Goal: Task Accomplishment & Management: Manage account settings

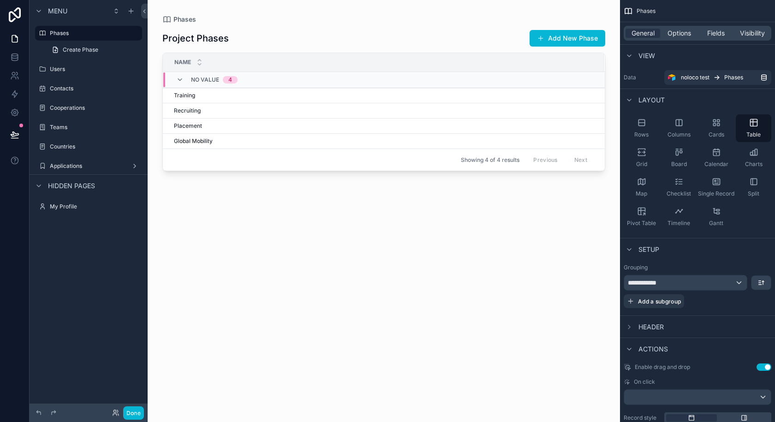
click at [248, 110] on div "scrollable content" at bounding box center [384, 205] width 473 height 411
click at [248, 110] on div "Recruiting Recruiting" at bounding box center [383, 110] width 419 height 7
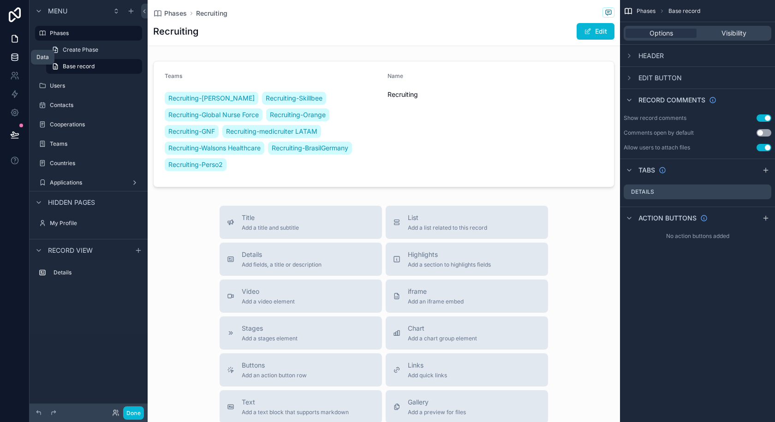
click at [14, 52] on link at bounding box center [14, 57] width 29 height 18
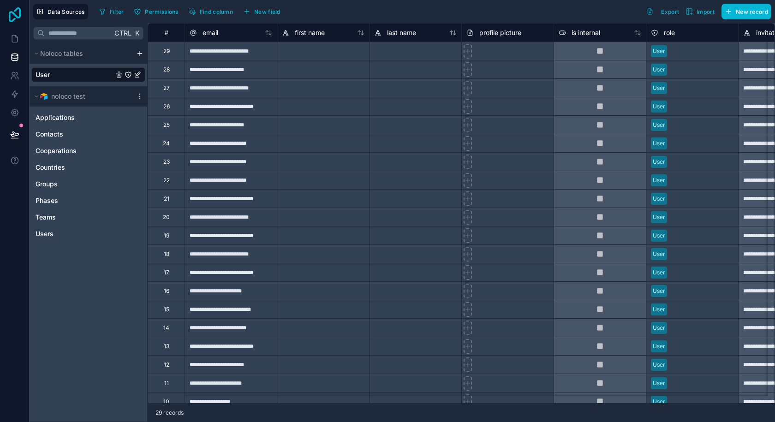
click at [10, 12] on icon at bounding box center [15, 14] width 12 height 15
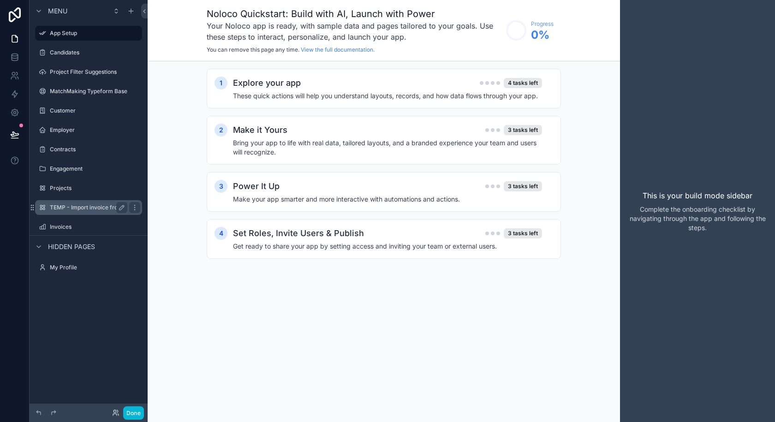
click at [91, 208] on label "TEMP - Import invoice from sharepoint" at bounding box center [101, 207] width 102 height 7
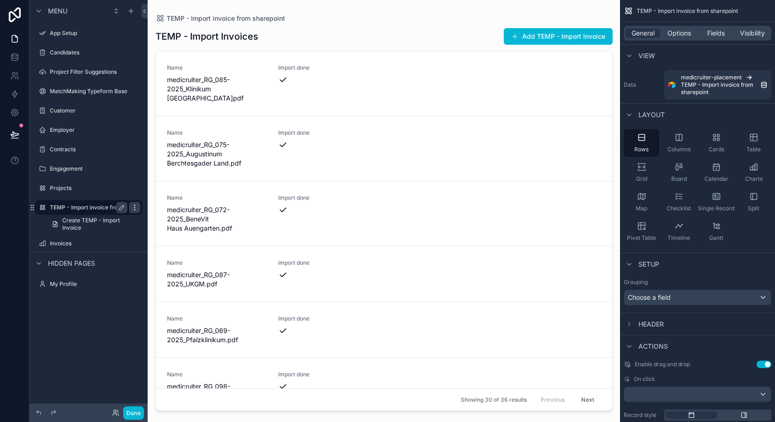
click at [136, 209] on icon "scrollable content" at bounding box center [134, 207] width 7 height 7
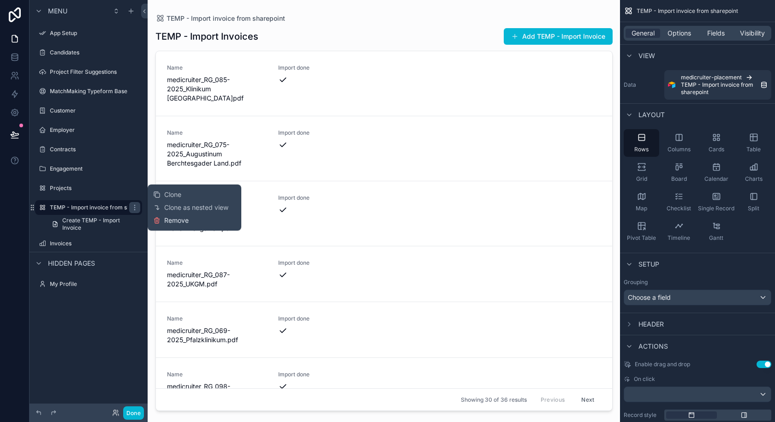
click at [160, 220] on icon at bounding box center [156, 220] width 7 height 7
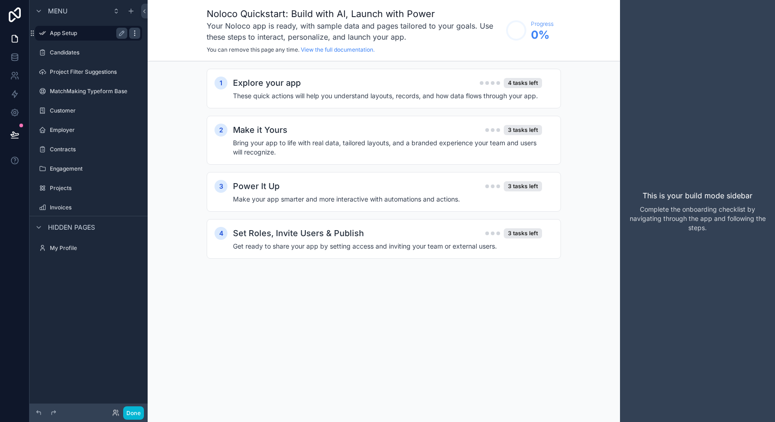
click at [133, 34] on icon "scrollable content" at bounding box center [134, 33] width 7 height 7
click at [166, 39] on span "Remove" at bounding box center [176, 39] width 24 height 9
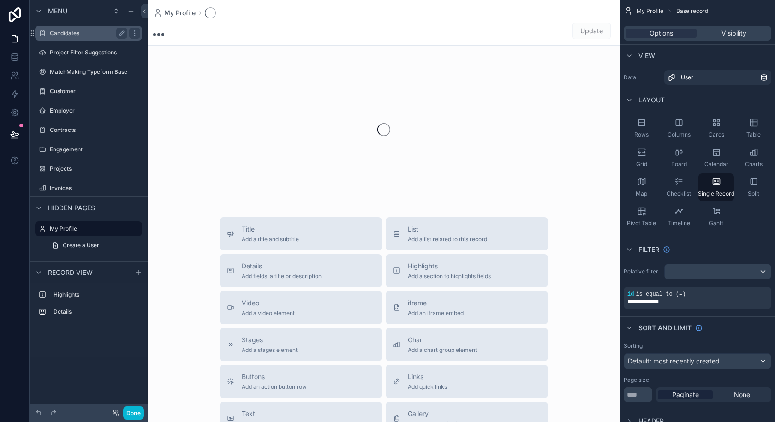
click at [88, 34] on label "Candidates" at bounding box center [87, 33] width 74 height 7
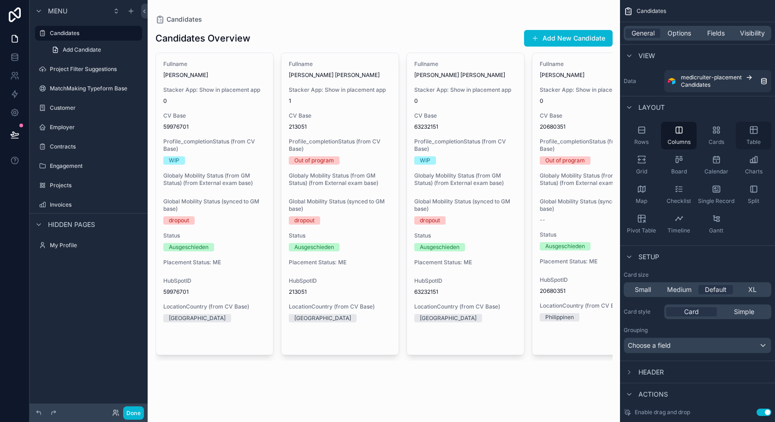
click at [756, 134] on icon "scrollable content" at bounding box center [753, 130] width 9 height 9
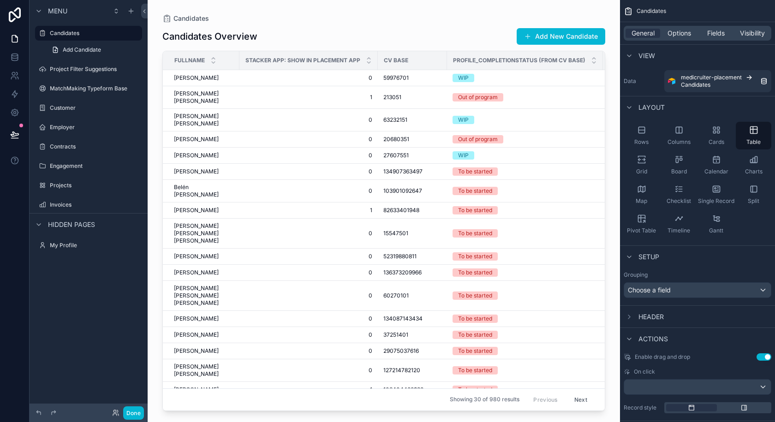
click at [675, 27] on div "General Options Fields Visibility" at bounding box center [698, 33] width 148 height 15
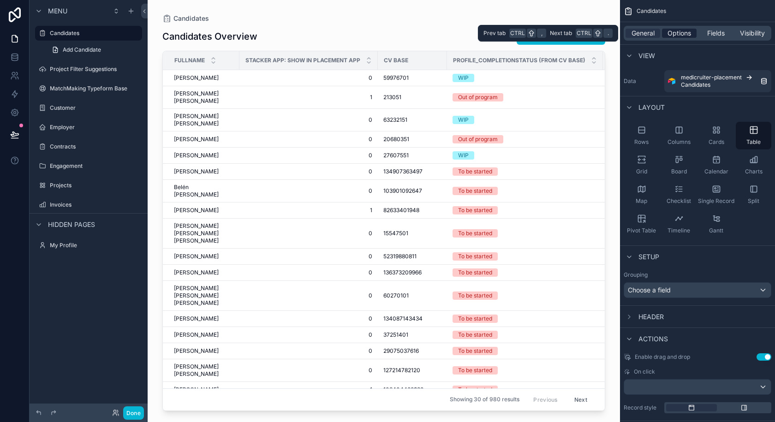
click at [681, 36] on span "Options" at bounding box center [680, 33] width 24 height 9
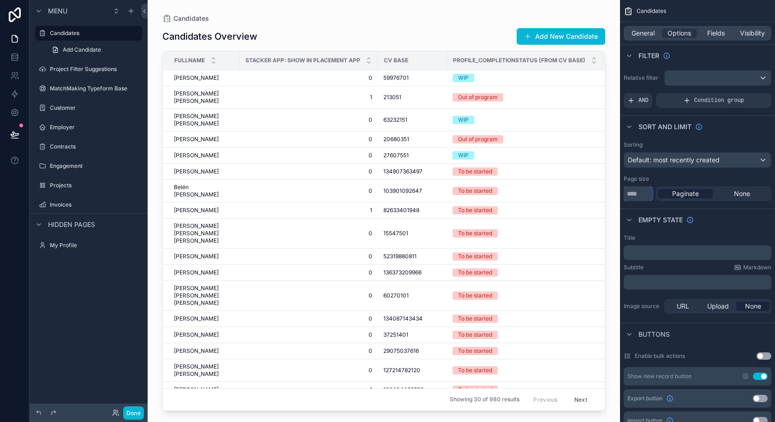
click at [639, 193] on input "**" at bounding box center [638, 193] width 29 height 15
drag, startPoint x: 639, startPoint y: 193, endPoint x: 627, endPoint y: 194, distance: 12.5
click at [627, 194] on input "**" at bounding box center [638, 193] width 29 height 15
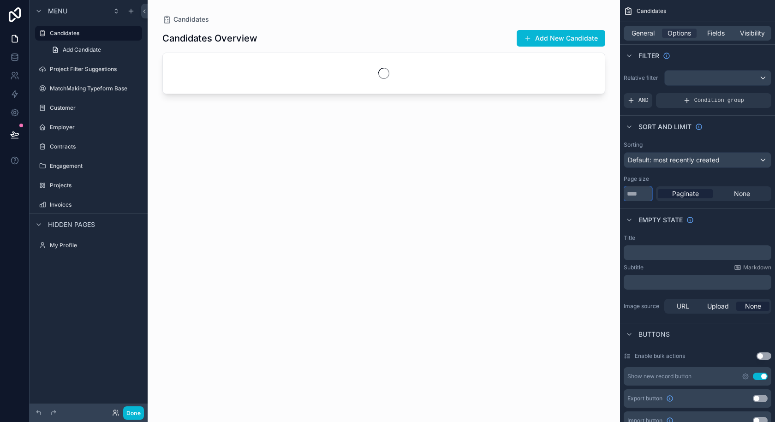
type input "***"
click at [676, 174] on div "Sorting Default: most recently created Page size *** Paginate None" at bounding box center [697, 171] width 155 height 67
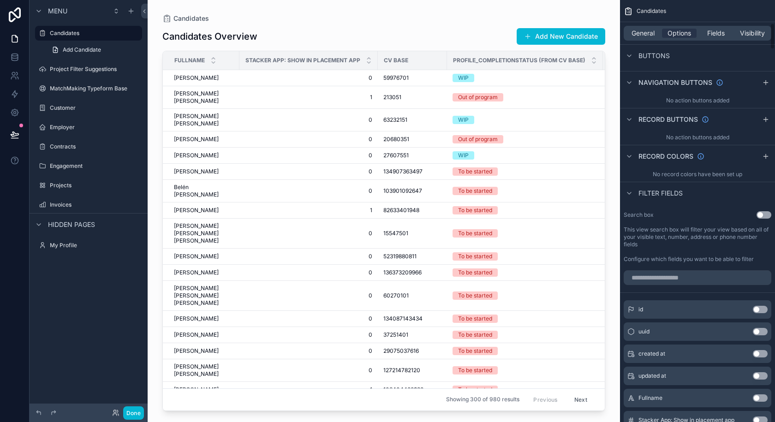
scroll to position [369, 0]
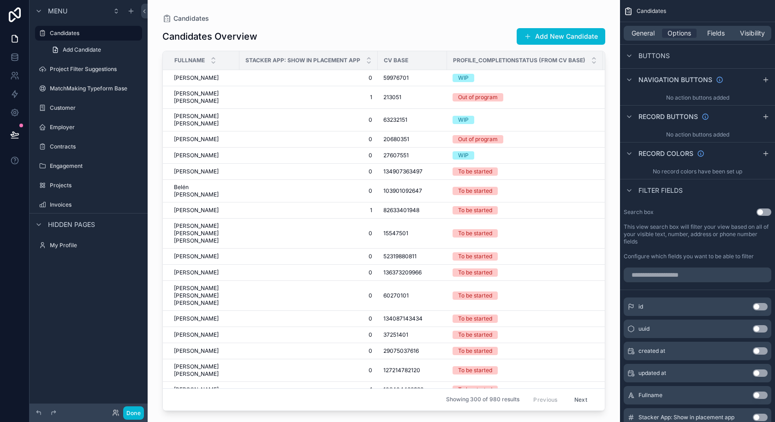
click at [761, 211] on button "Use setting" at bounding box center [764, 212] width 15 height 7
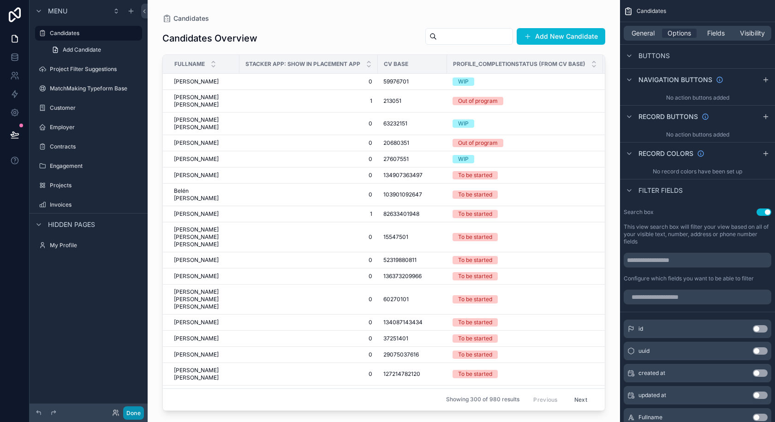
click at [138, 415] on button "Done" at bounding box center [133, 413] width 21 height 13
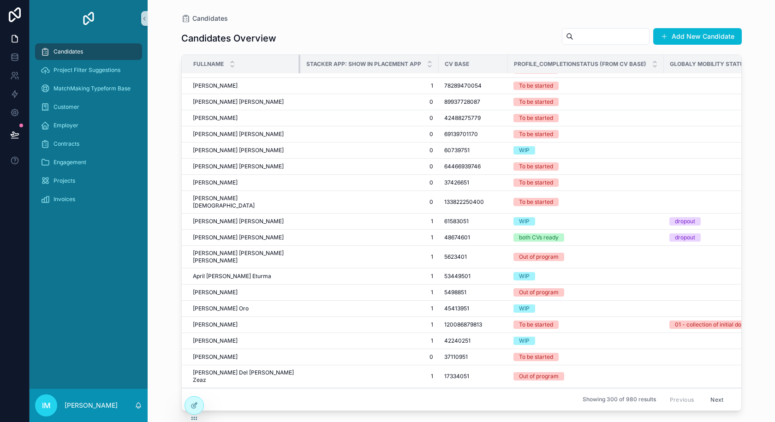
scroll to position [1809, 0]
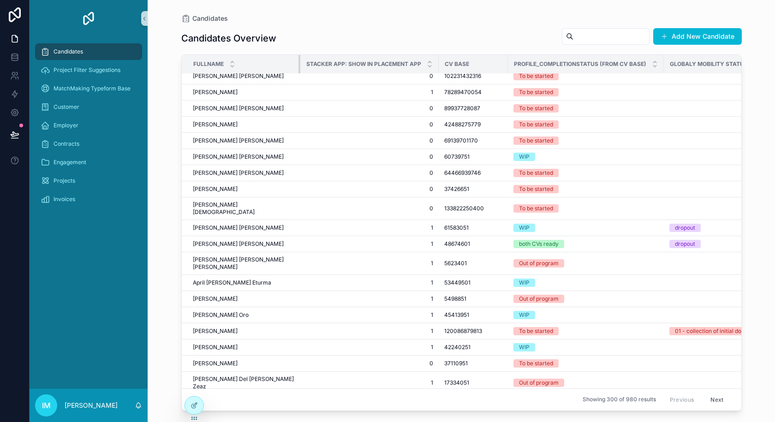
drag, startPoint x: 257, startPoint y: 64, endPoint x: 299, endPoint y: 68, distance: 42.2
click at [299, 68] on div "scrollable content" at bounding box center [301, 64] width 4 height 18
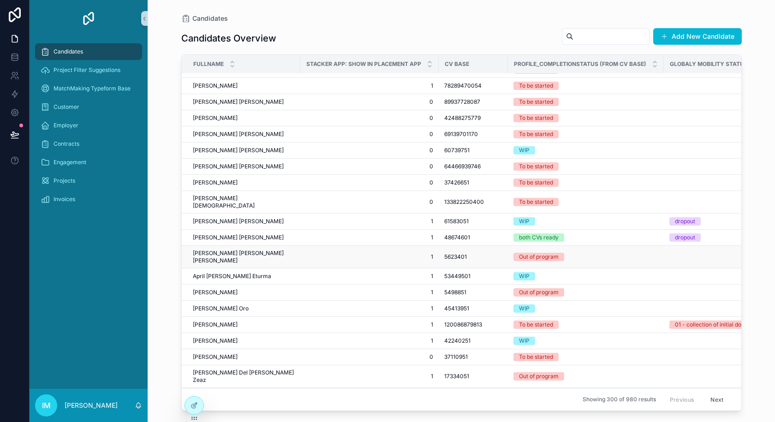
scroll to position [1994, 0]
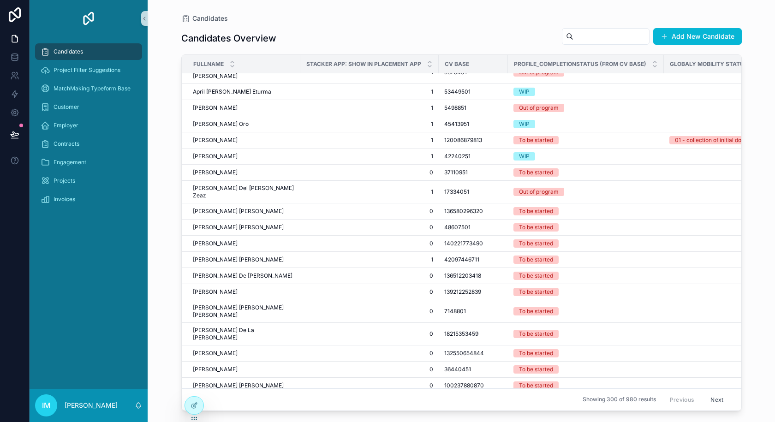
click at [713, 393] on button "Next" at bounding box center [717, 400] width 26 height 14
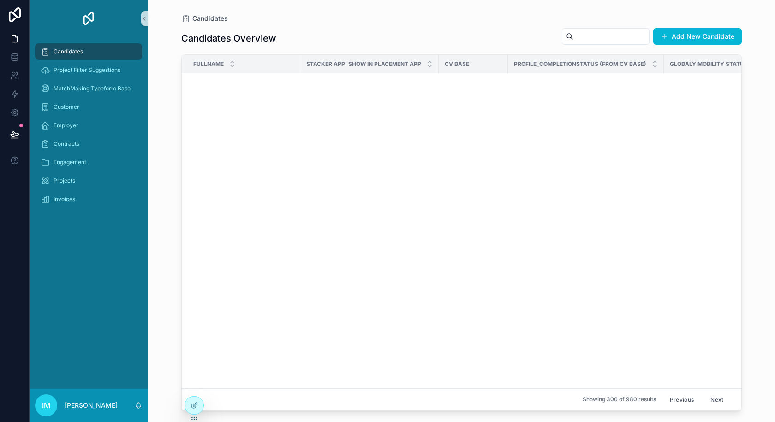
scroll to position [3613, 0]
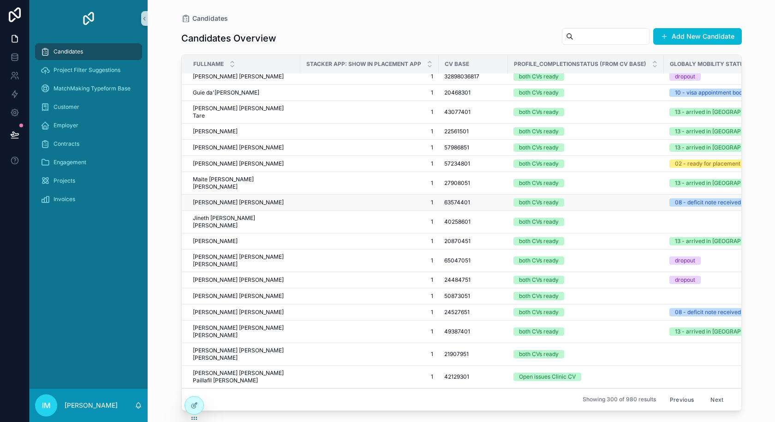
click at [605, 198] on div "both CVs ready" at bounding box center [586, 202] width 145 height 8
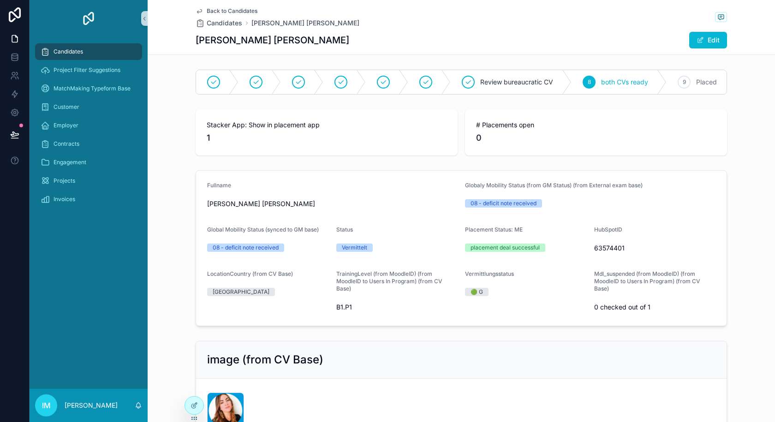
click at [236, 8] on span "Back to Candidates" at bounding box center [232, 10] width 51 height 7
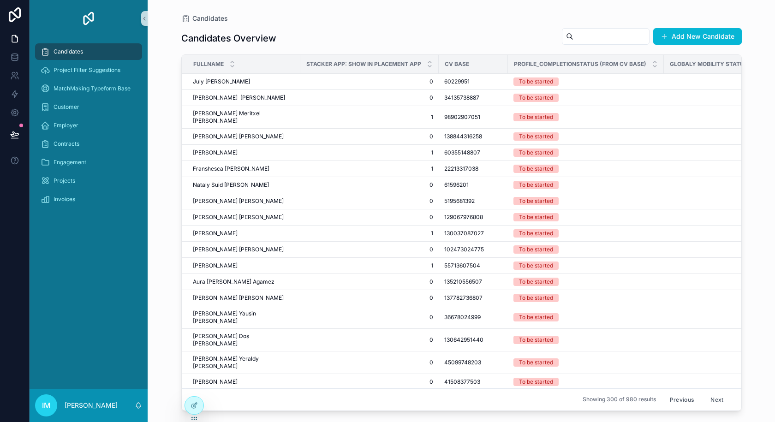
click at [708, 393] on button "Next" at bounding box center [717, 400] width 26 height 14
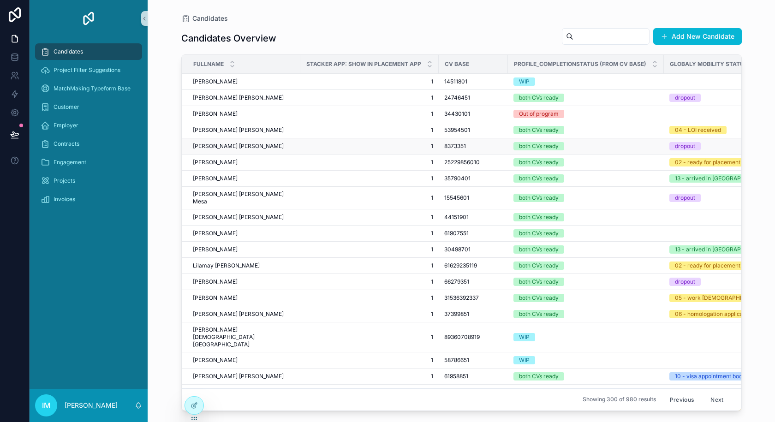
click at [246, 146] on span "[PERSON_NAME] [PERSON_NAME]" at bounding box center [238, 146] width 91 height 7
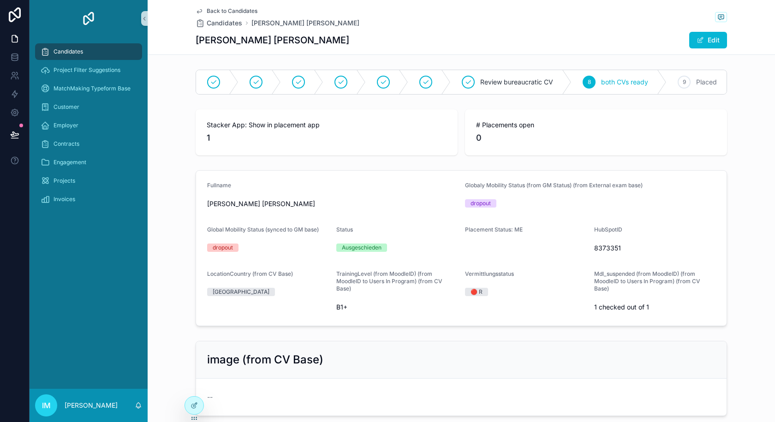
drag, startPoint x: 317, startPoint y: 38, endPoint x: 180, endPoint y: 42, distance: 138.0
click at [180, 42] on div "Back to Candidates Candidates Consuelo Veronica Bobadilla Baeza Consuelo Veroni…" at bounding box center [462, 27] width 628 height 55
copy h1 "[PERSON_NAME] [PERSON_NAME]"
click at [232, 11] on span "Back to Candidates" at bounding box center [232, 10] width 51 height 7
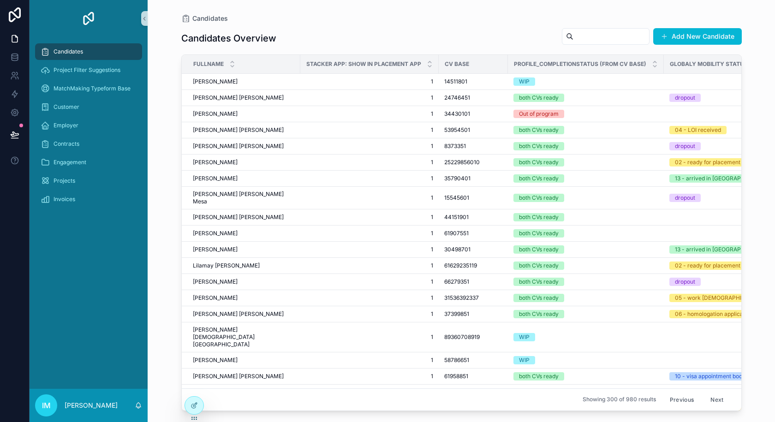
click at [350, 28] on div "Candidates Overview Add New Candidate" at bounding box center [461, 38] width 561 height 21
click at [569, 30] on div "scrollable content" at bounding box center [606, 36] width 88 height 17
click at [574, 36] on input "scrollable content" at bounding box center [612, 36] width 76 height 13
paste input "**********"
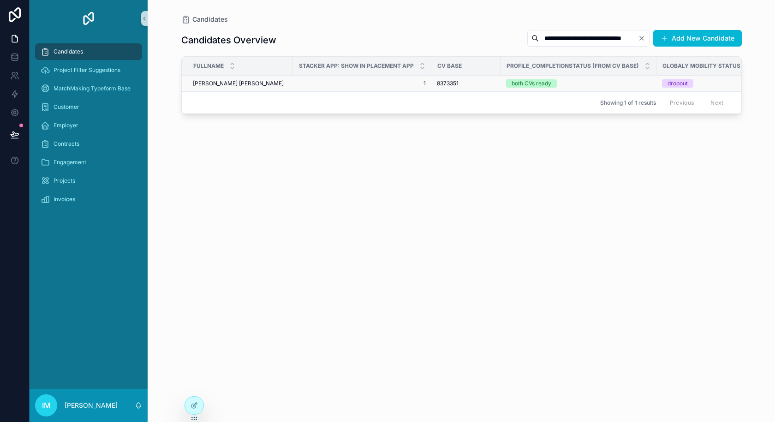
type input "**********"
click at [365, 86] on span "1" at bounding box center [362, 83] width 127 height 7
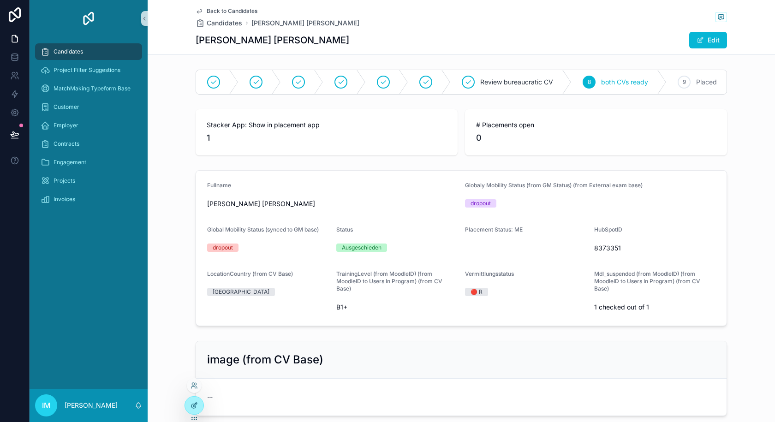
click at [193, 407] on icon at bounding box center [194, 405] width 7 height 7
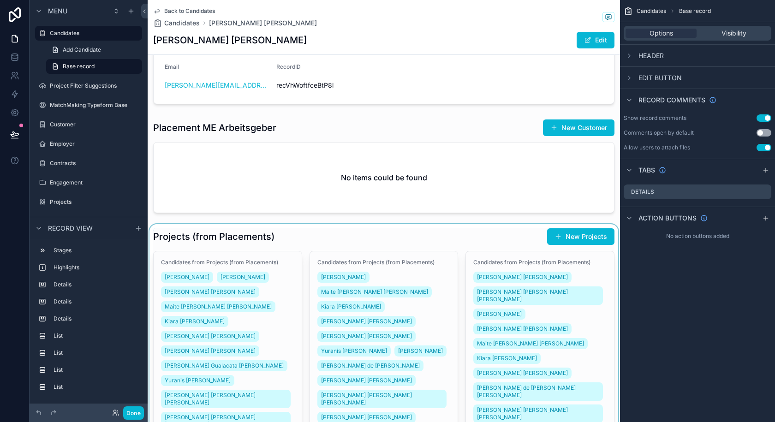
scroll to position [508, 0]
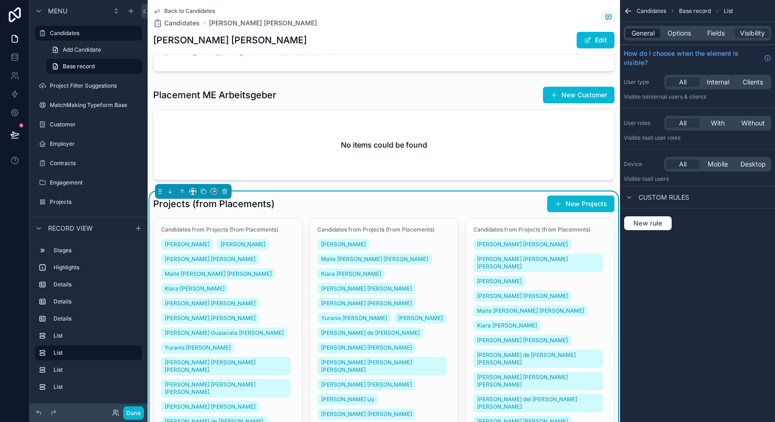
click at [641, 35] on span "General" at bounding box center [643, 33] width 23 height 9
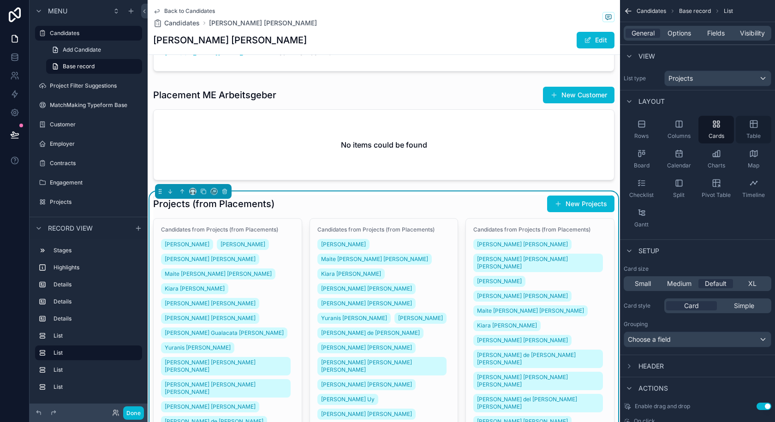
click at [758, 125] on icon "scrollable content" at bounding box center [753, 124] width 9 height 9
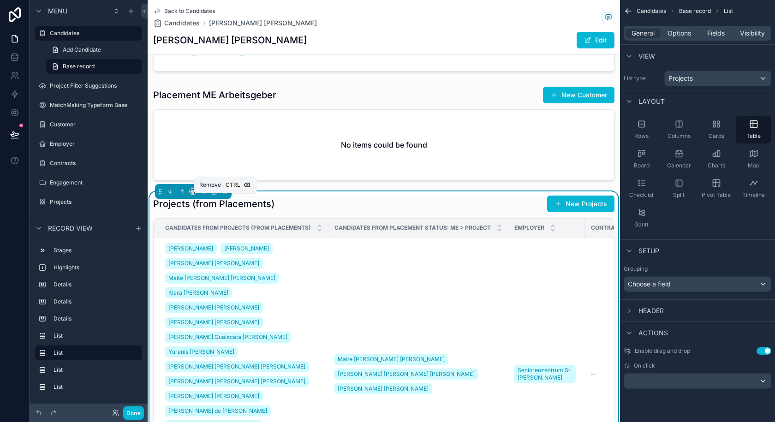
click at [225, 194] on icon "scrollable content" at bounding box center [225, 192] width 4 height 4
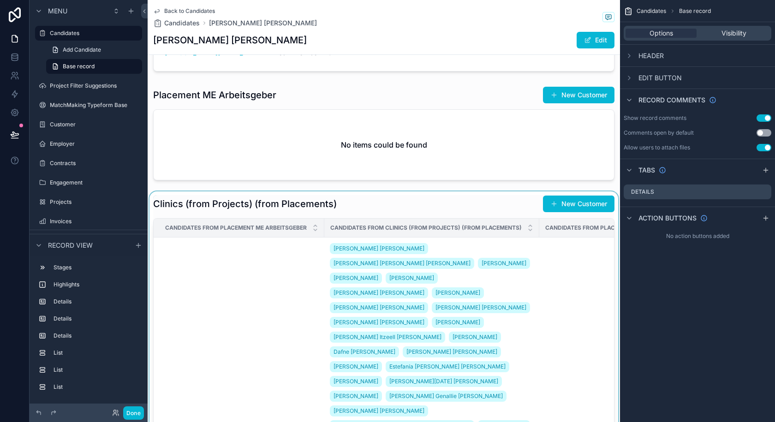
click at [235, 205] on div "scrollable content" at bounding box center [384, 366] width 473 height 348
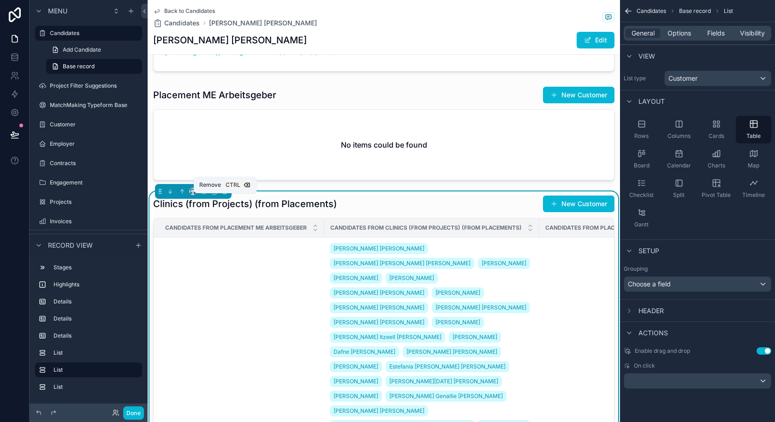
click at [226, 195] on icon "scrollable content" at bounding box center [225, 191] width 6 height 6
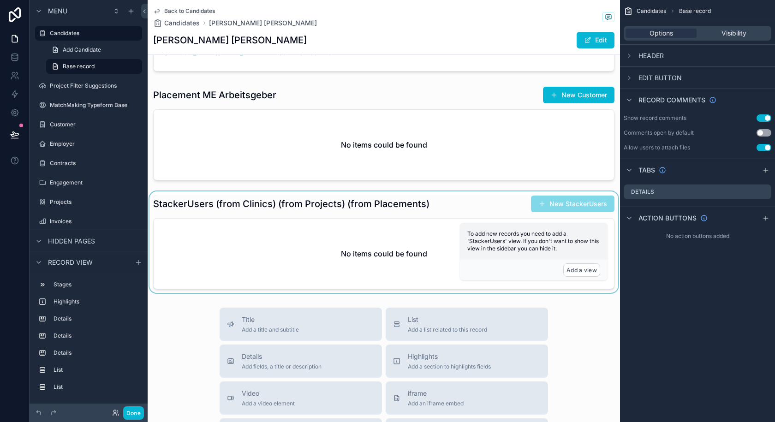
click at [226, 208] on div "scrollable content" at bounding box center [384, 243] width 473 height 102
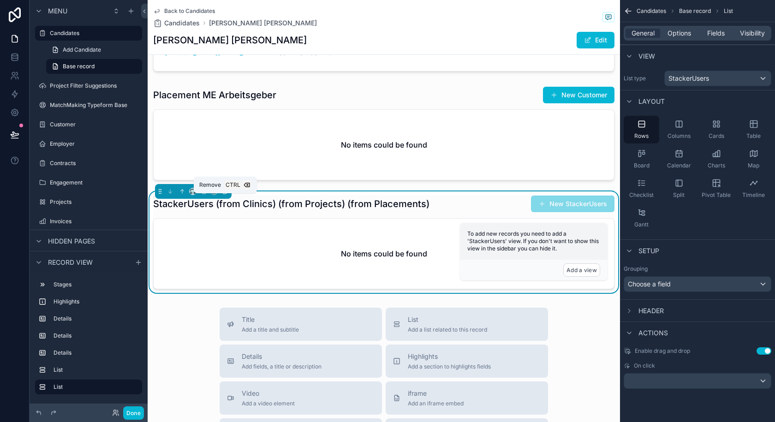
click at [223, 194] on icon "scrollable content" at bounding box center [225, 192] width 4 height 4
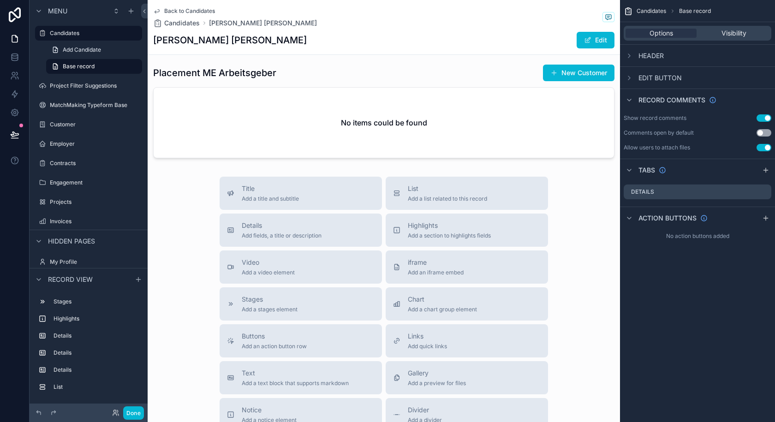
scroll to position [554, 0]
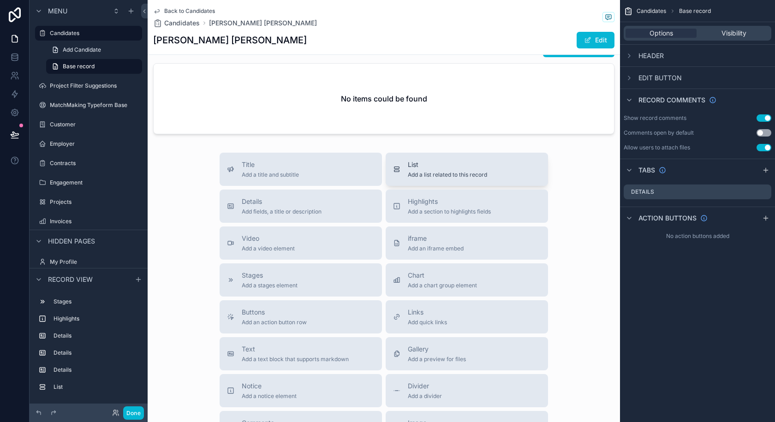
click at [433, 179] on span "Add a list related to this record" at bounding box center [447, 174] width 79 height 7
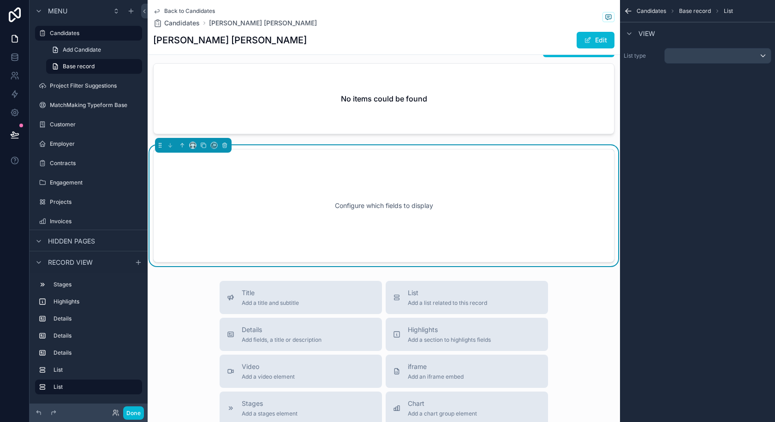
scroll to position [556, 0]
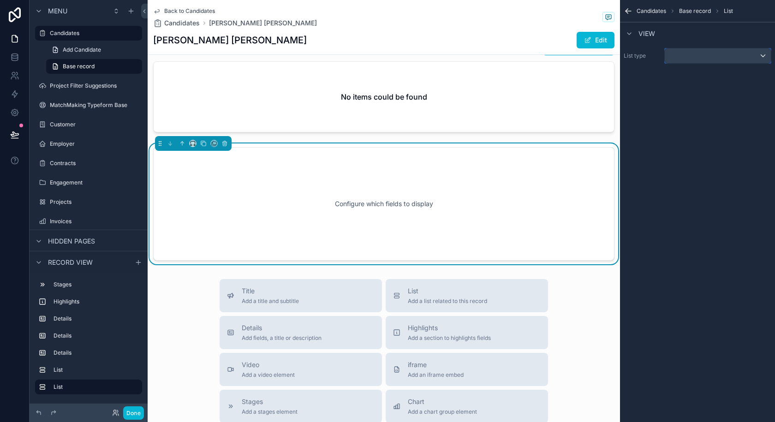
click at [684, 56] on div "scrollable content" at bounding box center [718, 55] width 106 height 15
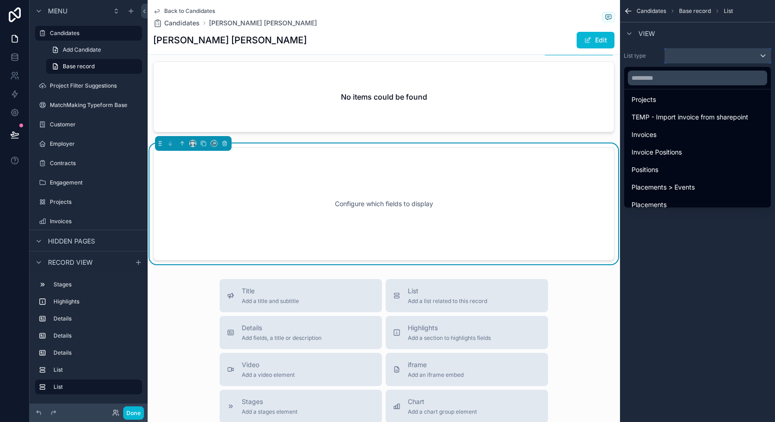
scroll to position [185, 0]
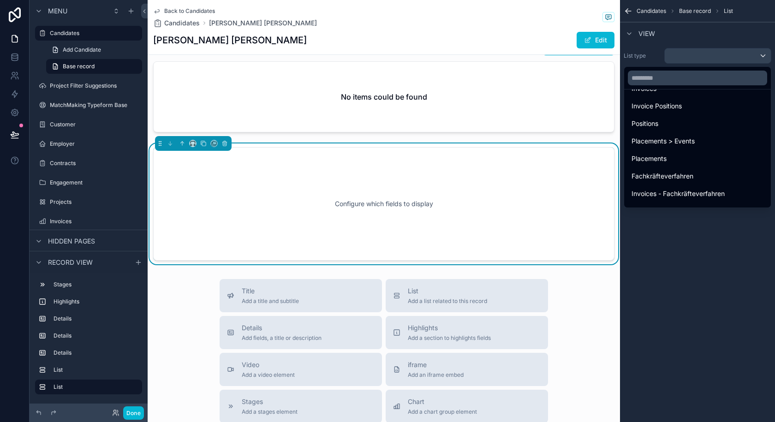
click at [675, 154] on div "Placements" at bounding box center [698, 158] width 132 height 11
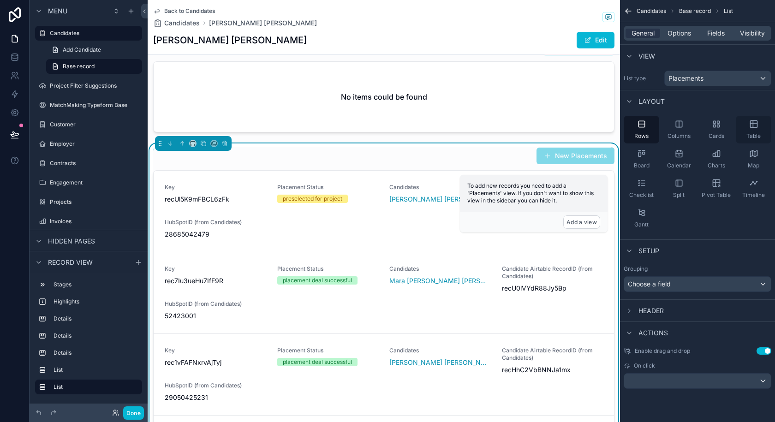
click at [762, 129] on div "Table" at bounding box center [754, 130] width 36 height 28
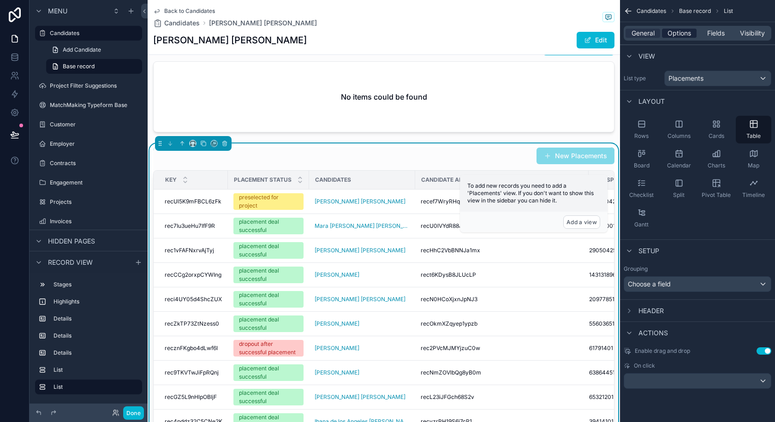
click at [678, 32] on span "Options" at bounding box center [680, 33] width 24 height 9
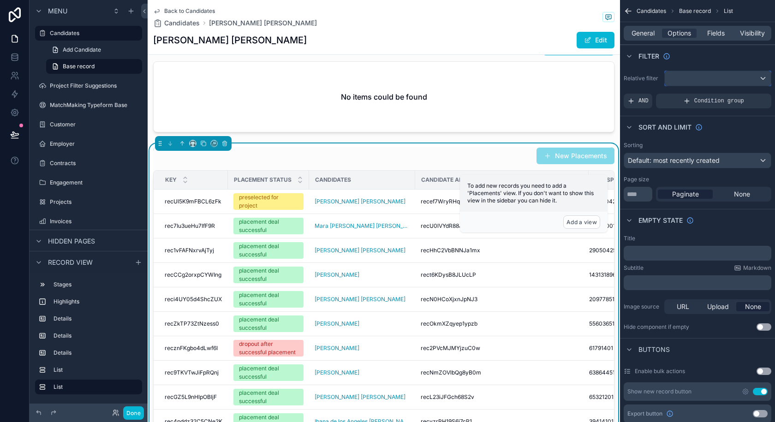
click at [696, 77] on div "scrollable content" at bounding box center [718, 78] width 106 height 15
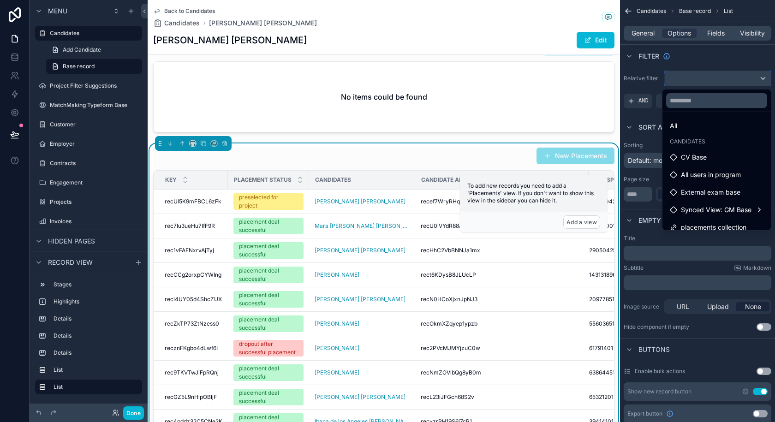
scroll to position [0, 0]
click at [680, 98] on input "text" at bounding box center [716, 100] width 101 height 15
click at [685, 86] on div "scrollable content" at bounding box center [387, 211] width 775 height 422
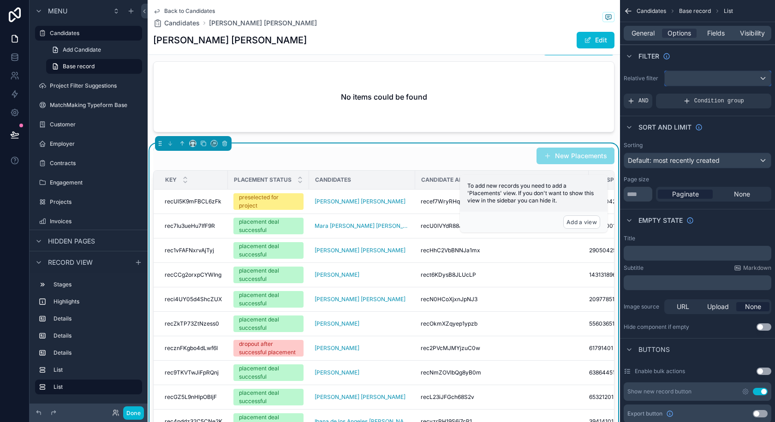
click at [704, 79] on div "scrollable content" at bounding box center [718, 78] width 106 height 15
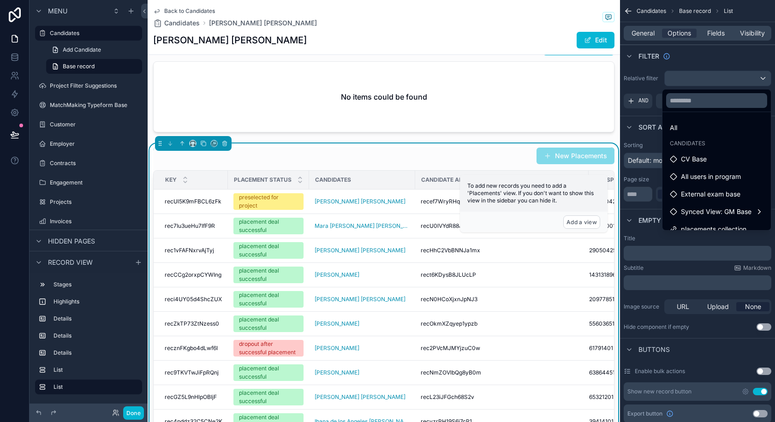
click at [704, 79] on div "scrollable content" at bounding box center [387, 211] width 775 height 422
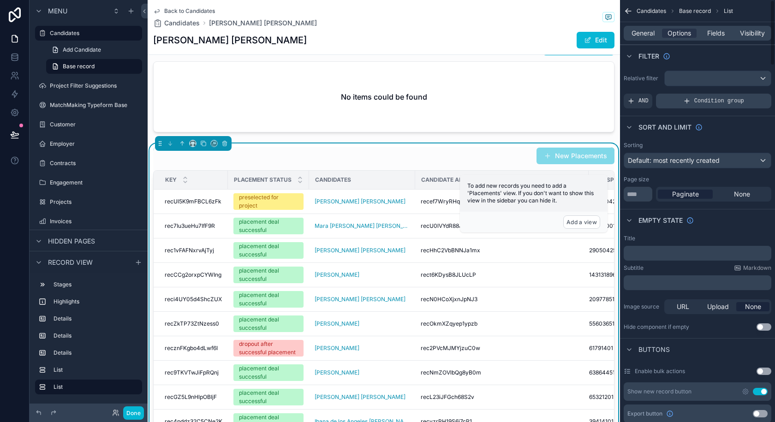
click at [699, 102] on span "Condition group" at bounding box center [720, 100] width 50 height 7
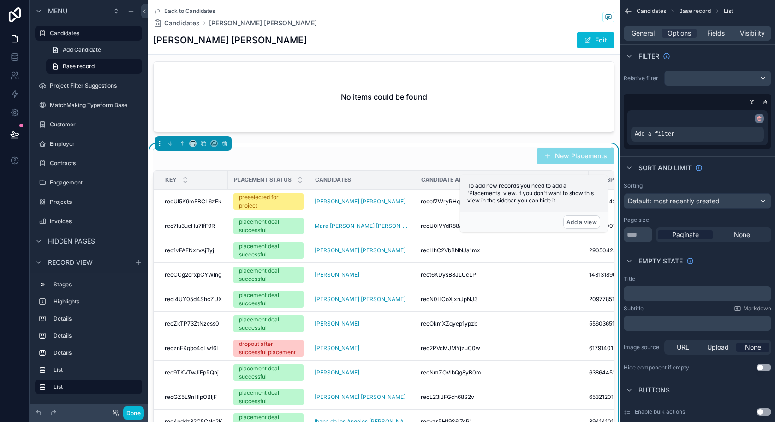
click at [762, 118] on div "scrollable content" at bounding box center [759, 118] width 9 height 9
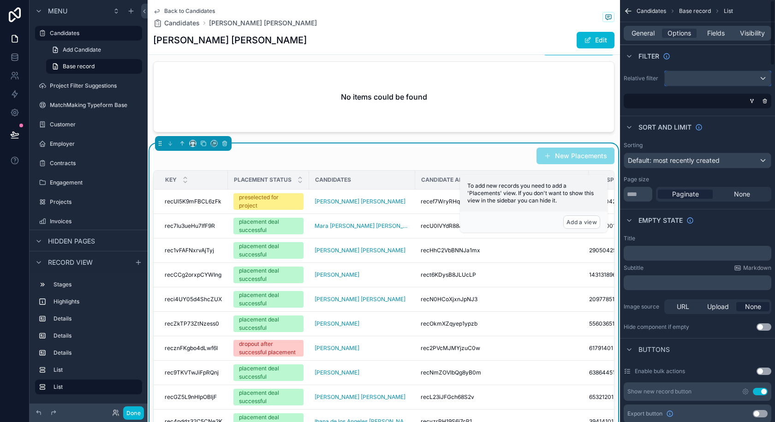
click at [716, 79] on div "scrollable content" at bounding box center [718, 78] width 106 height 15
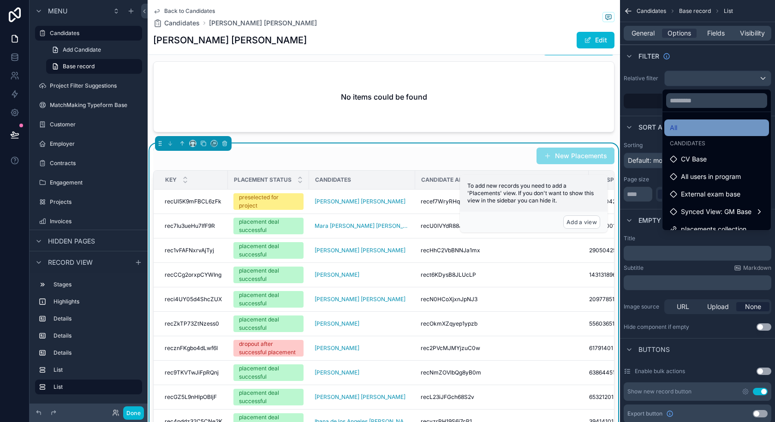
click at [717, 131] on div "All" at bounding box center [717, 127] width 94 height 11
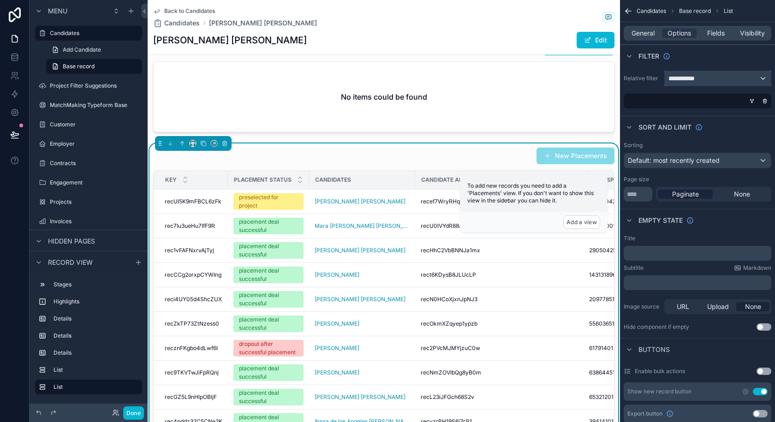
click at [705, 81] on div "**********" at bounding box center [718, 78] width 106 height 15
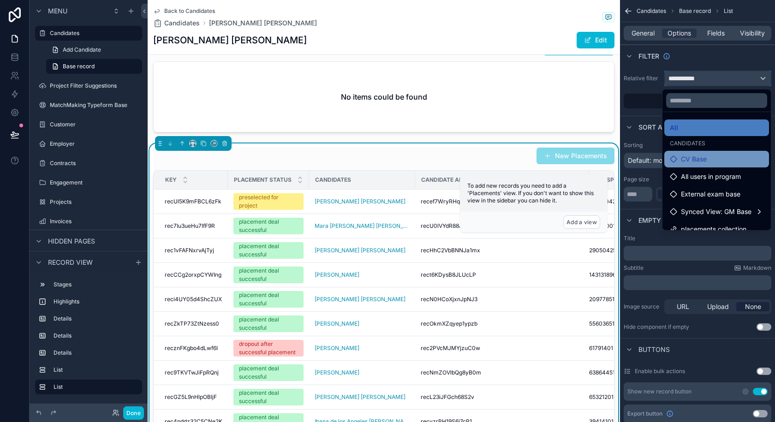
scroll to position [9, 0]
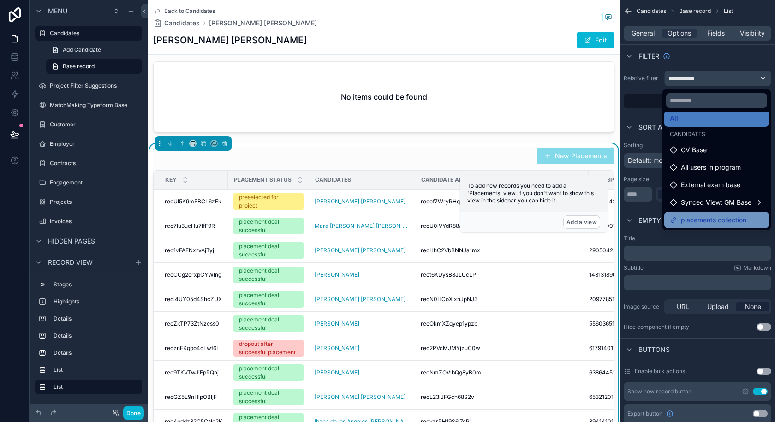
click at [726, 216] on span "placements collection" at bounding box center [714, 220] width 66 height 11
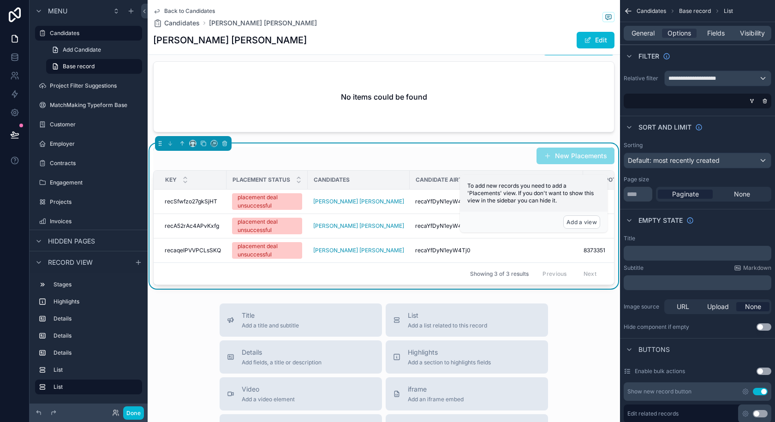
click at [689, 99] on div "scrollable content" at bounding box center [696, 101] width 148 height 15
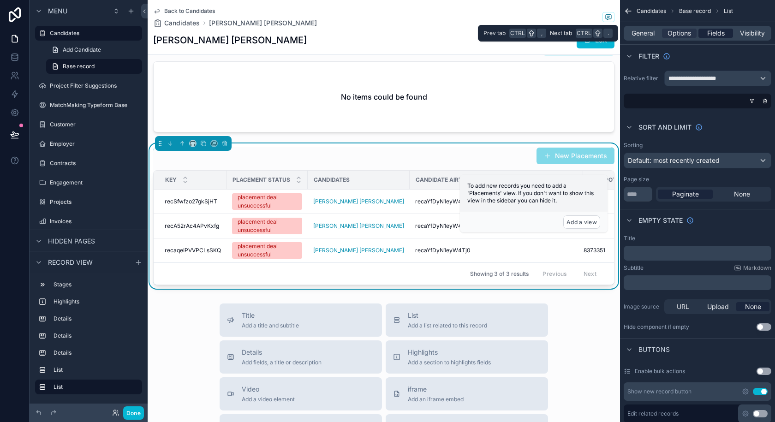
click at [712, 31] on span "Fields" at bounding box center [716, 33] width 18 height 9
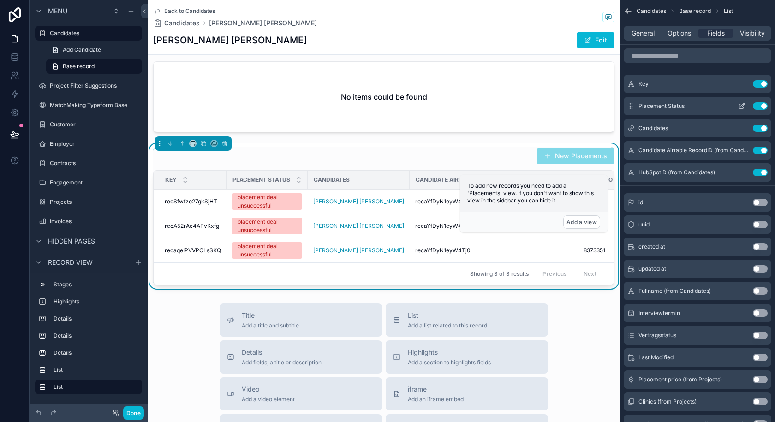
click at [760, 84] on button "Use setting" at bounding box center [760, 83] width 15 height 7
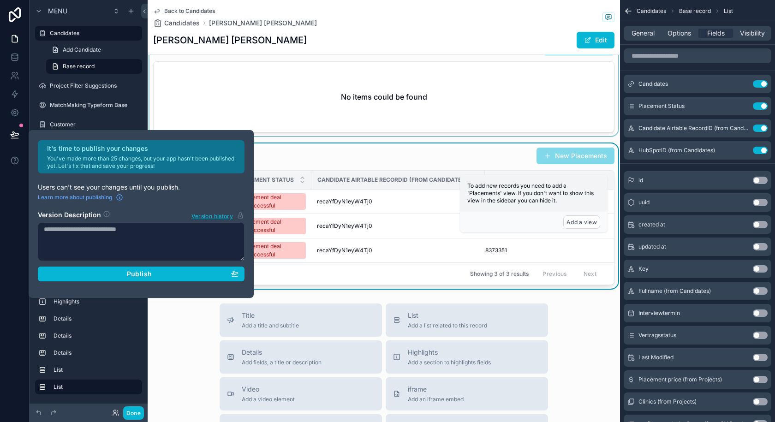
click at [291, 136] on div "scrollable content" at bounding box center [384, 86] width 473 height 102
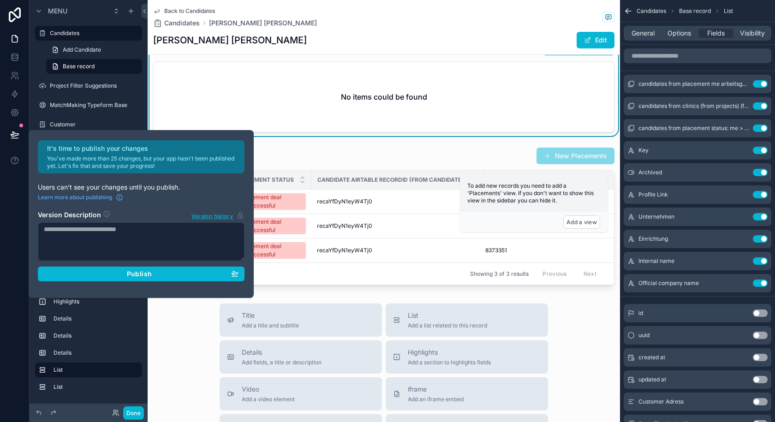
click at [6, 203] on div at bounding box center [15, 211] width 30 height 422
click at [140, 277] on span "Publish" at bounding box center [139, 274] width 25 height 8
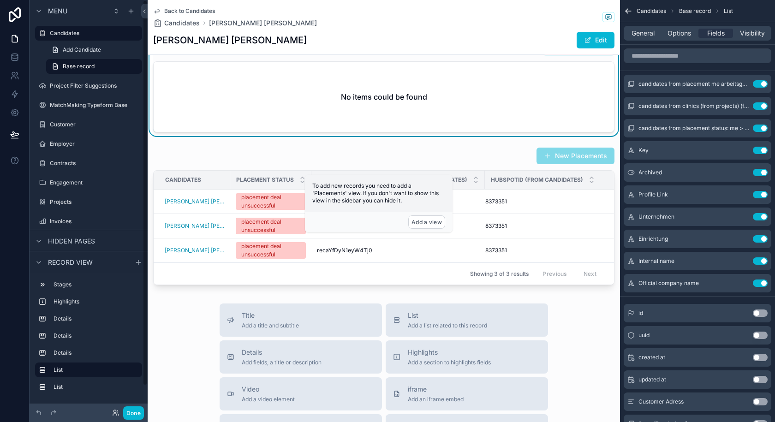
click at [258, 136] on div "Placement ME Arbeitsgeber New Customer No items could be found" at bounding box center [384, 86] width 473 height 102
click at [423, 222] on button "Add a view" at bounding box center [426, 222] width 37 height 13
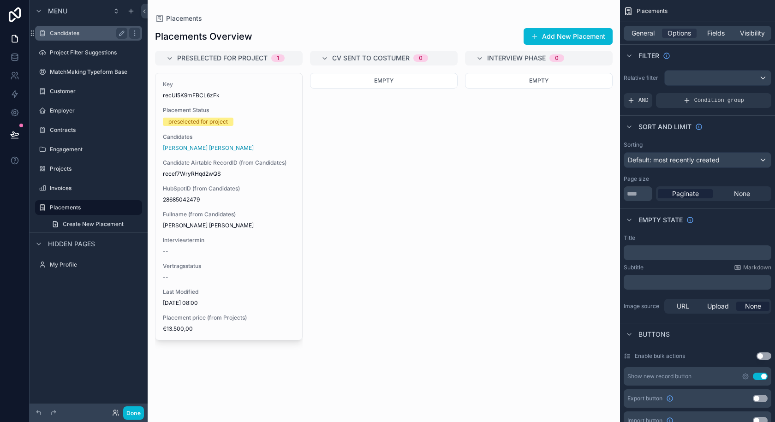
click at [76, 30] on label "Candidates" at bounding box center [87, 33] width 74 height 7
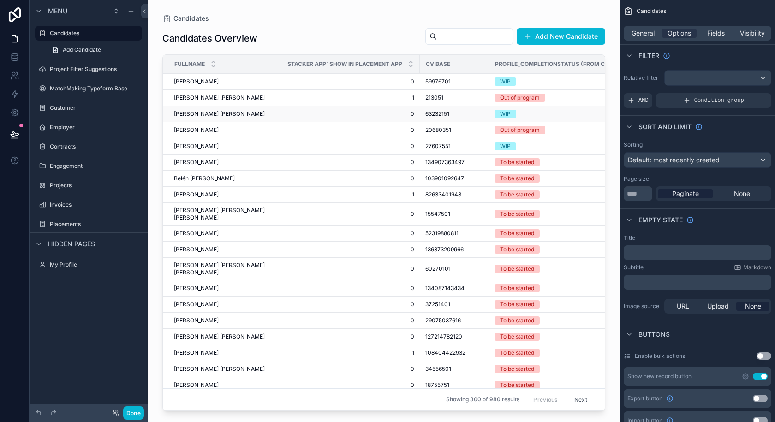
click at [262, 109] on td "Francisca Isidora Calderón Sotomayor Francisca Isidora Calderón Sotomayor" at bounding box center [222, 114] width 119 height 16
click at [260, 116] on span "Francisca Isidora Calderón Sotomayor" at bounding box center [219, 113] width 91 height 7
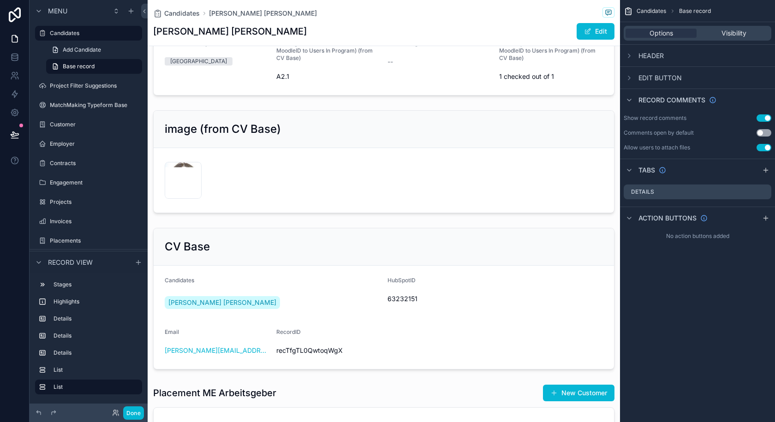
scroll to position [277, 0]
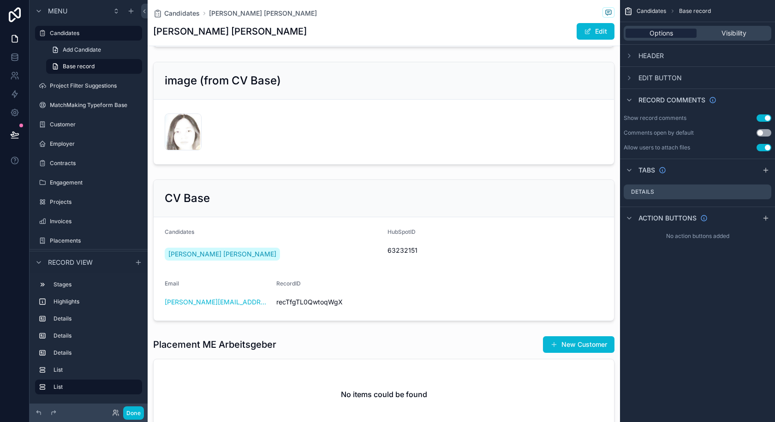
click at [665, 36] on span "Options" at bounding box center [662, 33] width 24 height 9
click at [633, 169] on icon "scrollable content" at bounding box center [629, 170] width 7 height 7
click at [632, 102] on icon "scrollable content" at bounding box center [629, 99] width 7 height 7
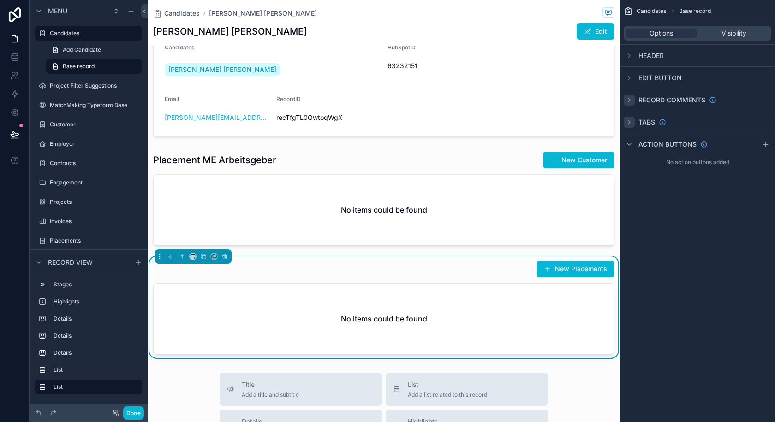
scroll to position [508, 0]
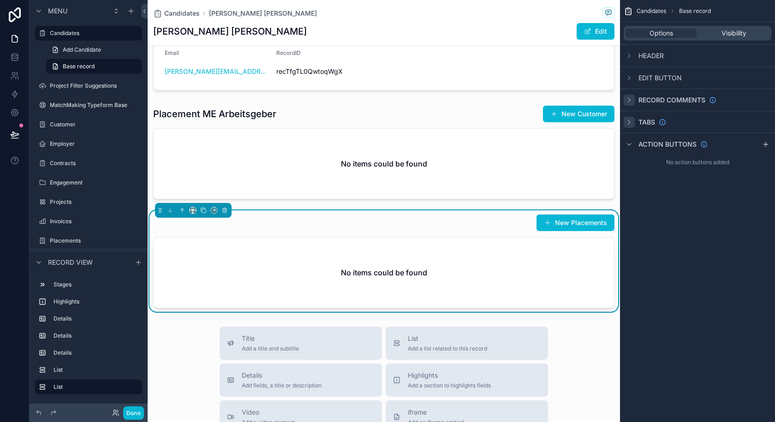
click at [332, 222] on div "New Placements" at bounding box center [383, 223] width 461 height 18
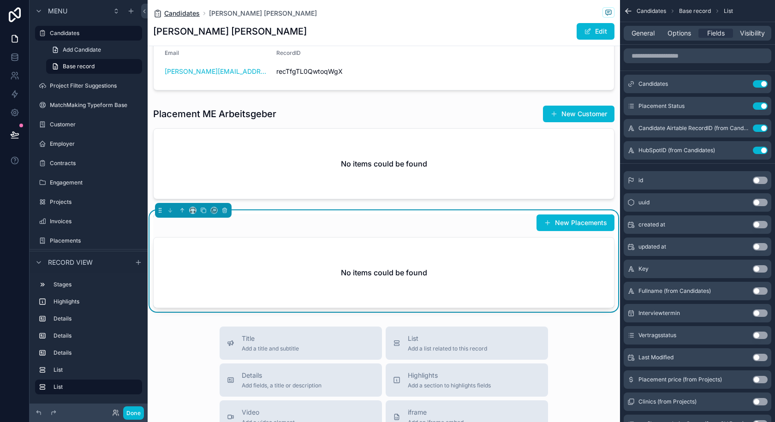
click at [181, 12] on span "Candidates" at bounding box center [182, 13] width 36 height 9
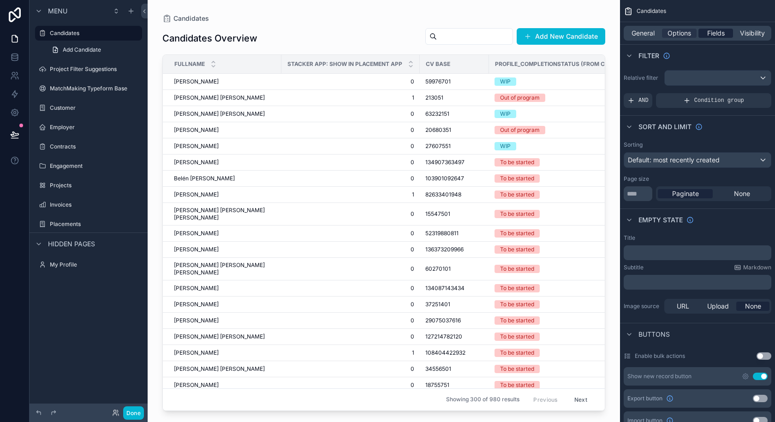
click at [713, 33] on span "Fields" at bounding box center [716, 33] width 18 height 9
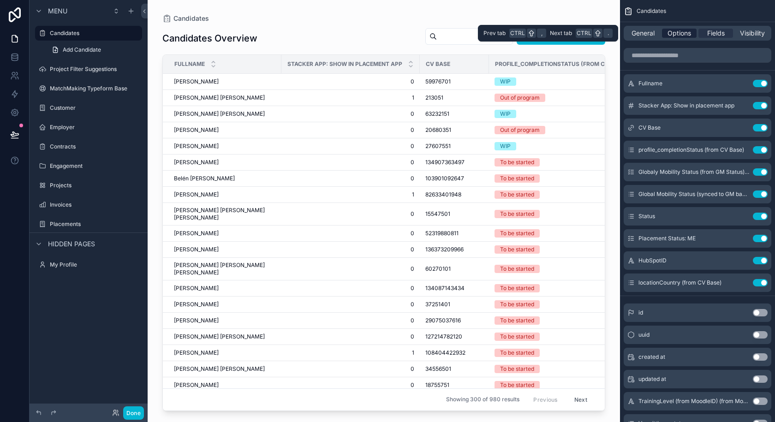
click at [678, 34] on span "Options" at bounding box center [680, 33] width 24 height 9
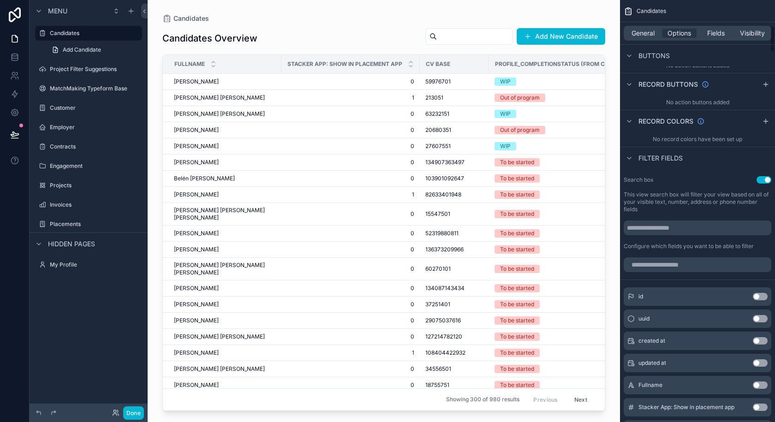
scroll to position [415, 0]
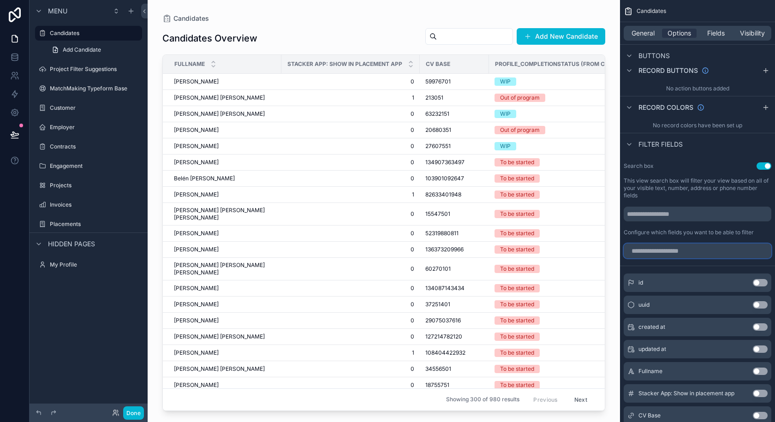
click at [674, 253] on input "scrollable content" at bounding box center [698, 251] width 148 height 15
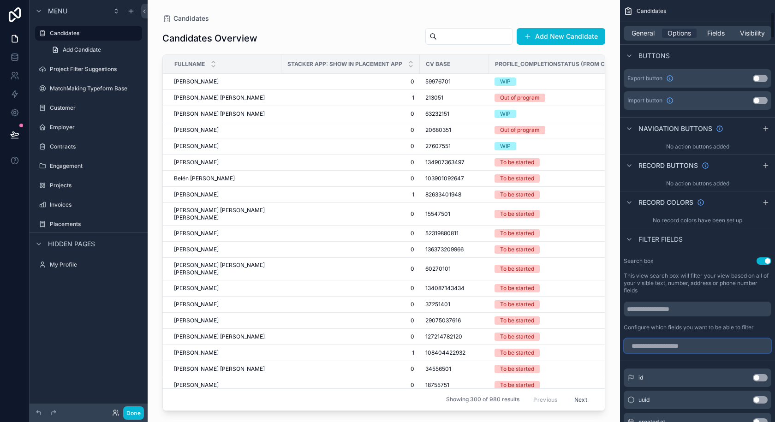
scroll to position [138, 0]
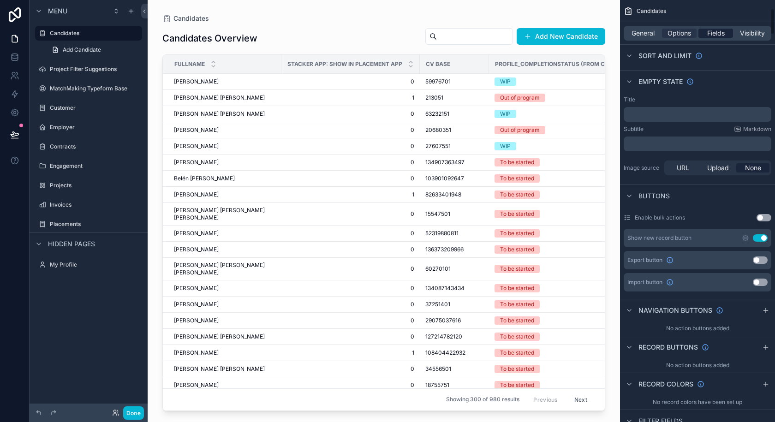
click at [712, 33] on span "Fields" at bounding box center [716, 33] width 18 height 9
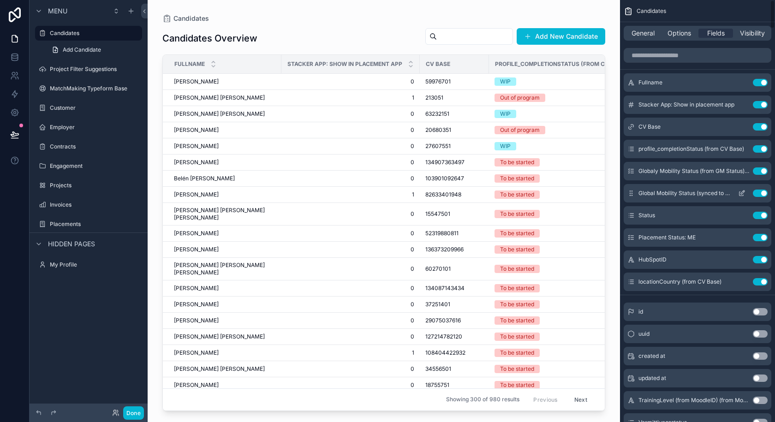
scroll to position [0, 0]
click at [766, 104] on button "Use setting" at bounding box center [760, 105] width 15 height 7
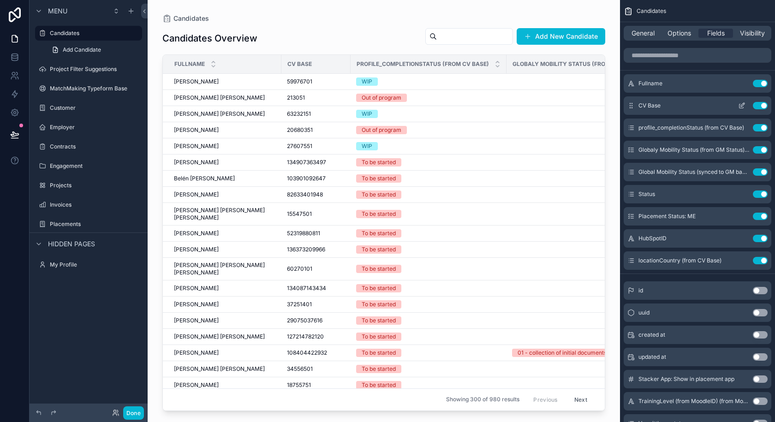
click at [764, 106] on button "Use setting" at bounding box center [760, 105] width 15 height 7
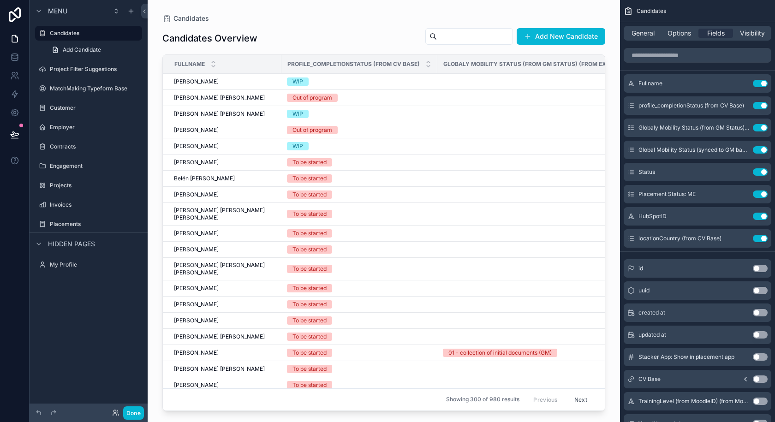
click at [764, 106] on button "Use setting" at bounding box center [760, 105] width 15 height 7
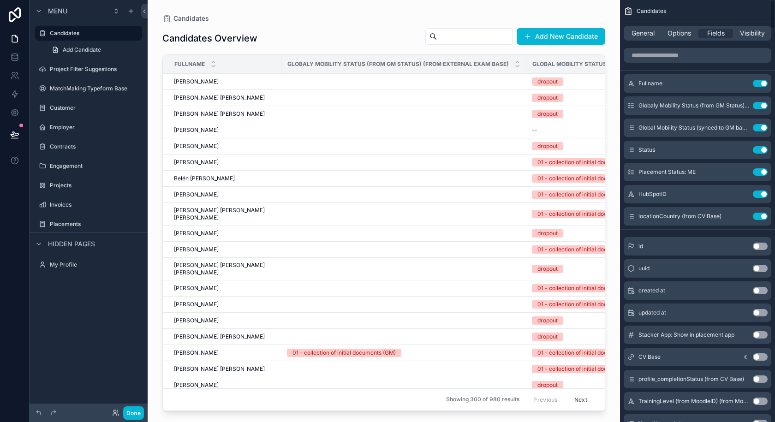
click at [764, 106] on button "Use setting" at bounding box center [760, 105] width 15 height 7
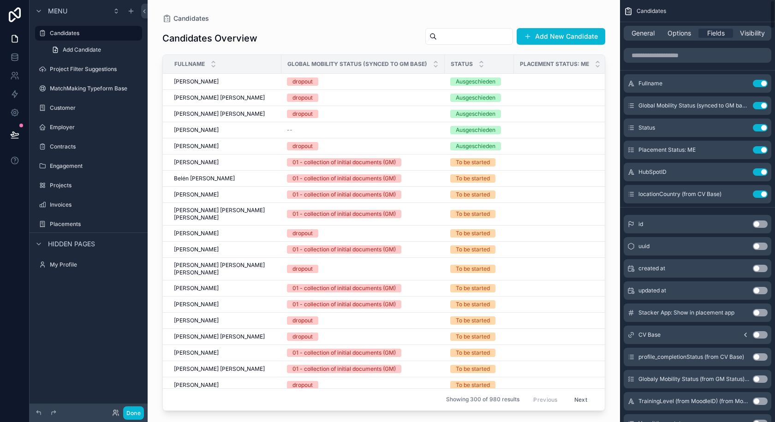
click at [764, 106] on button "Use setting" at bounding box center [760, 105] width 15 height 7
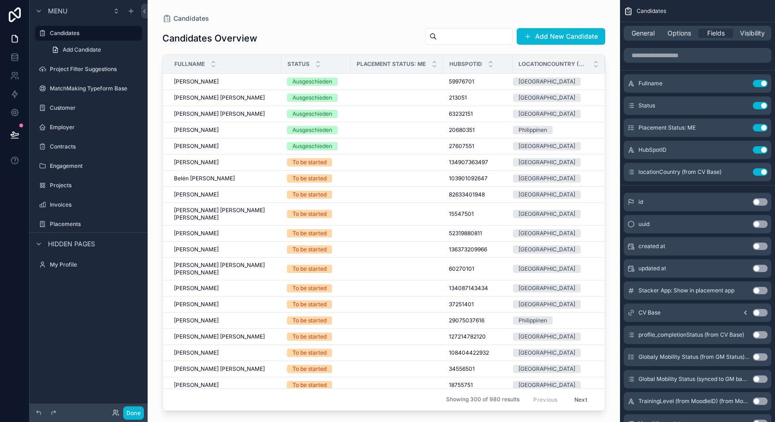
click at [764, 106] on button "Use setting" at bounding box center [760, 105] width 15 height 7
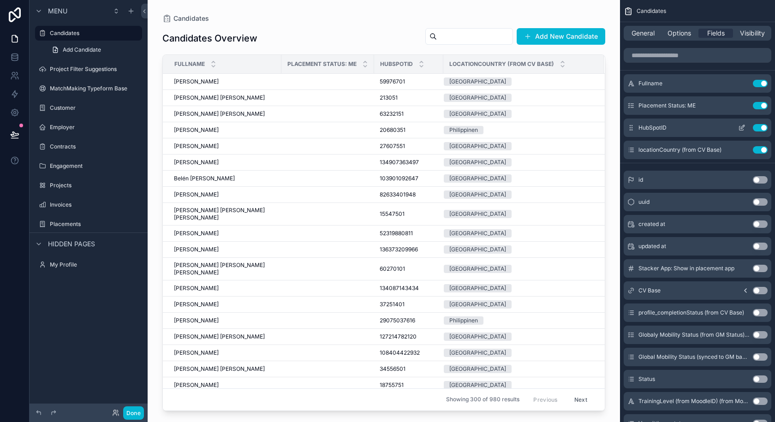
click at [757, 125] on button "Use setting" at bounding box center [760, 127] width 15 height 7
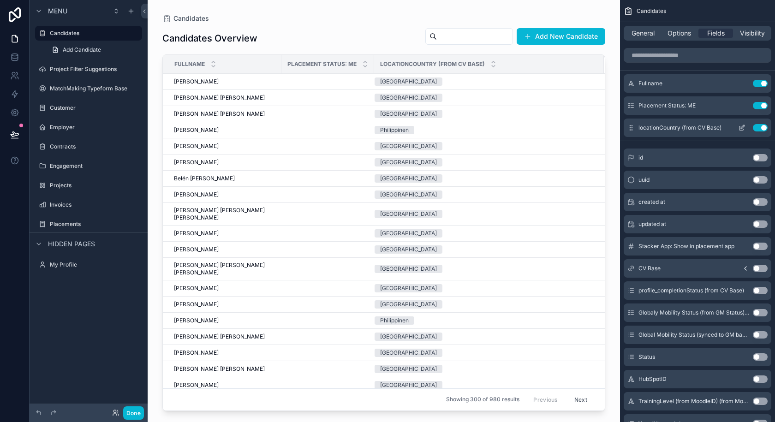
click at [741, 127] on icon "scrollable content" at bounding box center [741, 127] width 7 height 7
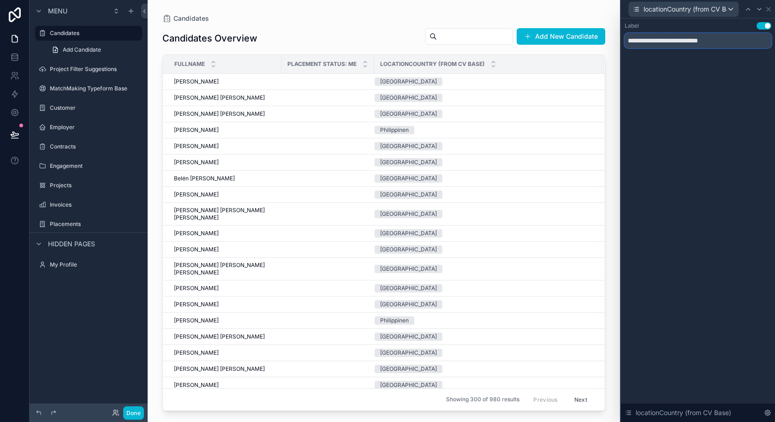
drag, startPoint x: 730, startPoint y: 42, endPoint x: 623, endPoint y: 38, distance: 107.6
click at [623, 37] on div "**********" at bounding box center [698, 44] width 154 height 52
type input "*******"
click at [764, 26] on button "Use setting" at bounding box center [764, 25] width 15 height 7
click at [764, 25] on button "Use setting" at bounding box center [764, 25] width 15 height 7
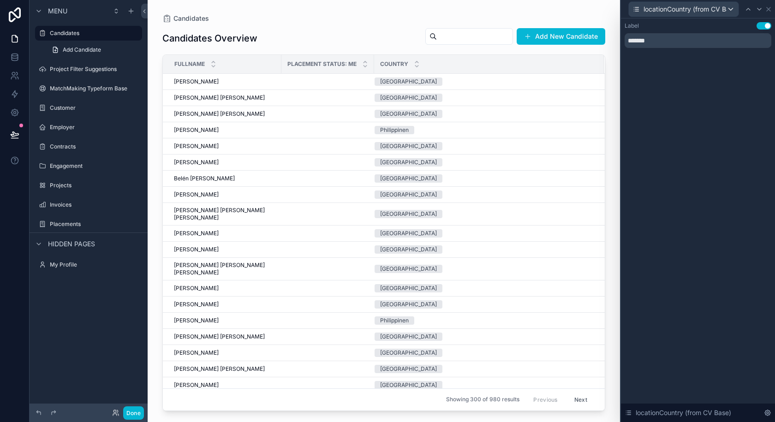
click at [704, 102] on div "Label Use setting ******* locationCountry (from CV Base)" at bounding box center [698, 220] width 154 height 404
click at [676, 412] on span "locationCountry (from CV Base)" at bounding box center [684, 412] width 96 height 9
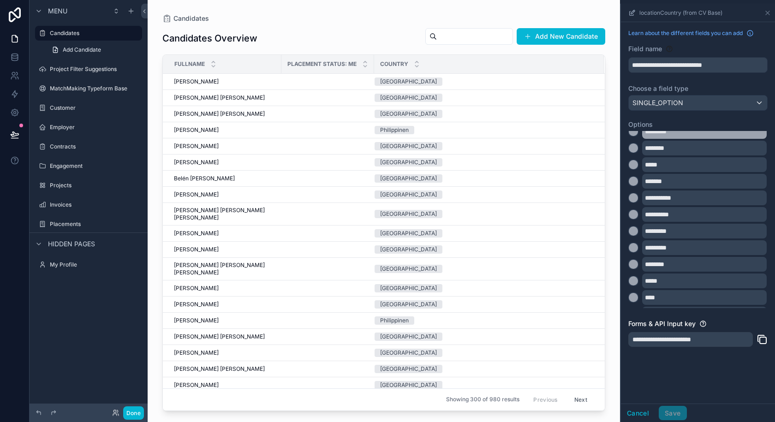
scroll to position [105, 0]
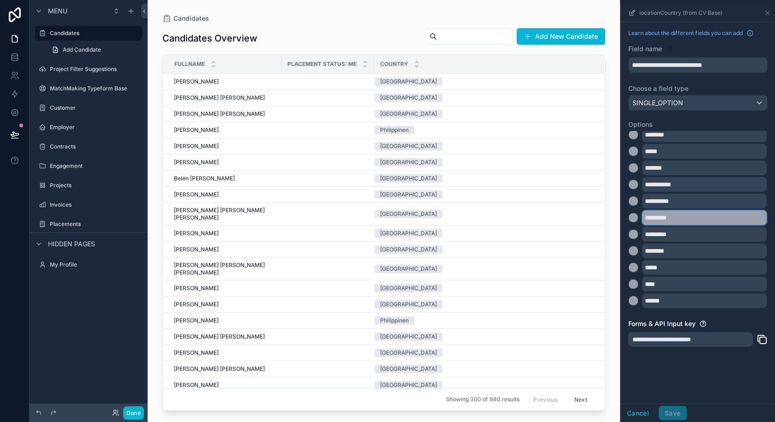
click at [653, 220] on input "*********" at bounding box center [704, 217] width 125 height 15
click at [693, 219] on input "*********" at bounding box center [704, 217] width 125 height 15
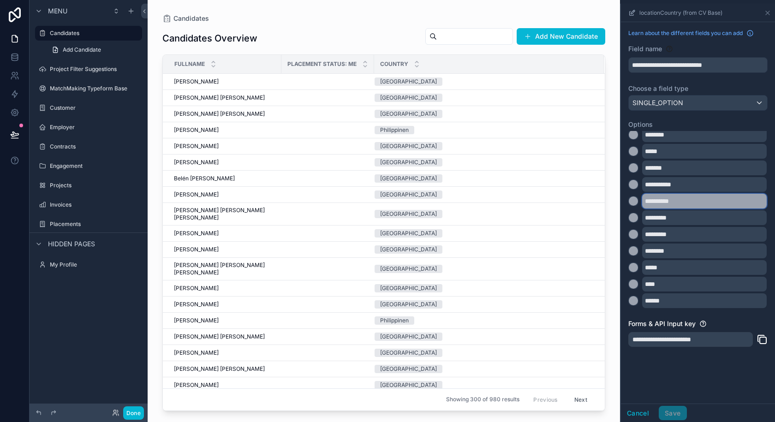
click at [685, 203] on input "**********" at bounding box center [704, 201] width 125 height 15
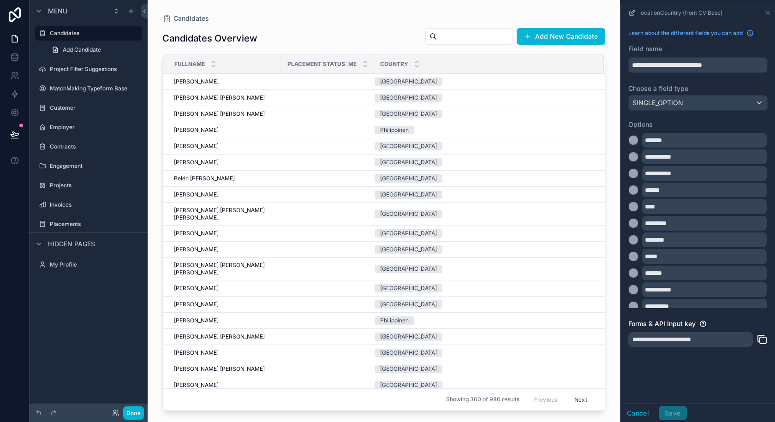
click at [681, 13] on span "locationCountry (from CV Base)" at bounding box center [681, 12] width 83 height 7
click at [641, 412] on button "Cancel" at bounding box center [638, 413] width 34 height 15
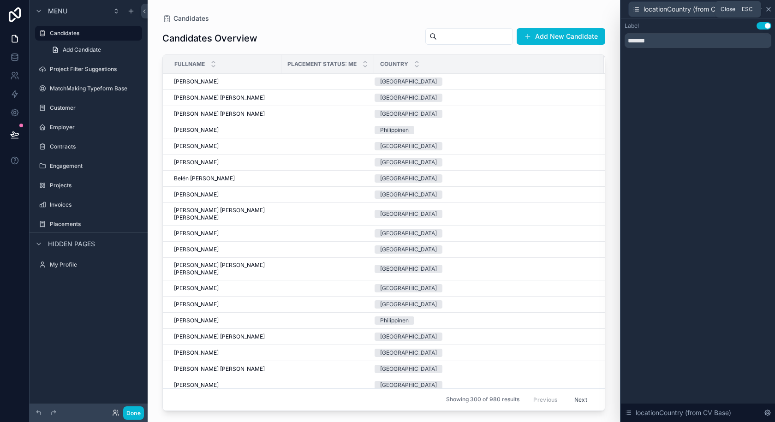
click at [770, 7] on icon at bounding box center [768, 9] width 7 height 7
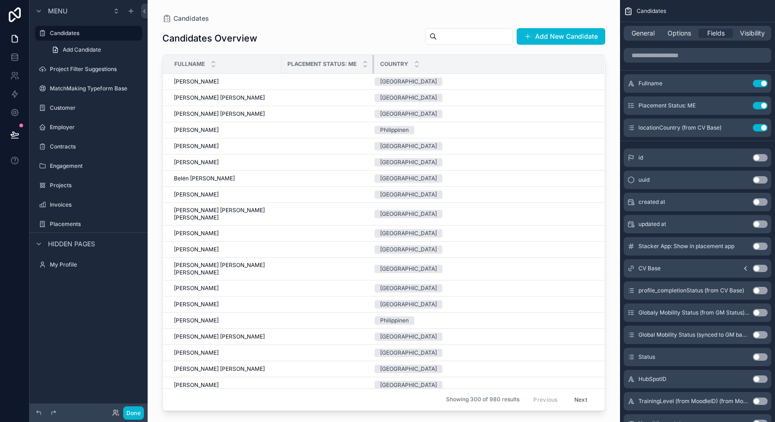
drag, startPoint x: 370, startPoint y: 65, endPoint x: 397, endPoint y: 61, distance: 27.5
click at [400, 63] on tr "Fullname Placement Status: ME Country" at bounding box center [384, 64] width 442 height 19
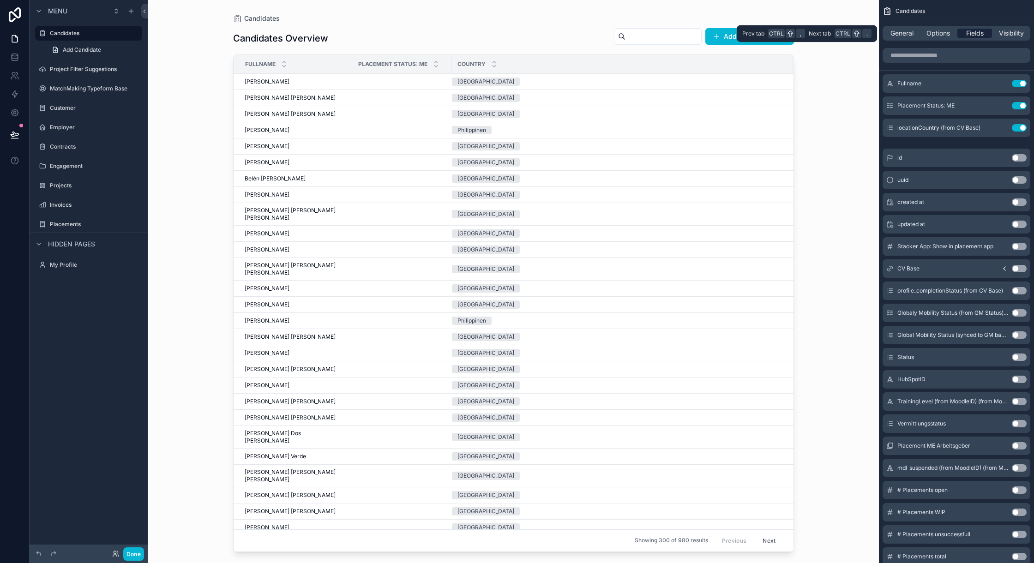
click at [775, 31] on span "Fields" at bounding box center [975, 33] width 18 height 9
click at [775, 30] on span "Options" at bounding box center [938, 33] width 24 height 9
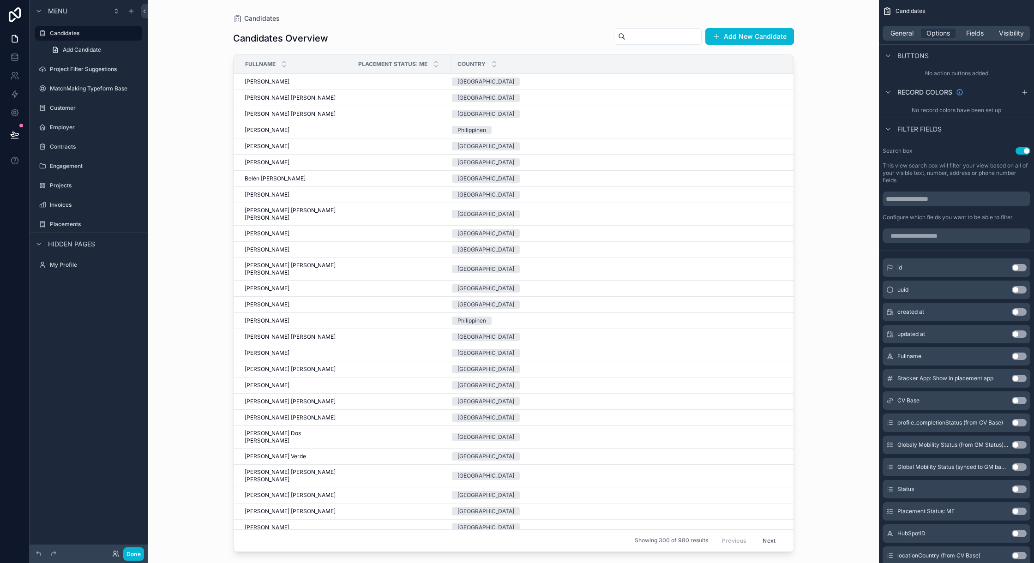
scroll to position [492, 0]
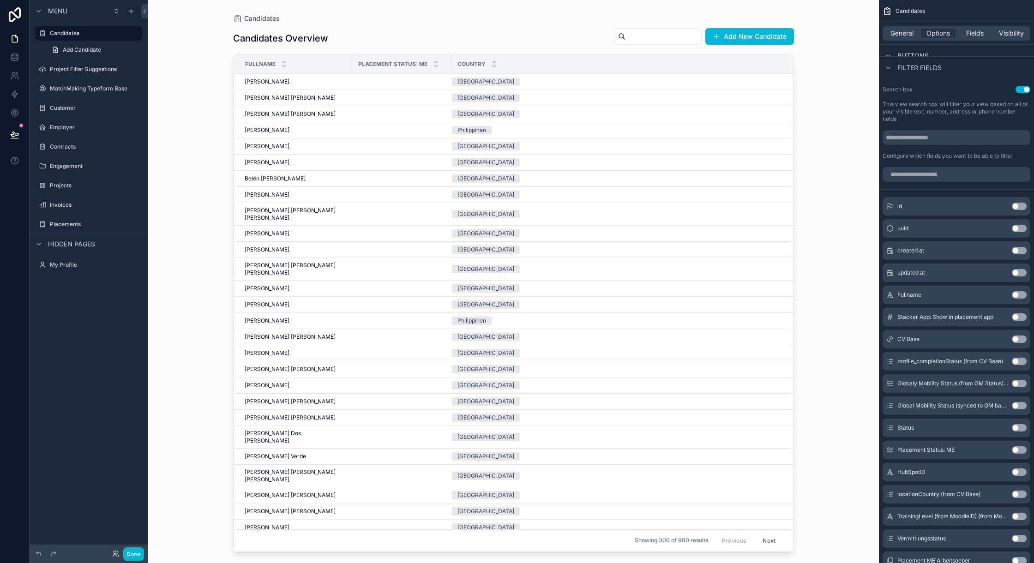
click at [775, 422] on button "Use setting" at bounding box center [1019, 449] width 15 height 7
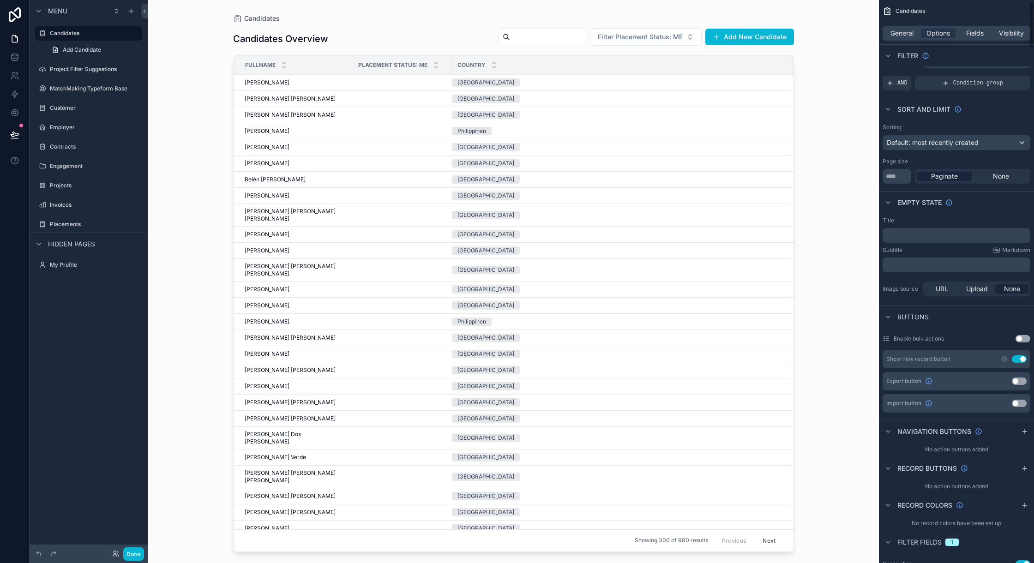
scroll to position [0, 0]
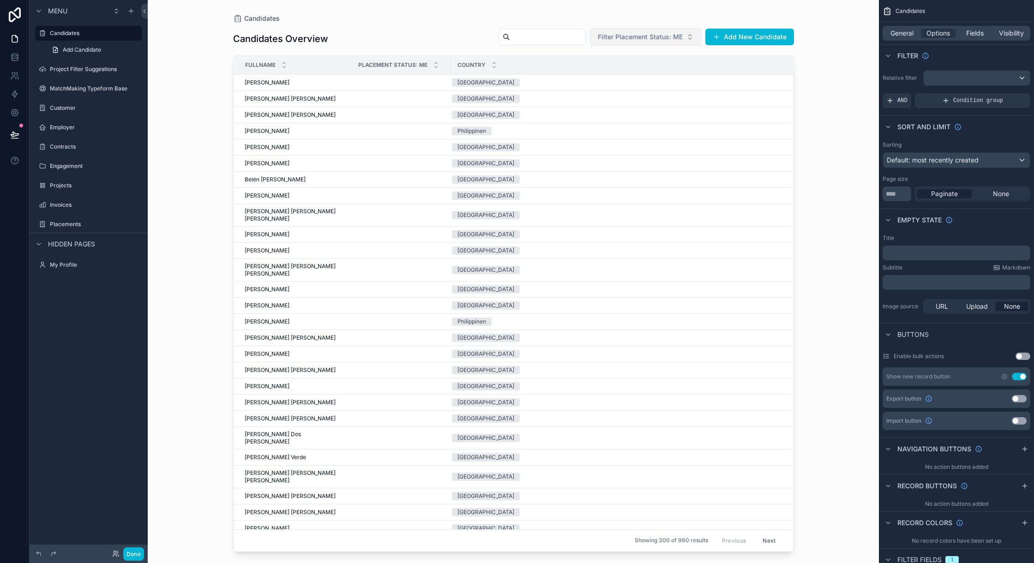
click at [656, 39] on span "Filter Placement Status: ME" at bounding box center [640, 36] width 85 height 9
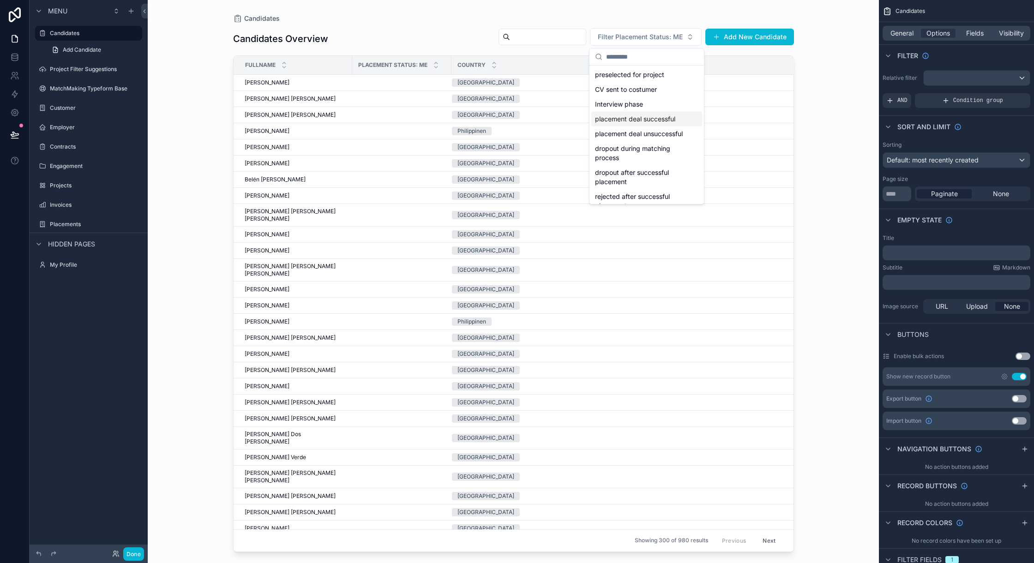
click at [645, 126] on div "placement deal successful" at bounding box center [646, 119] width 111 height 15
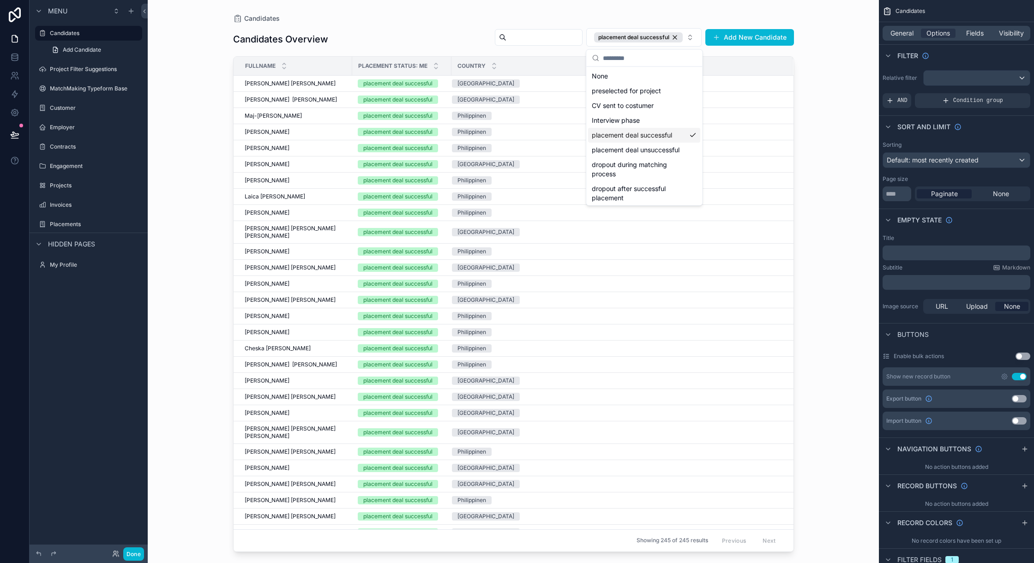
click at [438, 19] on div "Candidates" at bounding box center [513, 18] width 561 height 7
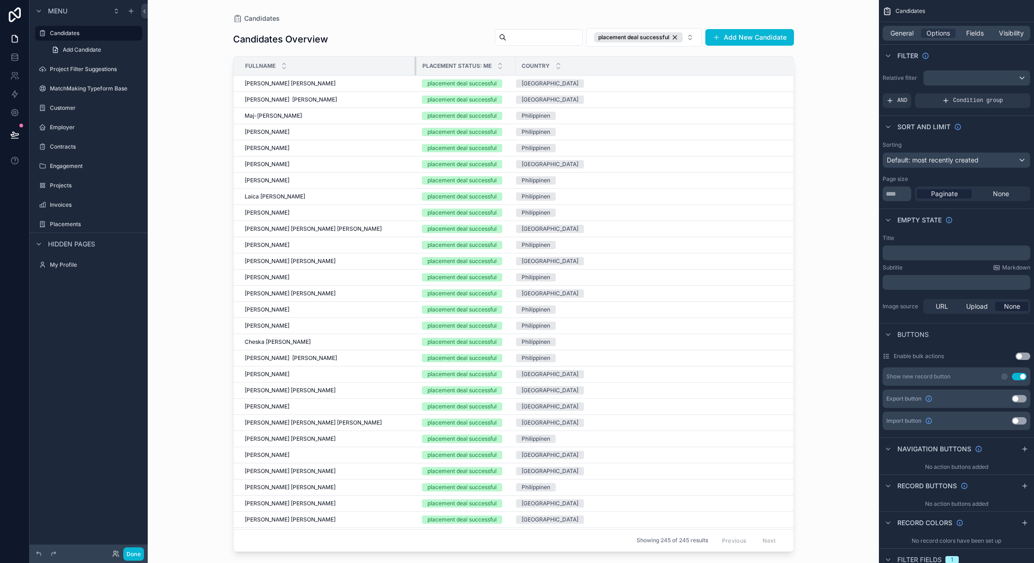
drag, startPoint x: 350, startPoint y: 65, endPoint x: 414, endPoint y: 67, distance: 64.2
click at [414, 67] on tr "Fullname Placement Status: ME Country" at bounding box center [514, 66] width 560 height 19
click at [377, 98] on div "Marcela Esmeralda Sánchez Hermenegildo Marcela Esmeralda Sánchez Hermenegildo" at bounding box center [328, 99] width 166 height 7
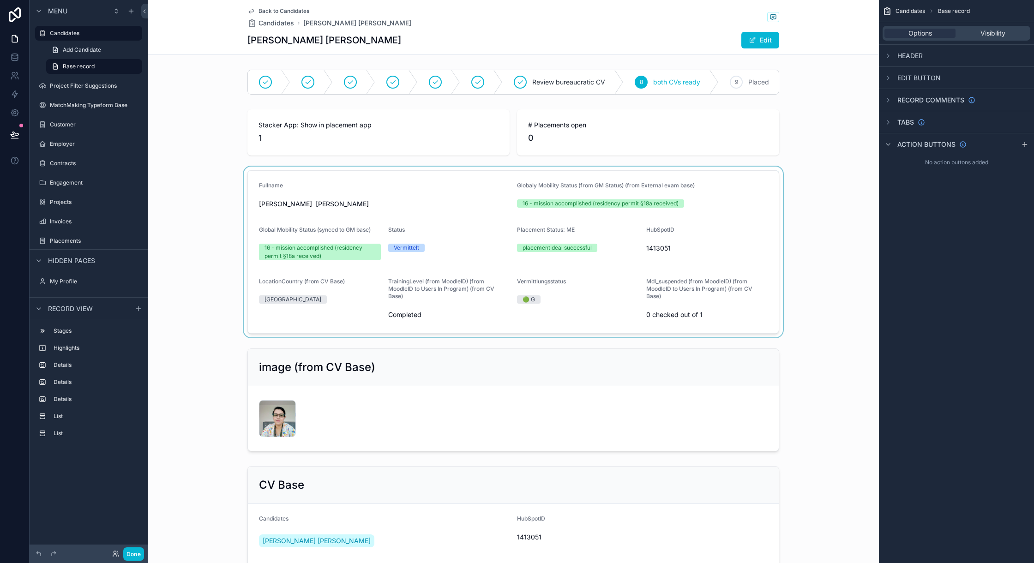
click at [405, 205] on div "scrollable content" at bounding box center [513, 252] width 731 height 171
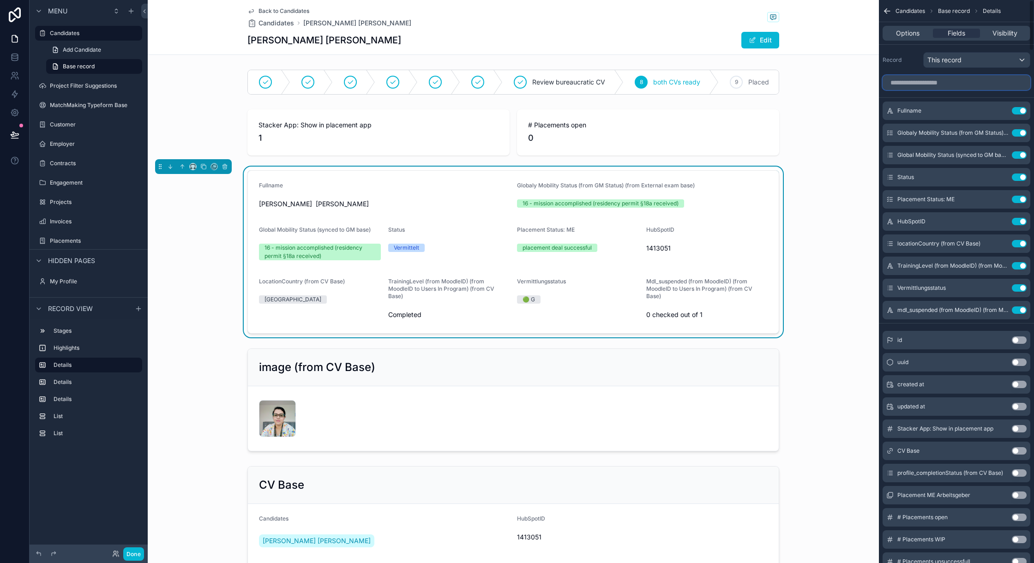
click at [775, 77] on input "scrollable content" at bounding box center [956, 82] width 148 height 15
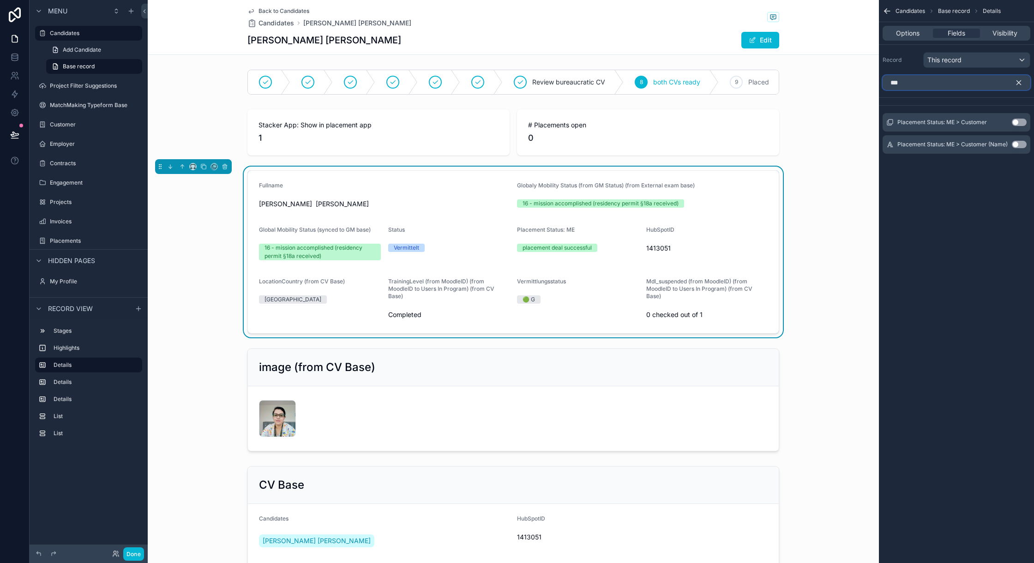
type input "***"
click at [775, 119] on button "Use setting" at bounding box center [1019, 122] width 15 height 7
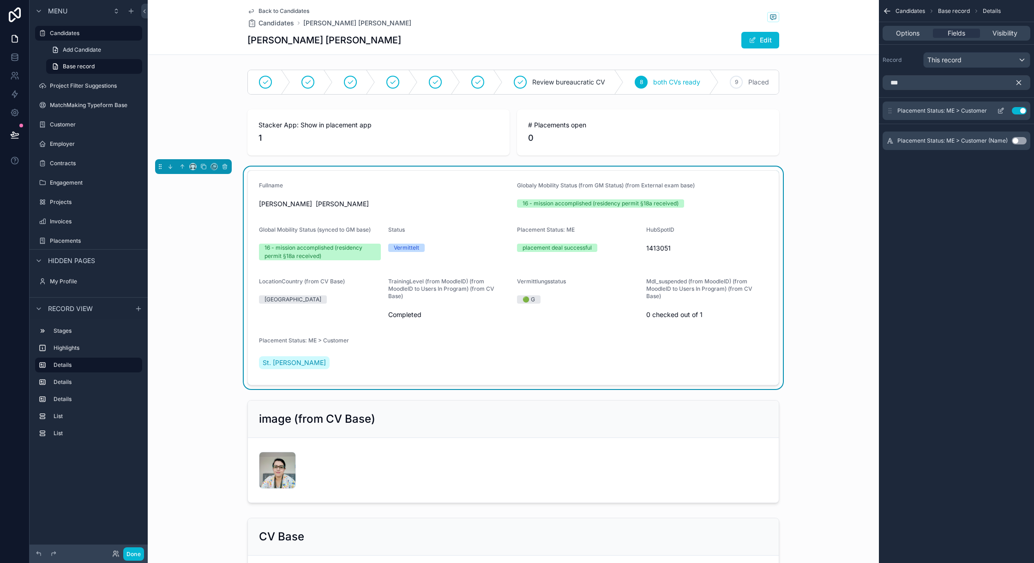
click at [775, 113] on icon "scrollable content" at bounding box center [1000, 110] width 7 height 7
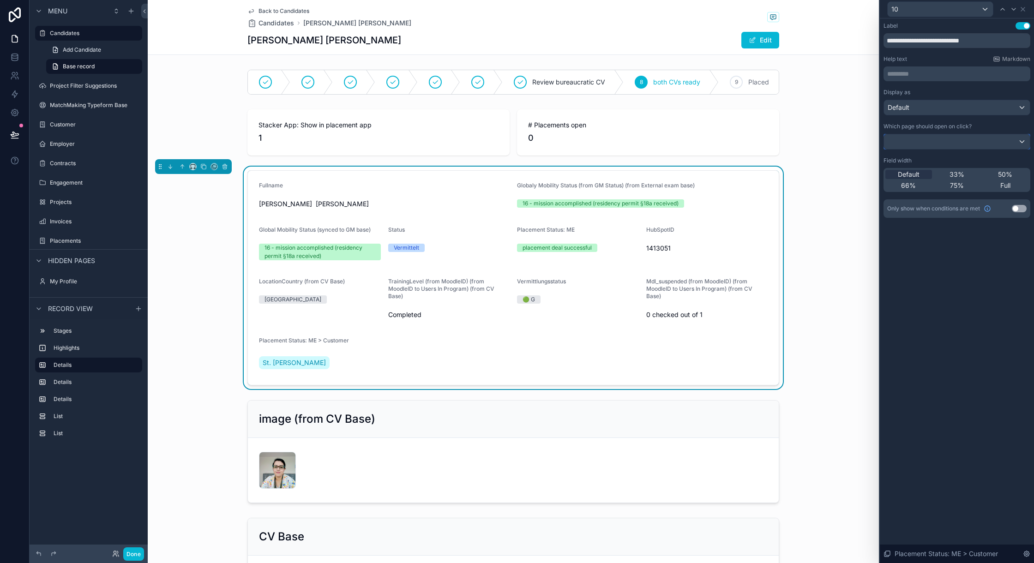
click at [775, 138] on div at bounding box center [957, 141] width 146 height 15
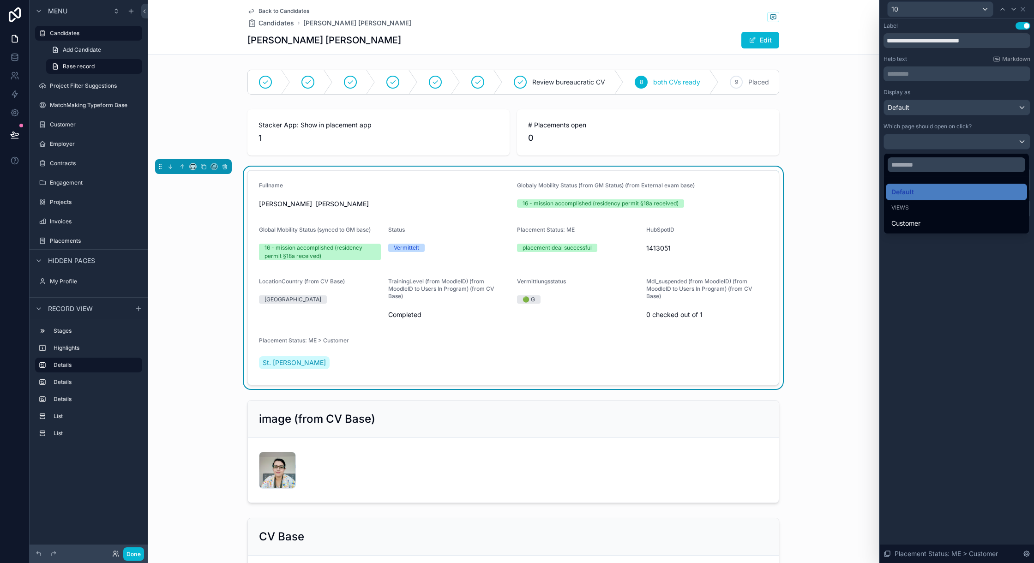
click at [775, 138] on div at bounding box center [957, 281] width 154 height 563
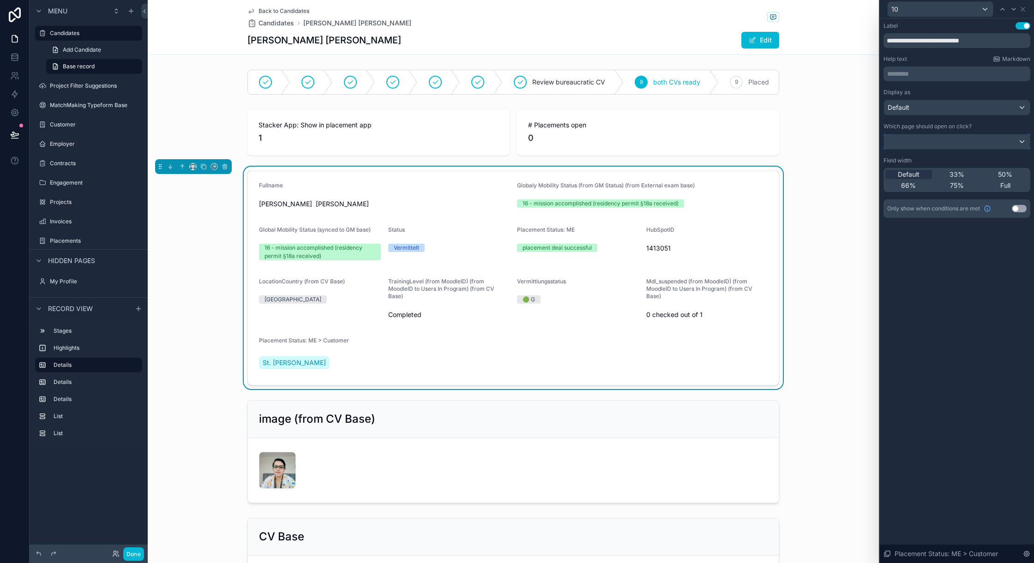
click at [775, 138] on div at bounding box center [957, 141] width 146 height 15
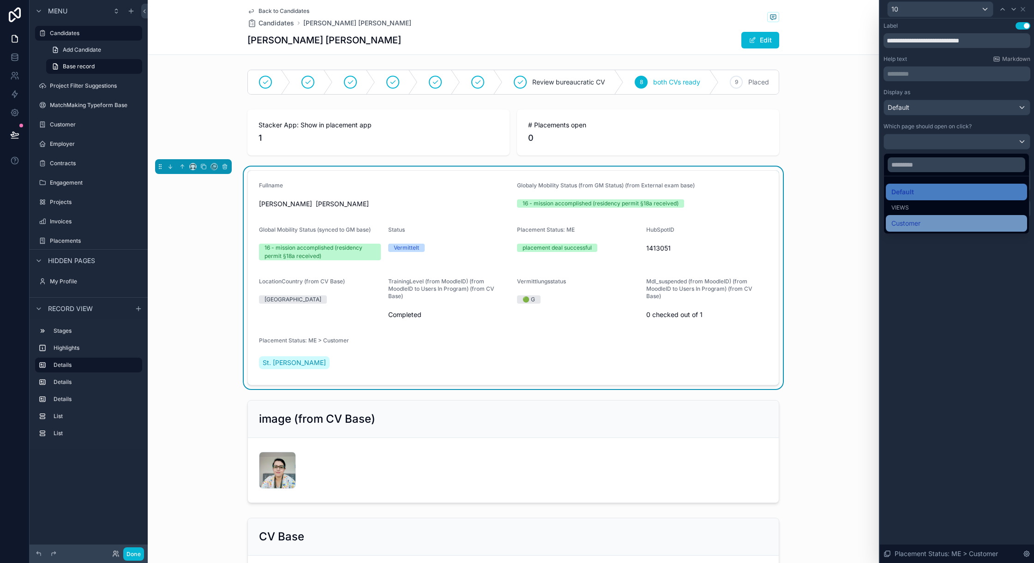
click at [775, 225] on div "Customer" at bounding box center [956, 223] width 130 height 11
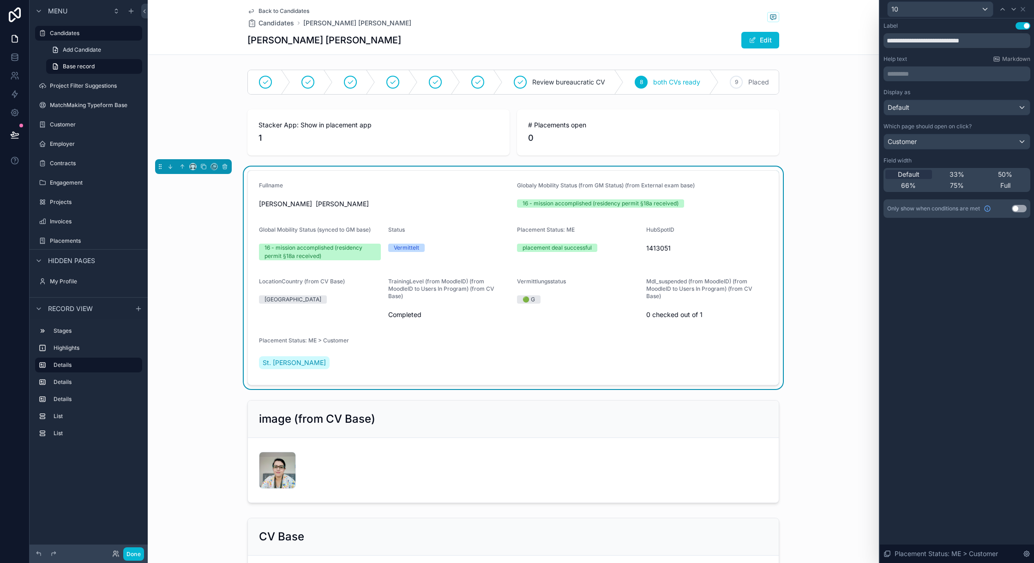
click at [775, 259] on div "**********" at bounding box center [957, 290] width 154 height 545
click at [775, 6] on icon at bounding box center [1022, 9] width 7 height 7
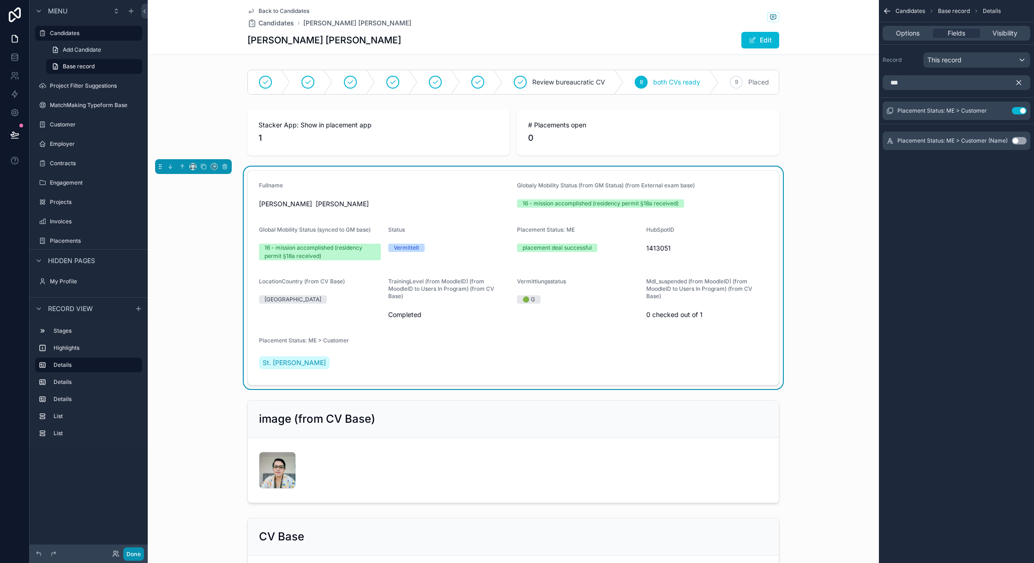
click at [135, 422] on button "Done" at bounding box center [133, 553] width 21 height 13
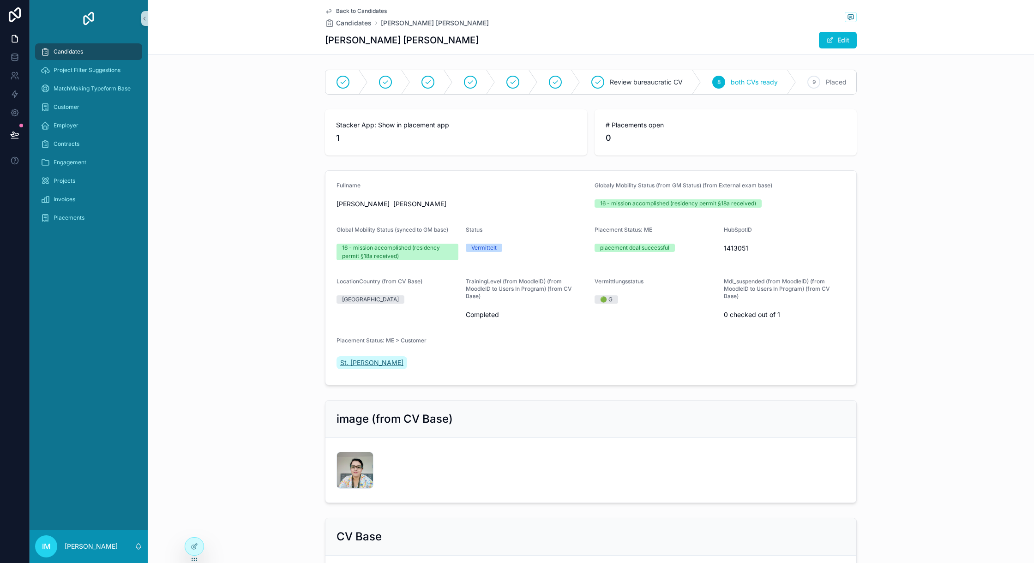
click at [383, 367] on span "St. [PERSON_NAME]" at bounding box center [371, 362] width 63 height 9
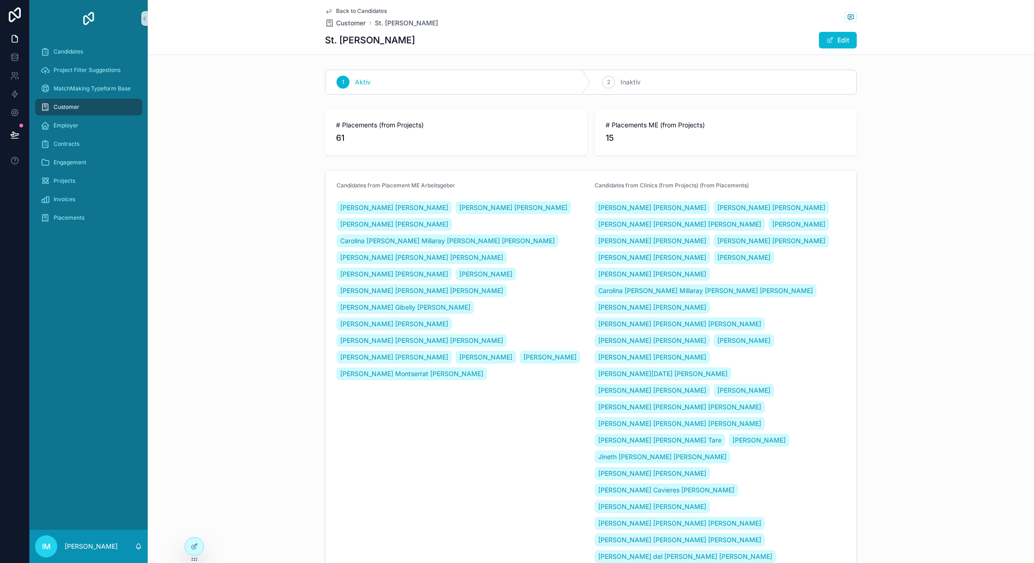
click at [366, 10] on span "Back to Candidates" at bounding box center [361, 10] width 51 height 7
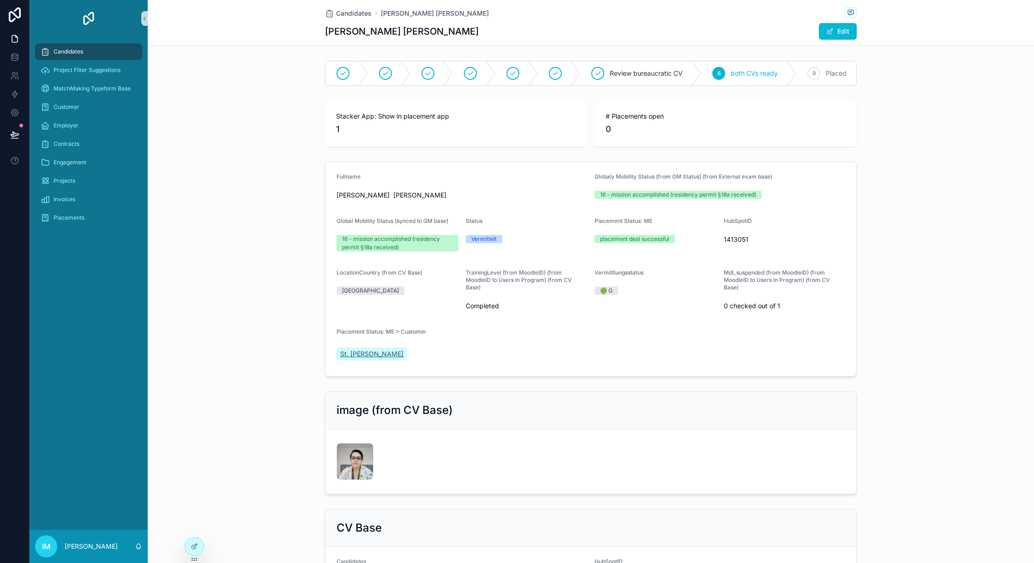
click at [364, 359] on span "St. [PERSON_NAME]" at bounding box center [371, 353] width 63 height 9
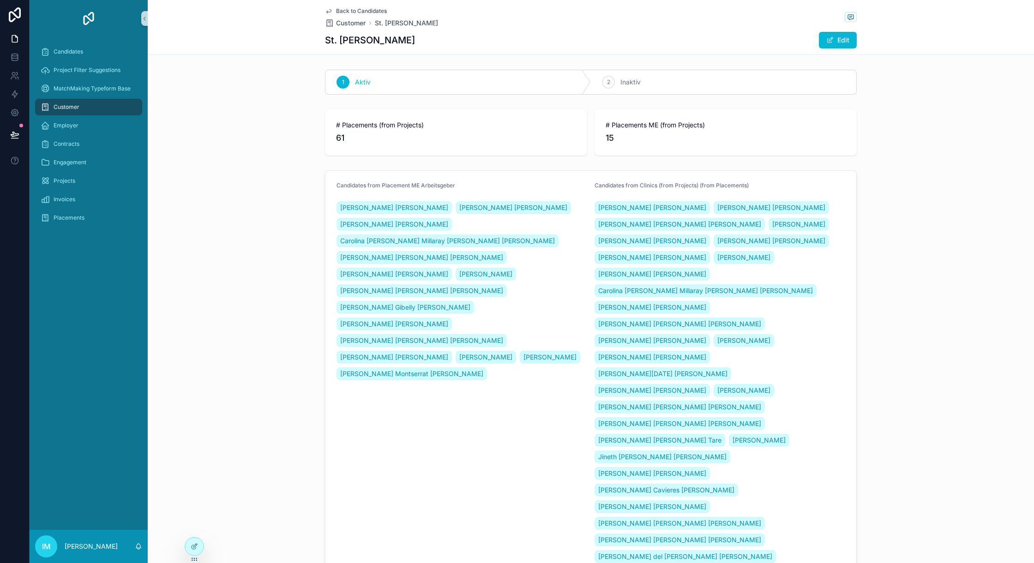
click at [368, 11] on span "Back to Candidates" at bounding box center [361, 10] width 51 height 7
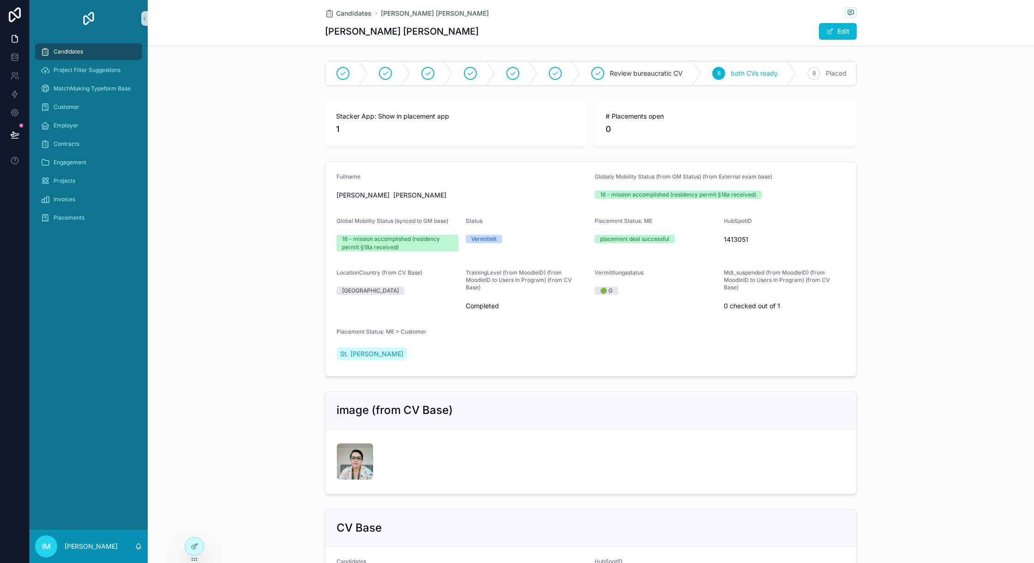
click at [266, 233] on div "Fullname Marcela Esmeralda Sánchez Hermenegildo Globaly Mobility Status (from G…" at bounding box center [591, 269] width 886 height 222
click at [356, 422] on div "IMG_20180707_120157 .jpg" at bounding box center [354, 461] width 37 height 37
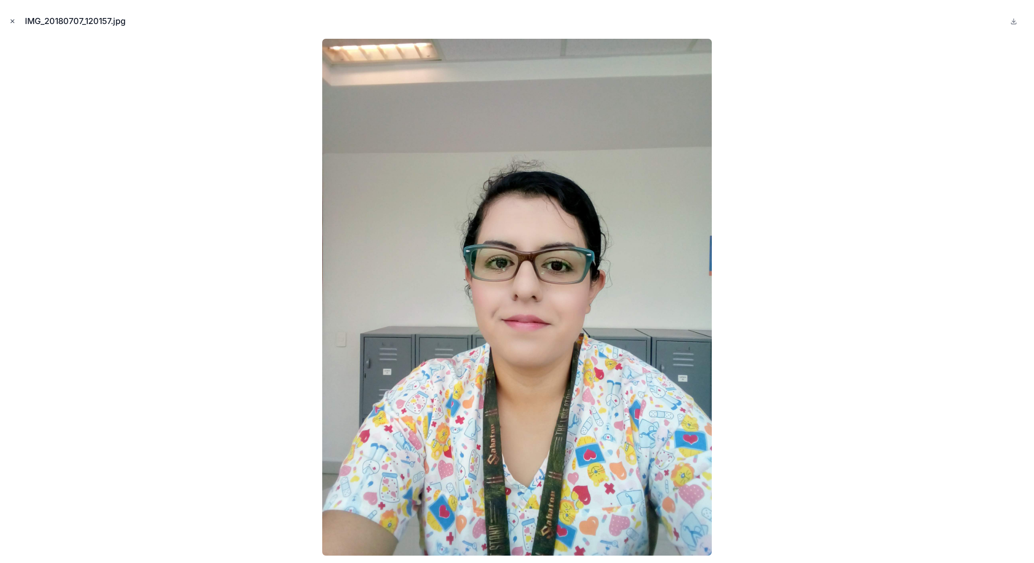
click at [8, 17] on button "Close modal" at bounding box center [12, 21] width 10 height 10
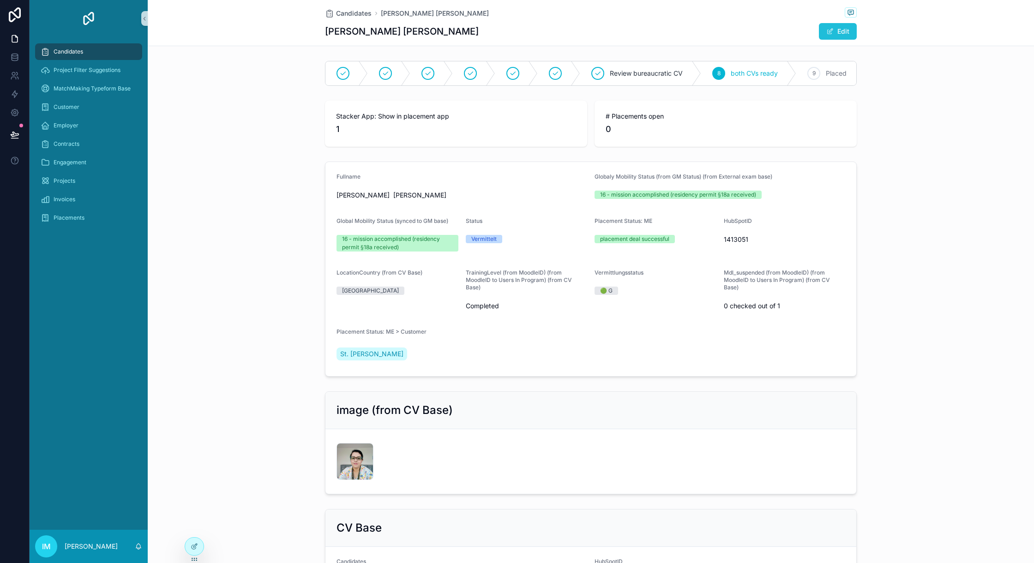
click at [775, 26] on button "Edit" at bounding box center [838, 31] width 38 height 17
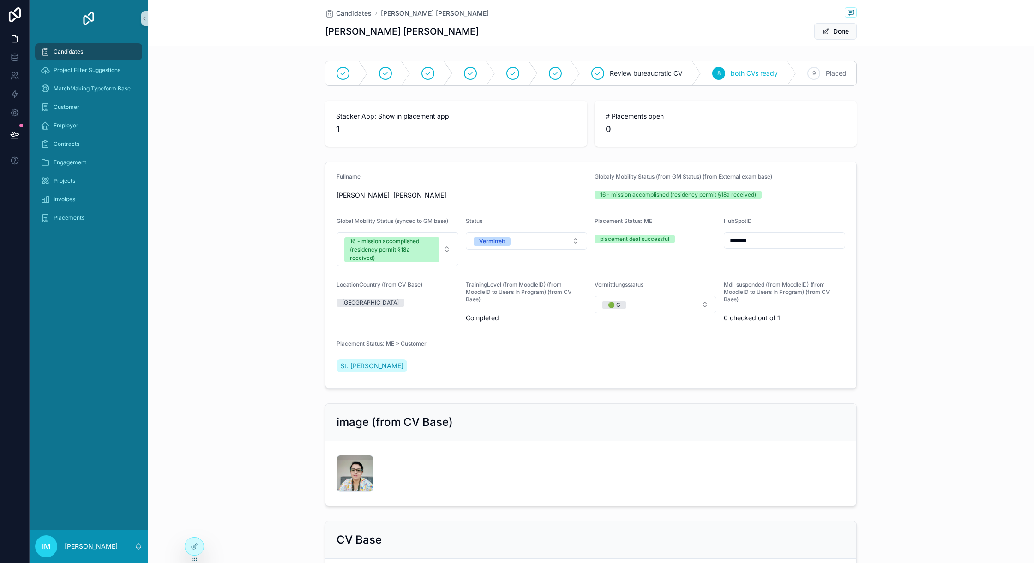
click at [532, 364] on form "Fullname Marcela Esmeralda Sánchez Hermenegildo Globaly Mobility Status (from G…" at bounding box center [590, 275] width 531 height 226
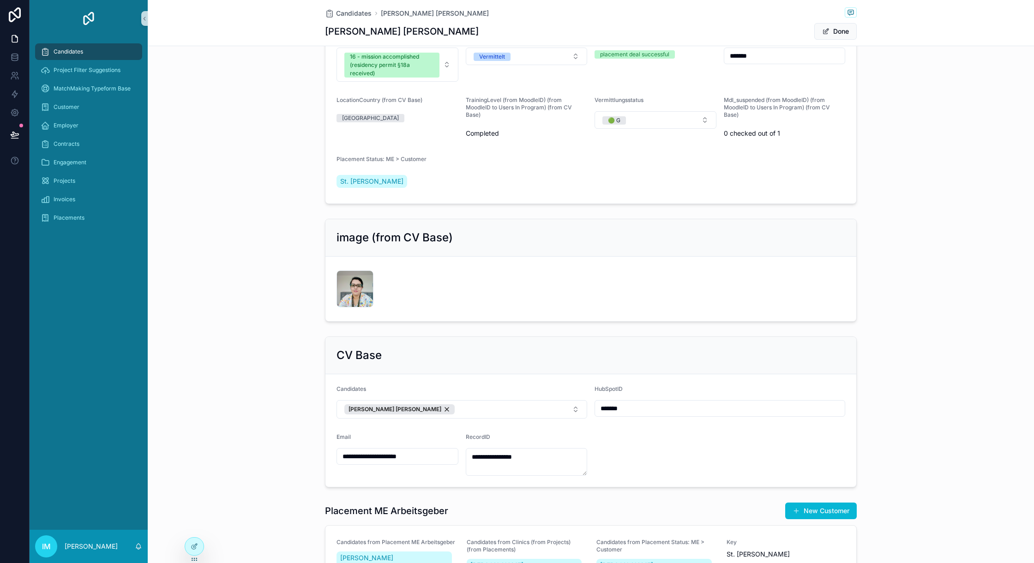
scroll to position [246, 0]
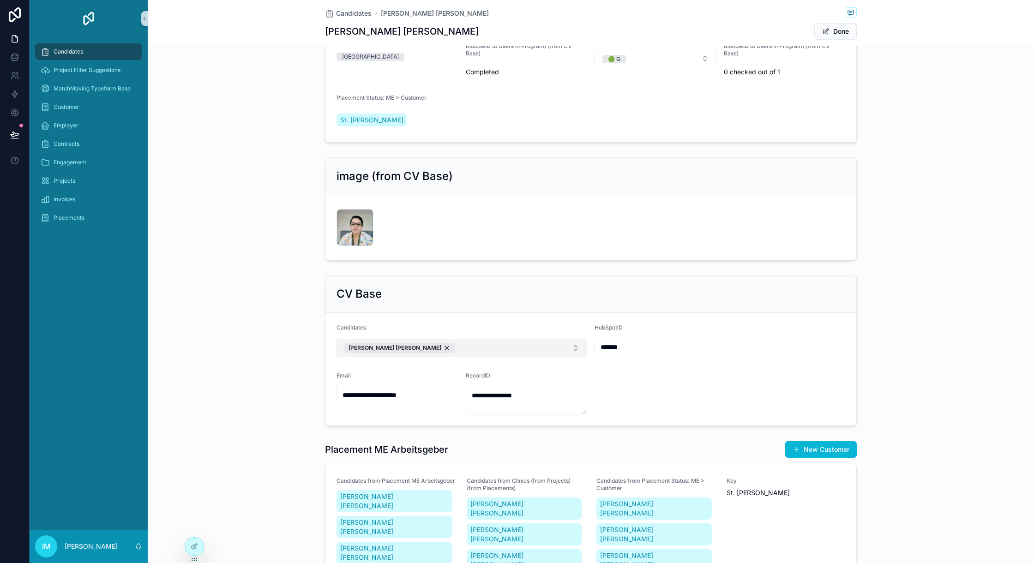
click at [532, 357] on button "Marcela Esmeralda Sánchez Hermenegildo" at bounding box center [461, 348] width 251 height 18
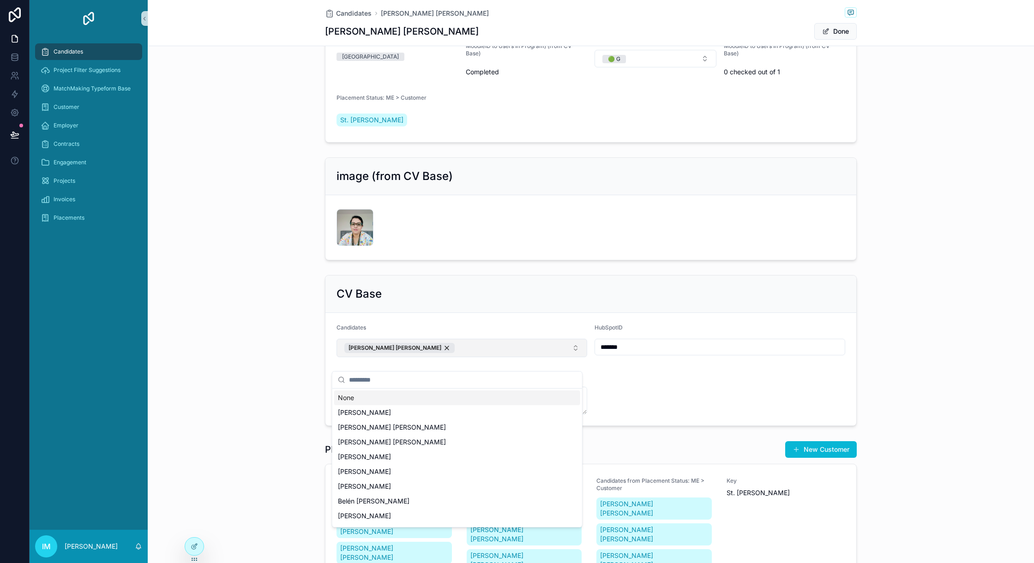
click at [533, 357] on button "Marcela Esmeralda Sánchez Hermenegildo" at bounding box center [461, 348] width 251 height 18
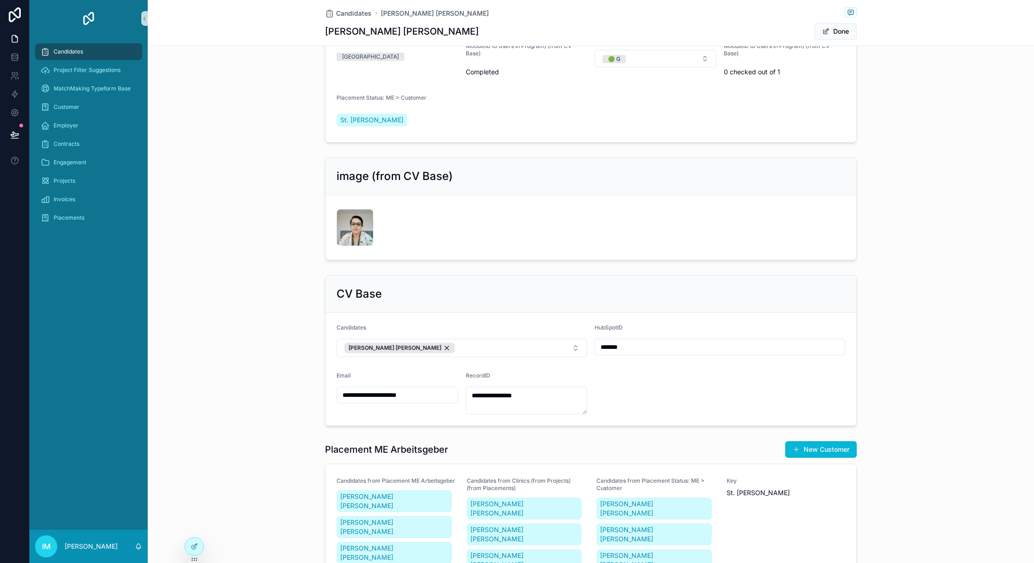
scroll to position [61, 0]
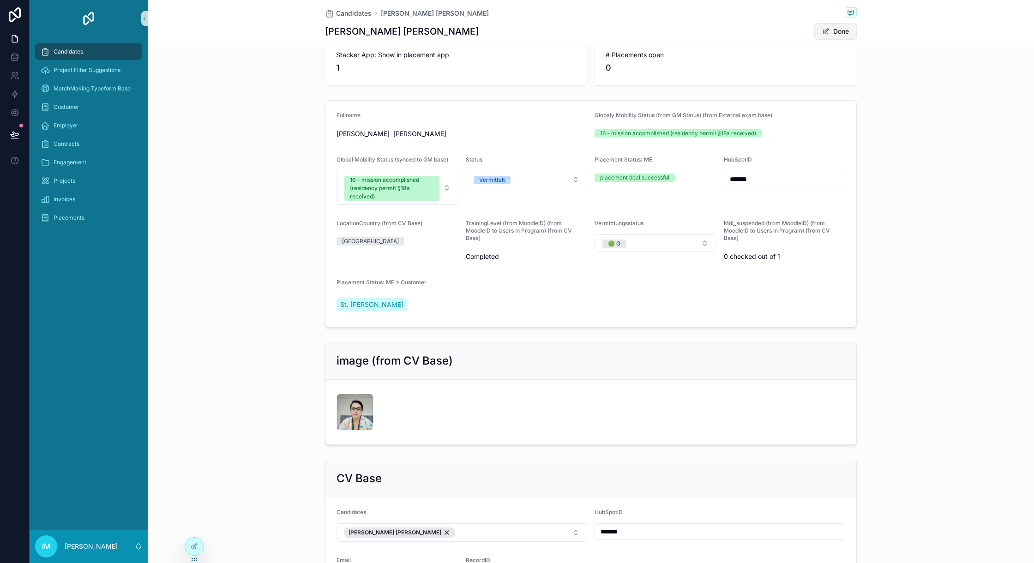
click at [775, 28] on button "Done" at bounding box center [835, 31] width 42 height 17
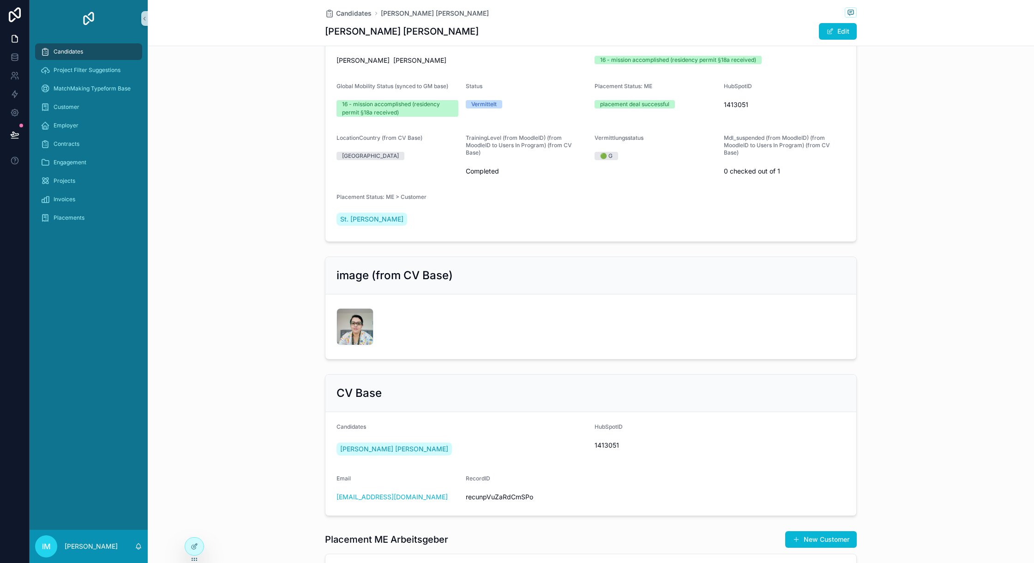
scroll to position [246, 0]
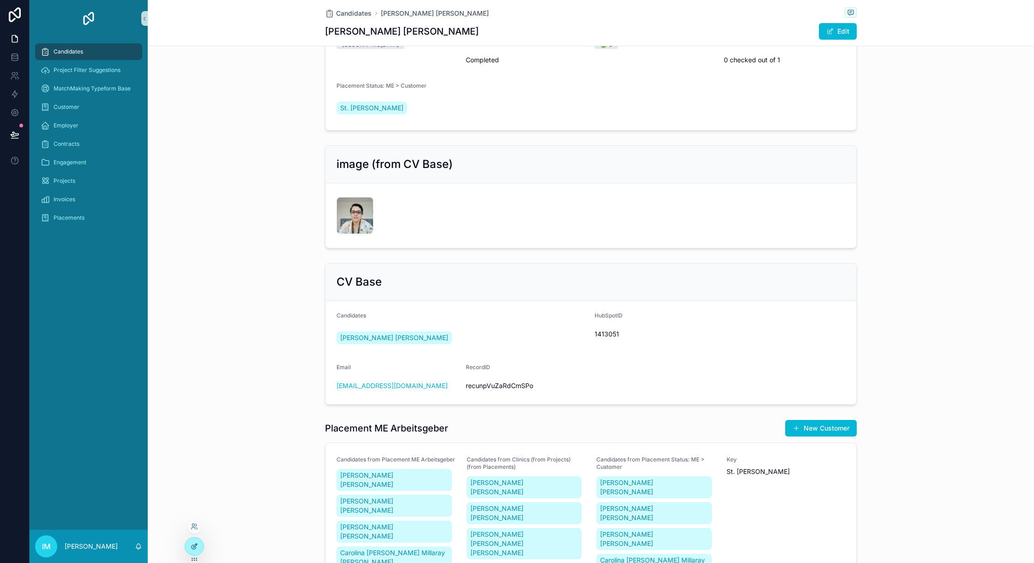
click at [192, 422] on div at bounding box center [194, 547] width 18 height 18
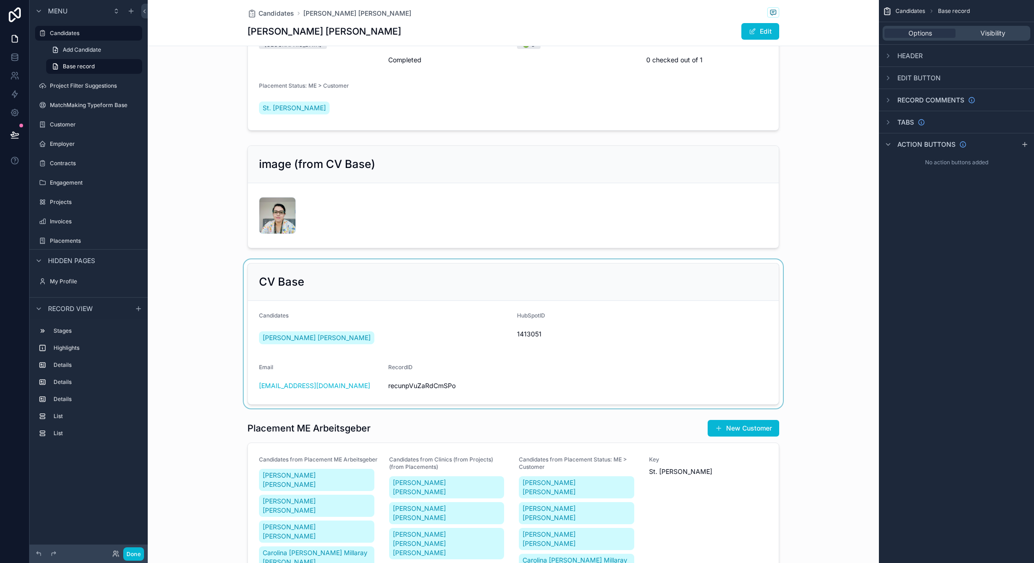
click at [434, 329] on div "scrollable content" at bounding box center [513, 333] width 731 height 149
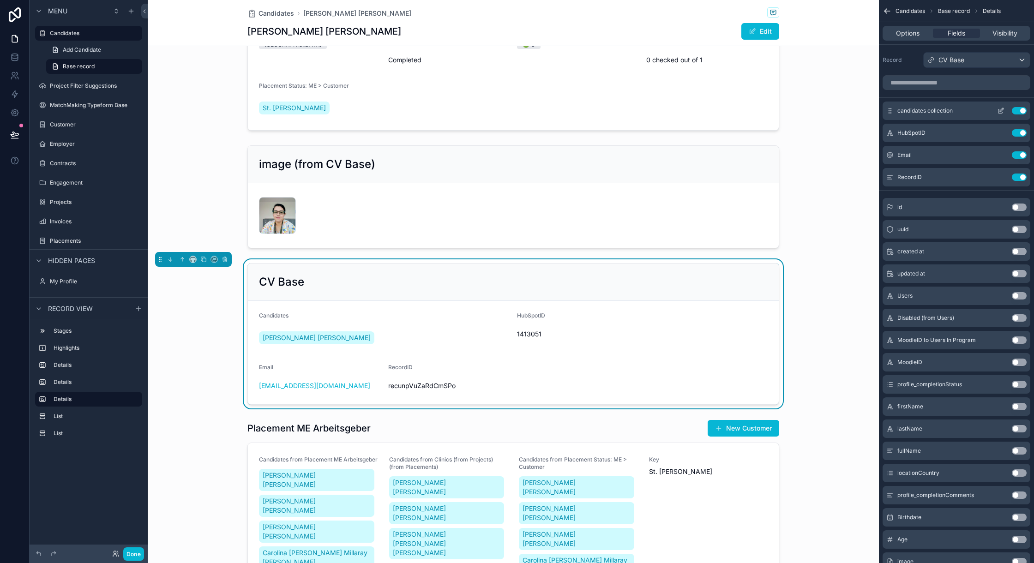
click at [775, 111] on icon "scrollable content" at bounding box center [1000, 110] width 7 height 7
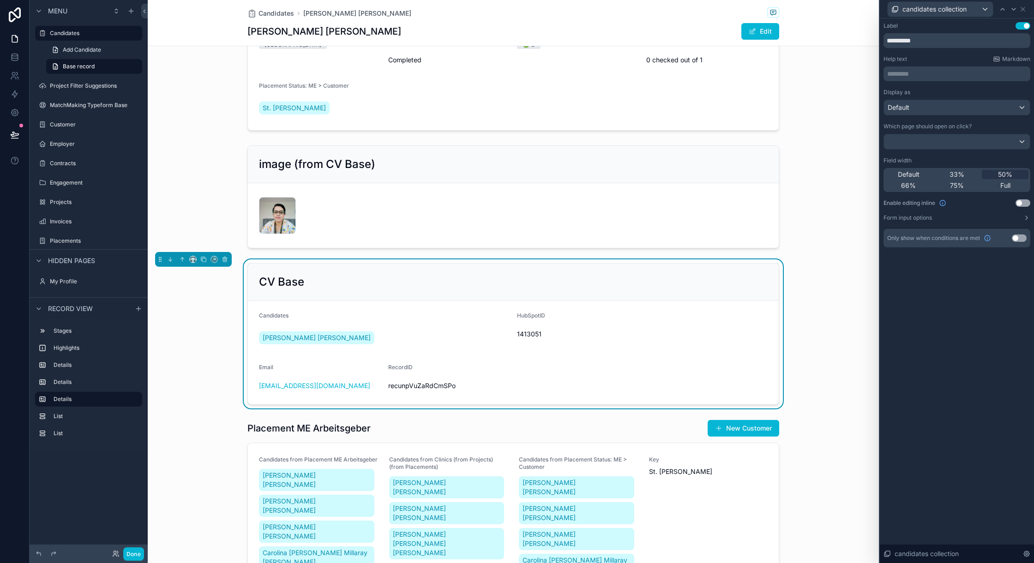
click at [775, 75] on p "********* ﻿" at bounding box center [957, 73] width 141 height 9
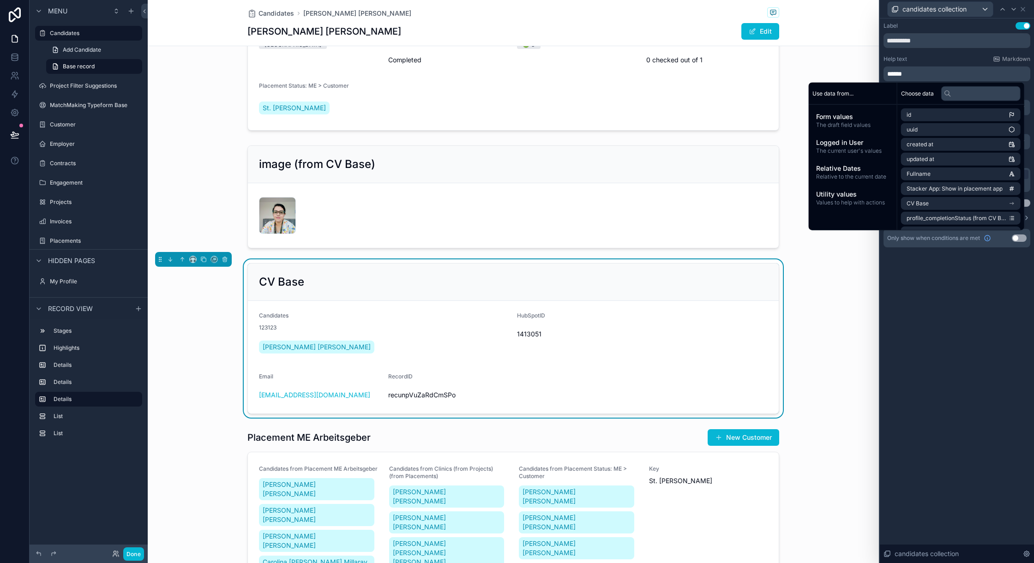
click at [775, 56] on div "Help text Markdown" at bounding box center [956, 58] width 147 height 7
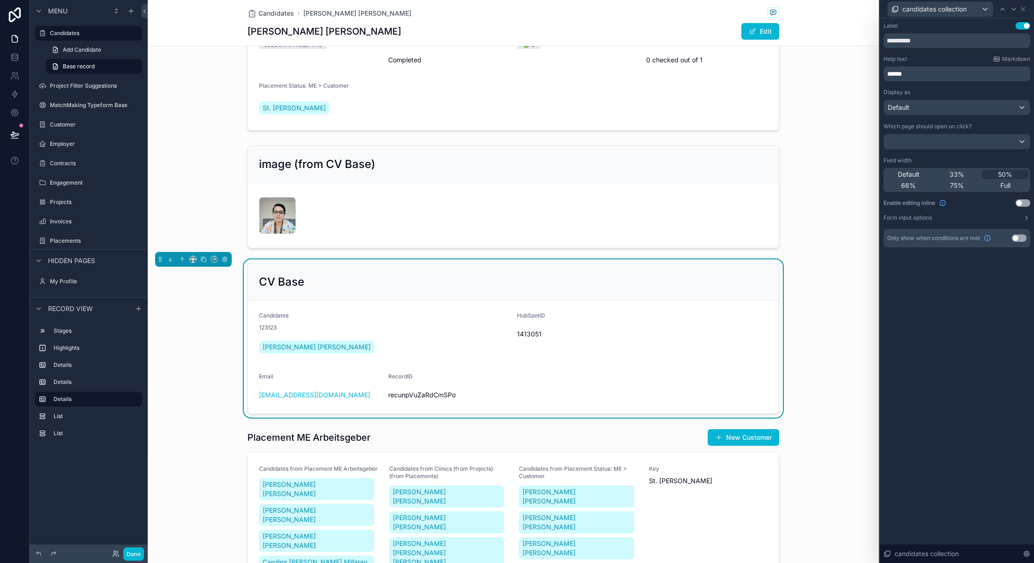
click at [775, 74] on p "******" at bounding box center [957, 73] width 141 height 9
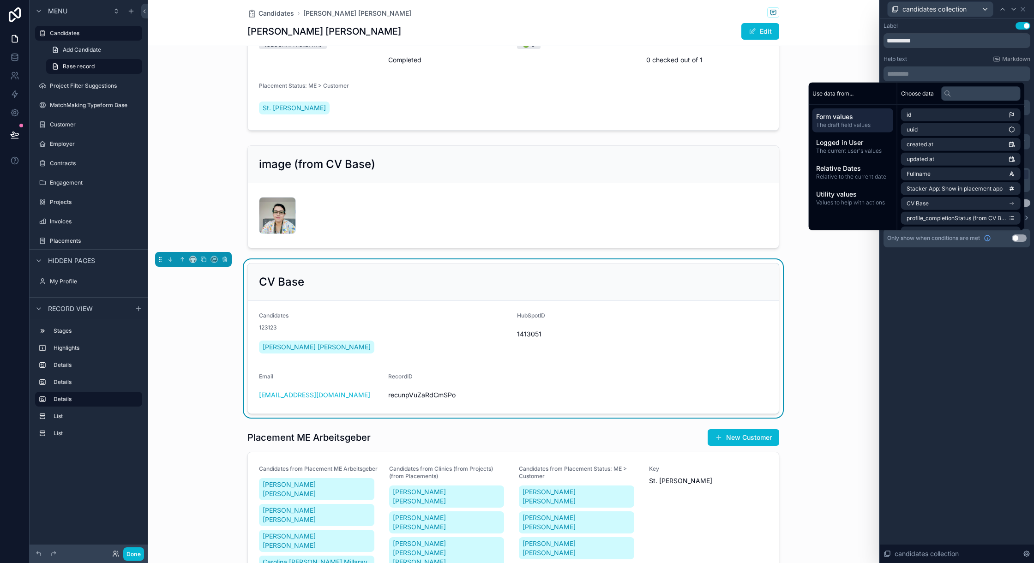
click at [775, 56] on div "Help text Markdown" at bounding box center [956, 58] width 147 height 7
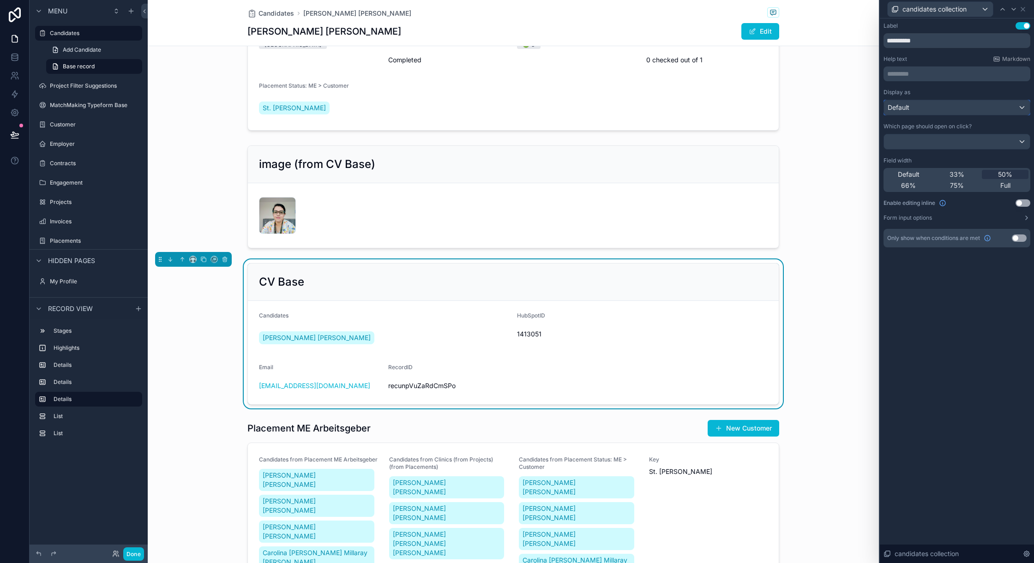
click at [775, 109] on div "Default" at bounding box center [957, 107] width 146 height 15
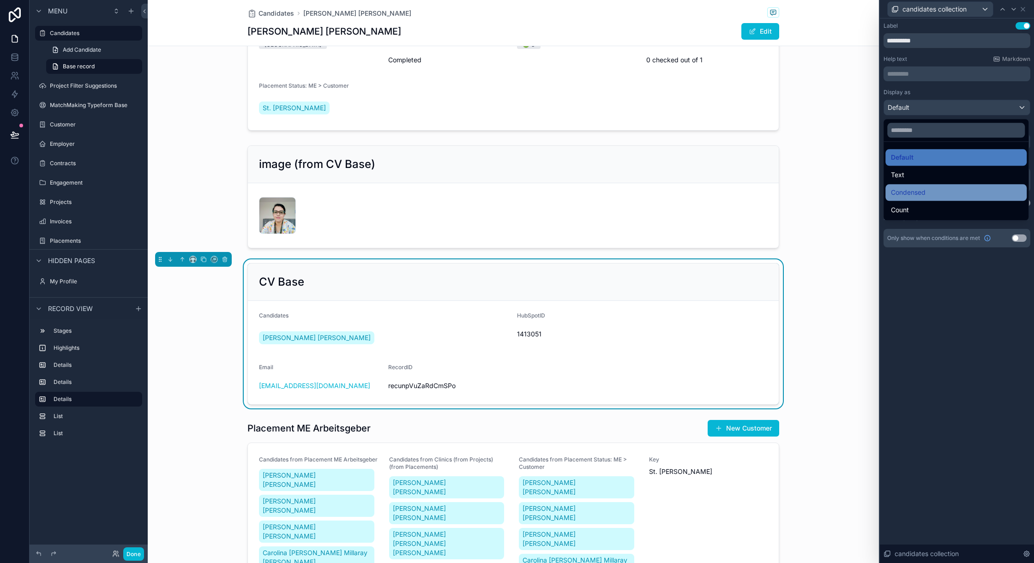
click at [775, 191] on span "Condensed" at bounding box center [908, 192] width 35 height 11
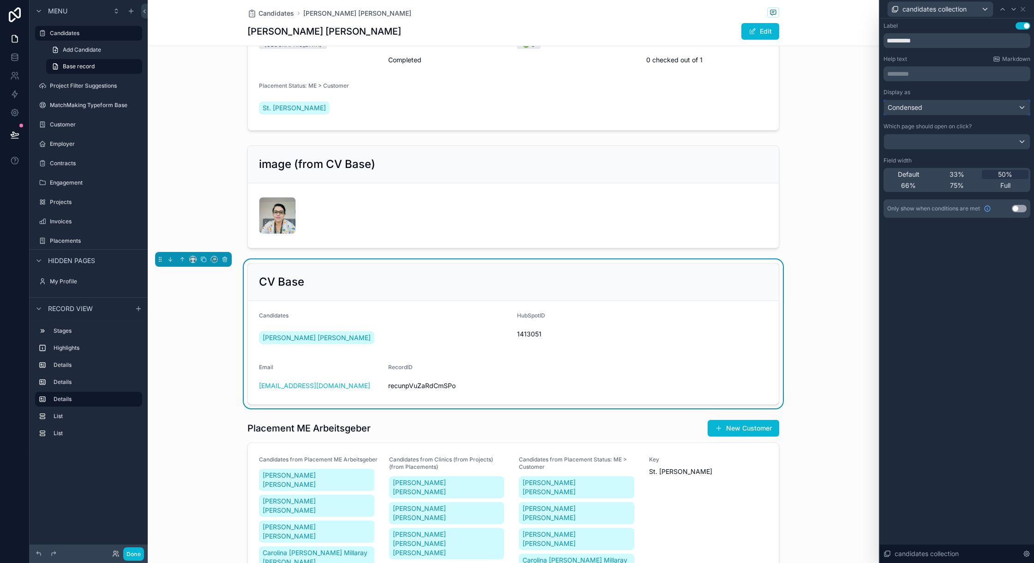
click at [775, 104] on span "Condensed" at bounding box center [904, 107] width 35 height 9
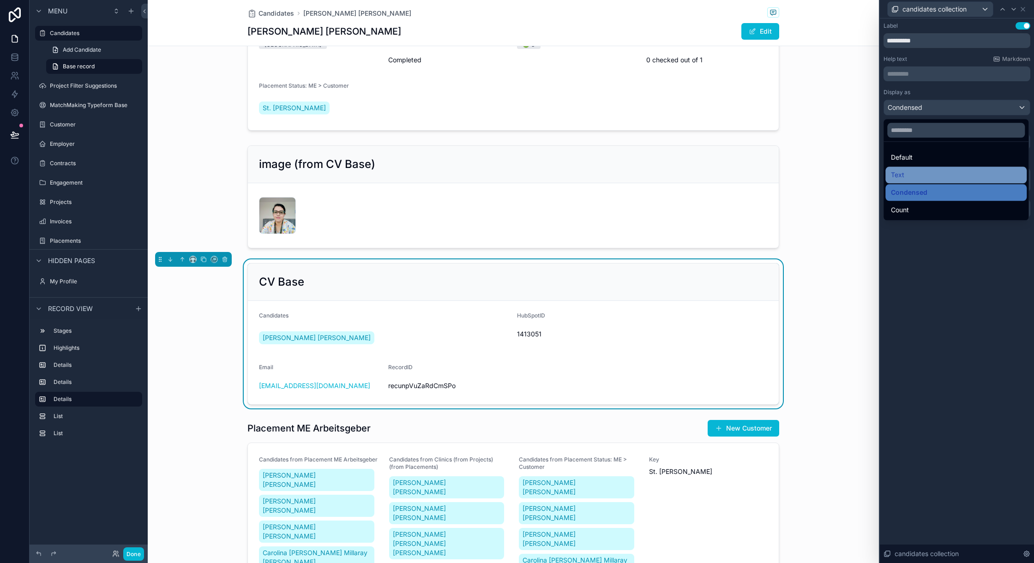
click at [775, 178] on div "Text" at bounding box center [956, 174] width 130 height 11
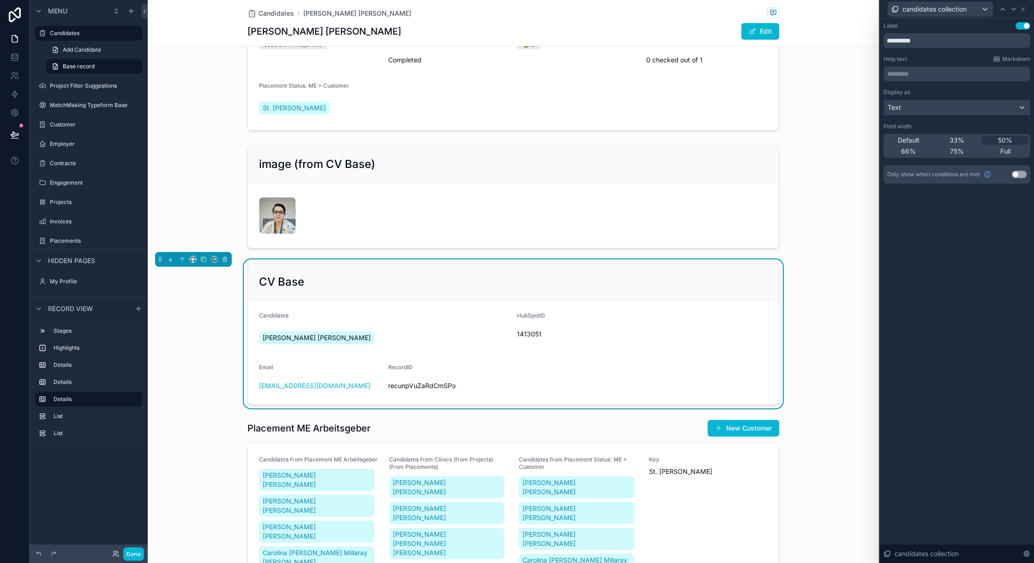
click at [775, 106] on div "Text" at bounding box center [957, 107] width 146 height 15
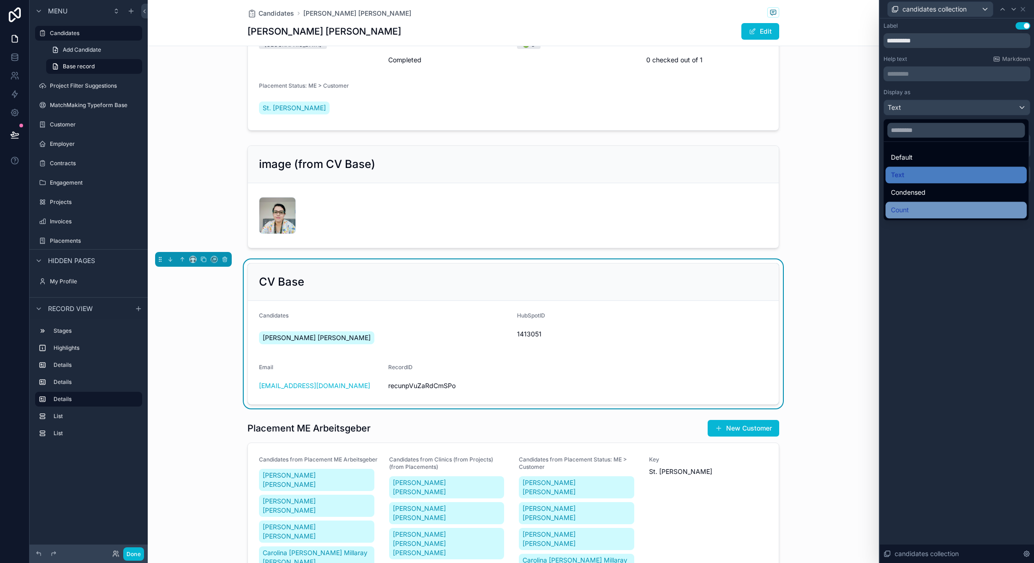
click at [775, 211] on div "Count" at bounding box center [956, 209] width 130 height 11
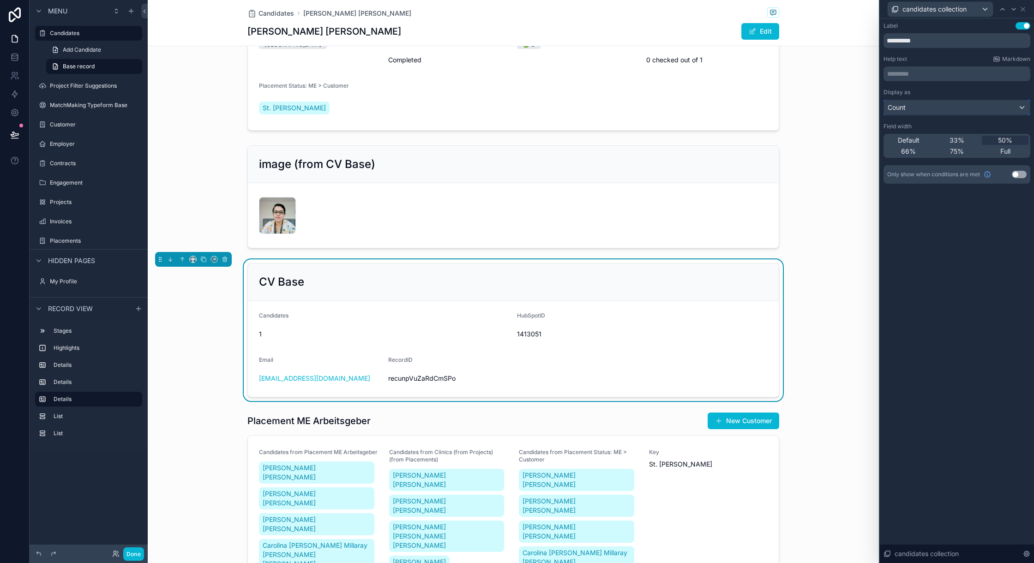
click at [775, 105] on div "Count" at bounding box center [957, 107] width 146 height 15
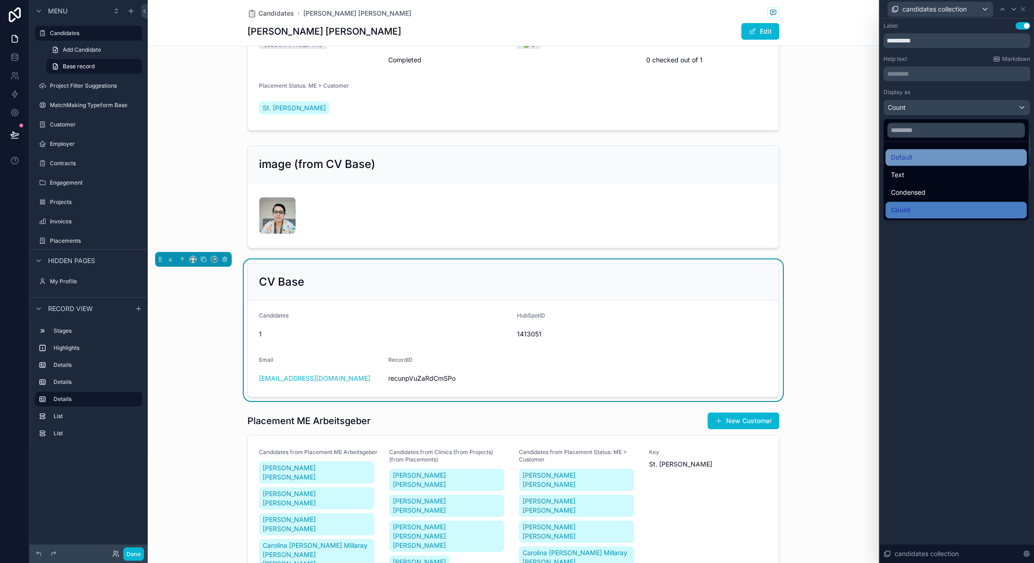
click at [775, 151] on div "Default" at bounding box center [955, 157] width 141 height 17
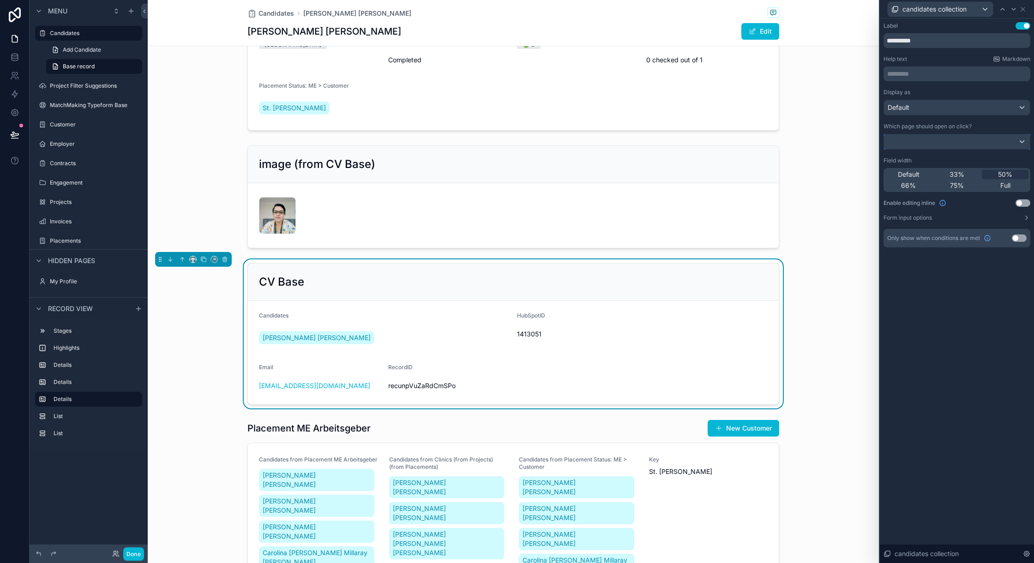
click at [775, 137] on div at bounding box center [957, 141] width 146 height 15
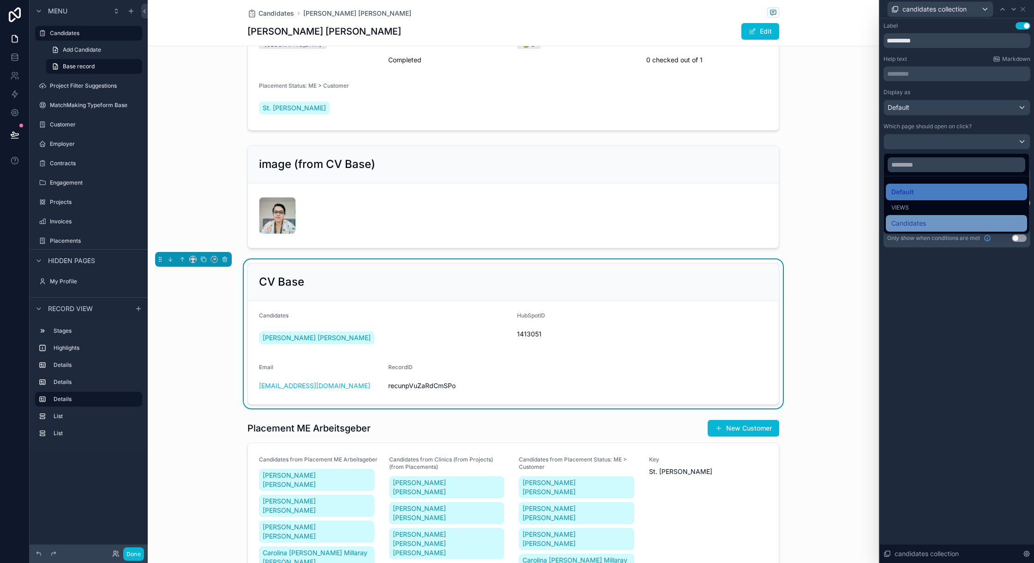
click at [775, 224] on div "Candidates" at bounding box center [956, 223] width 130 height 11
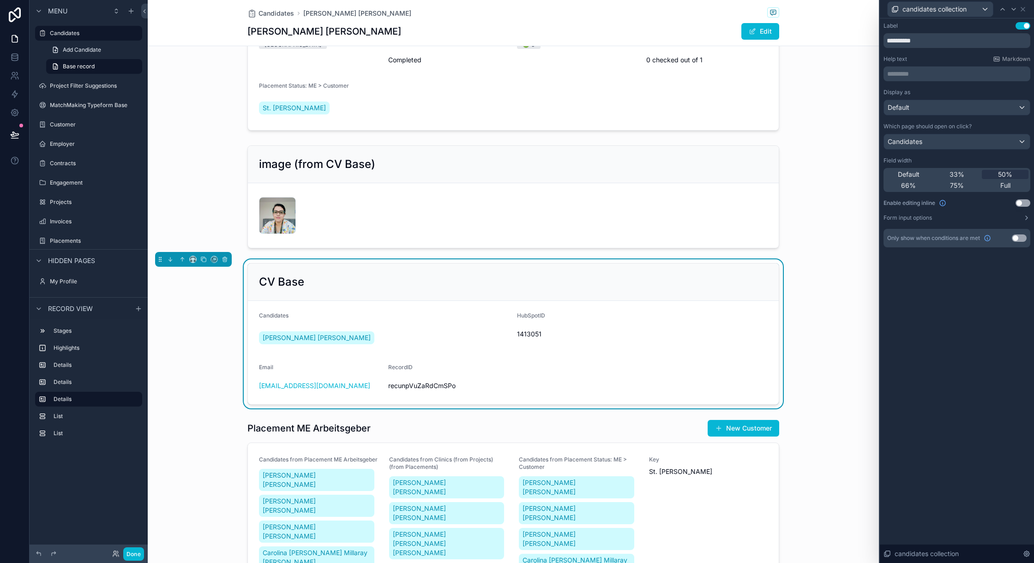
click at [775, 202] on button "Use setting" at bounding box center [1022, 202] width 15 height 7
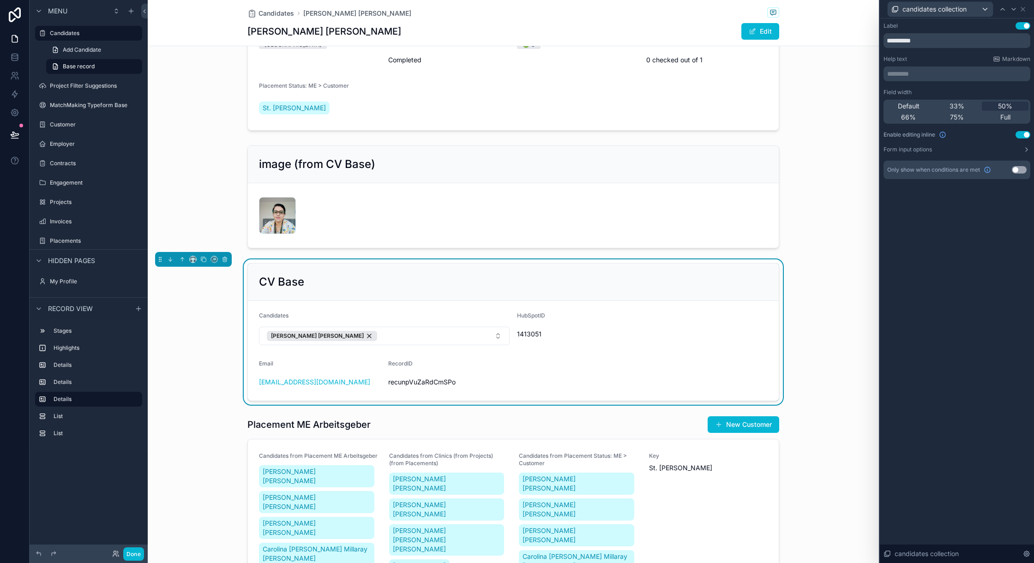
click at [775, 133] on button "Use setting" at bounding box center [1022, 134] width 15 height 7
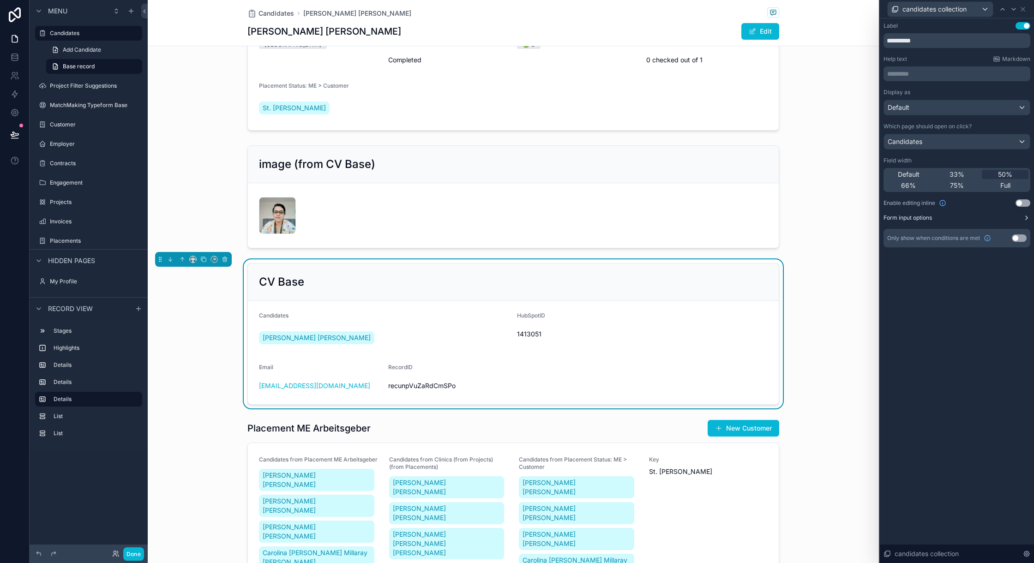
click at [775, 218] on button "Form input options" at bounding box center [956, 217] width 147 height 7
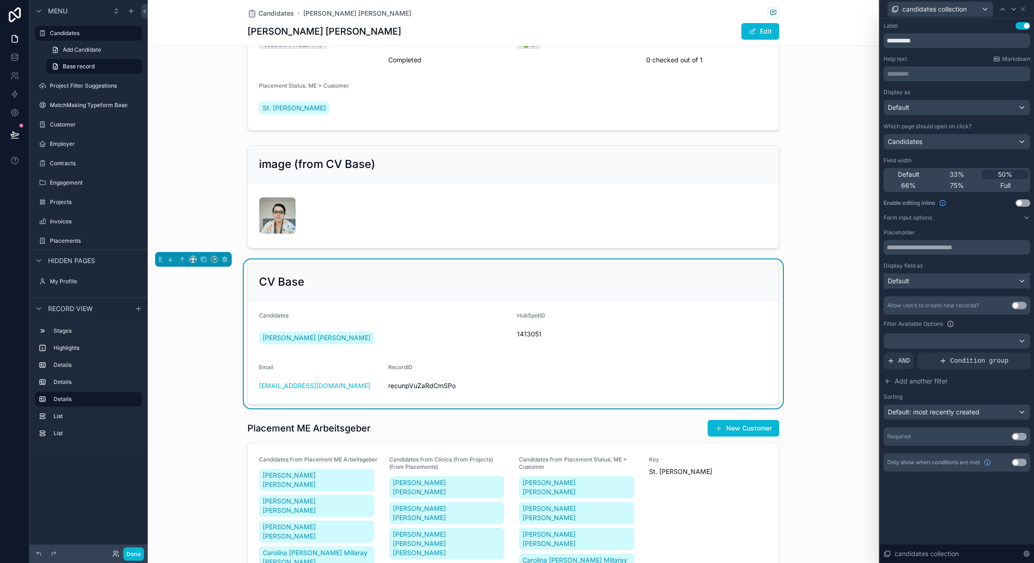
click at [775, 281] on div "Default" at bounding box center [957, 281] width 146 height 15
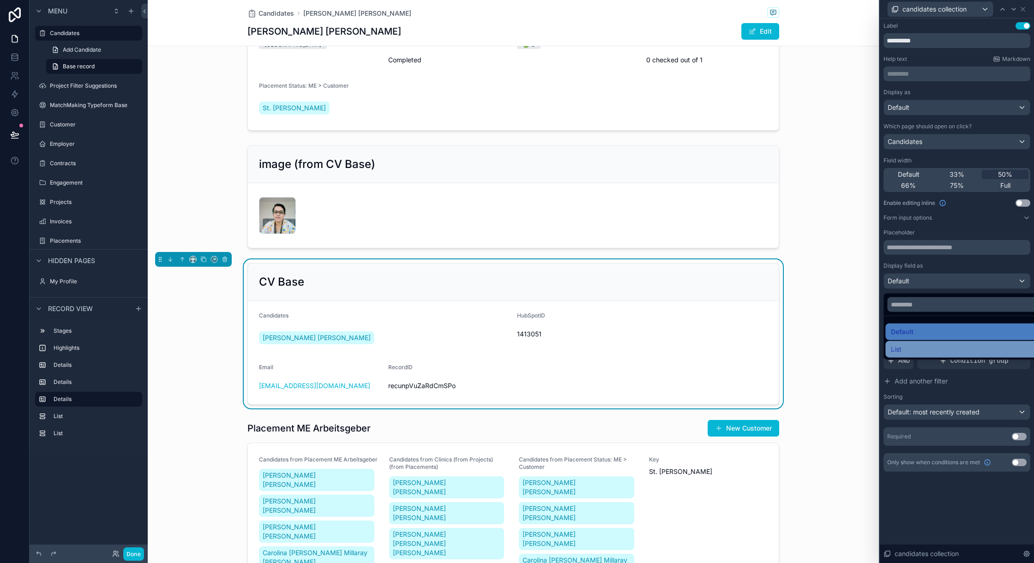
click at [775, 345] on div "List" at bounding box center [967, 349] width 152 height 11
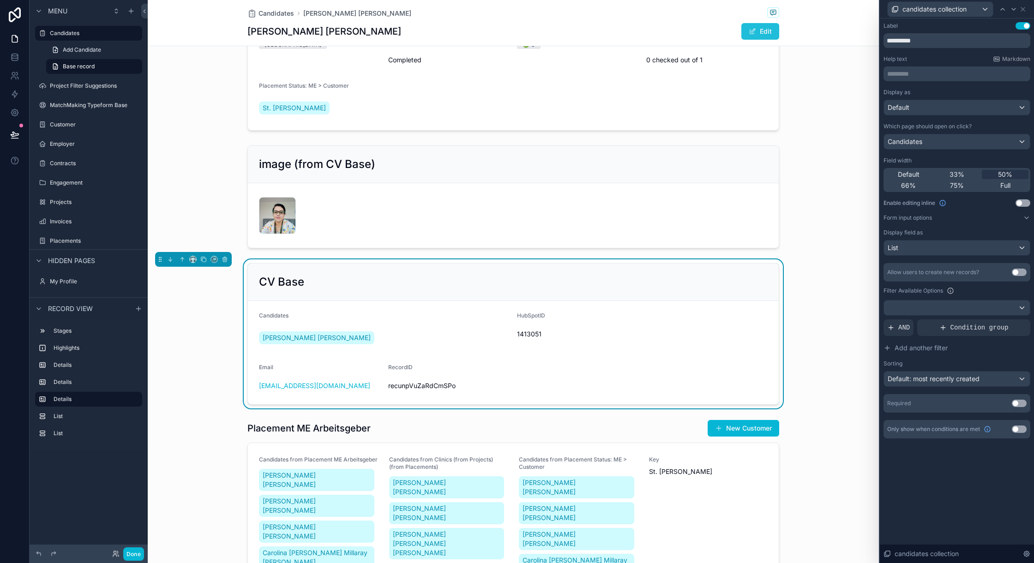
click at [756, 34] on button "Edit" at bounding box center [760, 31] width 38 height 17
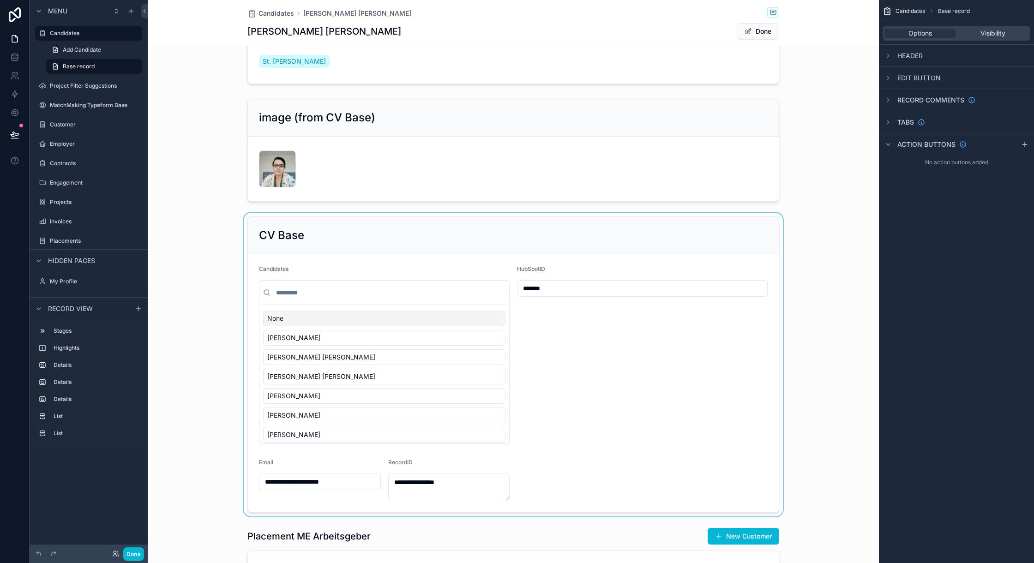
scroll to position [431, 0]
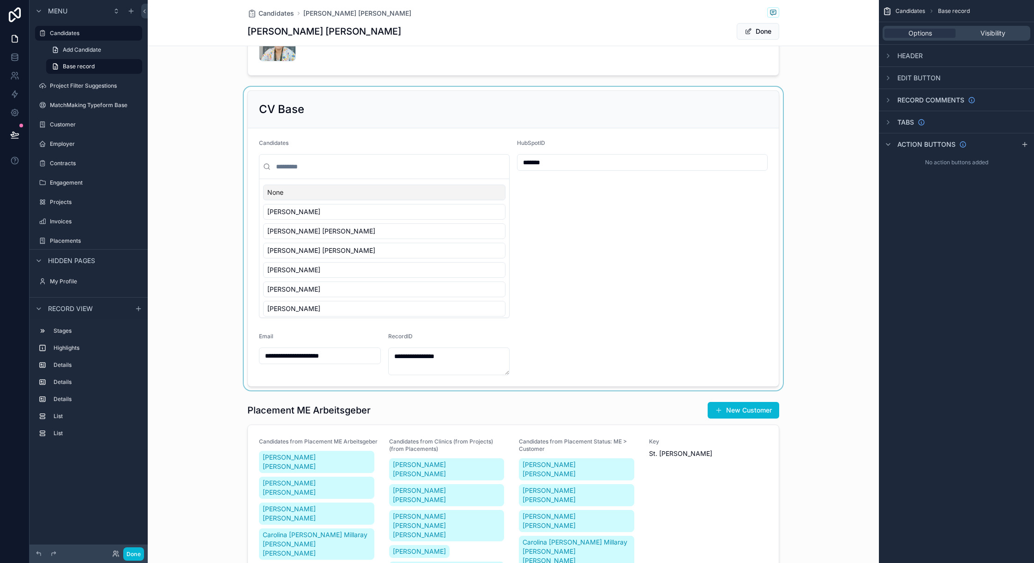
drag, startPoint x: 500, startPoint y: 209, endPoint x: 504, endPoint y: 243, distance: 33.9
click at [504, 243] on div "scrollable content" at bounding box center [513, 239] width 731 height 304
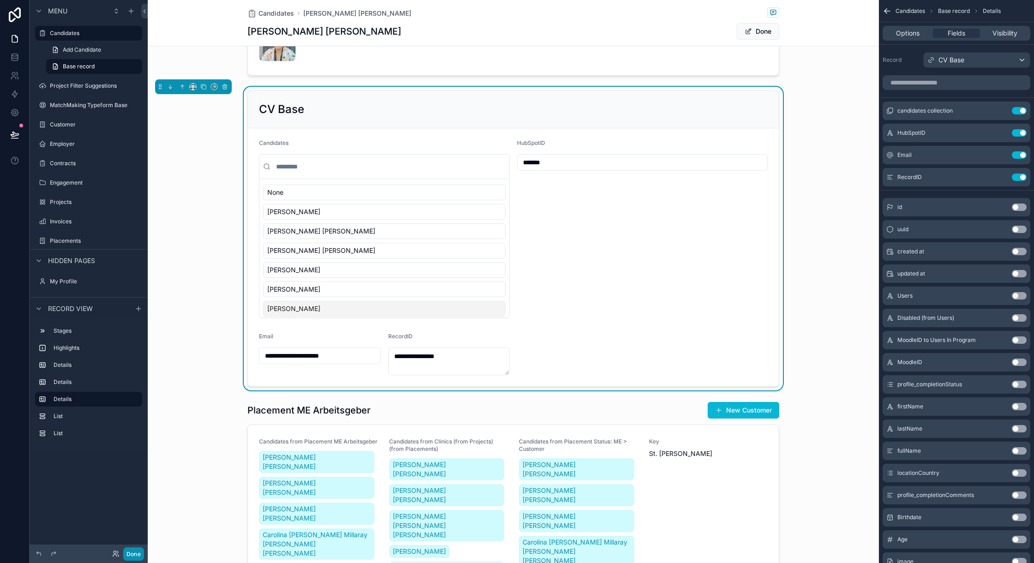
click at [132, 422] on button "Done" at bounding box center [133, 553] width 21 height 13
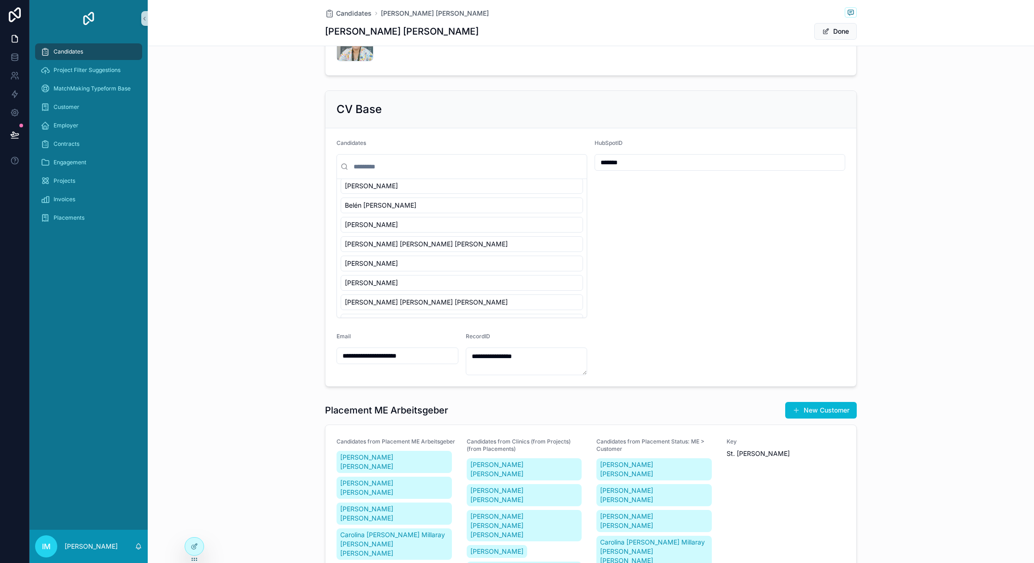
scroll to position [0, 0]
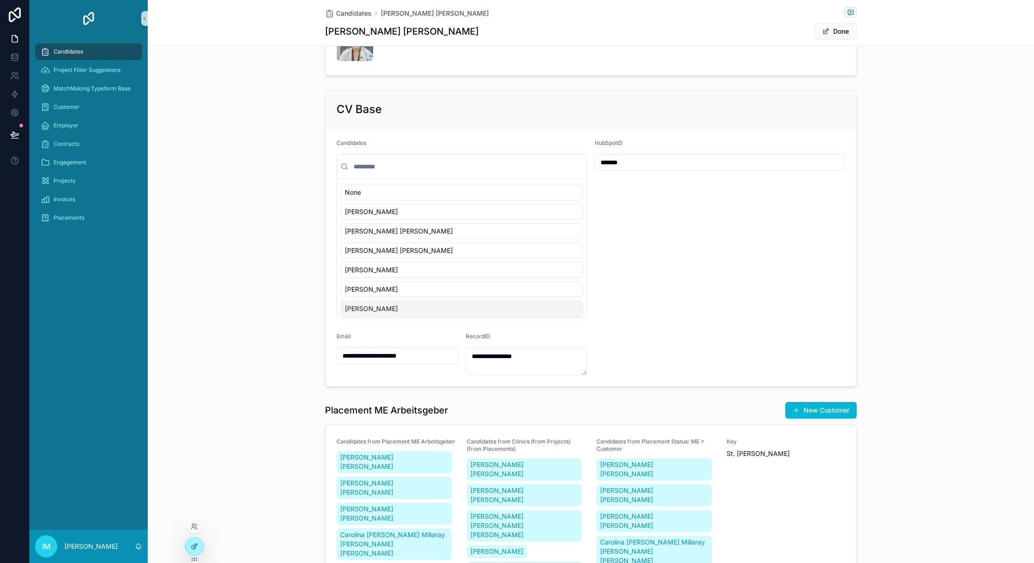
click at [190, 422] on div at bounding box center [194, 547] width 18 height 18
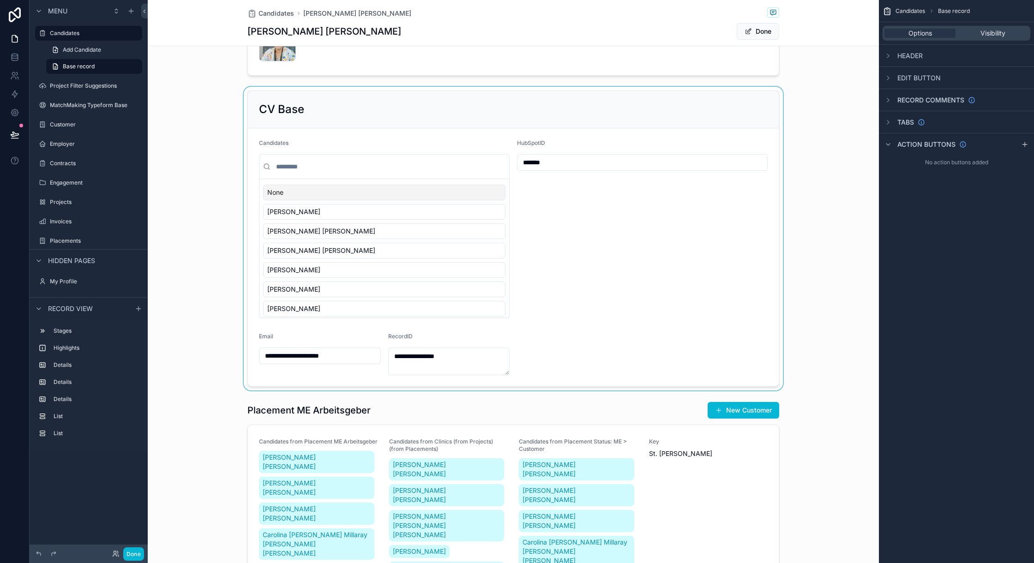
click at [538, 237] on div "scrollable content" at bounding box center [513, 239] width 731 height 304
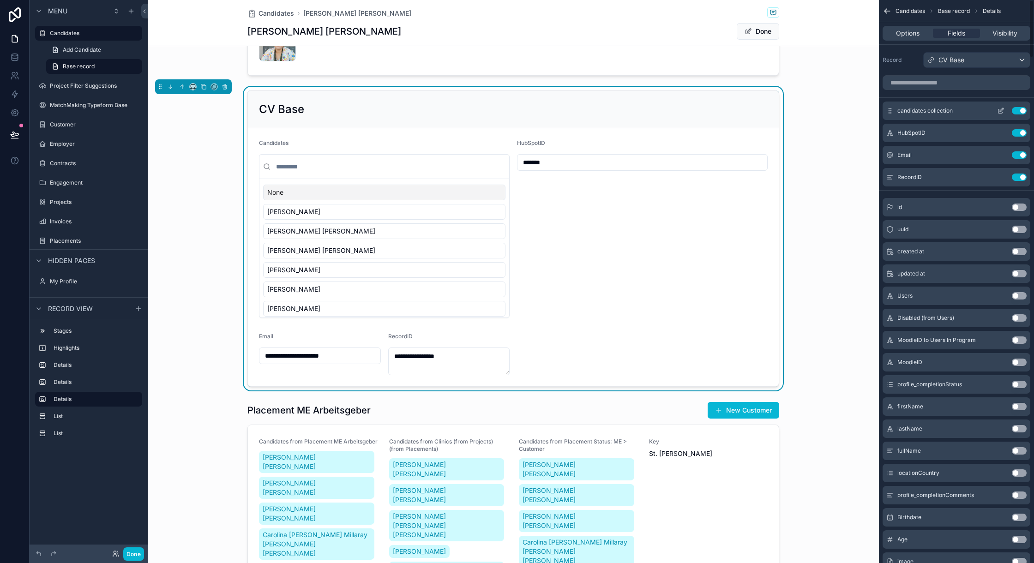
click at [775, 111] on icon "scrollable content" at bounding box center [1000, 111] width 4 height 4
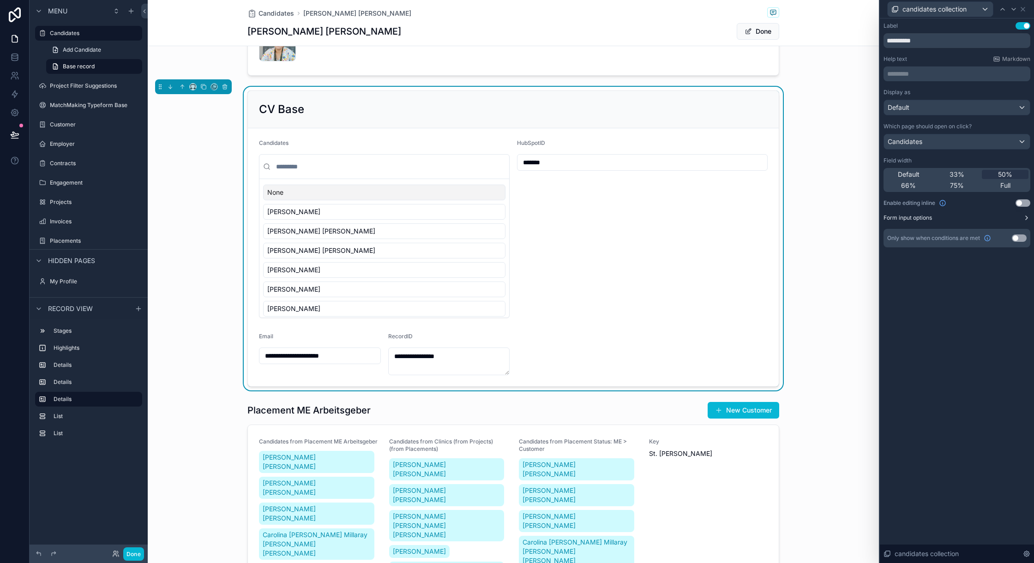
click at [775, 220] on button "Form input options" at bounding box center [956, 217] width 147 height 7
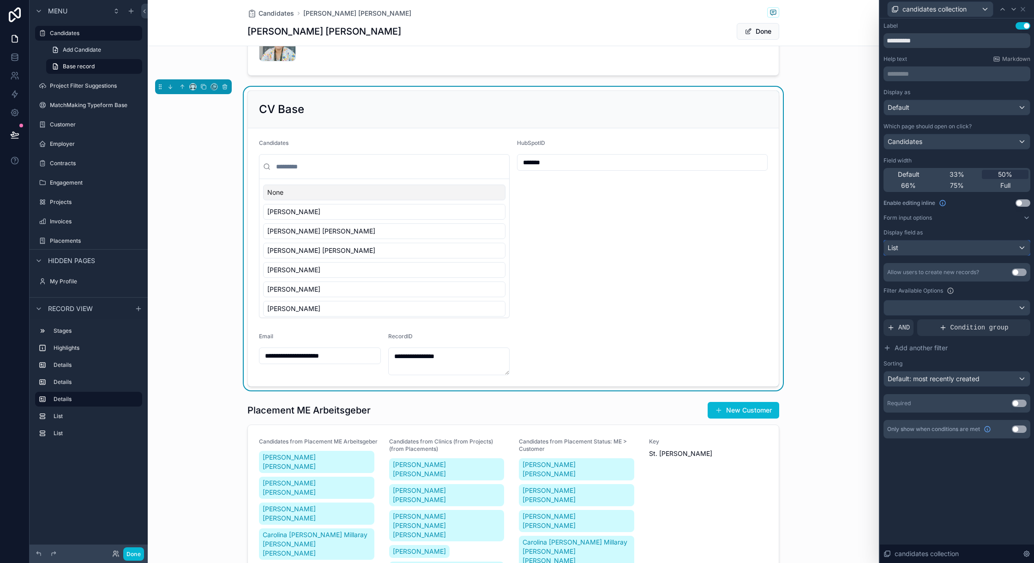
click at [775, 247] on div "List" at bounding box center [957, 247] width 146 height 15
click at [775, 299] on div "Default" at bounding box center [967, 298] width 152 height 11
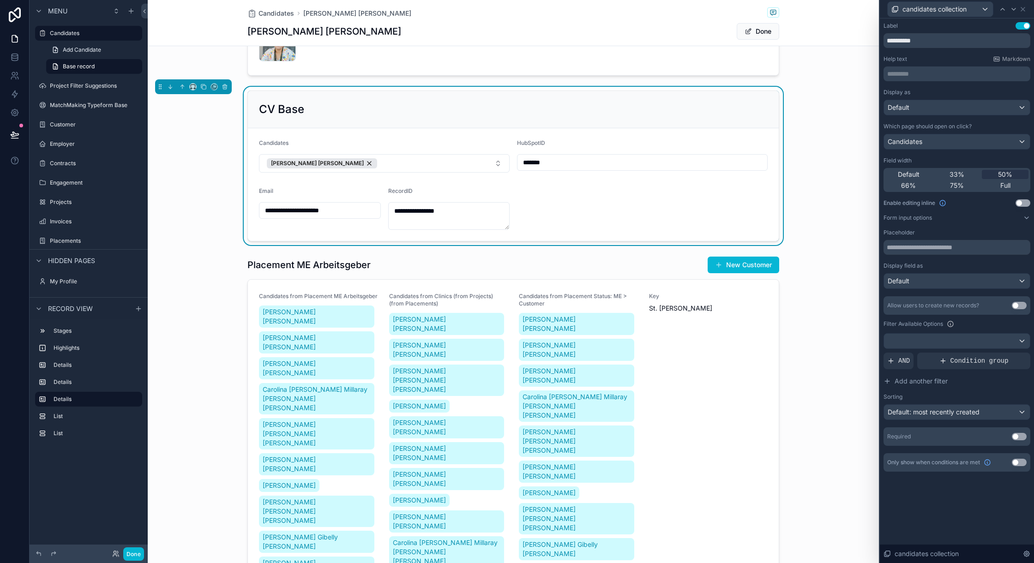
click at [775, 226] on div "Display as Default Which page should open on click? Candidates Field width Defa…" at bounding box center [956, 267] width 147 height 357
click at [775, 305] on button "Use setting" at bounding box center [1019, 305] width 15 height 7
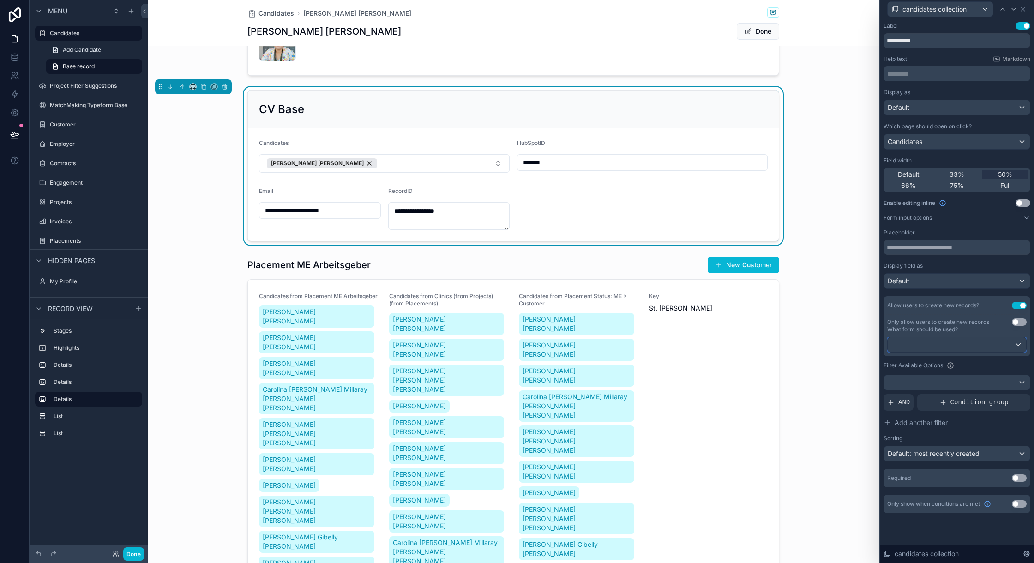
click at [775, 342] on div at bounding box center [956, 344] width 138 height 15
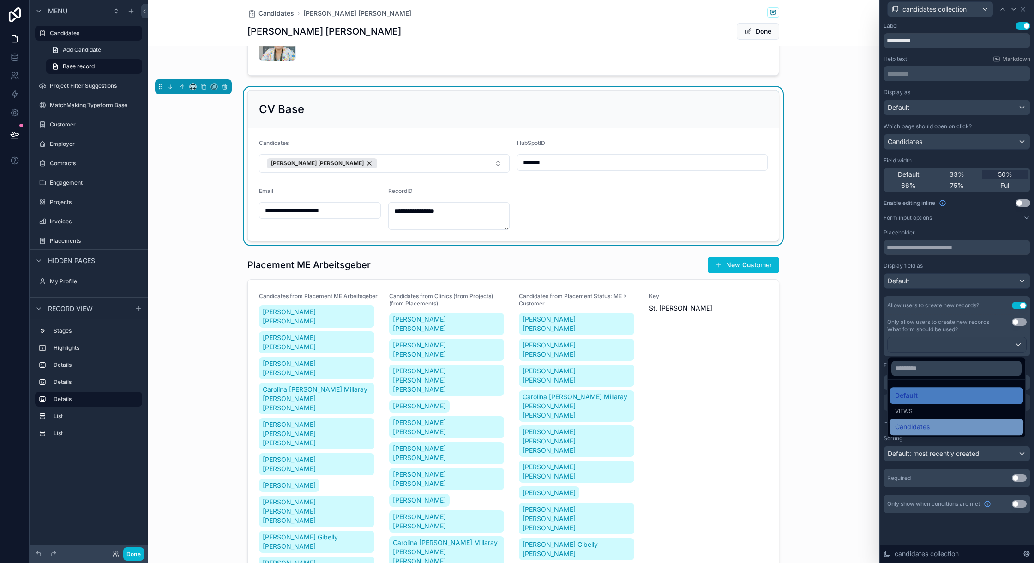
click at [775, 422] on div "Candidates" at bounding box center [956, 426] width 123 height 11
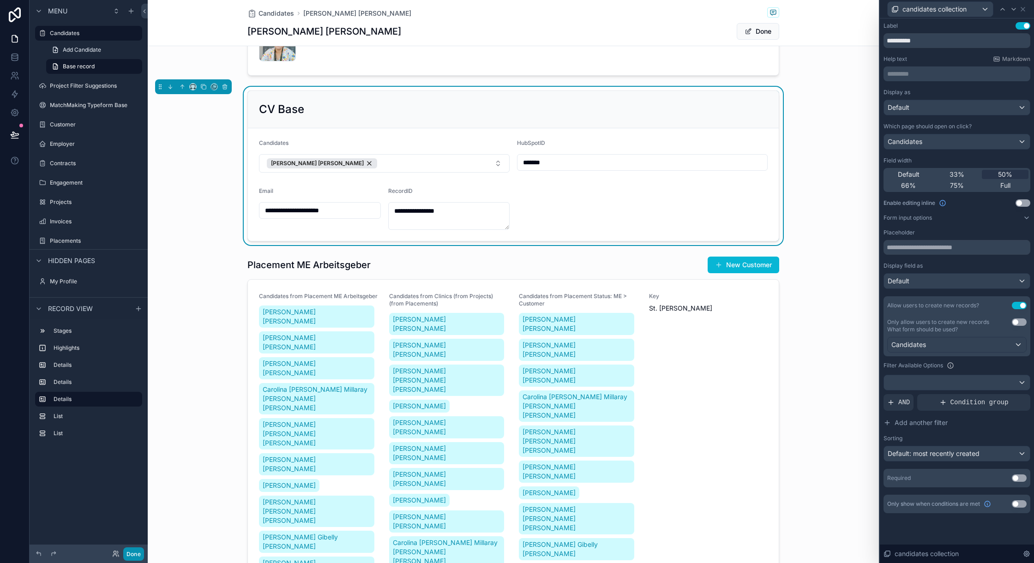
click at [133, 422] on button "Done" at bounding box center [133, 553] width 21 height 13
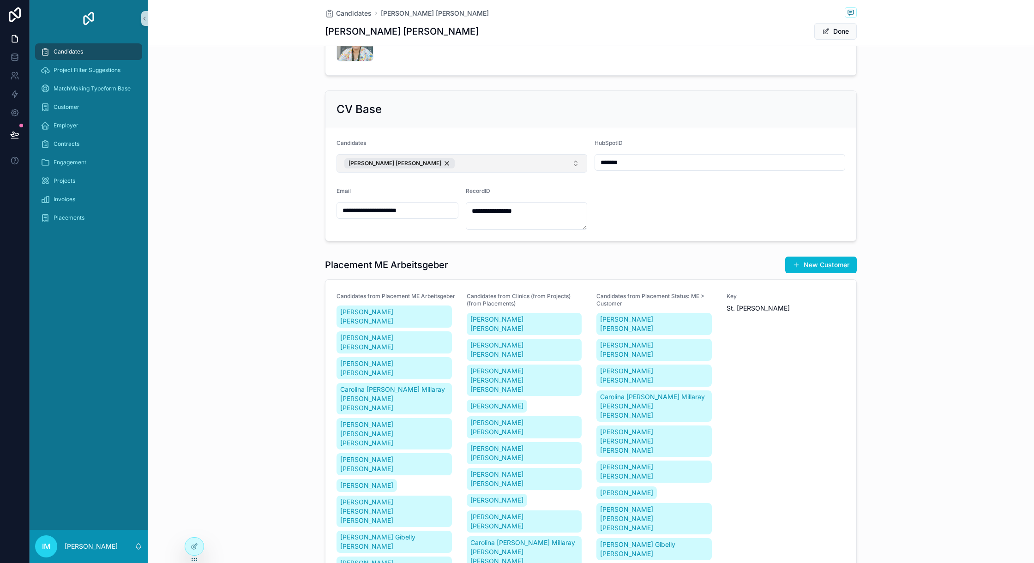
click at [543, 173] on button "Marcela Esmeralda Sánchez Hermenegildo" at bounding box center [461, 163] width 251 height 18
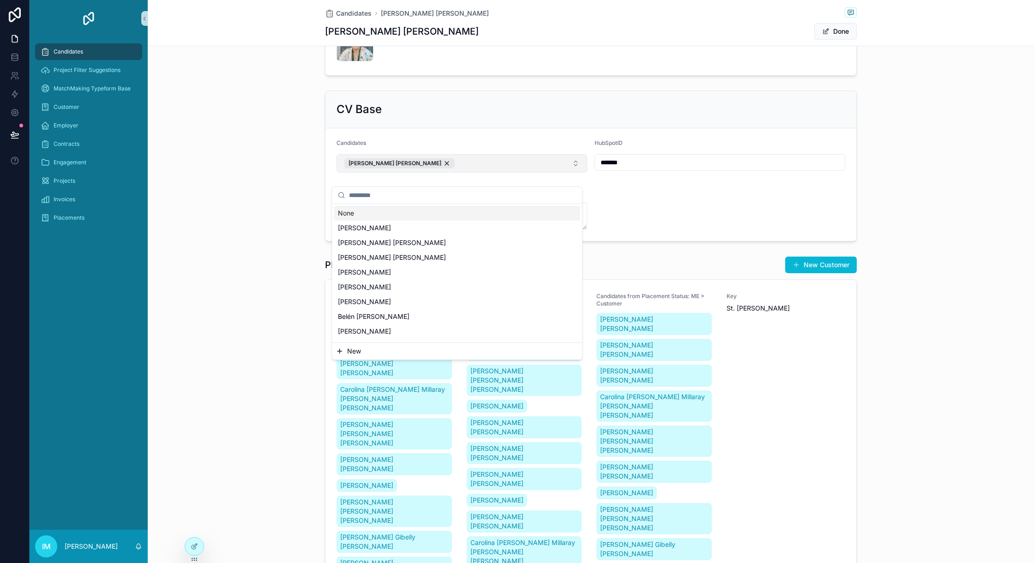
click at [543, 173] on button "Marcela Esmeralda Sánchez Hermenegildo" at bounding box center [461, 163] width 251 height 18
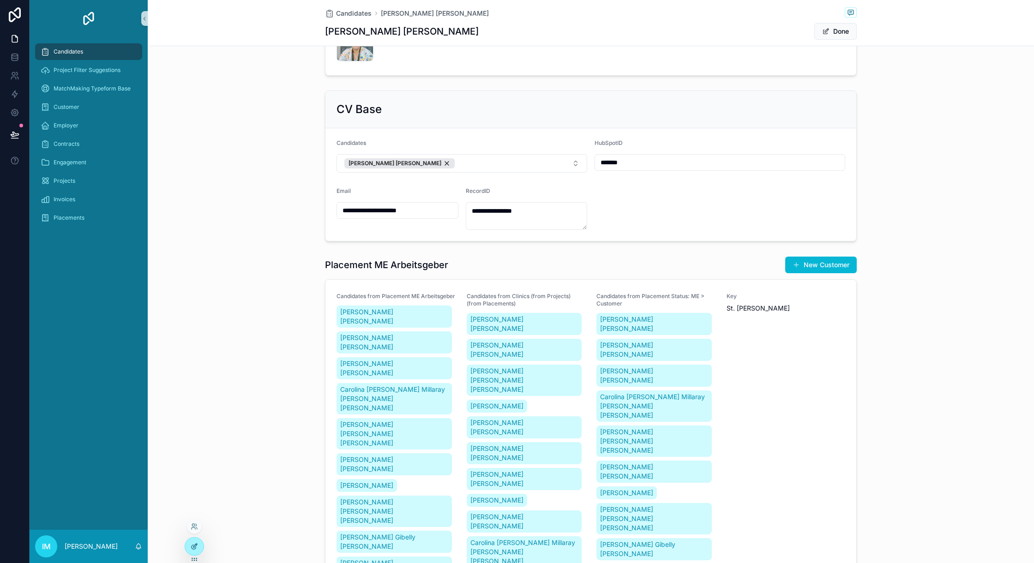
click at [189, 422] on div at bounding box center [194, 547] width 18 height 18
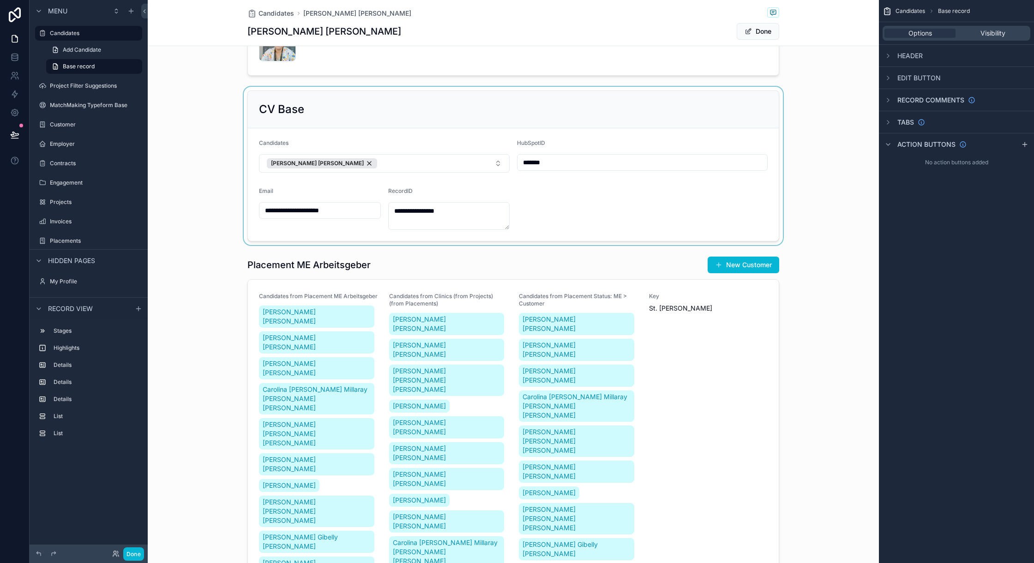
click at [585, 208] on div "scrollable content" at bounding box center [513, 166] width 731 height 158
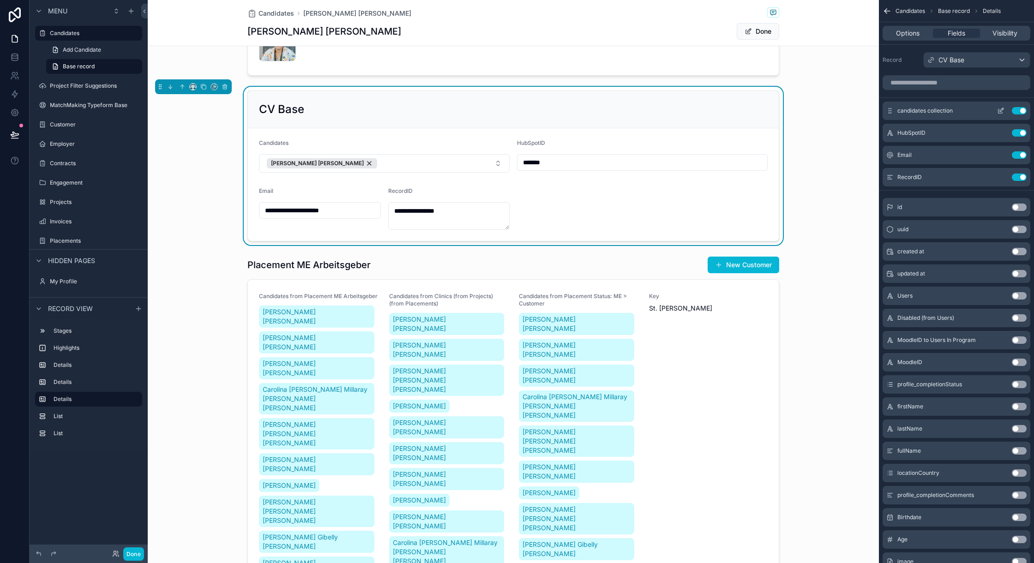
click at [775, 112] on icon "scrollable content" at bounding box center [1000, 110] width 7 height 7
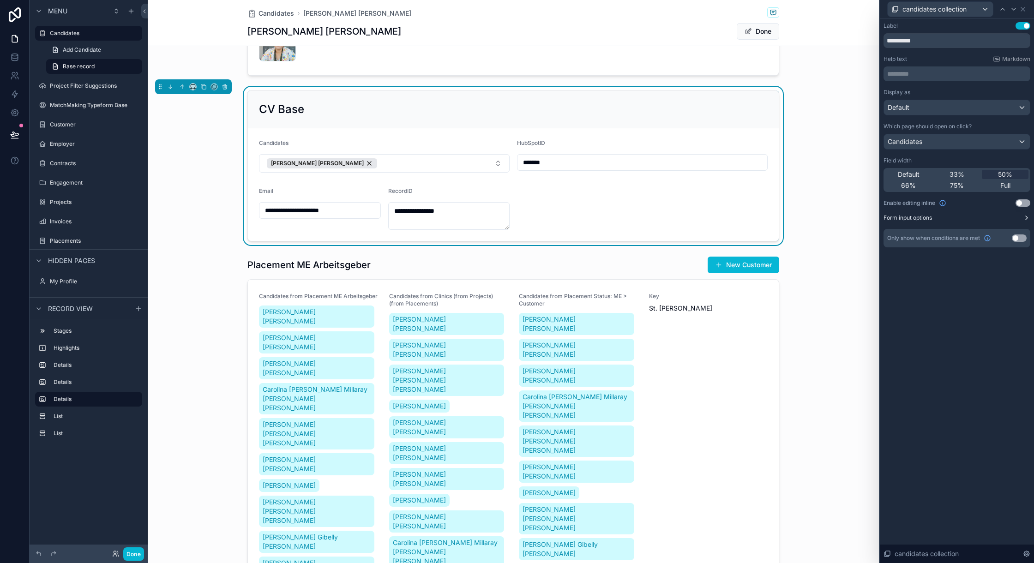
click at [775, 220] on label "Form input options" at bounding box center [907, 217] width 48 height 7
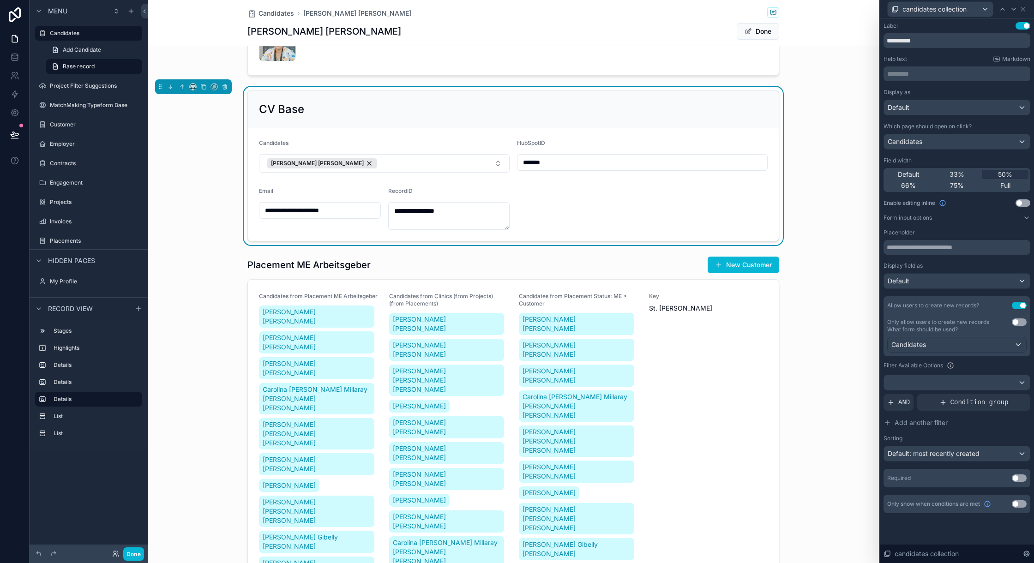
click at [775, 323] on button "Use setting" at bounding box center [1019, 321] width 15 height 7
click at [775, 343] on div "Candidates" at bounding box center [956, 344] width 138 height 15
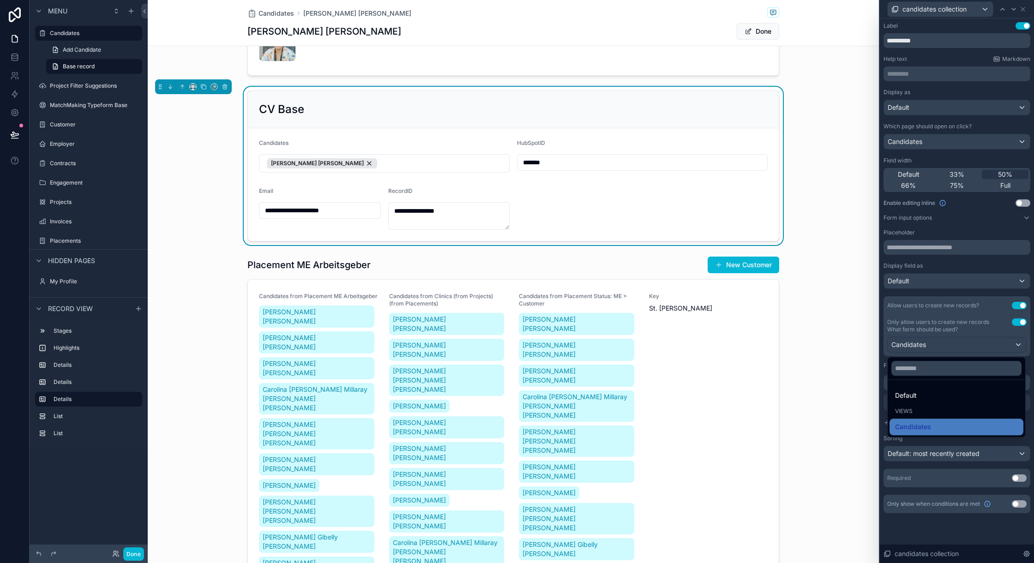
click at [775, 343] on div at bounding box center [957, 281] width 154 height 563
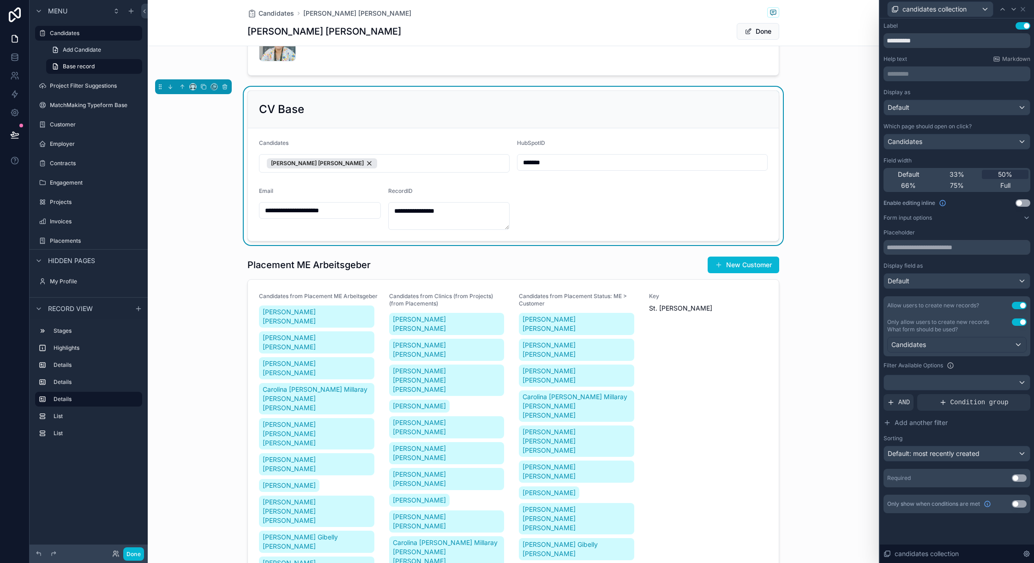
click at [775, 322] on button "Use setting" at bounding box center [1019, 321] width 15 height 7
click at [775, 305] on button "Use setting" at bounding box center [1019, 305] width 15 height 7
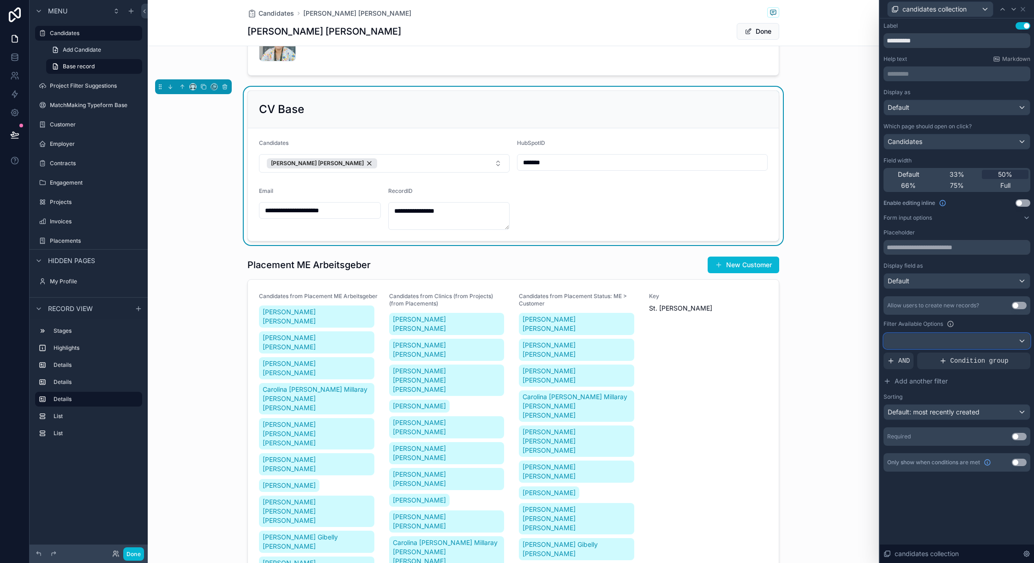
click at [775, 335] on div at bounding box center [957, 341] width 146 height 15
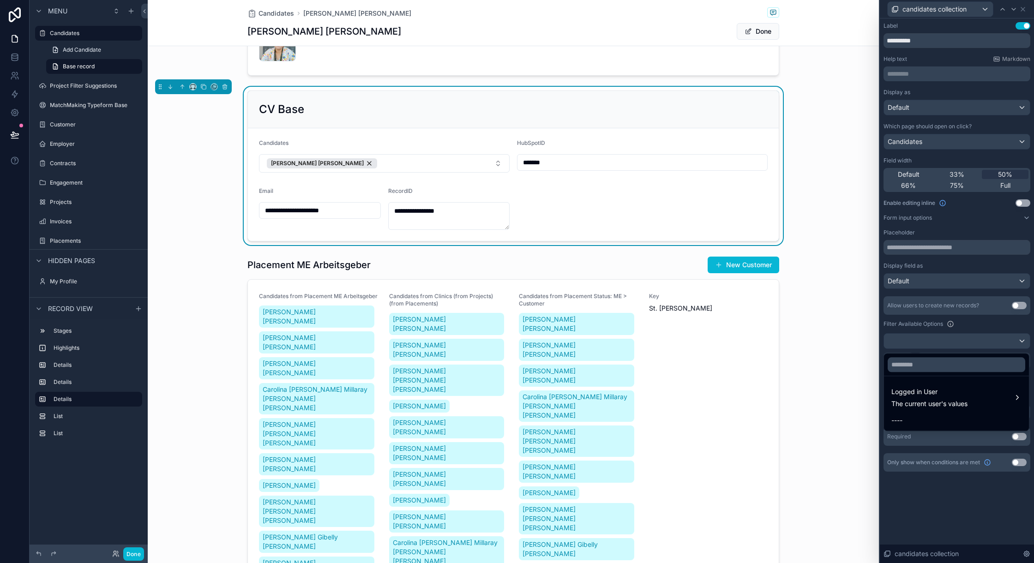
click at [775, 322] on div at bounding box center [957, 281] width 154 height 563
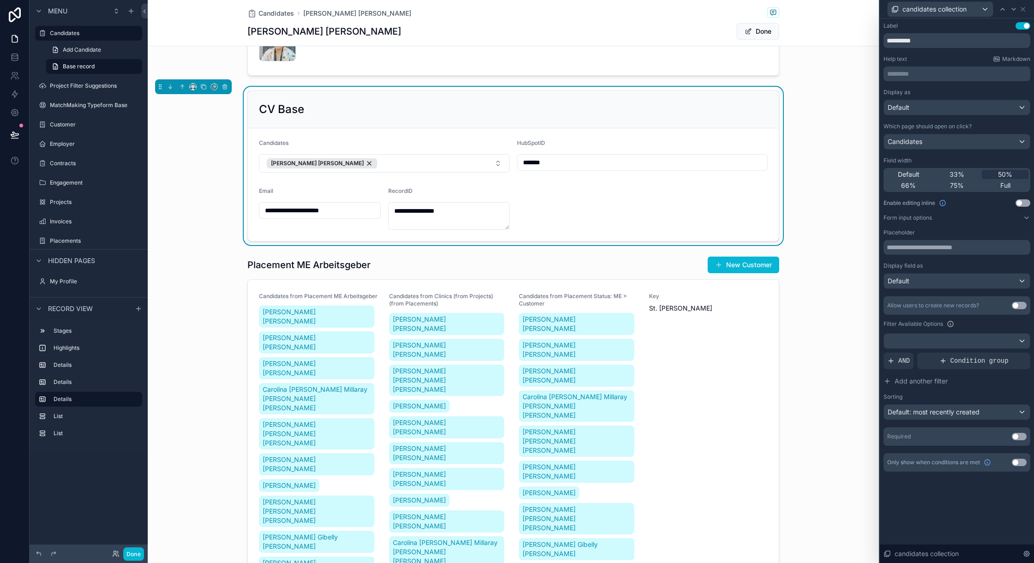
click at [775, 324] on div "Filter Available Options" at bounding box center [956, 323] width 147 height 11
click at [775, 417] on span "Default: most recently created" at bounding box center [933, 411] width 92 height 9
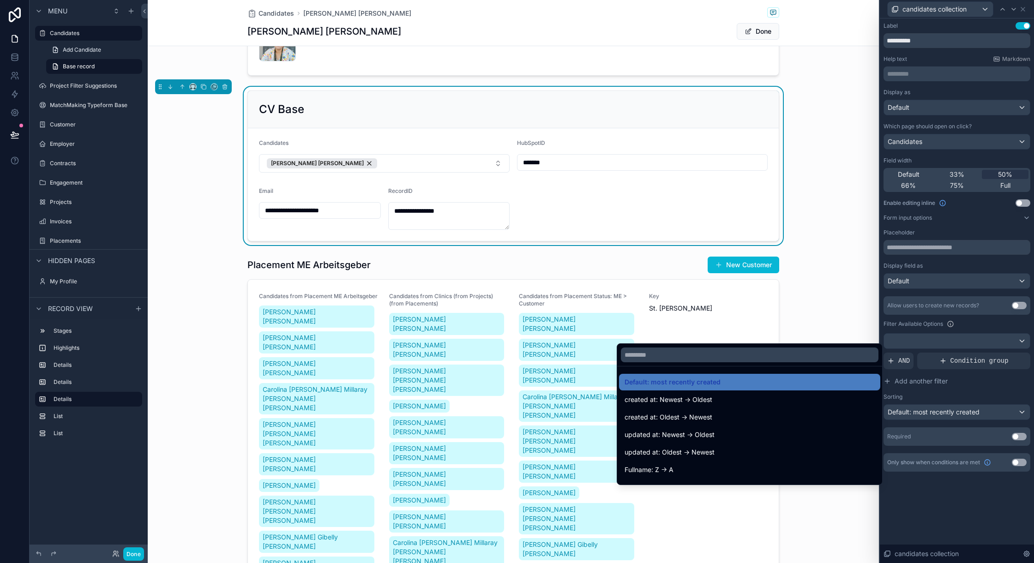
click at [775, 415] on div at bounding box center [957, 281] width 154 height 563
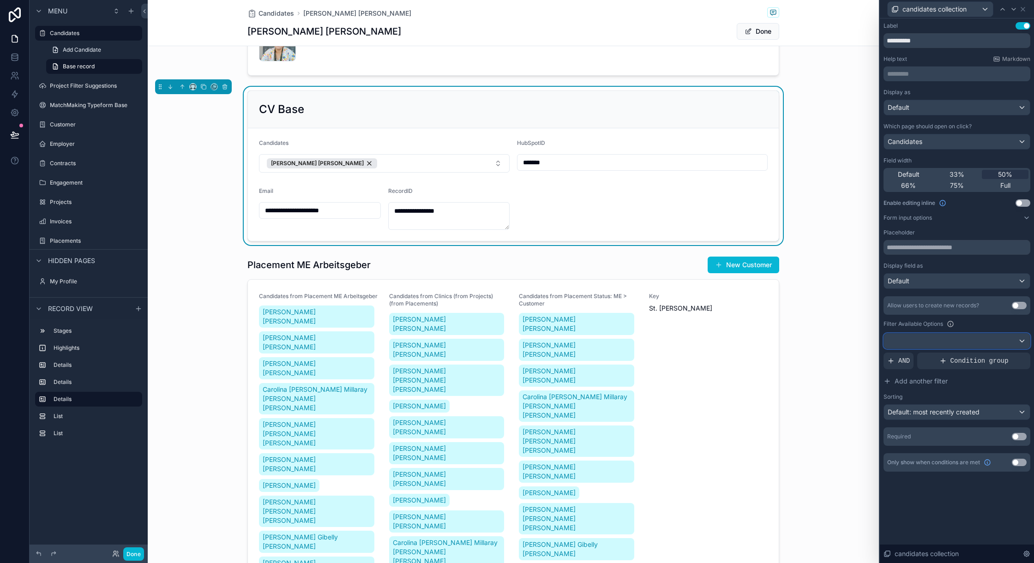
click at [775, 338] on div at bounding box center [957, 341] width 146 height 15
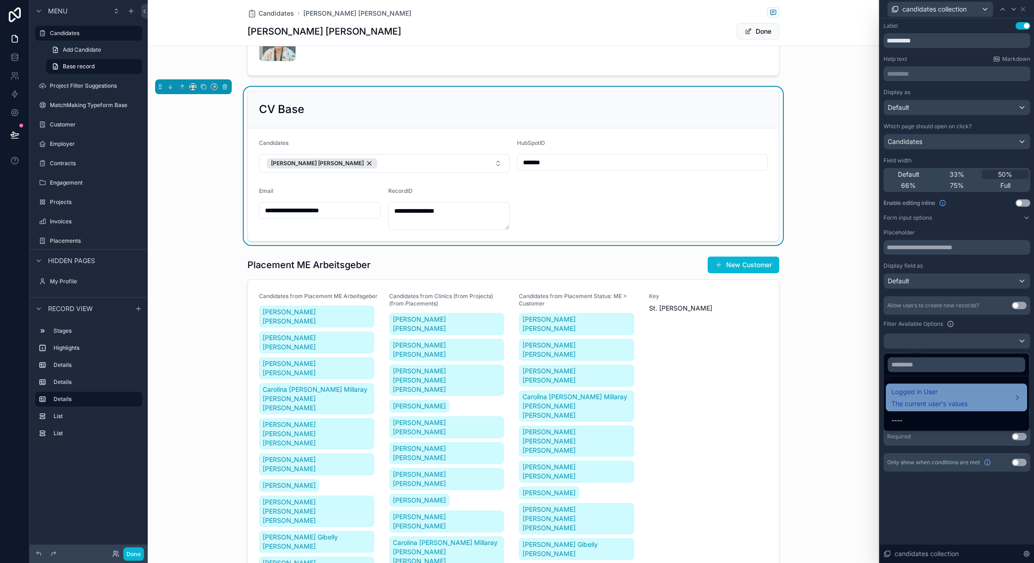
click at [775, 395] on span "Logged in User" at bounding box center [929, 391] width 76 height 11
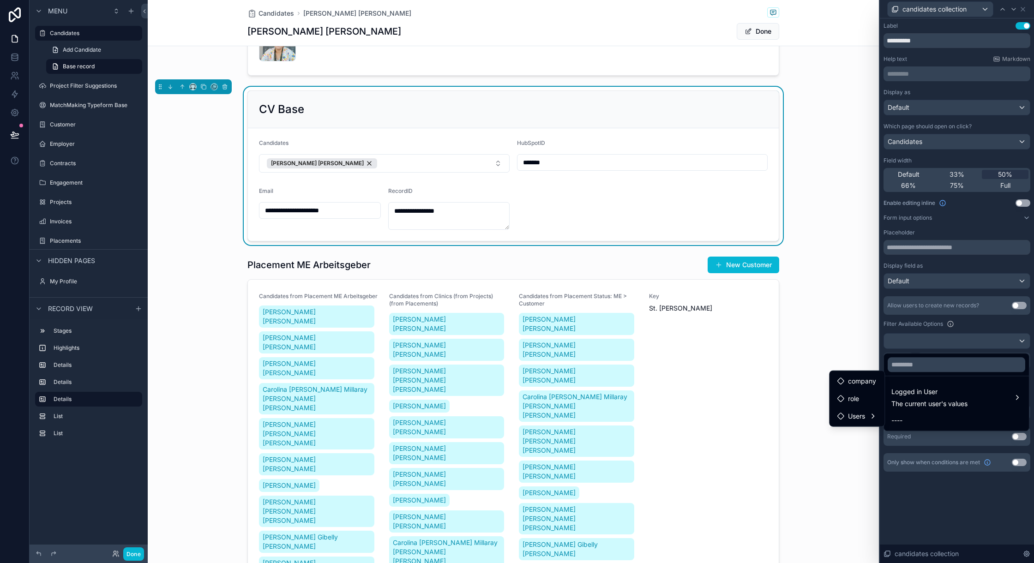
click at [775, 325] on div at bounding box center [957, 281] width 154 height 563
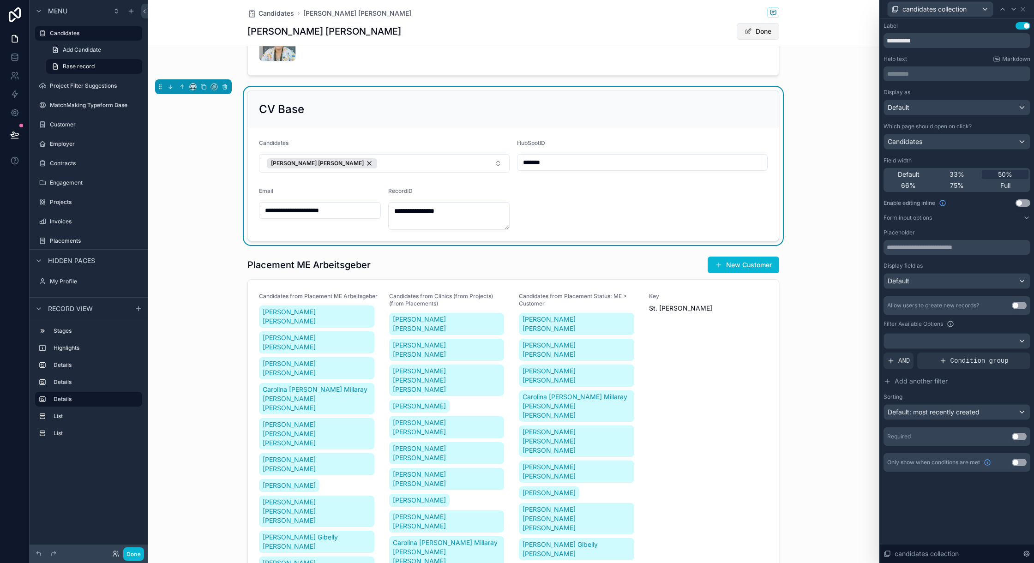
click at [754, 29] on button "Done" at bounding box center [758, 31] width 42 height 17
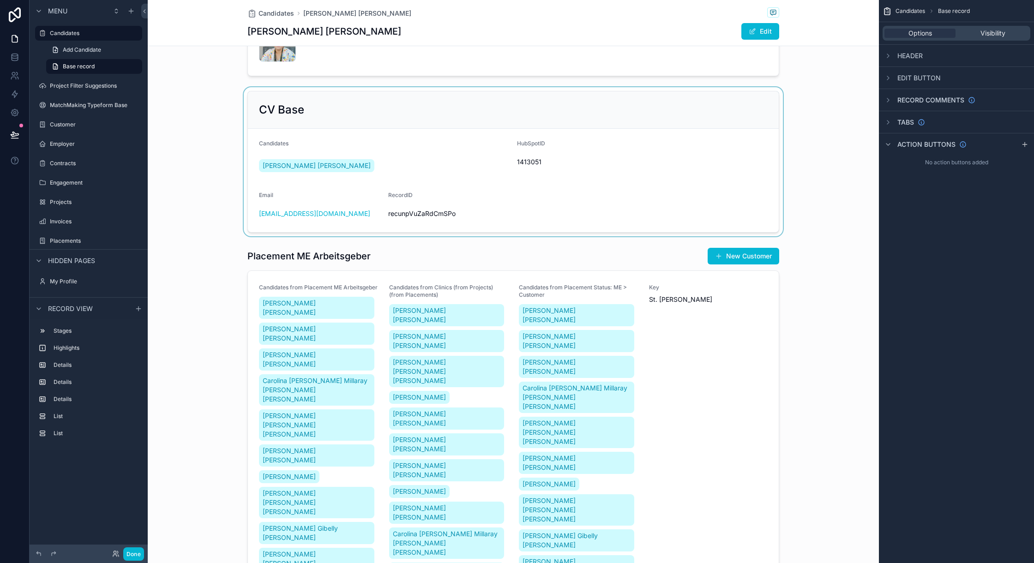
scroll to position [357, 0]
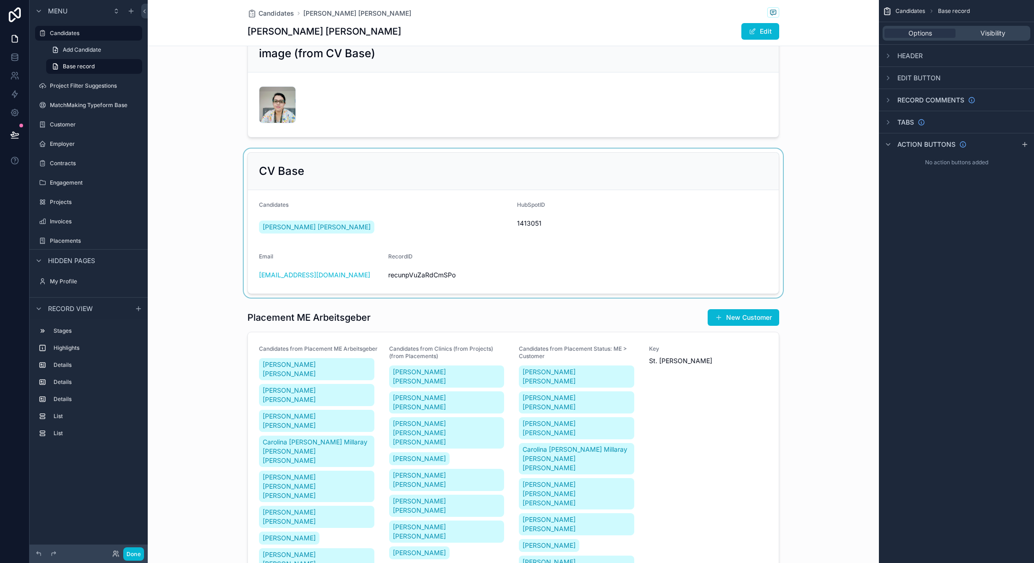
click at [631, 230] on div "scrollable content" at bounding box center [513, 223] width 731 height 149
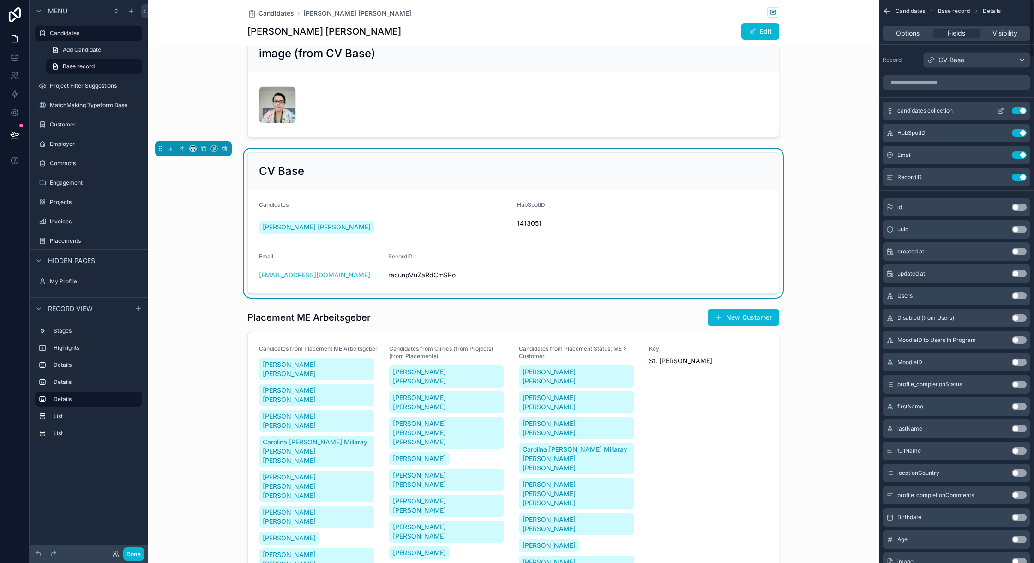
click at [775, 107] on div "candidates collection Use setting" at bounding box center [956, 111] width 148 height 18
click at [775, 112] on icon "scrollable content" at bounding box center [1000, 110] width 7 height 7
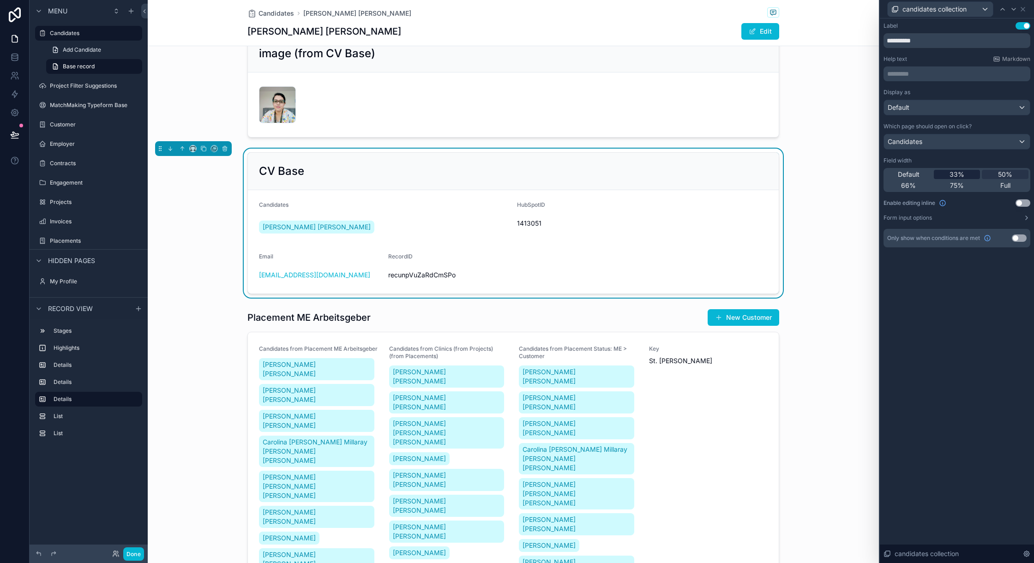
click at [775, 175] on span "33%" at bounding box center [956, 174] width 15 height 9
drag, startPoint x: 992, startPoint y: 177, endPoint x: 994, endPoint y: 186, distance: 8.5
click at [775, 177] on div "50%" at bounding box center [1005, 174] width 47 height 9
click at [775, 189] on span "75%" at bounding box center [957, 185] width 14 height 9
click at [775, 184] on div "Full" at bounding box center [1005, 185] width 47 height 9
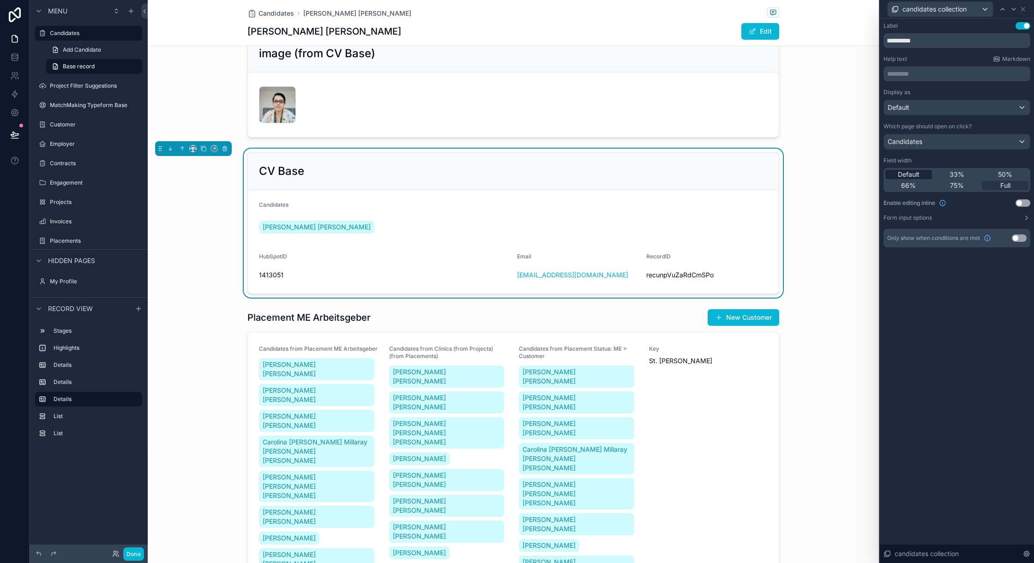
click at [775, 174] on span "Default" at bounding box center [909, 174] width 22 height 9
click at [775, 188] on div "Full" at bounding box center [1005, 185] width 47 height 9
click at [775, 8] on icon at bounding box center [1023, 9] width 4 height 4
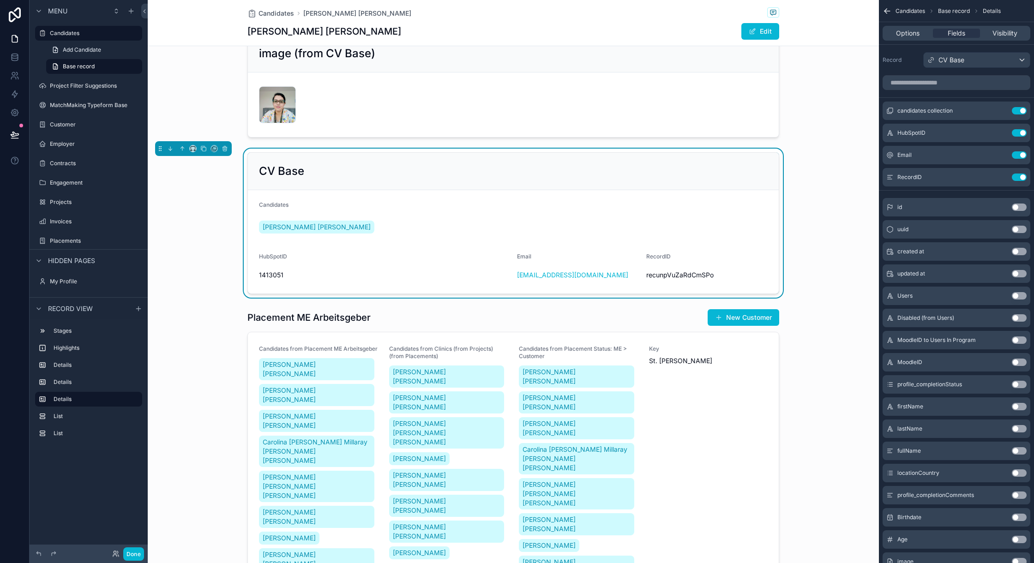
scroll to position [418, 0]
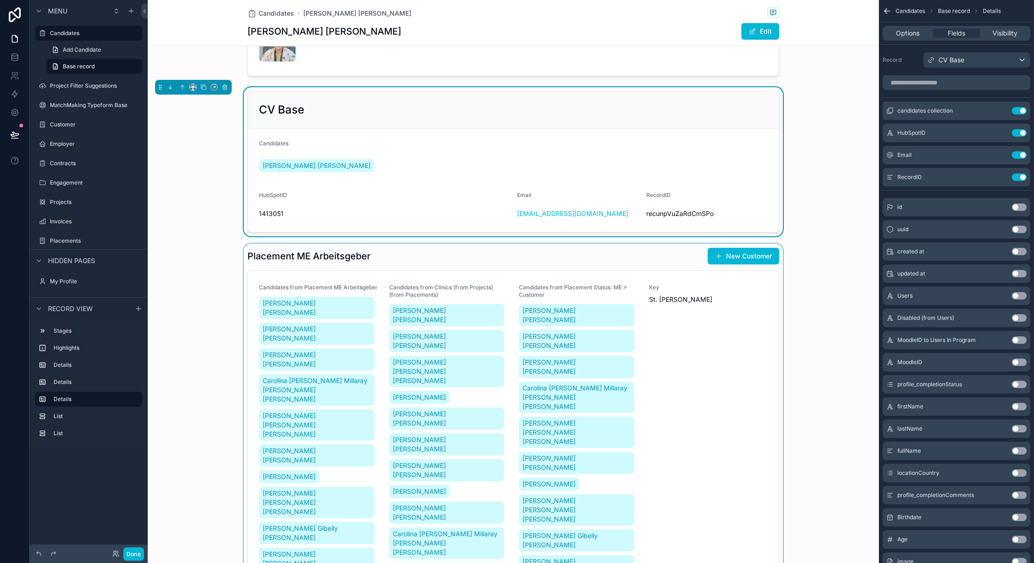
click at [428, 268] on div "scrollable content" at bounding box center [513, 470] width 731 height 453
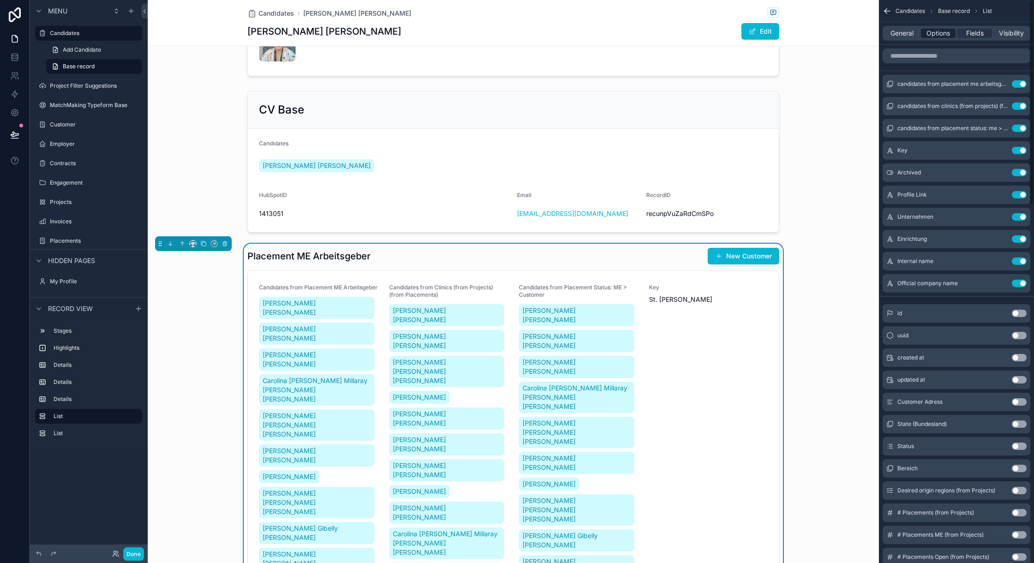
click at [775, 30] on span "Options" at bounding box center [938, 33] width 24 height 9
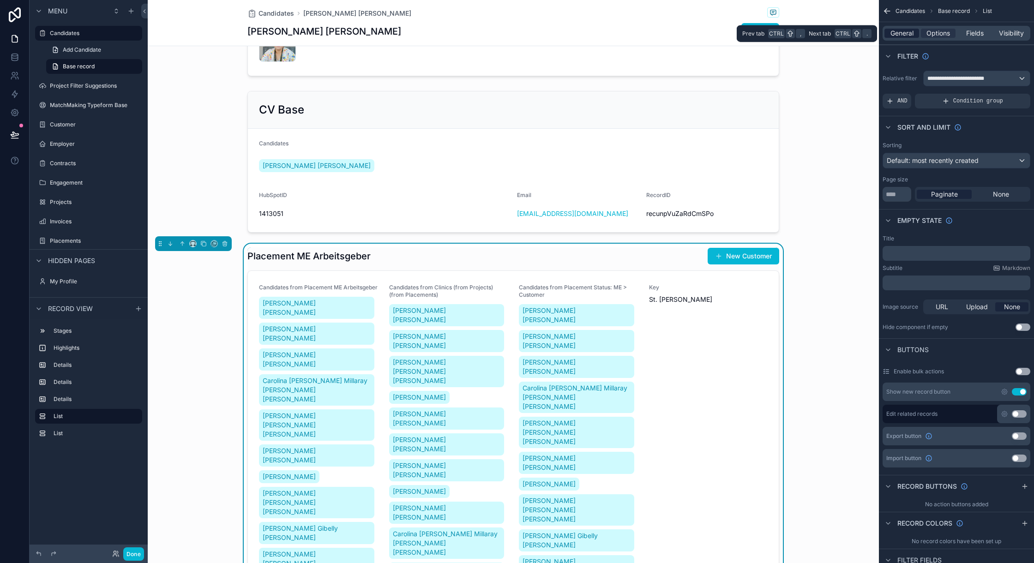
click at [775, 37] on span "General" at bounding box center [901, 33] width 23 height 9
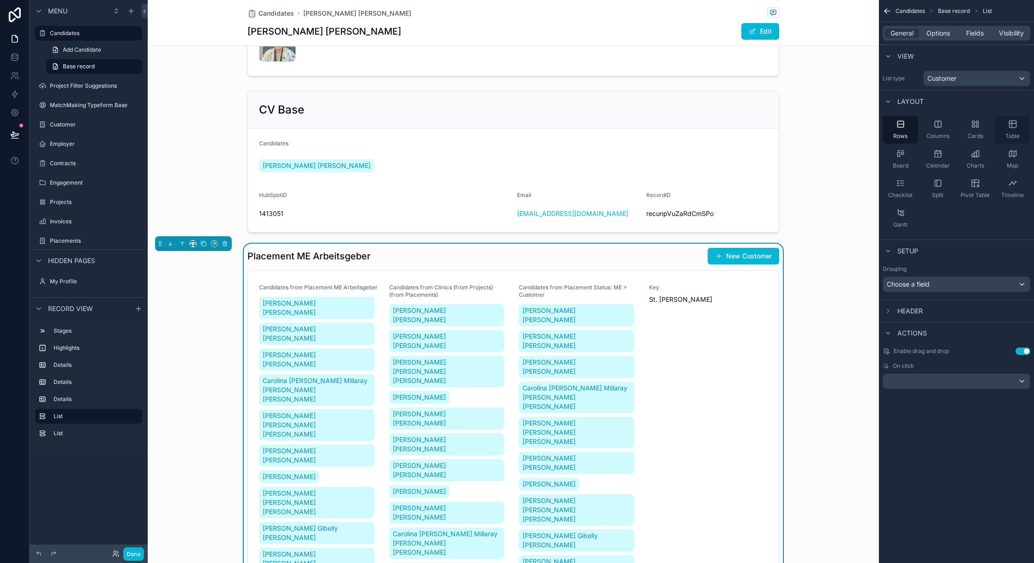
click at [775, 127] on icon "scrollable content" at bounding box center [1012, 124] width 9 height 9
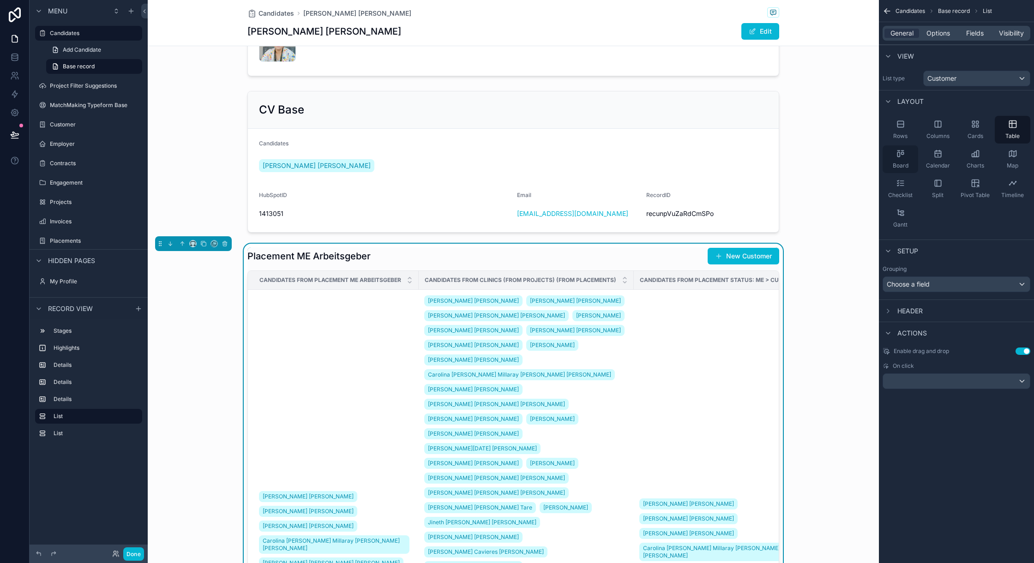
click at [775, 148] on div "Board" at bounding box center [900, 159] width 36 height 28
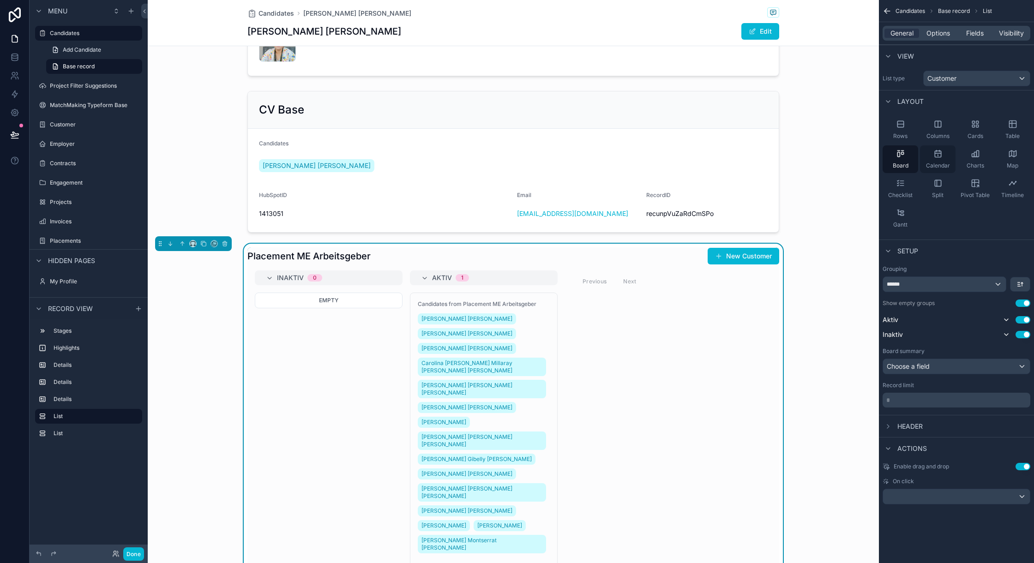
click at [775, 157] on icon "scrollable content" at bounding box center [937, 153] width 9 height 9
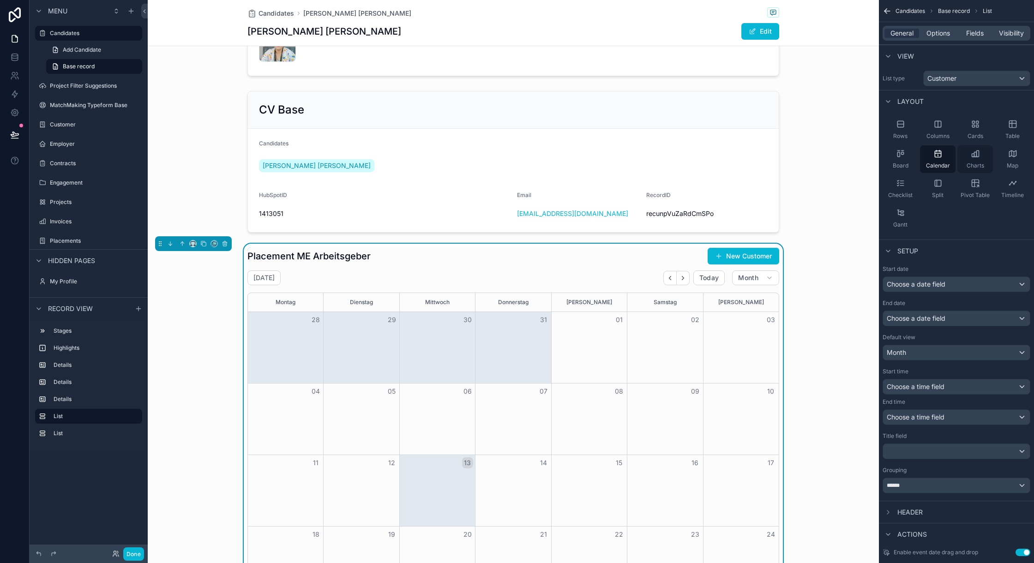
click at [775, 162] on span "Charts" at bounding box center [975, 165] width 18 height 7
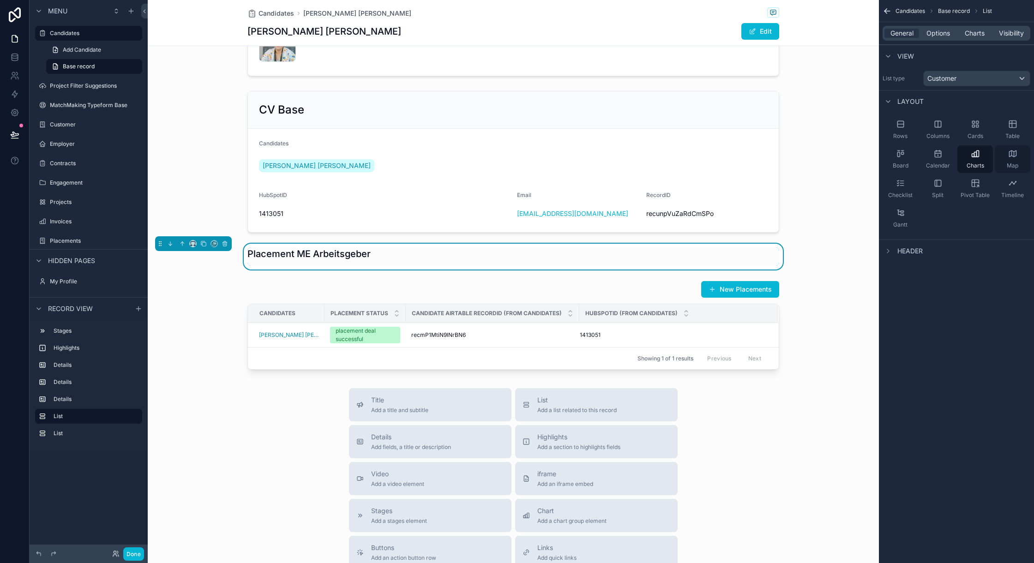
click at [775, 158] on div "Map" at bounding box center [1012, 159] width 36 height 28
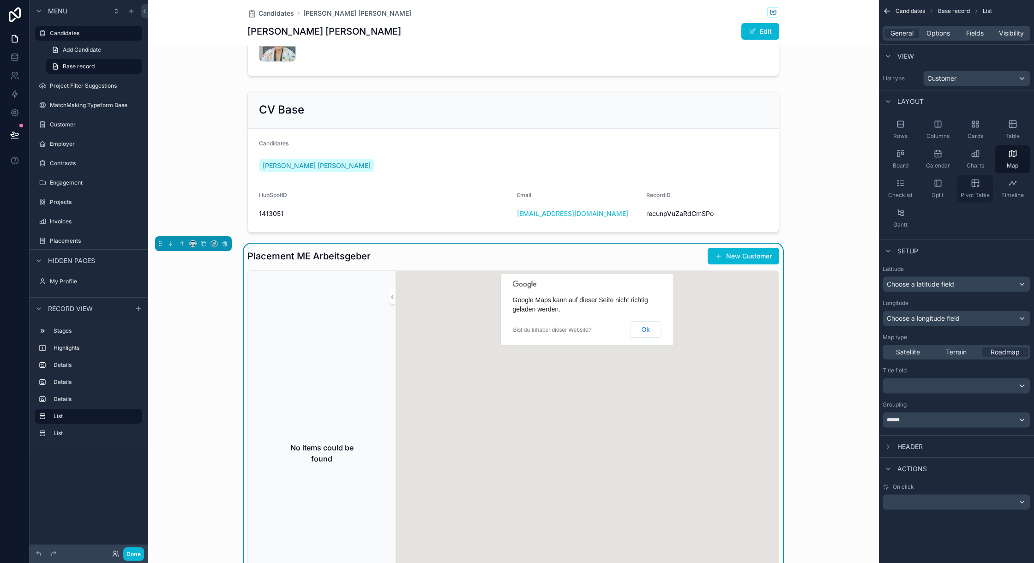
click at [775, 185] on icon "scrollable content" at bounding box center [974, 183] width 9 height 9
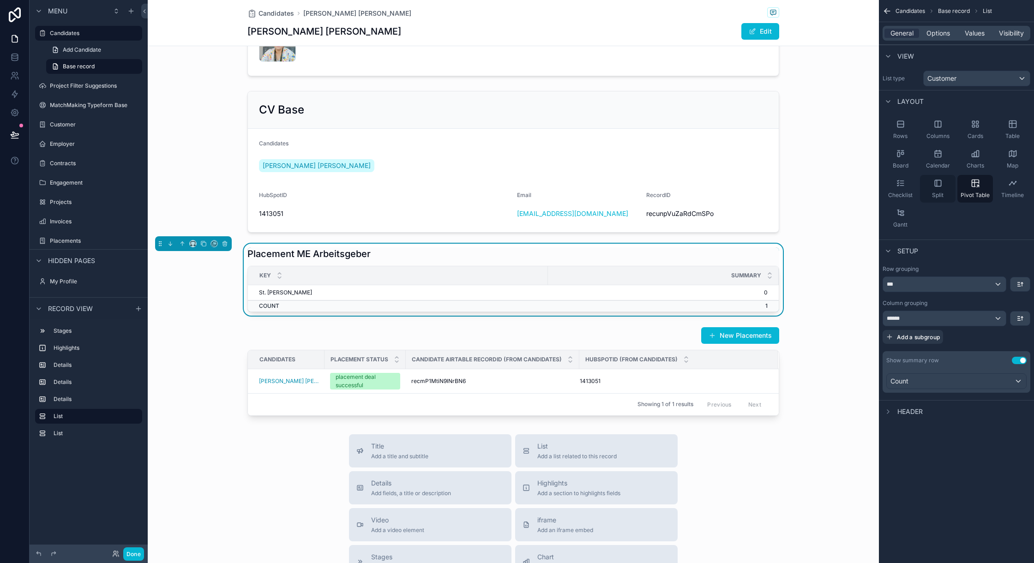
click at [775, 186] on icon "scrollable content" at bounding box center [937, 183] width 6 height 6
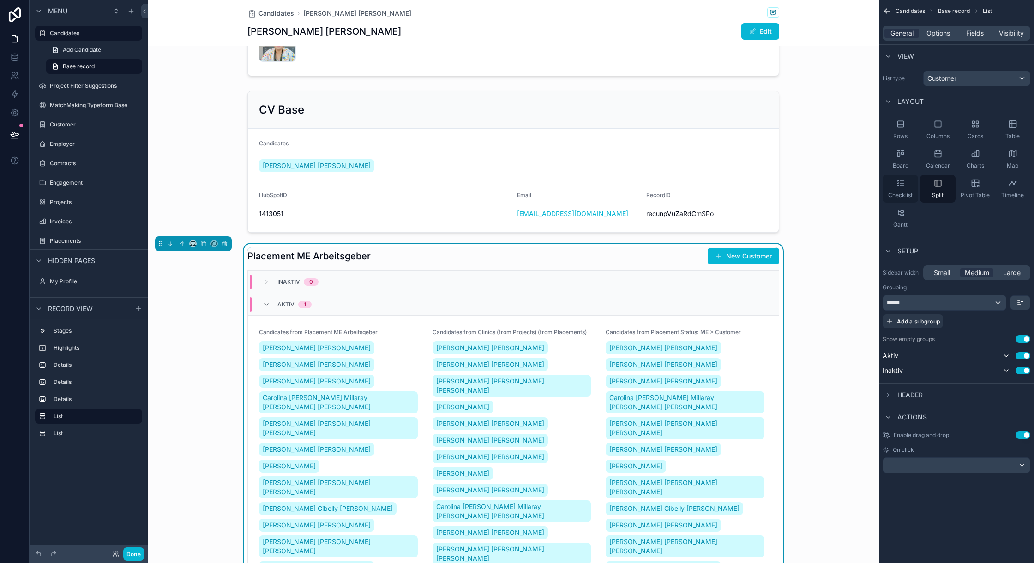
click at [775, 186] on icon "scrollable content" at bounding box center [900, 183] width 9 height 9
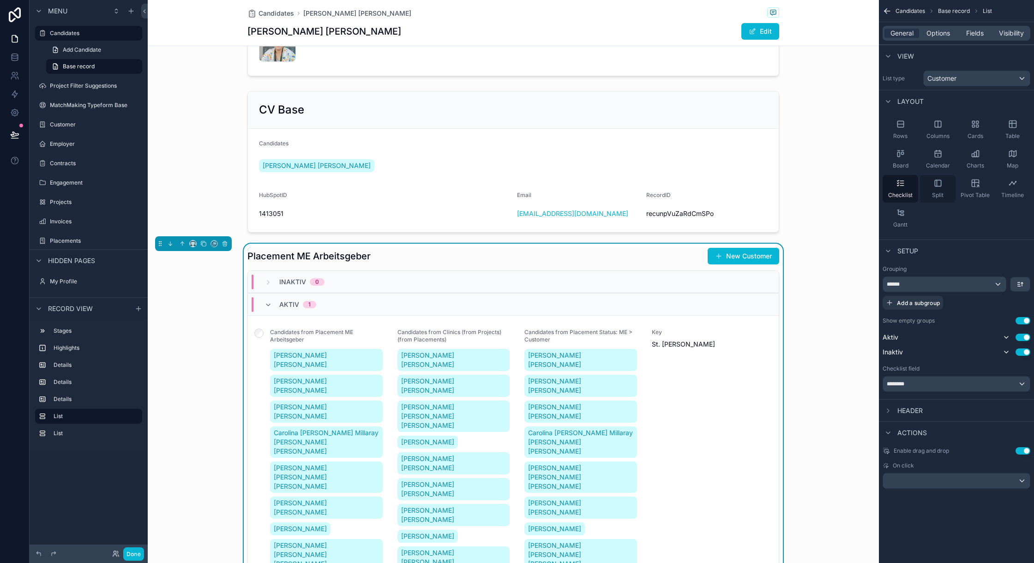
click at [775, 187] on div "Split" at bounding box center [938, 189] width 36 height 28
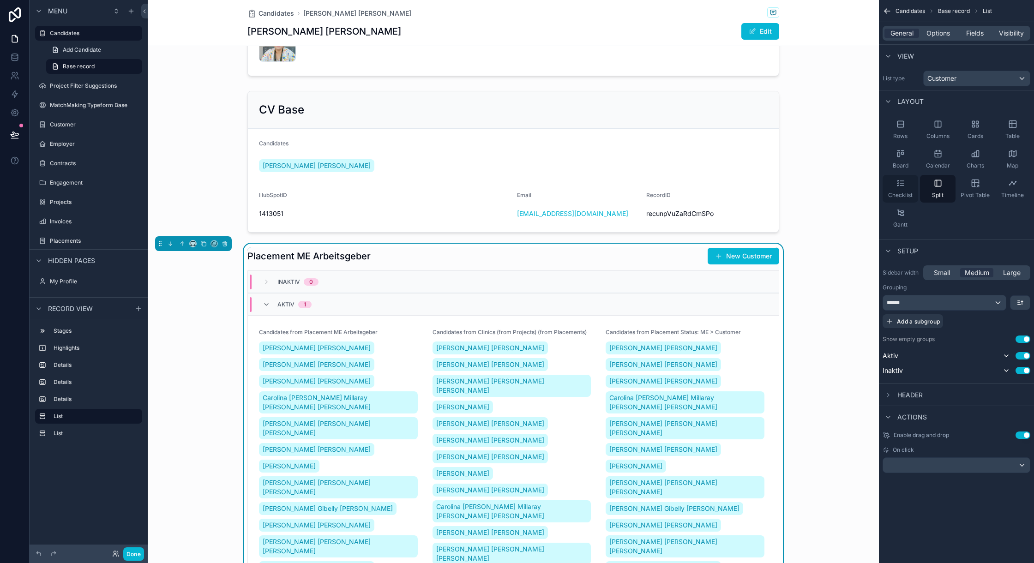
click at [775, 186] on icon "scrollable content" at bounding box center [902, 186] width 4 height 0
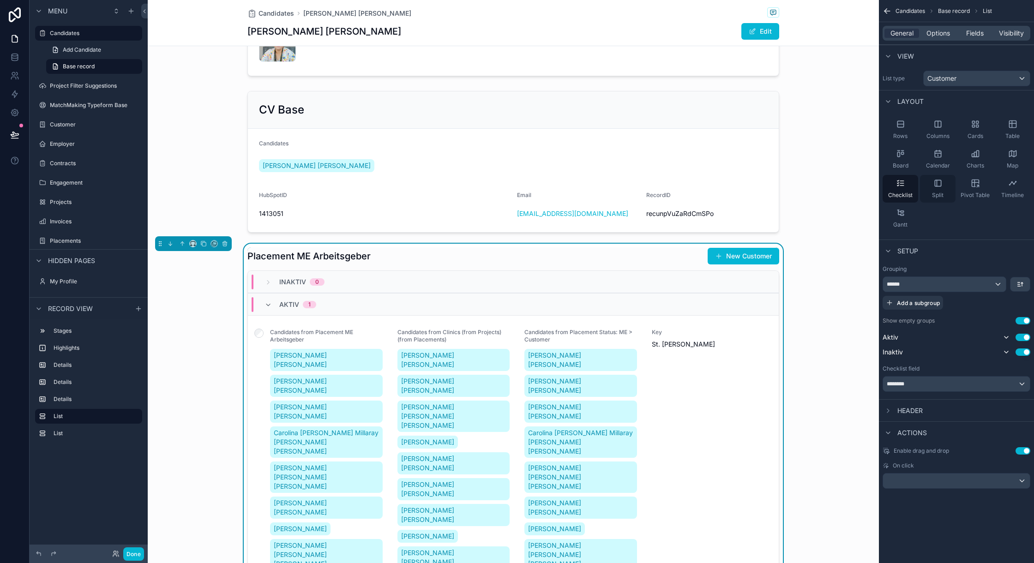
click at [775, 182] on icon "scrollable content" at bounding box center [937, 183] width 6 height 6
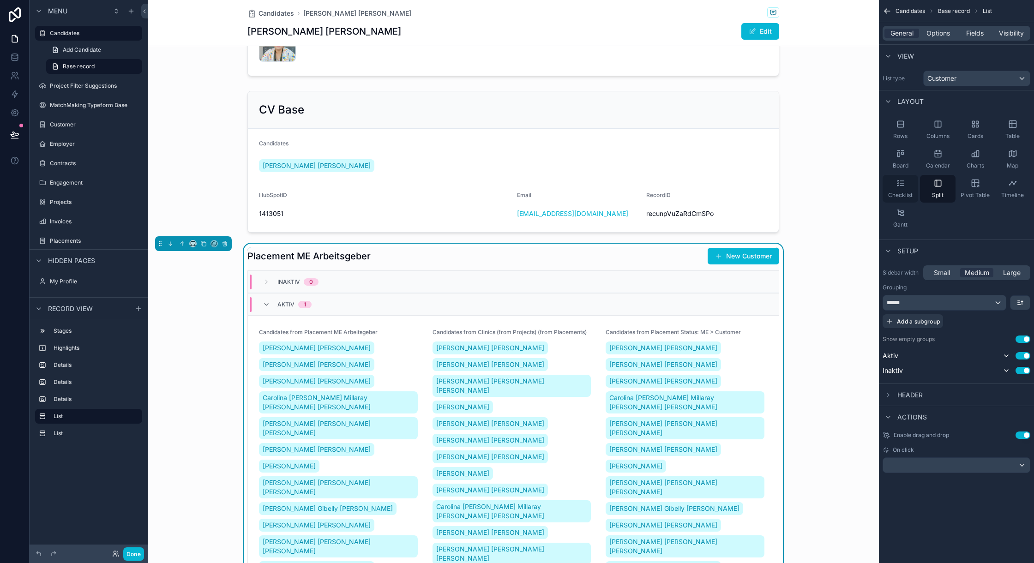
click at [775, 185] on div "Checklist" at bounding box center [900, 189] width 36 height 28
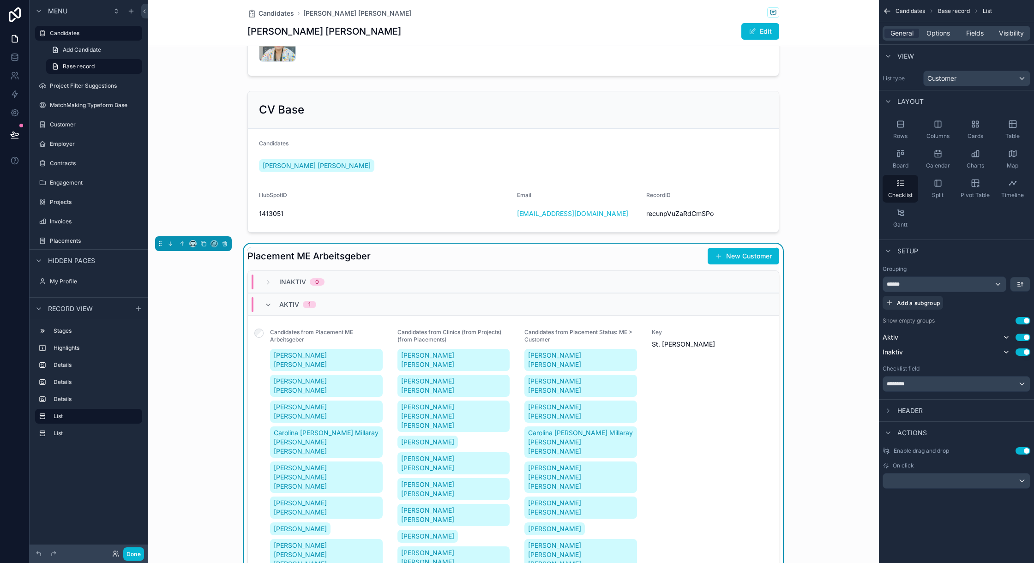
click at [267, 311] on div "Aktiv 1" at bounding box center [290, 304] width 52 height 15
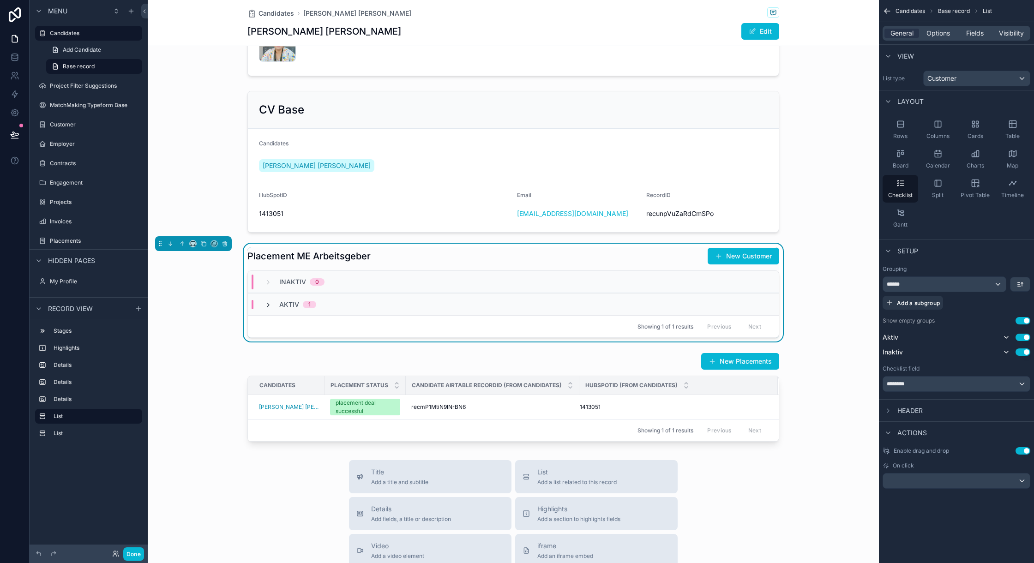
click at [264, 309] on icon "scrollable content" at bounding box center [267, 304] width 7 height 7
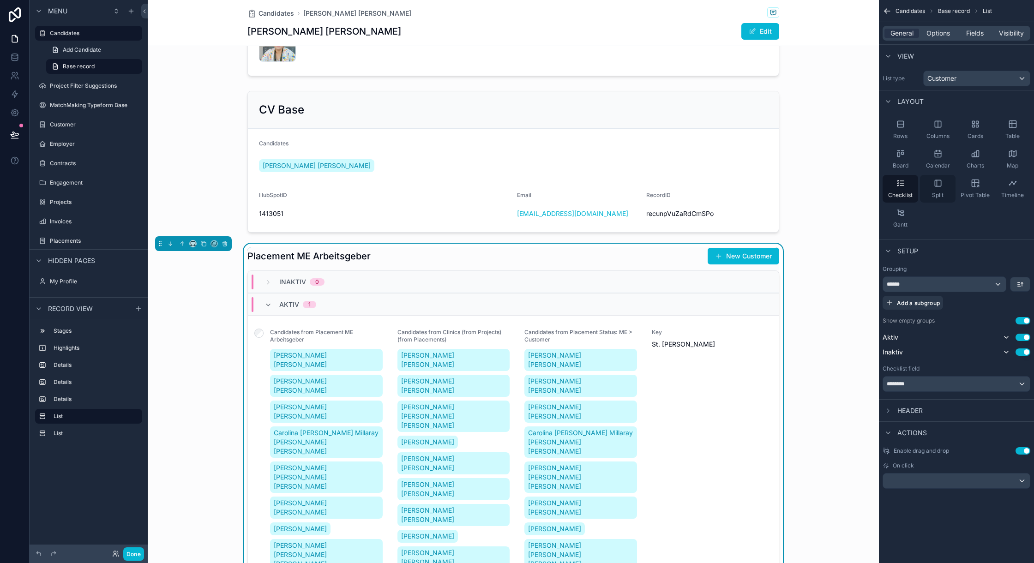
click at [775, 186] on icon "scrollable content" at bounding box center [937, 183] width 9 height 9
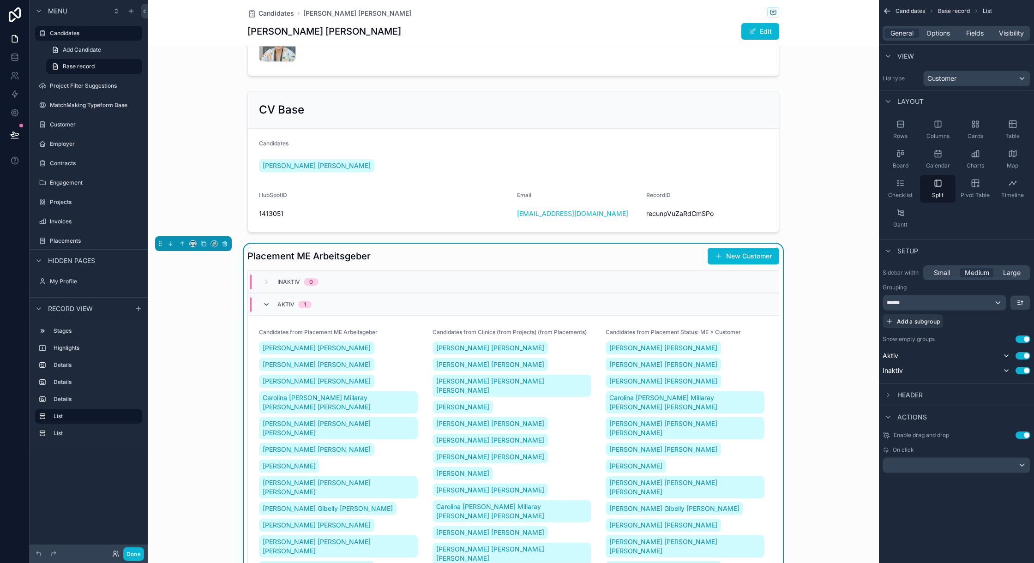
click at [263, 308] on icon "scrollable content" at bounding box center [266, 304] width 7 height 7
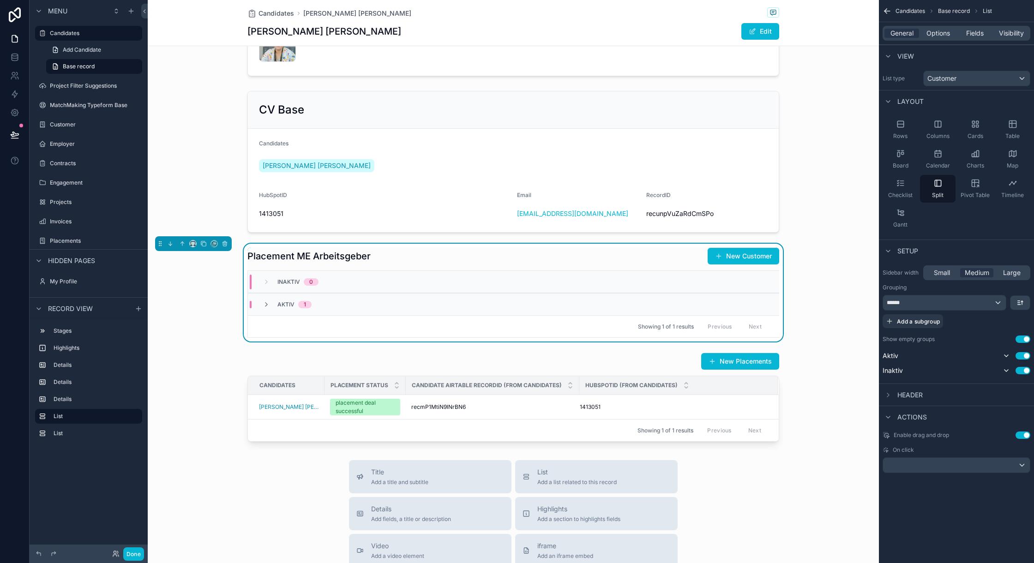
click at [270, 289] on div "Inaktiv 0" at bounding box center [291, 282] width 56 height 15
click at [257, 308] on div "Aktiv 1" at bounding box center [287, 304] width 71 height 7
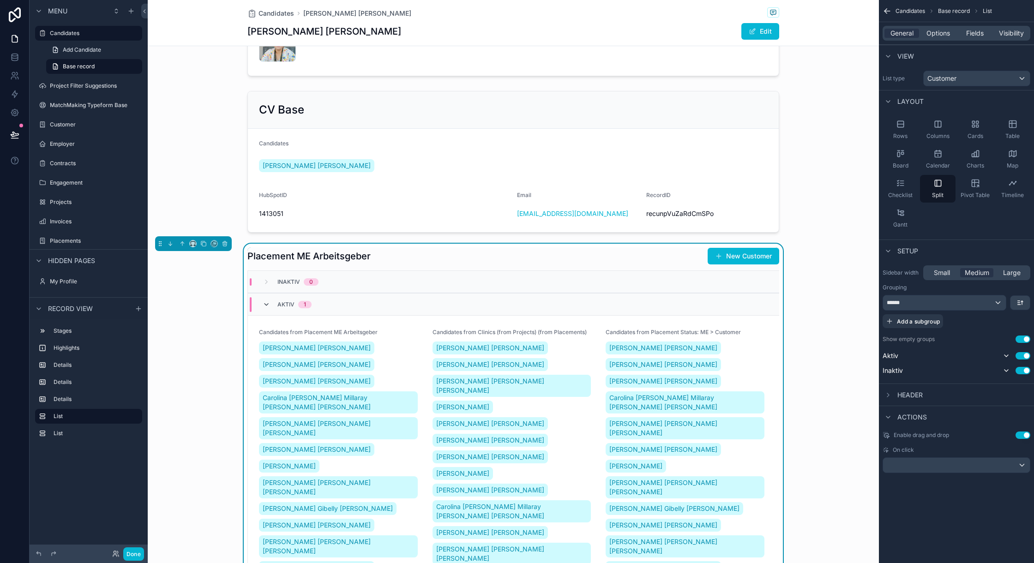
click at [263, 308] on icon "scrollable content" at bounding box center [266, 304] width 7 height 7
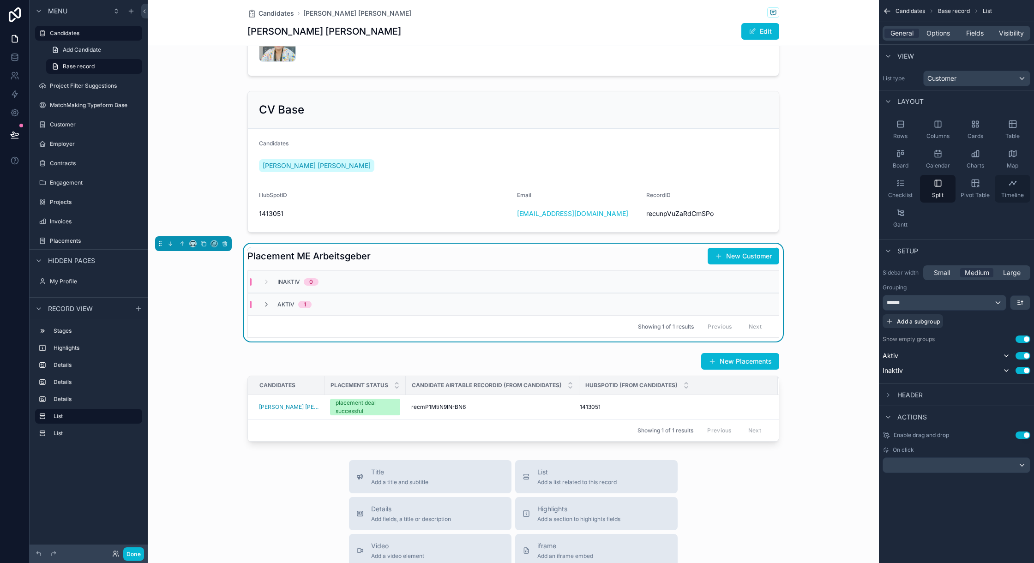
click at [775, 185] on icon "scrollable content" at bounding box center [1012, 183] width 9 height 9
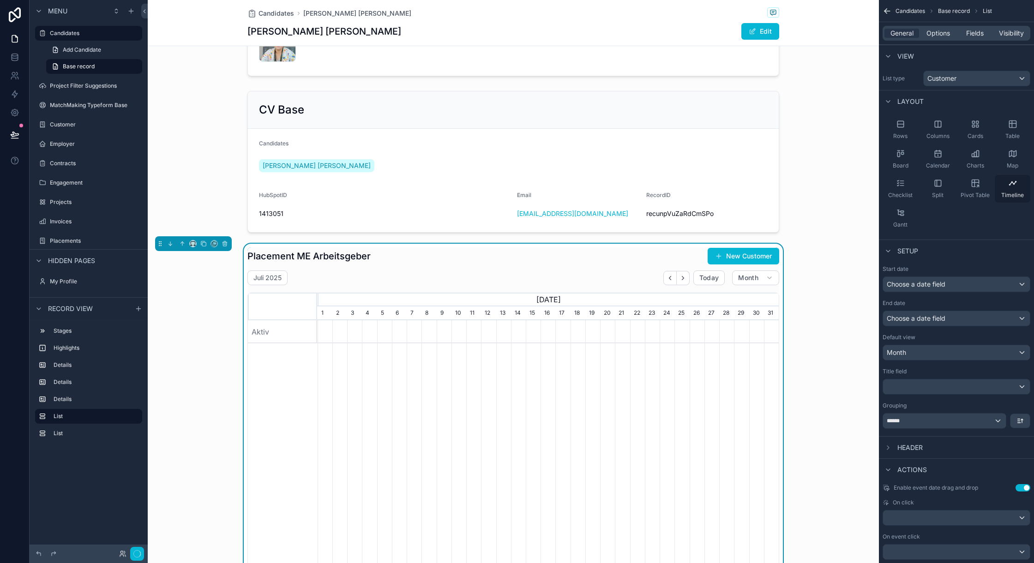
scroll to position [0, 461]
click at [775, 219] on div "Gantt" at bounding box center [900, 218] width 36 height 28
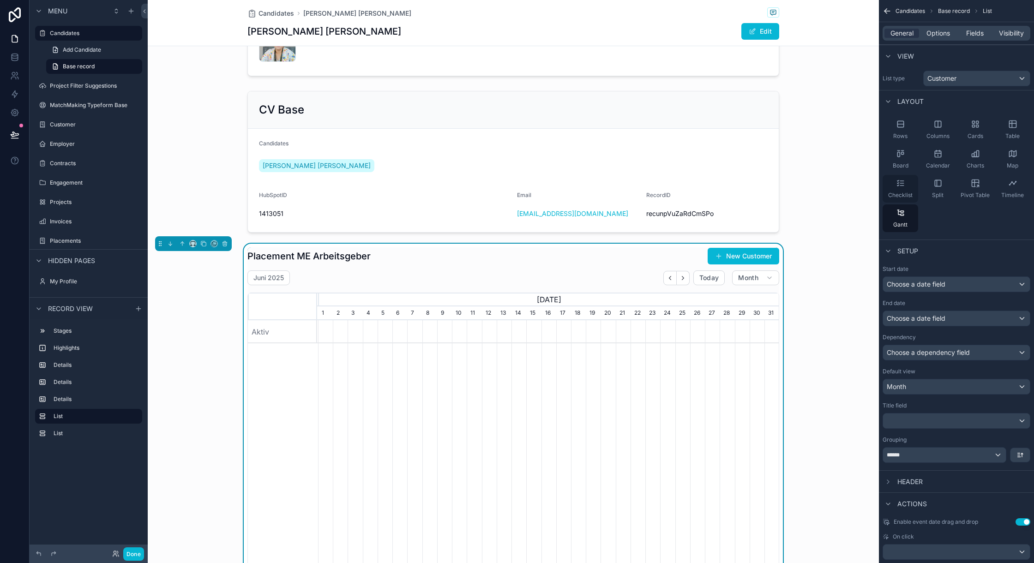
click at [775, 185] on icon "scrollable content" at bounding box center [900, 183] width 9 height 9
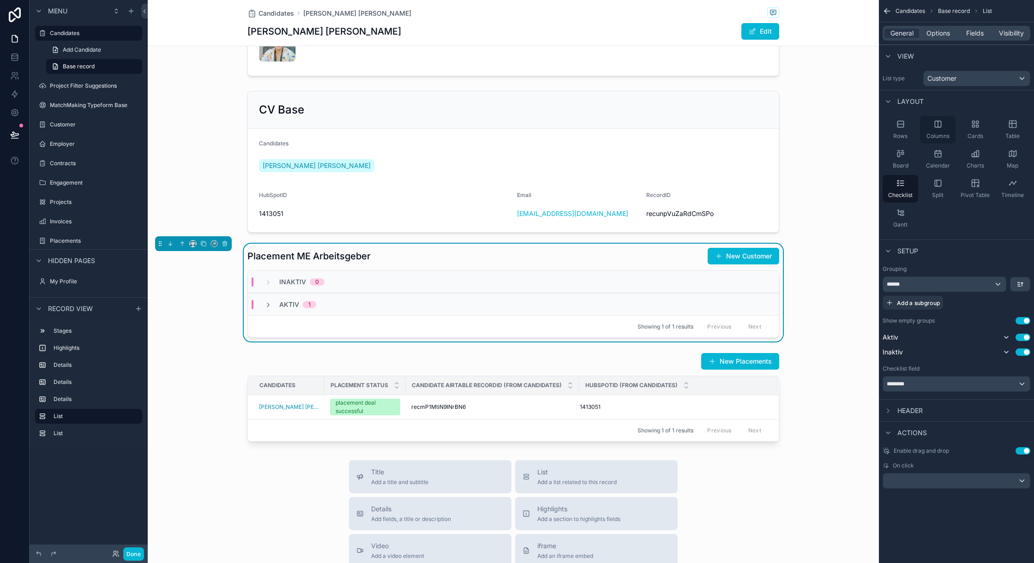
click at [775, 121] on icon "scrollable content" at bounding box center [937, 124] width 9 height 9
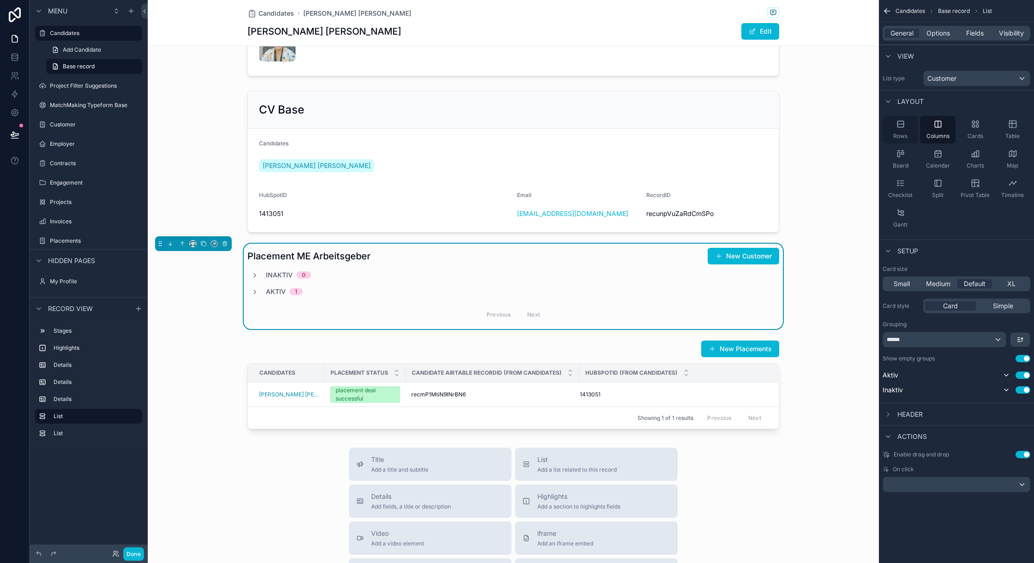
click at [775, 124] on icon "scrollable content" at bounding box center [900, 124] width 6 height 0
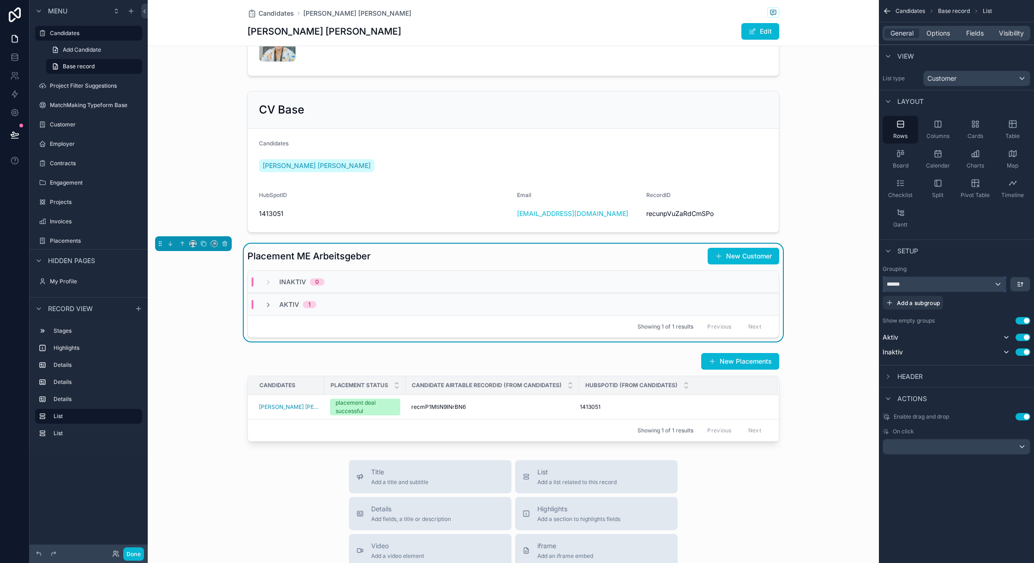
click at [775, 281] on div "******" at bounding box center [944, 284] width 123 height 15
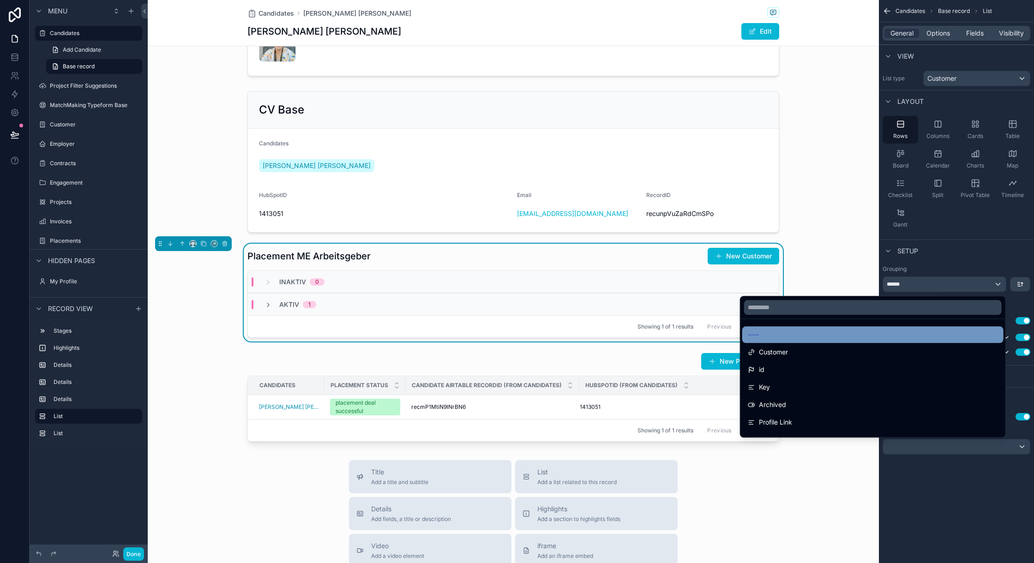
click at [775, 335] on div "----" at bounding box center [873, 334] width 250 height 11
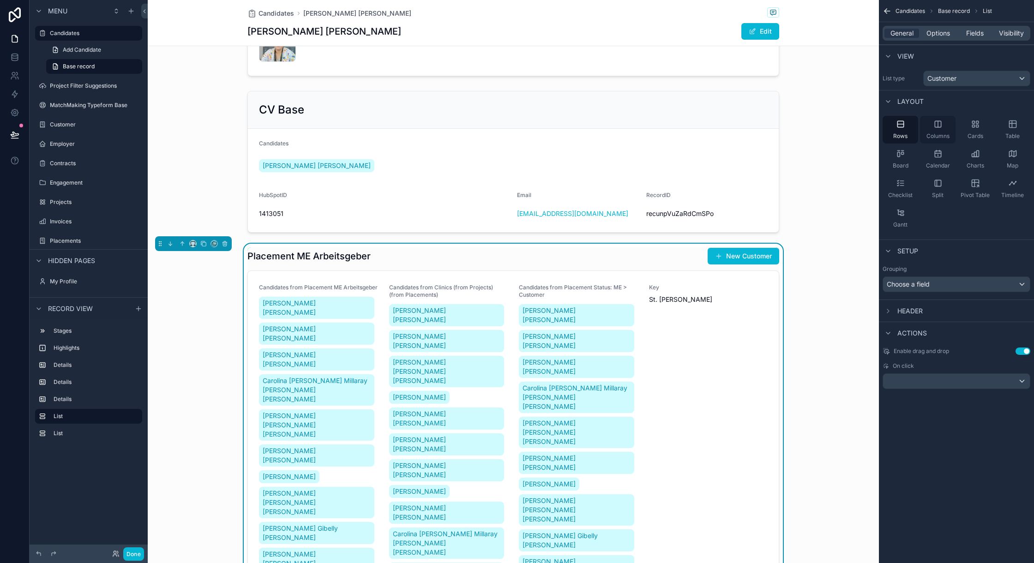
click at [775, 119] on div "Columns" at bounding box center [938, 130] width 36 height 28
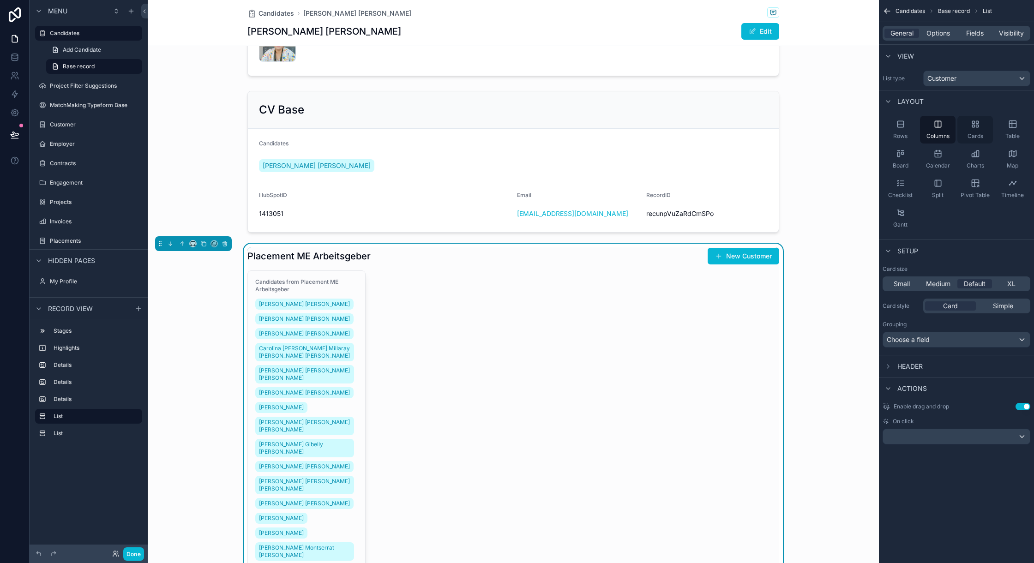
click at [775, 127] on icon "scrollable content" at bounding box center [974, 124] width 9 height 9
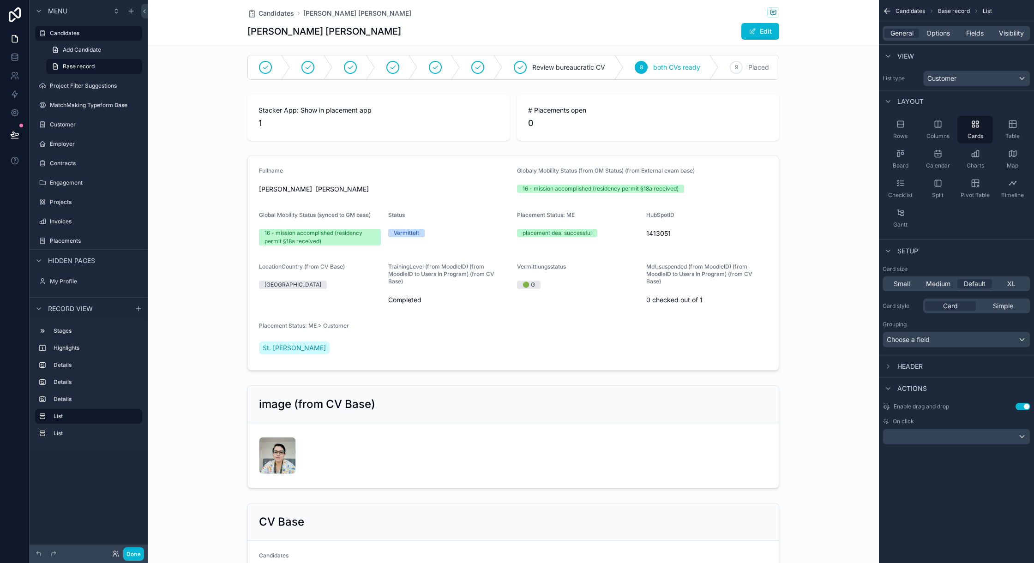
scroll to position [0, 0]
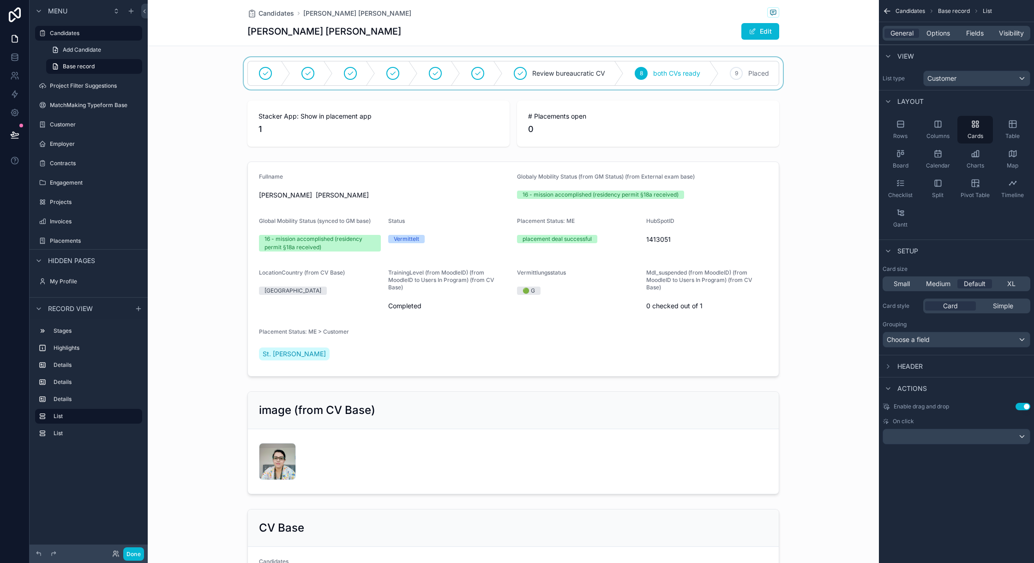
click at [691, 90] on div "scrollable content" at bounding box center [513, 73] width 731 height 32
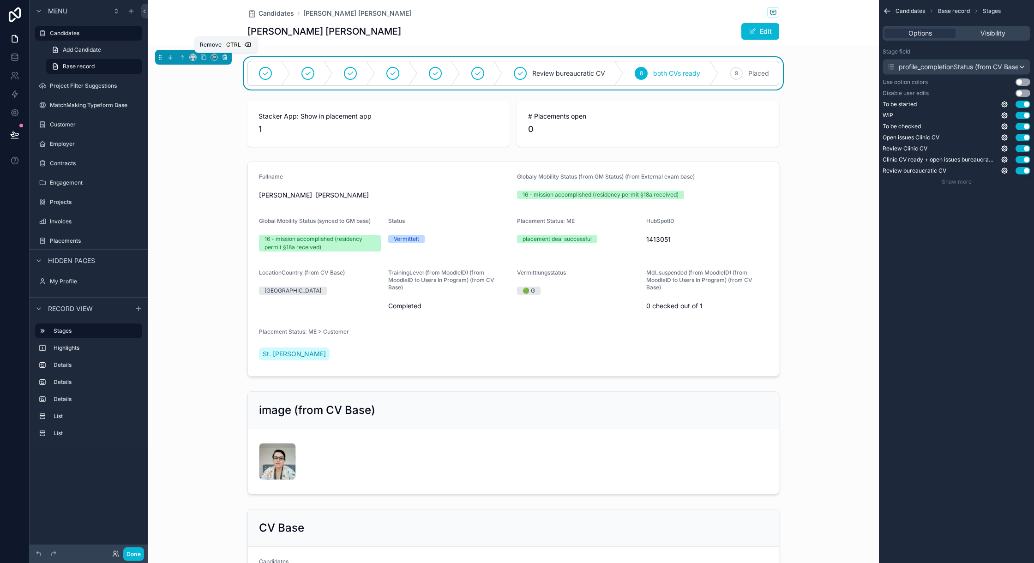
click at [226, 56] on icon "scrollable content" at bounding box center [224, 56] width 4 height 0
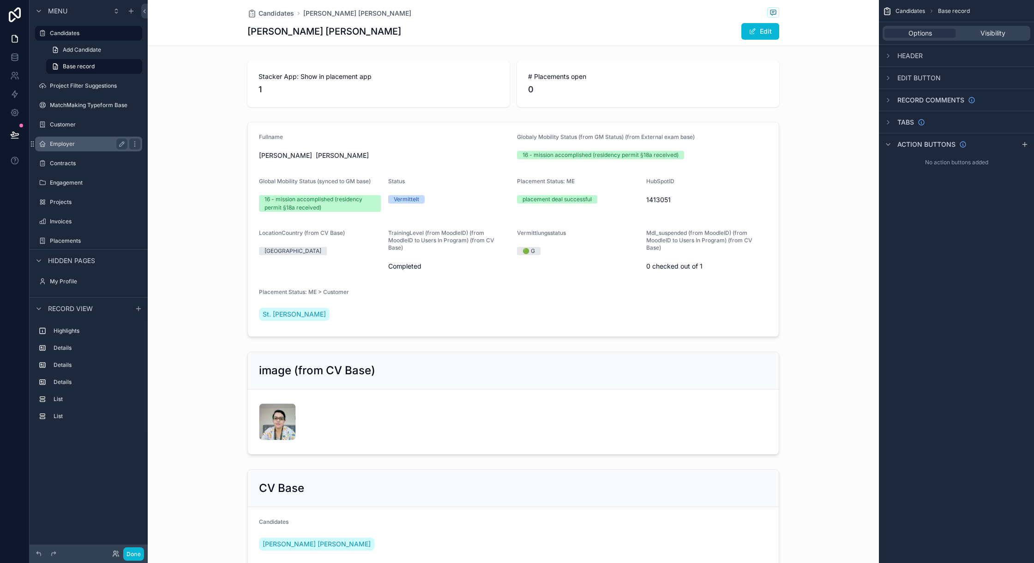
click at [71, 126] on label "Customer" at bounding box center [95, 124] width 90 height 7
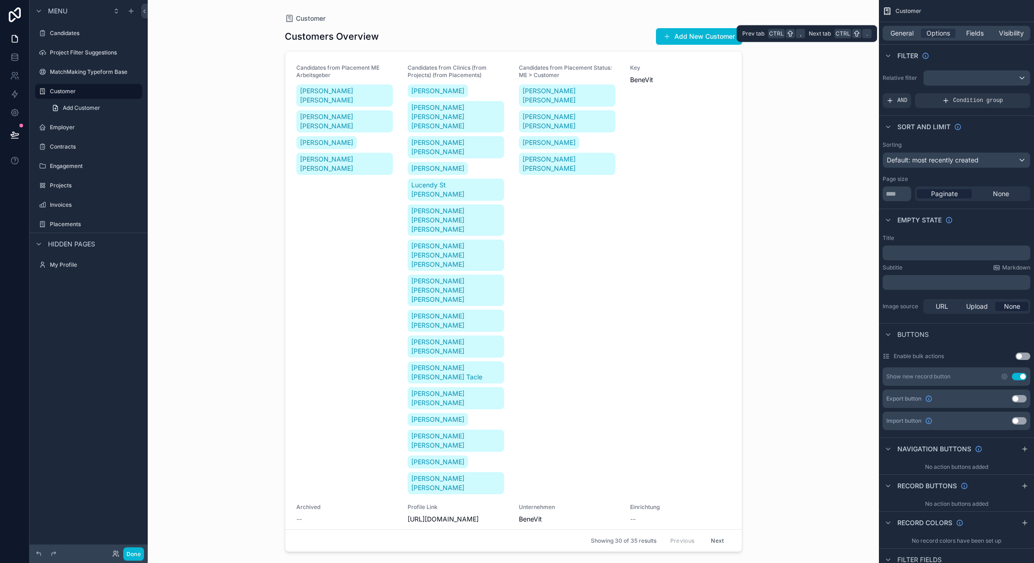
click at [907, 29] on span "General" at bounding box center [901, 33] width 23 height 9
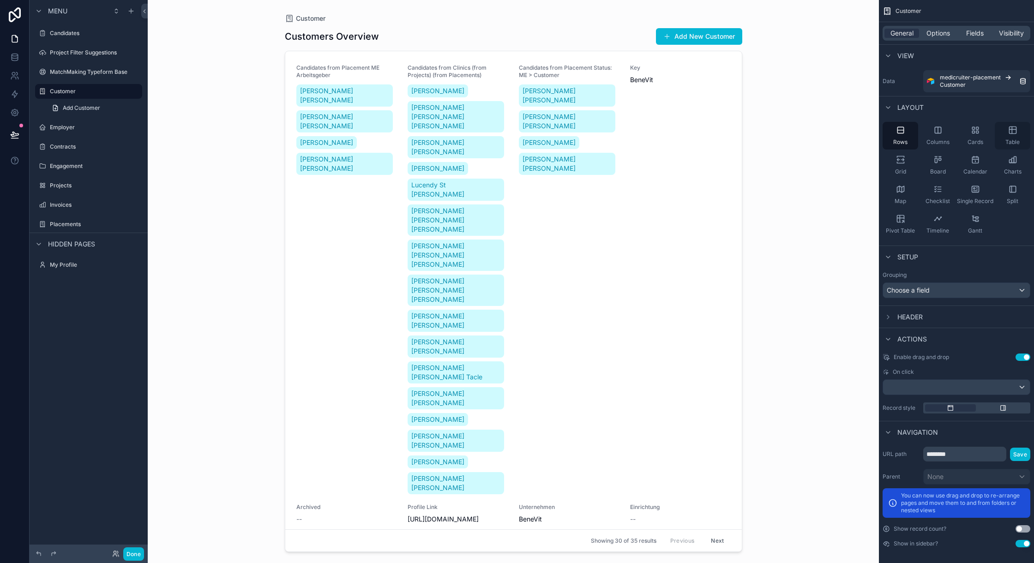
click at [1008, 134] on icon "scrollable content" at bounding box center [1012, 130] width 9 height 9
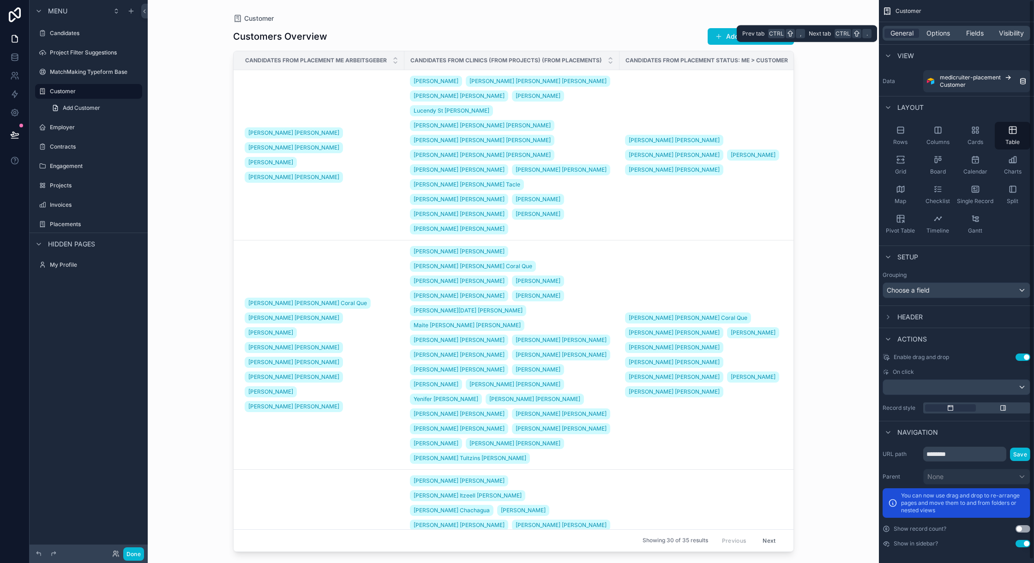
click at [971, 38] on div "General Options Fields Visibility" at bounding box center [956, 33] width 148 height 15
click at [971, 29] on span "Fields" at bounding box center [975, 33] width 18 height 9
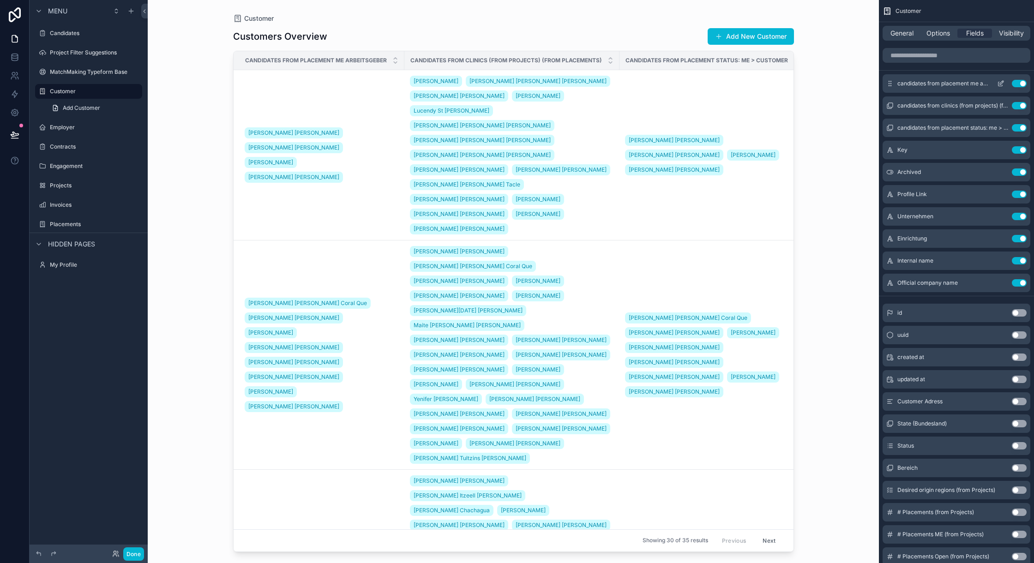
click at [1021, 82] on button "Use setting" at bounding box center [1019, 83] width 15 height 7
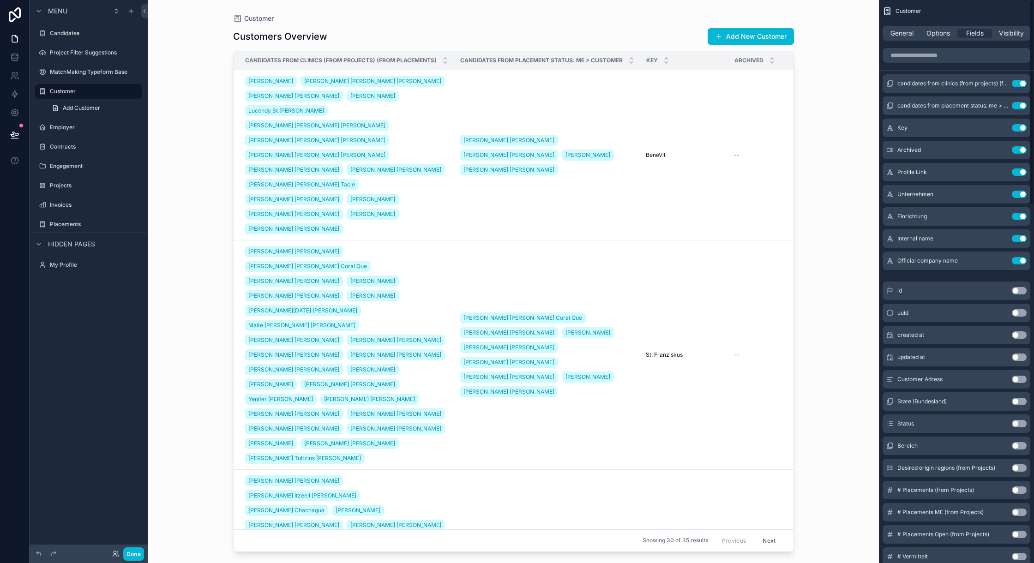
click at [1021, 82] on button "Use setting" at bounding box center [1019, 83] width 15 height 7
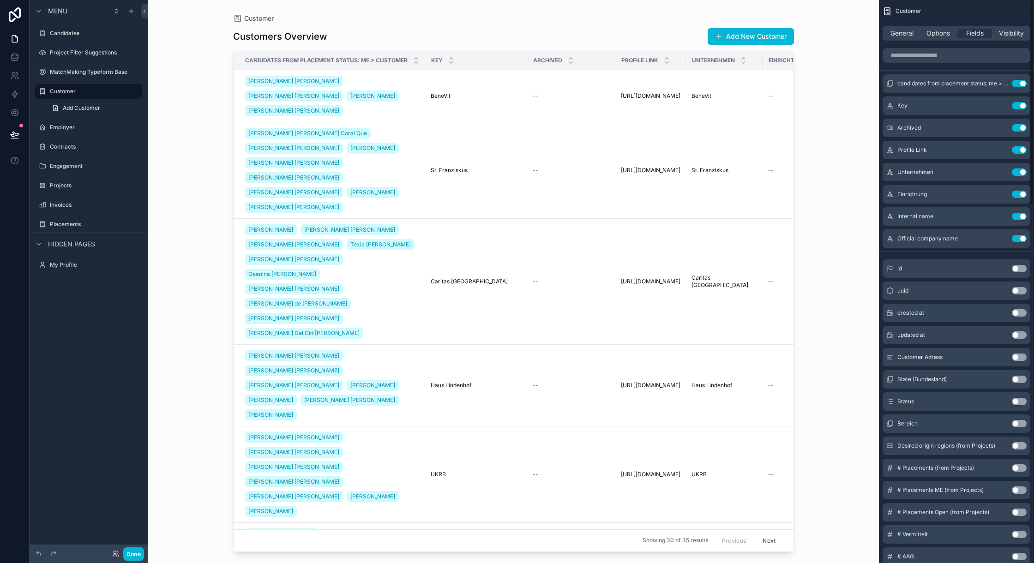
click at [1021, 82] on button "Use setting" at bounding box center [1019, 83] width 15 height 7
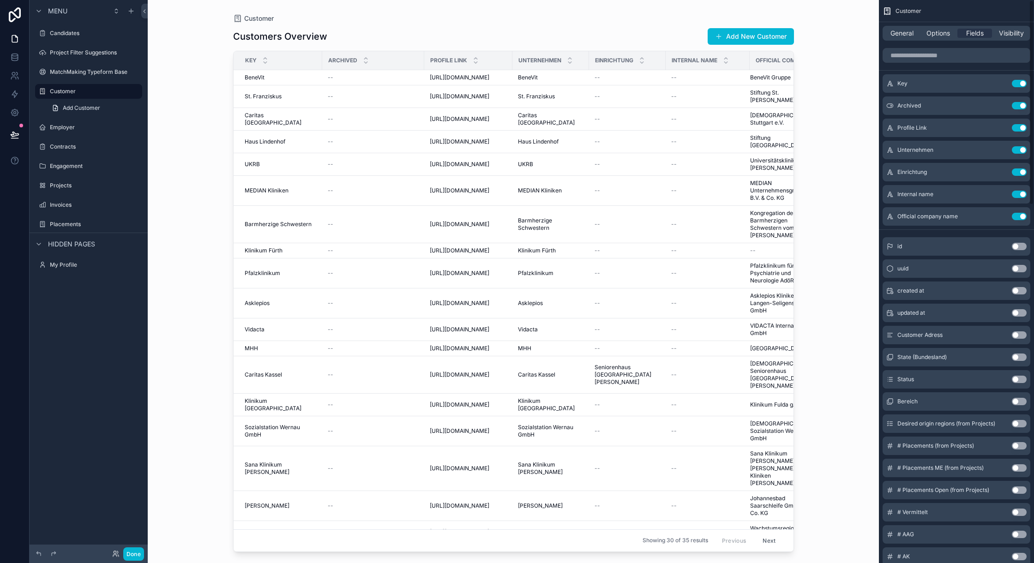
click at [1021, 82] on button "Use setting" at bounding box center [1019, 83] width 15 height 7
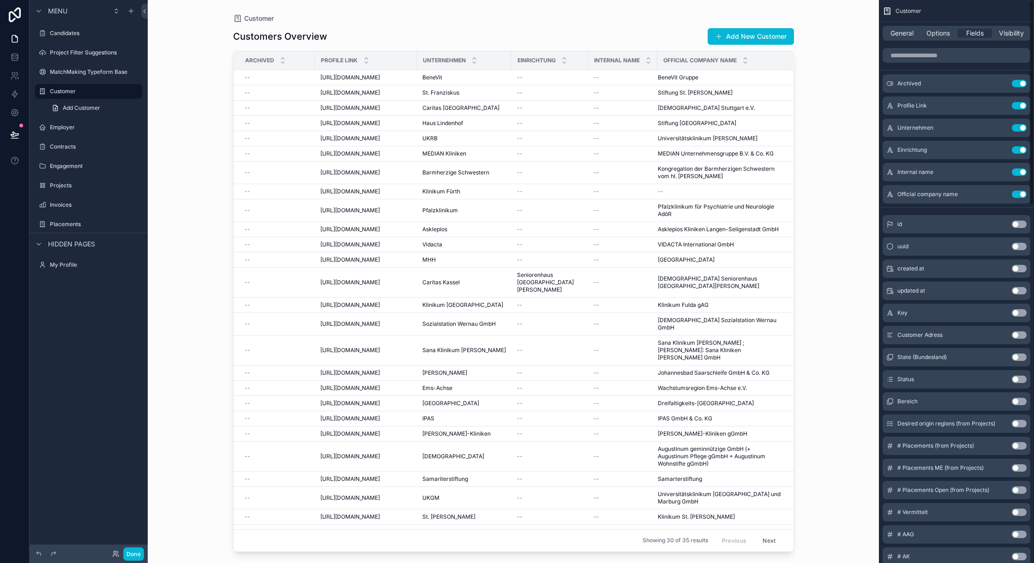
click at [1021, 82] on button "Use setting" at bounding box center [1019, 83] width 15 height 7
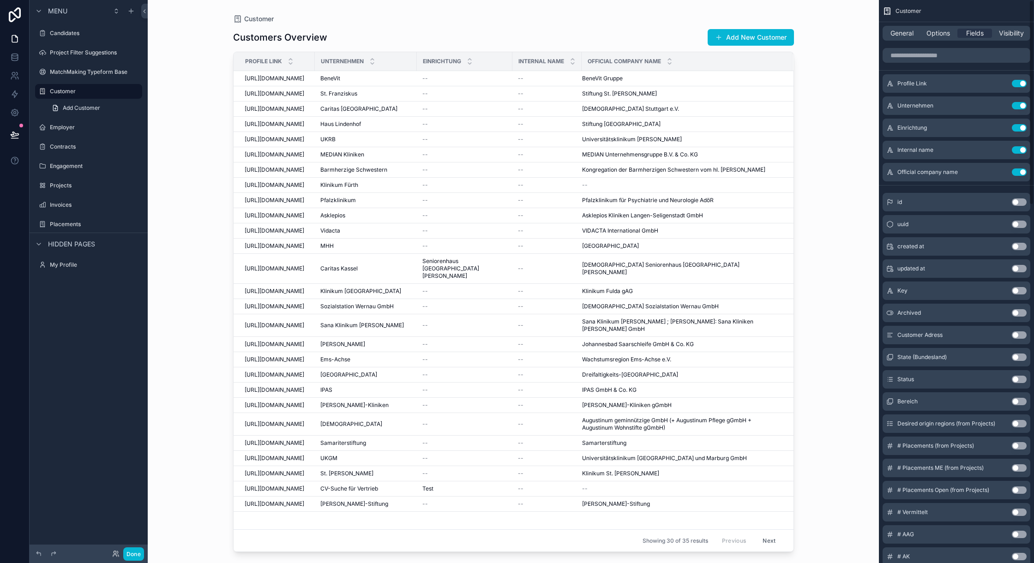
click at [1021, 82] on button "Use setting" at bounding box center [1019, 83] width 15 height 7
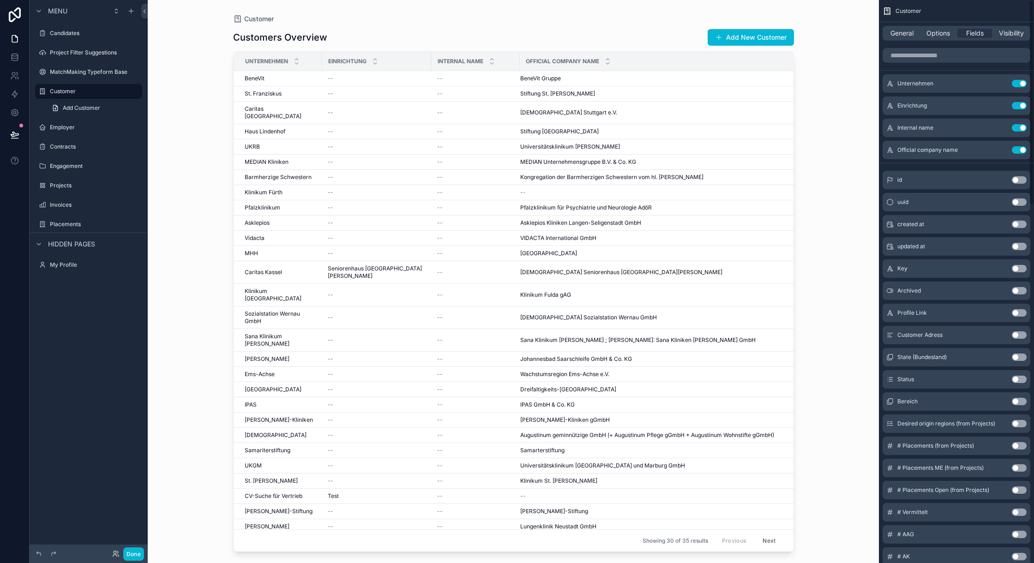
click at [1021, 82] on button "Use setting" at bounding box center [1019, 83] width 15 height 7
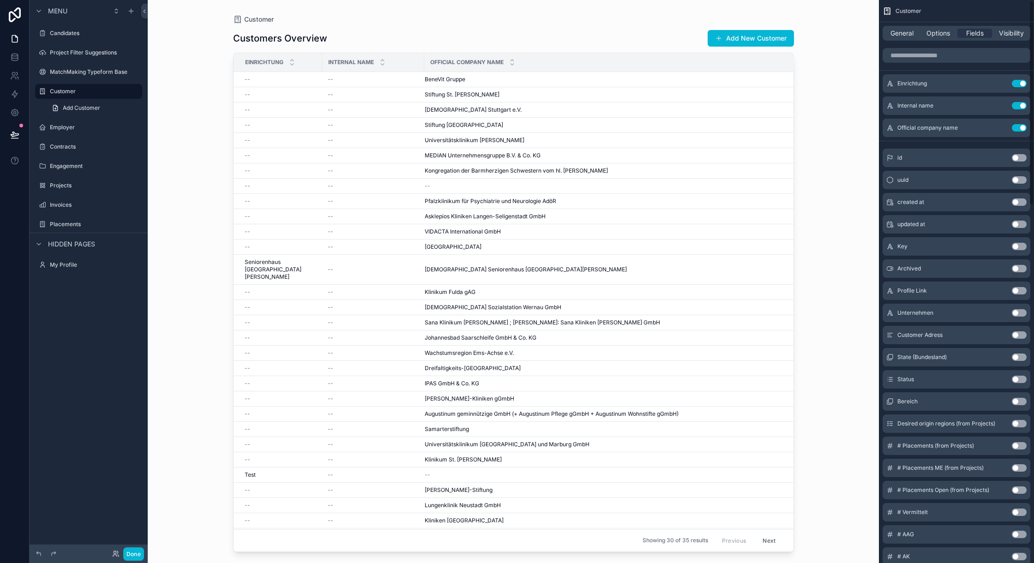
click at [1021, 82] on button "Use setting" at bounding box center [1019, 83] width 15 height 7
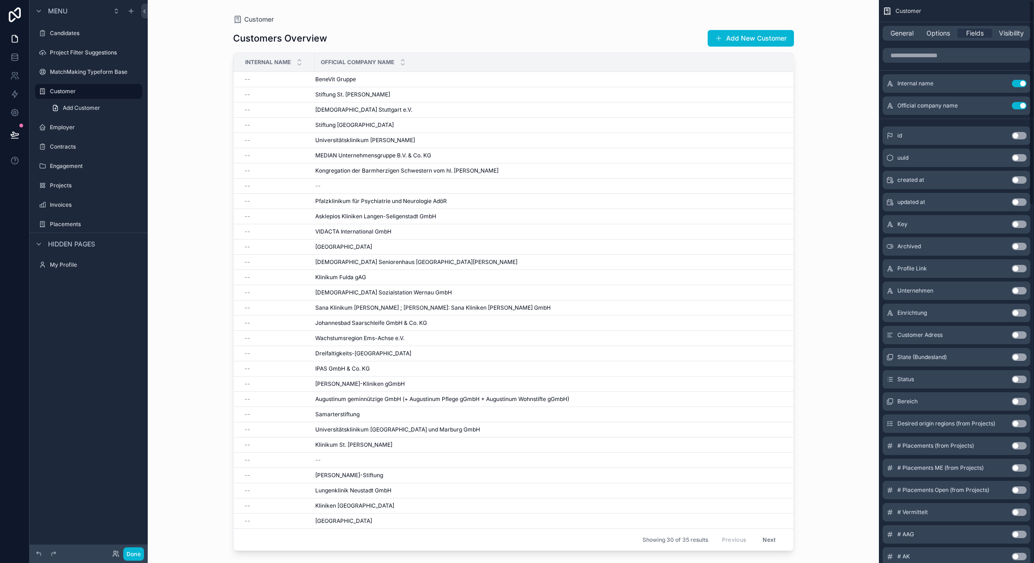
click at [1021, 82] on button "Use setting" at bounding box center [1019, 83] width 15 height 7
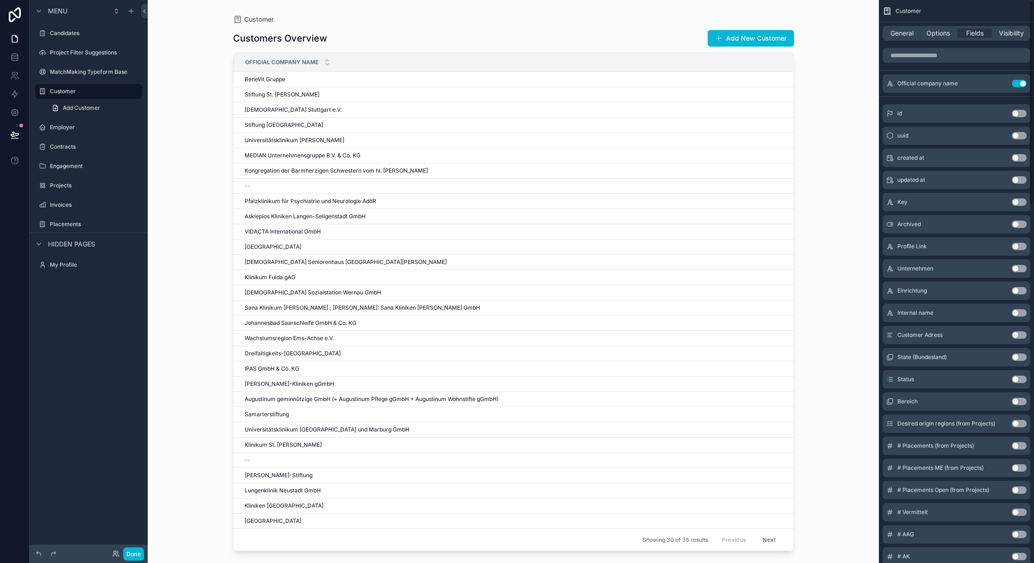
click at [1021, 82] on button "Use setting" at bounding box center [1019, 83] width 15 height 7
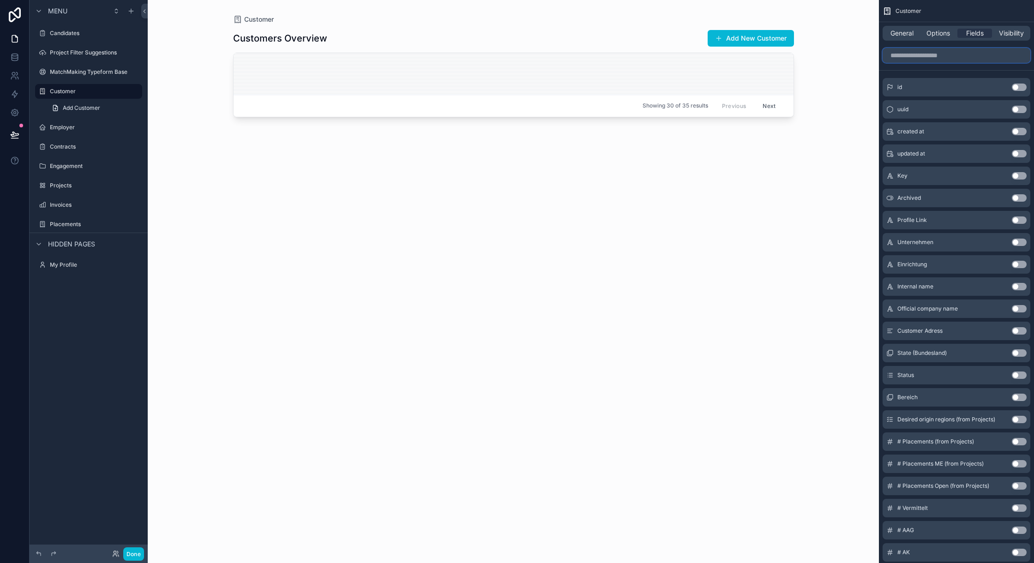
click at [929, 54] on input "scrollable content" at bounding box center [956, 55] width 148 height 15
click at [1020, 239] on button "Use setting" at bounding box center [1019, 242] width 15 height 7
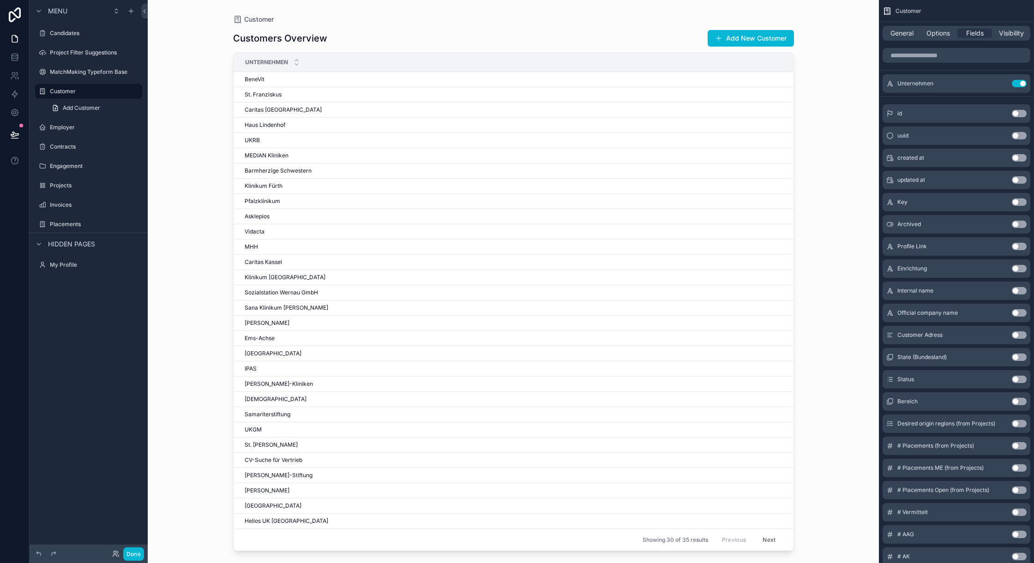
click at [1019, 269] on button "Use setting" at bounding box center [1019, 268] width 15 height 7
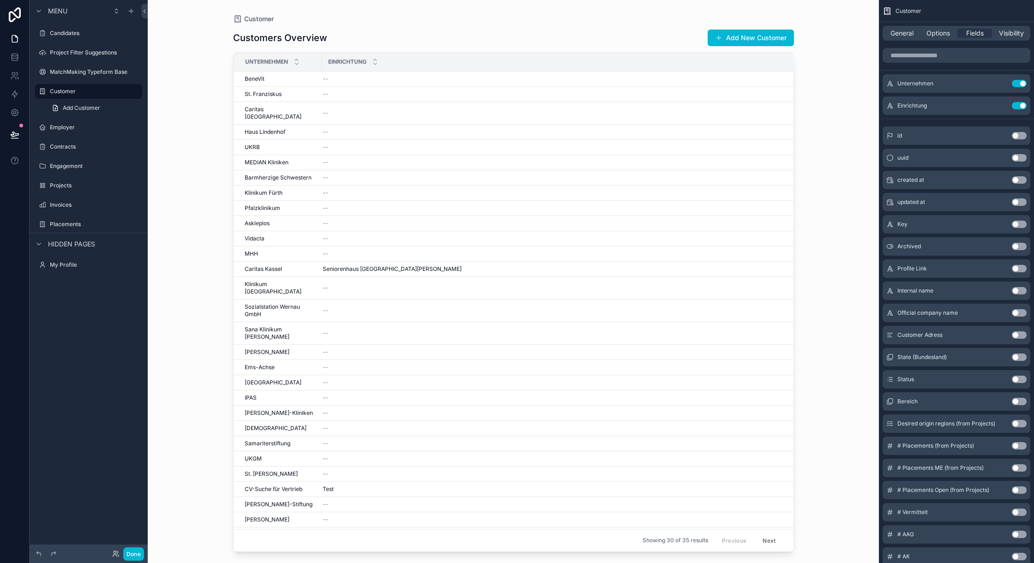
click at [1016, 333] on button "Use setting" at bounding box center [1019, 334] width 15 height 7
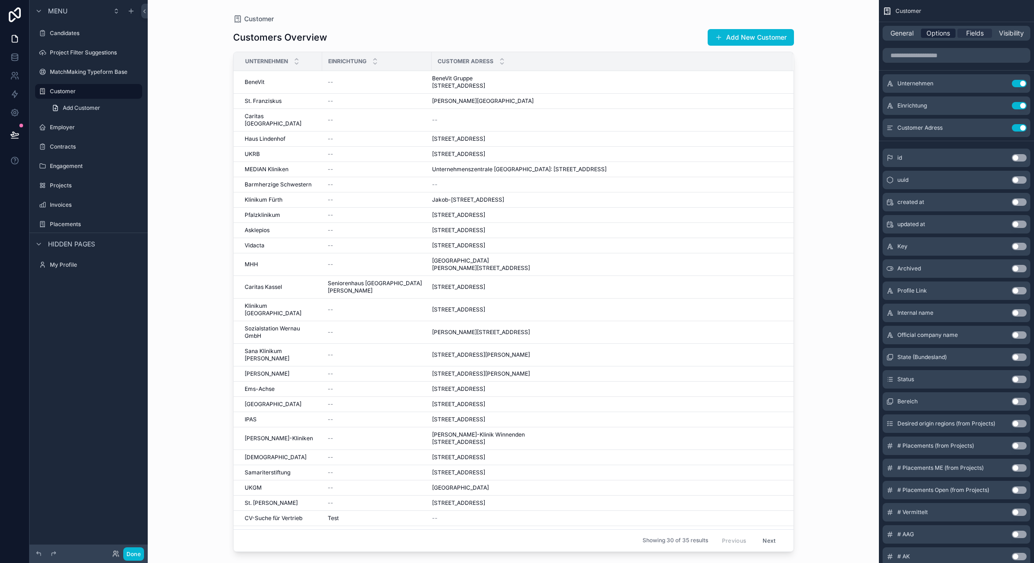
click at [940, 29] on span "Options" at bounding box center [938, 33] width 24 height 9
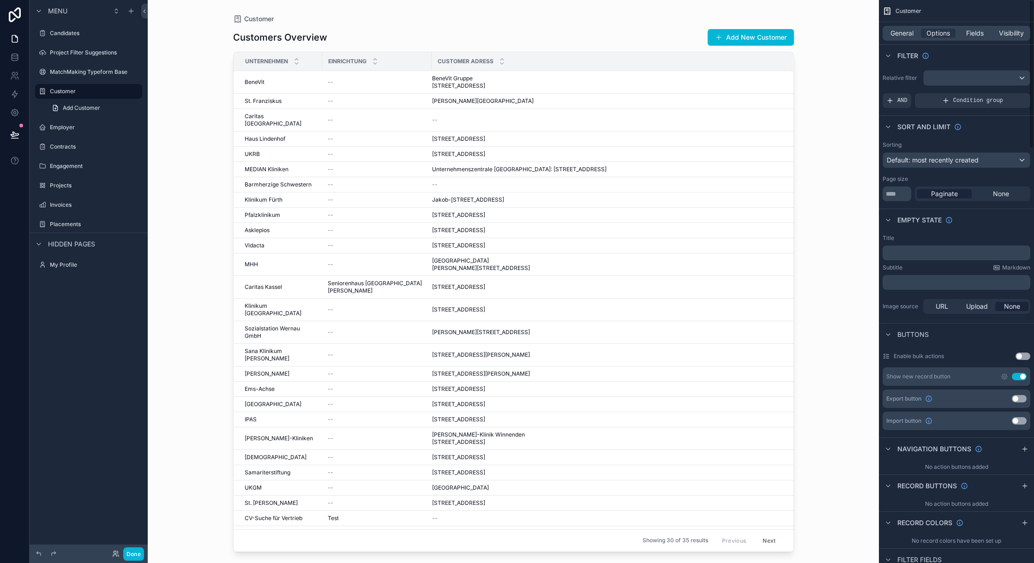
scroll to position [61, 0]
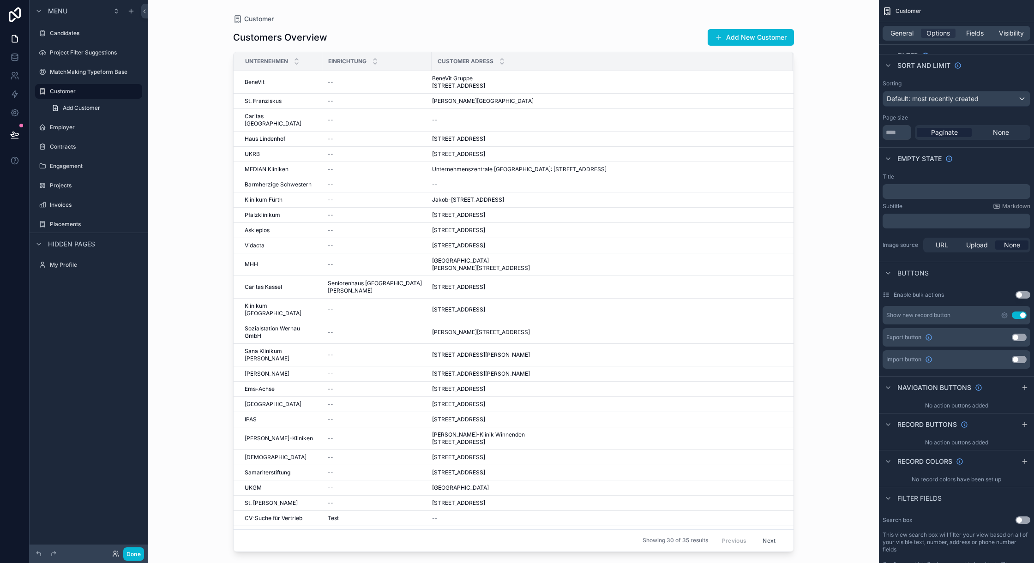
click at [1024, 296] on button "Use setting" at bounding box center [1022, 294] width 15 height 7
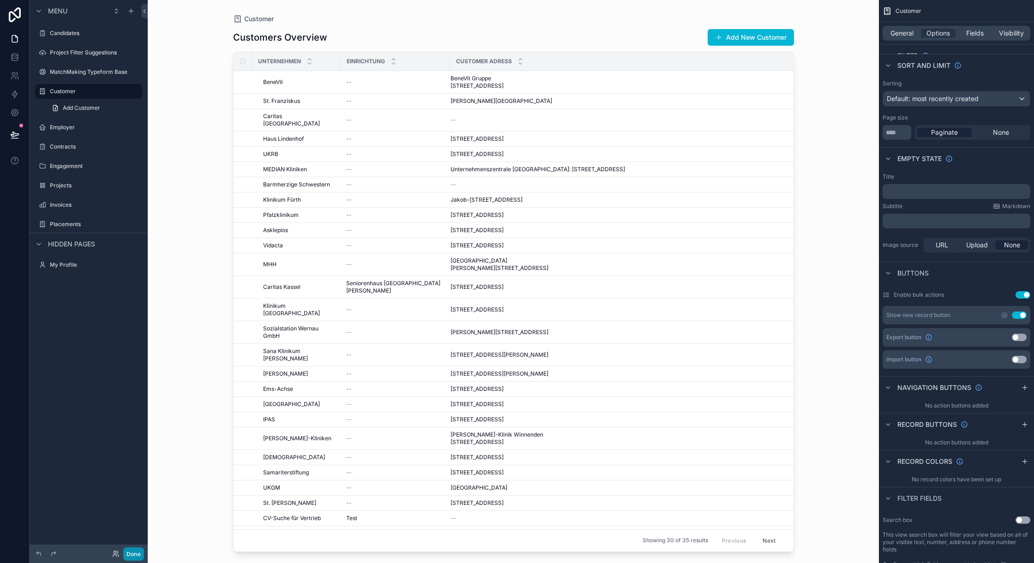
click at [131, 555] on button "Done" at bounding box center [133, 553] width 21 height 13
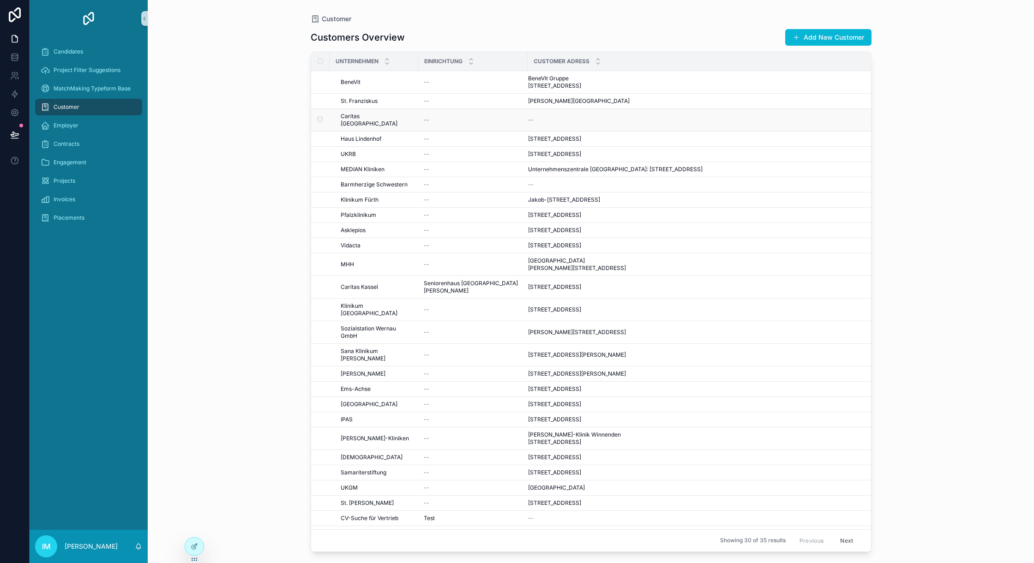
click at [323, 124] on td "scrollable content" at bounding box center [320, 119] width 18 height 23
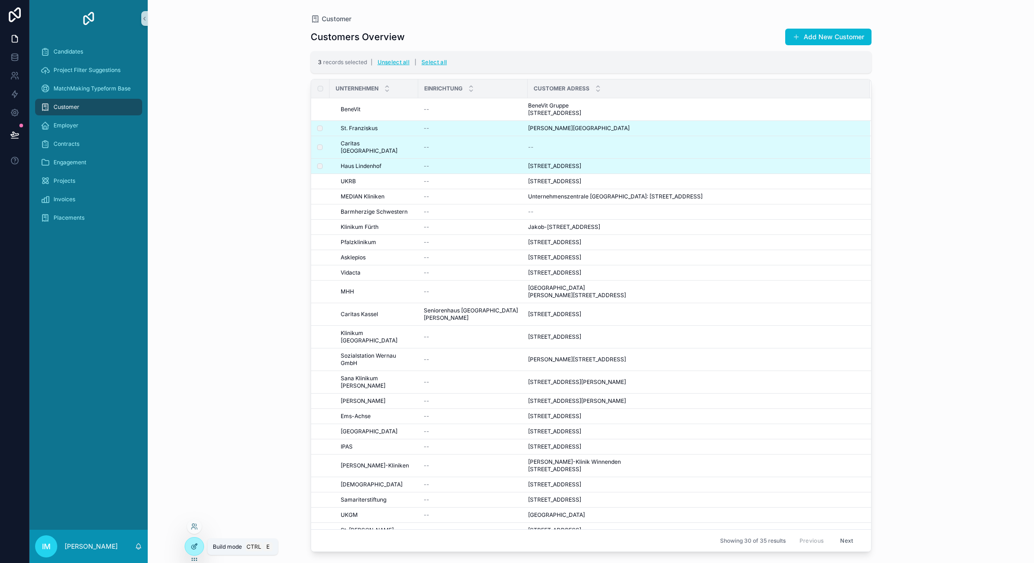
click at [194, 548] on icon at bounding box center [194, 546] width 7 height 7
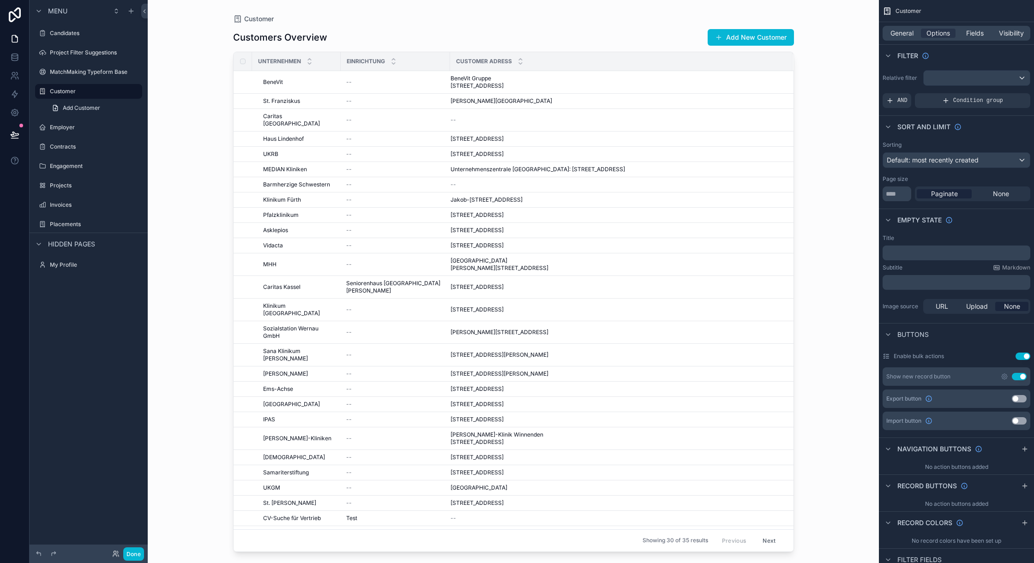
click at [1018, 377] on button "Use setting" at bounding box center [1019, 376] width 15 height 7
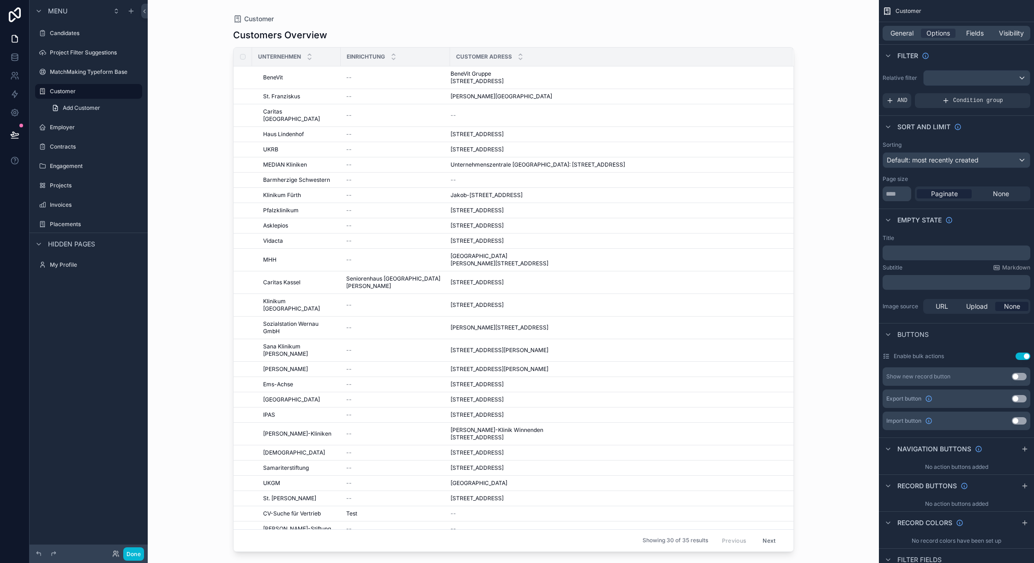
click at [1018, 377] on button "Use setting" at bounding box center [1019, 376] width 15 height 7
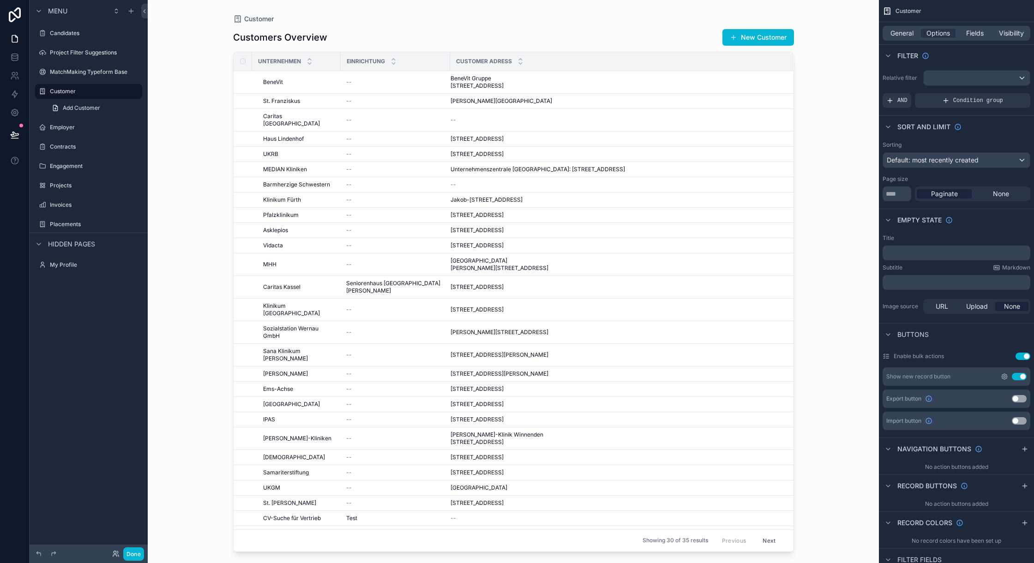
click at [1004, 375] on icon "scrollable content" at bounding box center [1004, 377] width 6 height 6
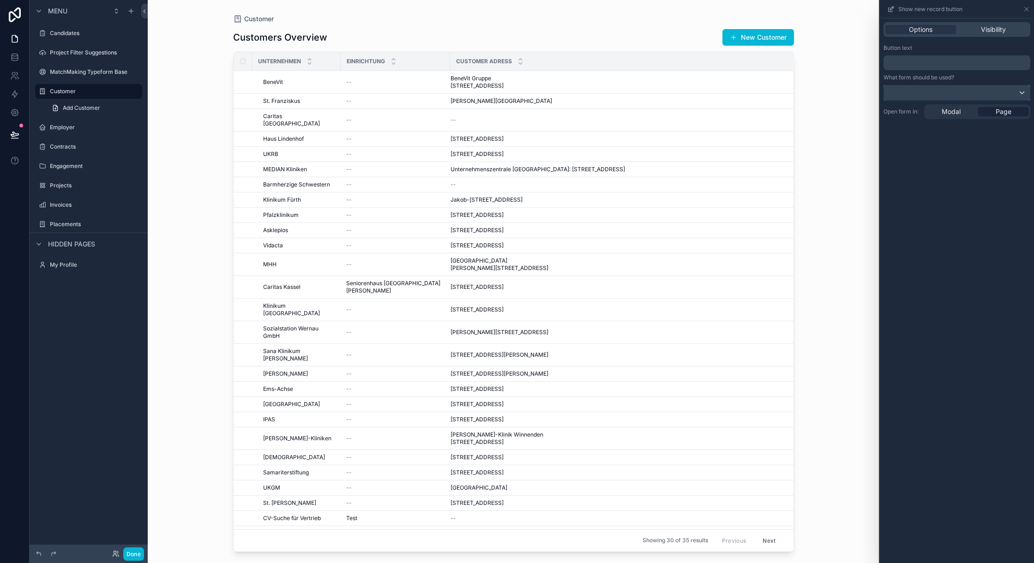
click at [926, 91] on div at bounding box center [957, 92] width 146 height 15
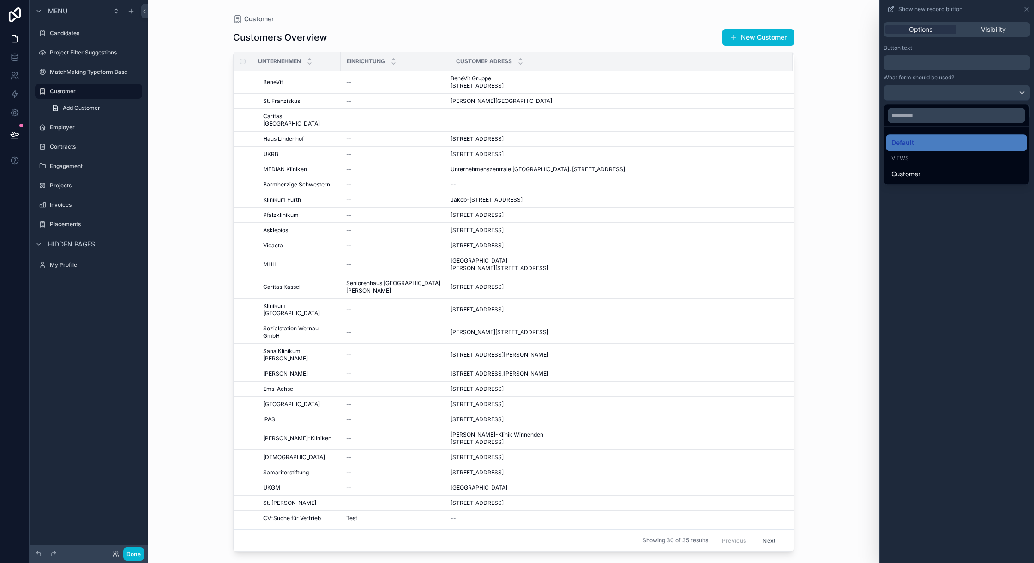
click at [926, 91] on div at bounding box center [957, 281] width 154 height 563
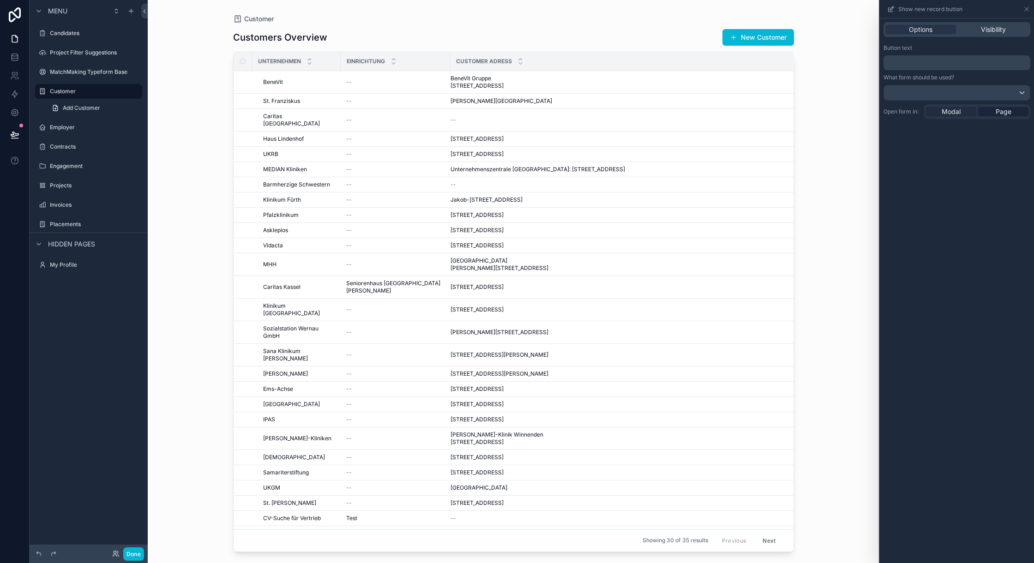
click at [949, 112] on span "Modal" at bounding box center [950, 111] width 19 height 9
click at [998, 115] on div "Options Visibility Button text ﻿ Open form in: Modal Page" at bounding box center [957, 290] width 154 height 545
click at [998, 85] on span "Page" at bounding box center [1003, 81] width 16 height 9
click at [984, 31] on span "Visibility" at bounding box center [993, 29] width 25 height 9
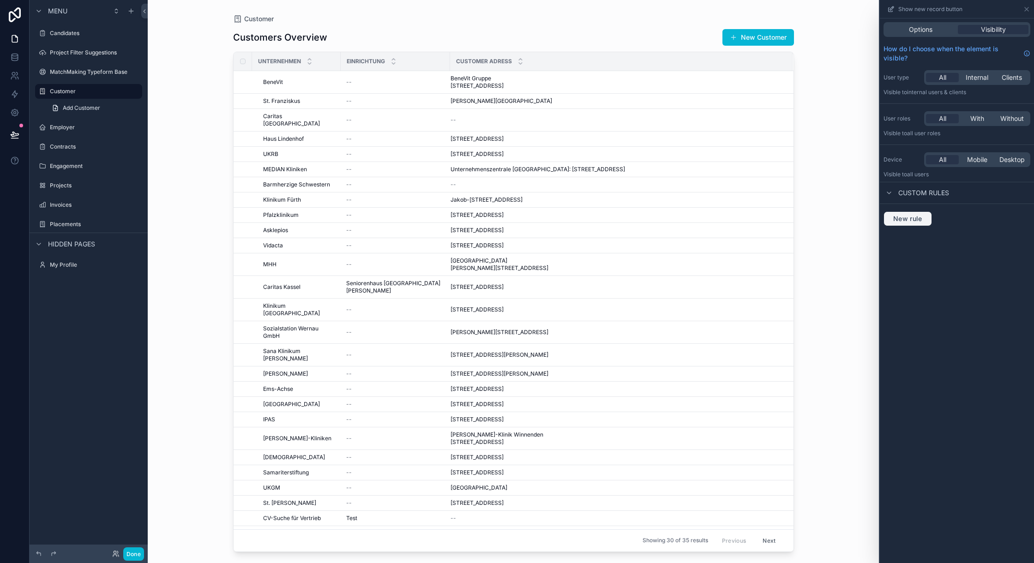
click at [920, 220] on span "New rule" at bounding box center [907, 219] width 36 height 8
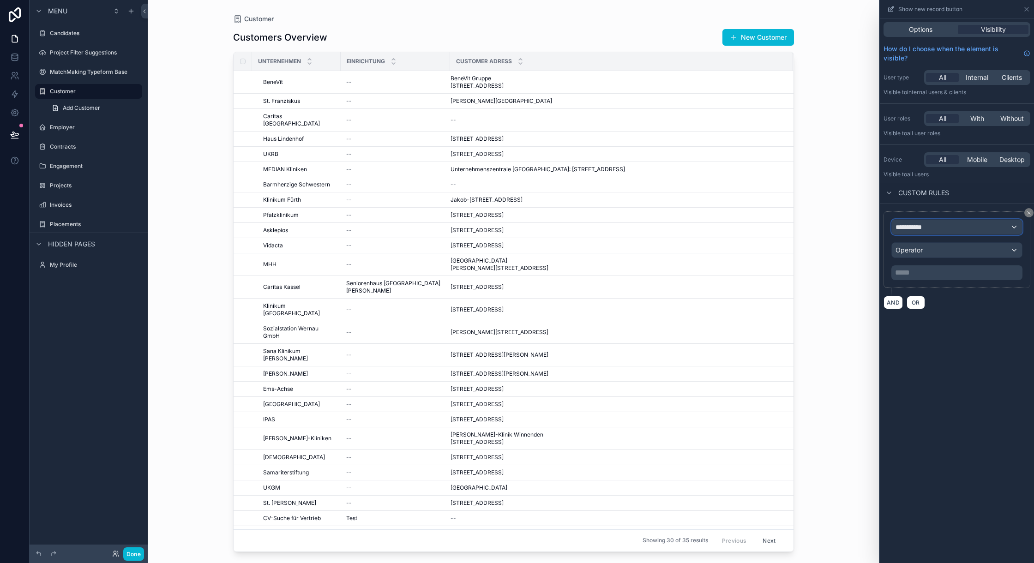
click at [925, 230] on span "**********" at bounding box center [912, 226] width 34 height 9
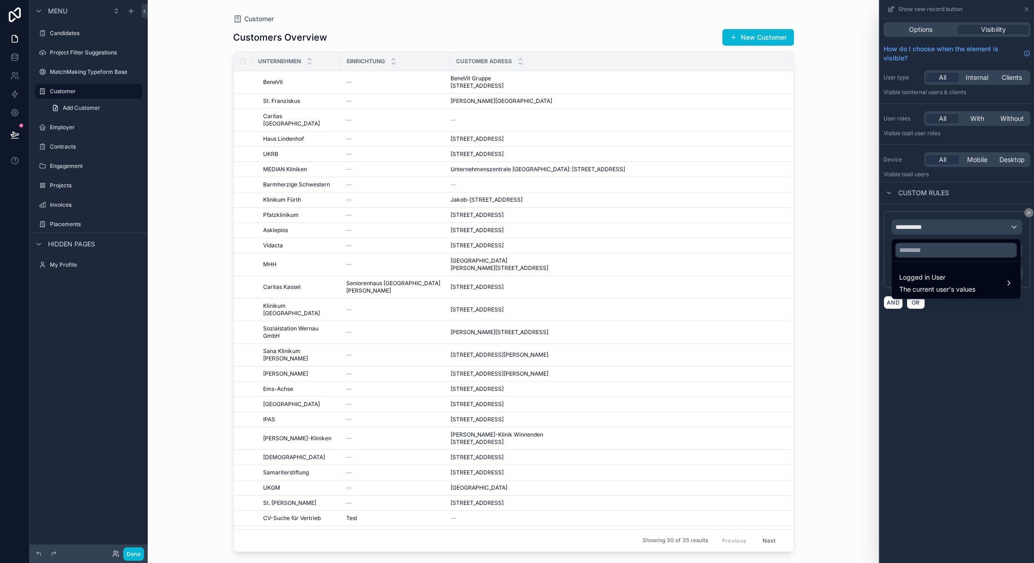
click at [925, 230] on div at bounding box center [957, 281] width 154 height 563
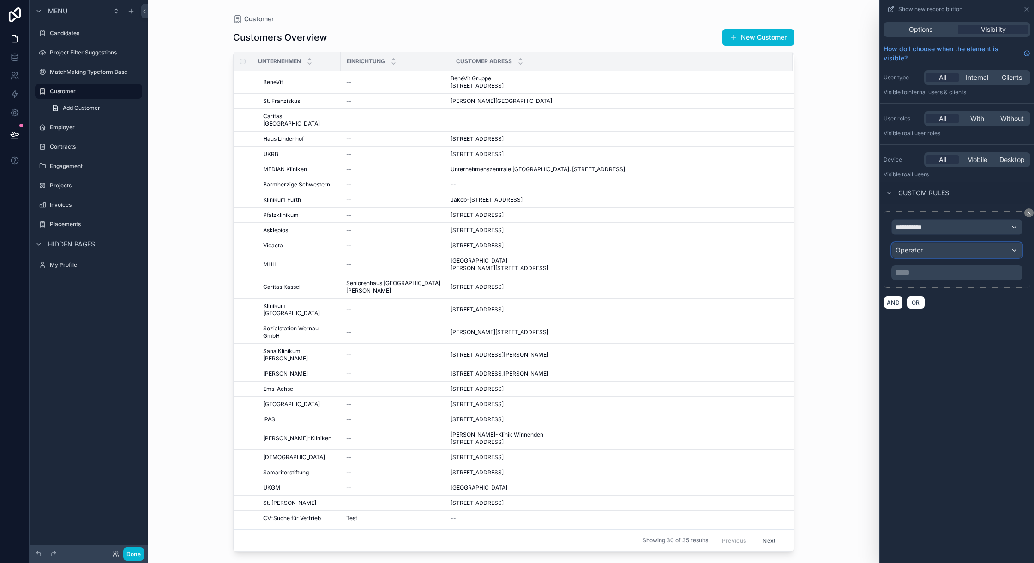
click at [927, 253] on div "Operator" at bounding box center [957, 250] width 130 height 15
click at [927, 253] on div at bounding box center [957, 281] width 154 height 563
click at [1026, 215] on icon at bounding box center [1029, 213] width 6 height 6
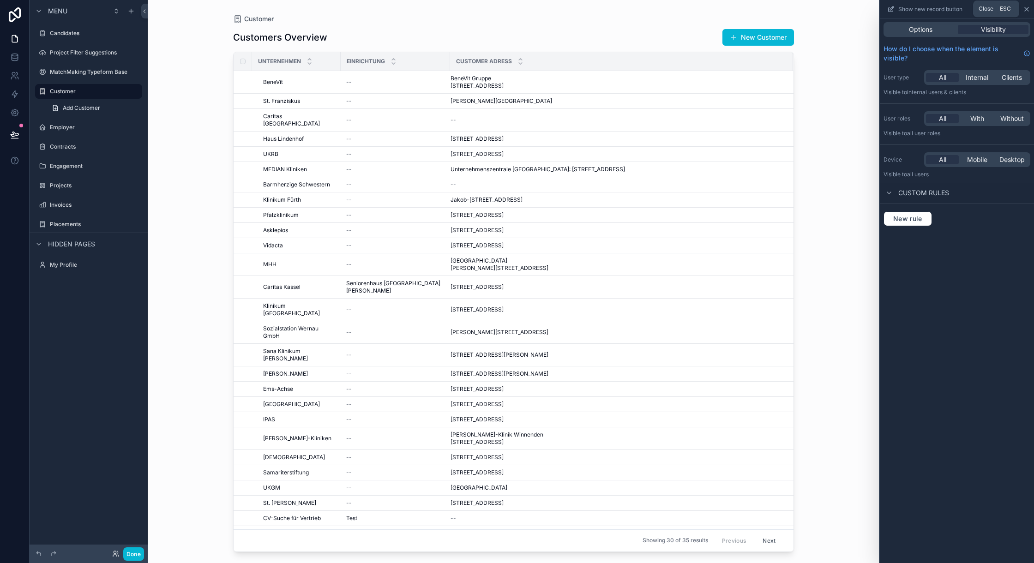
click at [1024, 7] on icon at bounding box center [1026, 9] width 4 height 4
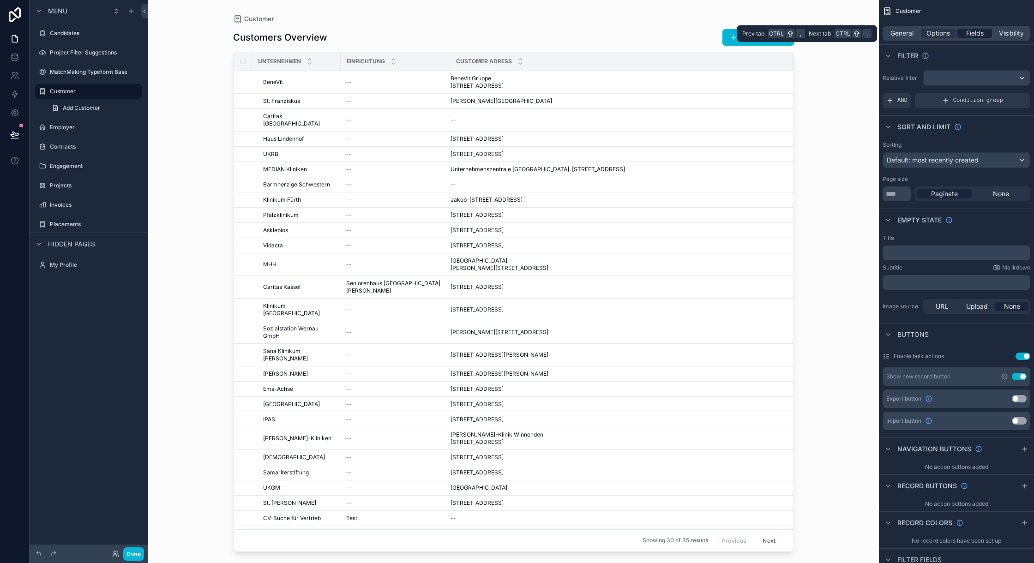
click at [977, 31] on span "Fields" at bounding box center [975, 33] width 18 height 9
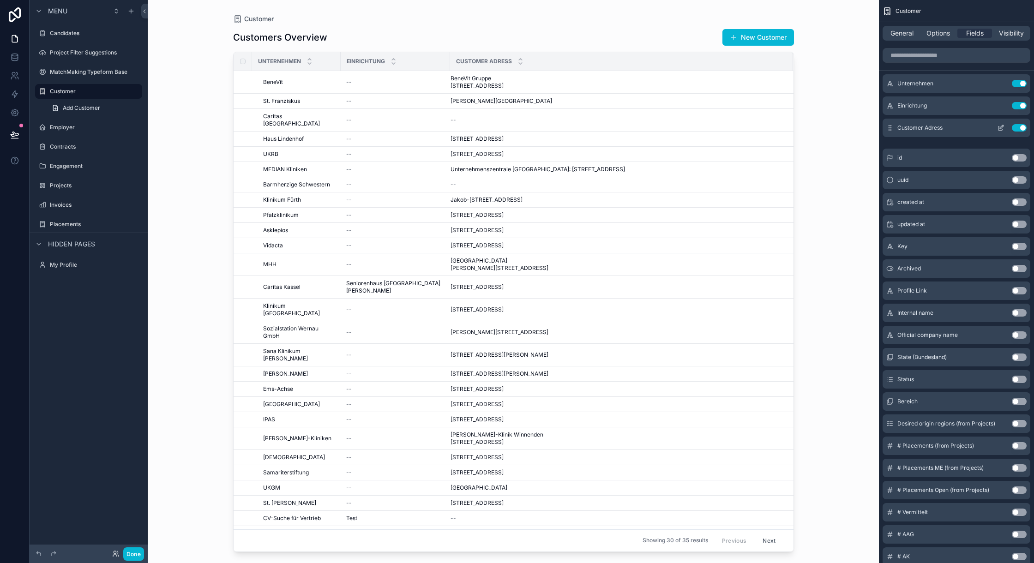
click at [1014, 128] on button "Use setting" at bounding box center [1019, 127] width 15 height 7
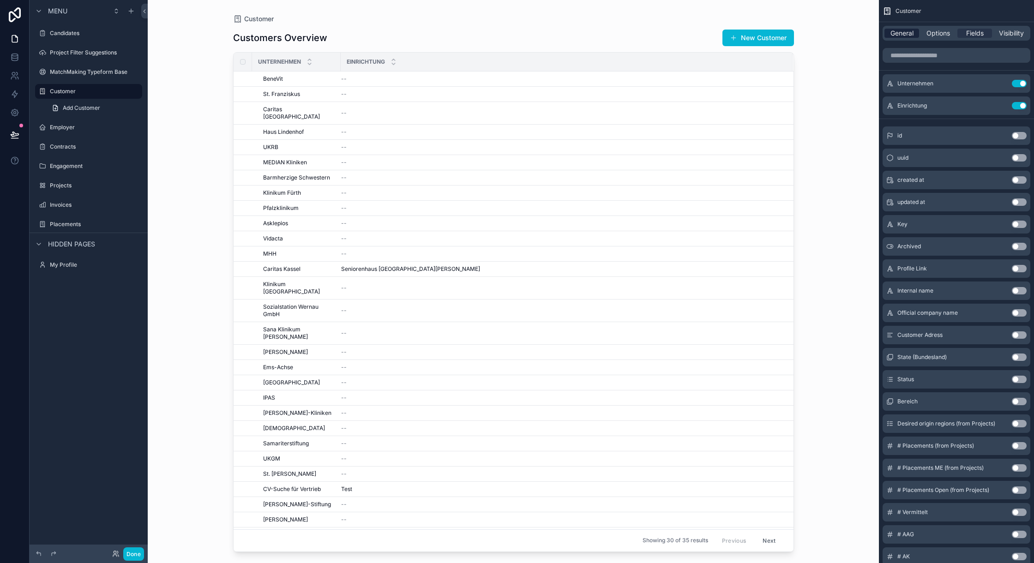
click at [903, 36] on span "General" at bounding box center [901, 33] width 23 height 9
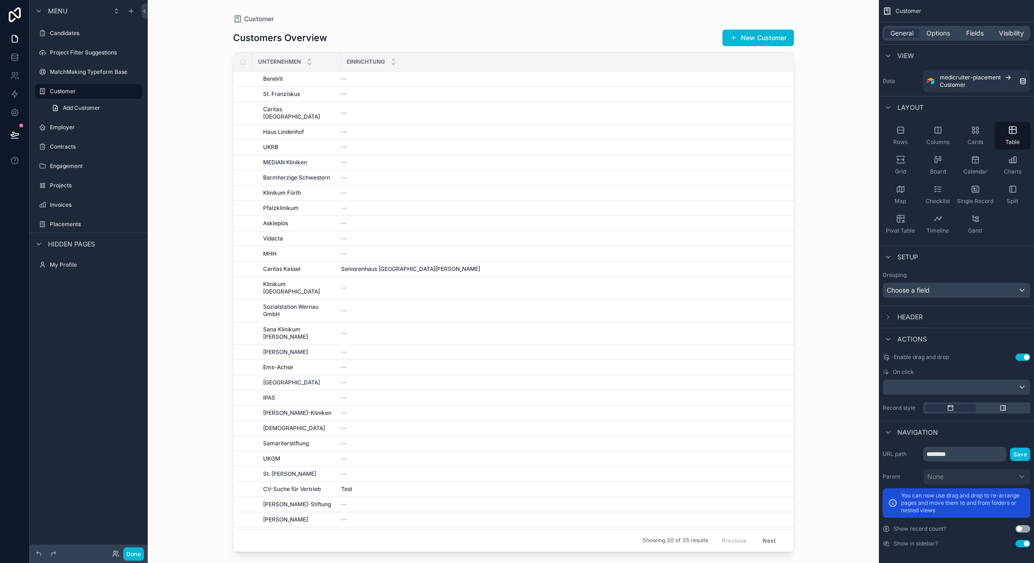
scroll to position [4, 0]
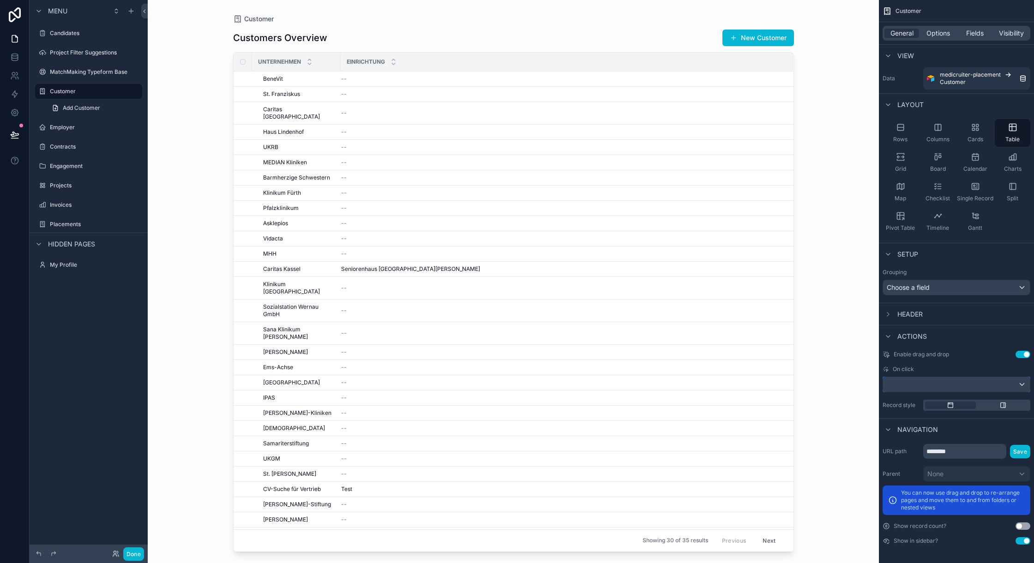
click at [940, 388] on div "scrollable content" at bounding box center [956, 384] width 147 height 15
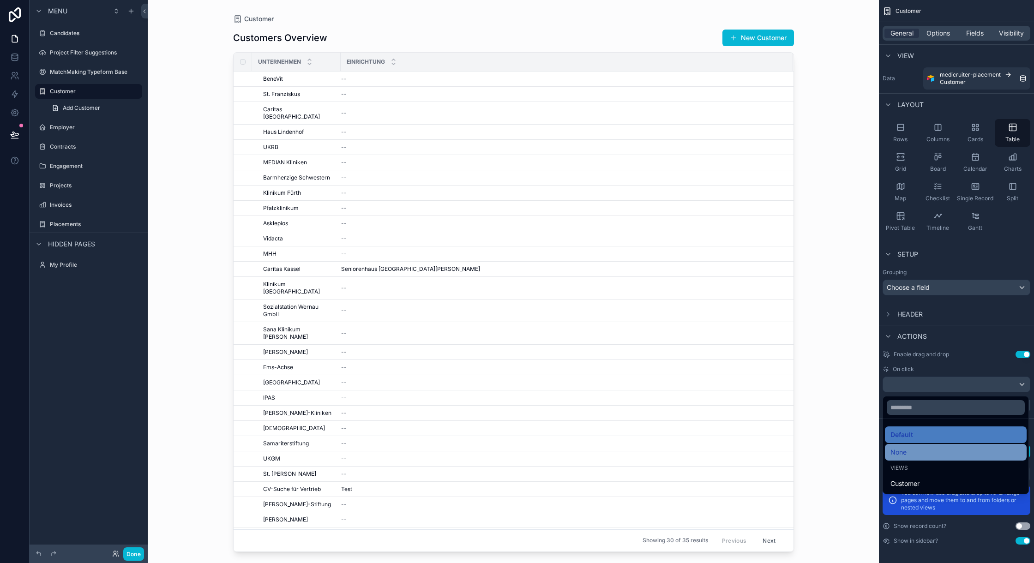
click at [933, 445] on div "None" at bounding box center [956, 452] width 142 height 17
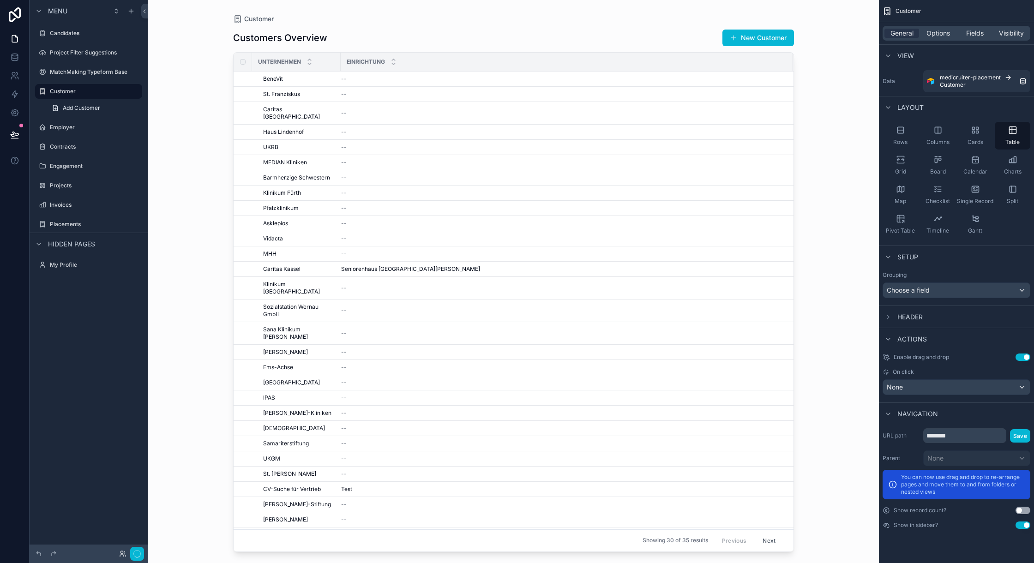
scroll to position [0, 0]
click at [128, 551] on button "Done" at bounding box center [133, 553] width 21 height 13
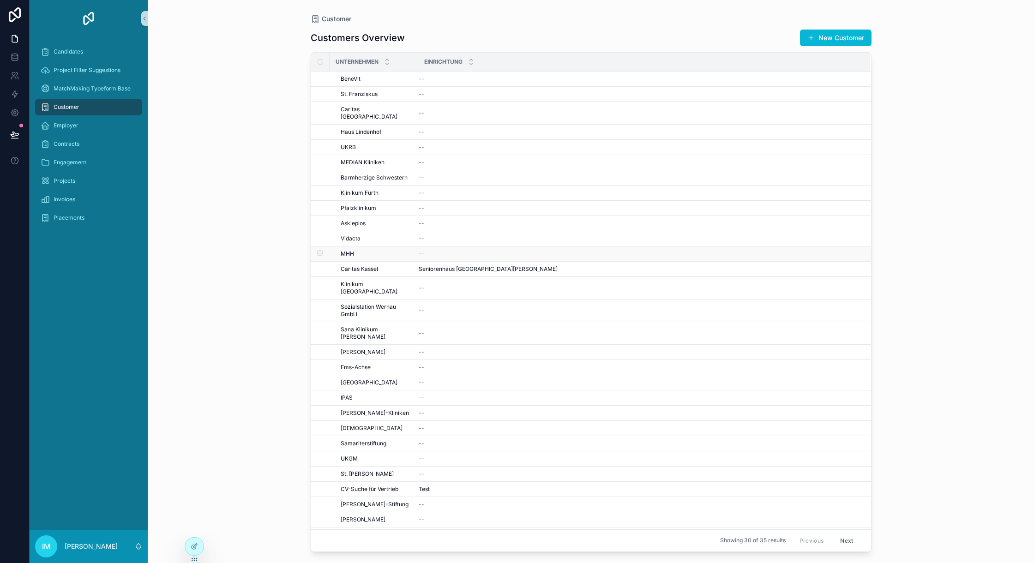
click at [429, 246] on td "--" at bounding box center [644, 253] width 452 height 15
click at [452, 216] on td "--" at bounding box center [644, 223] width 452 height 15
click at [481, 174] on div "--" at bounding box center [639, 177] width 440 height 7
click at [479, 216] on td "--" at bounding box center [644, 223] width 452 height 15
click at [479, 255] on td "--" at bounding box center [644, 253] width 452 height 15
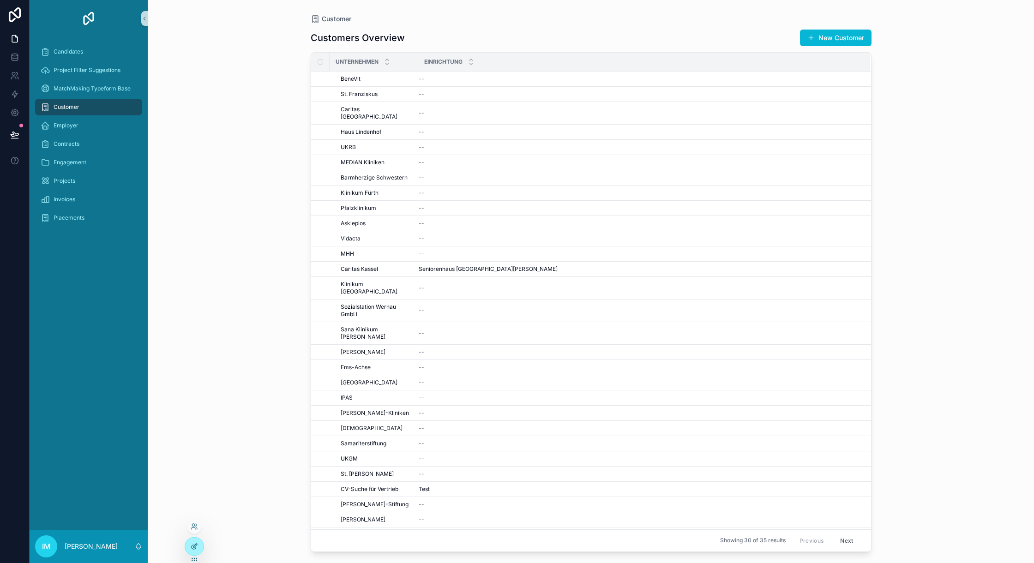
click at [196, 544] on icon at bounding box center [196, 544] width 1 height 1
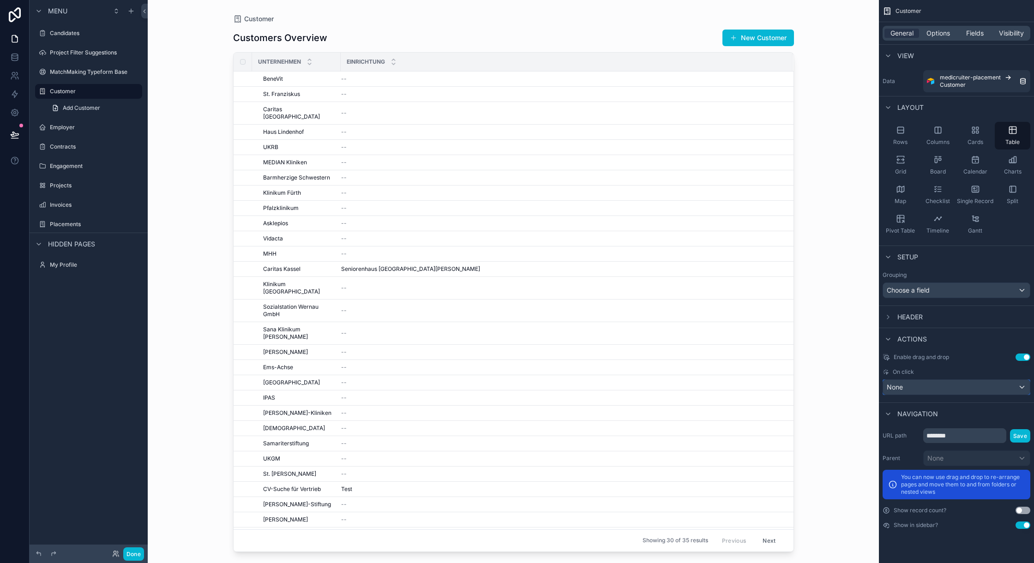
click at [951, 386] on div "None" at bounding box center [956, 387] width 147 height 15
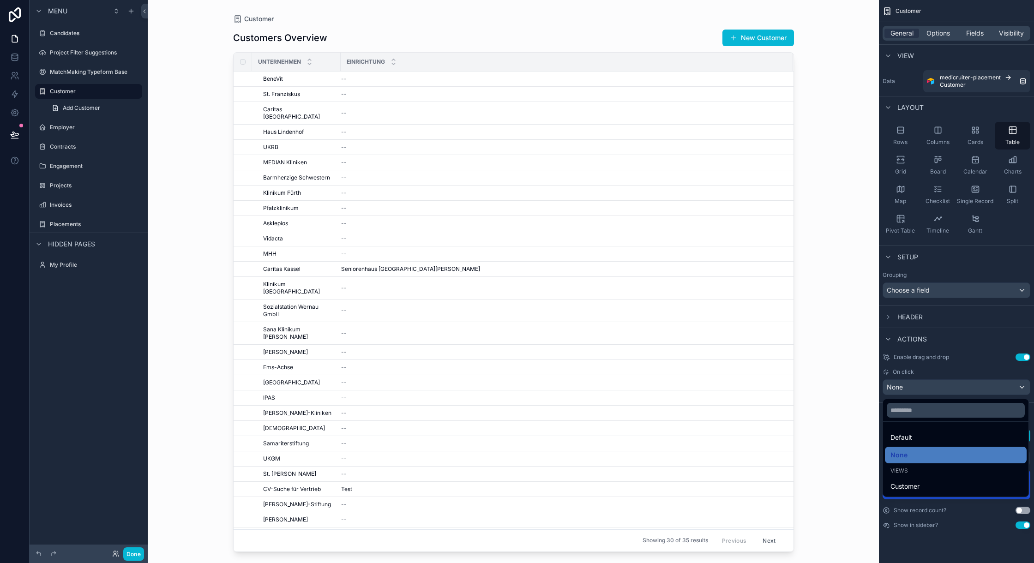
click at [909, 485] on span "Customer" at bounding box center [904, 486] width 29 height 11
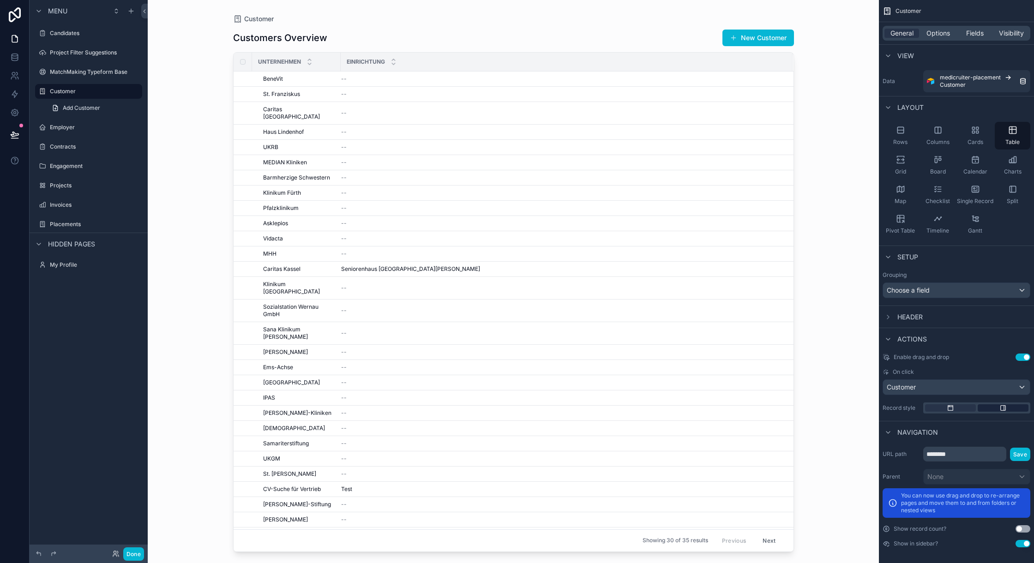
click at [1008, 405] on div "scrollable content" at bounding box center [1002, 407] width 51 height 7
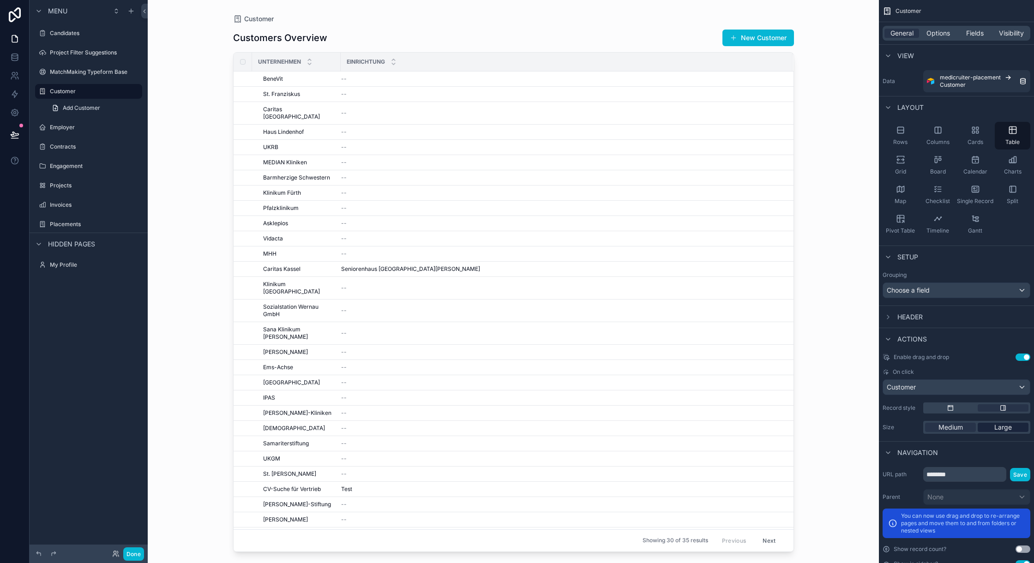
click at [1003, 427] on span "Large" at bounding box center [1003, 427] width 18 height 9
click at [134, 549] on button "Done" at bounding box center [133, 553] width 21 height 13
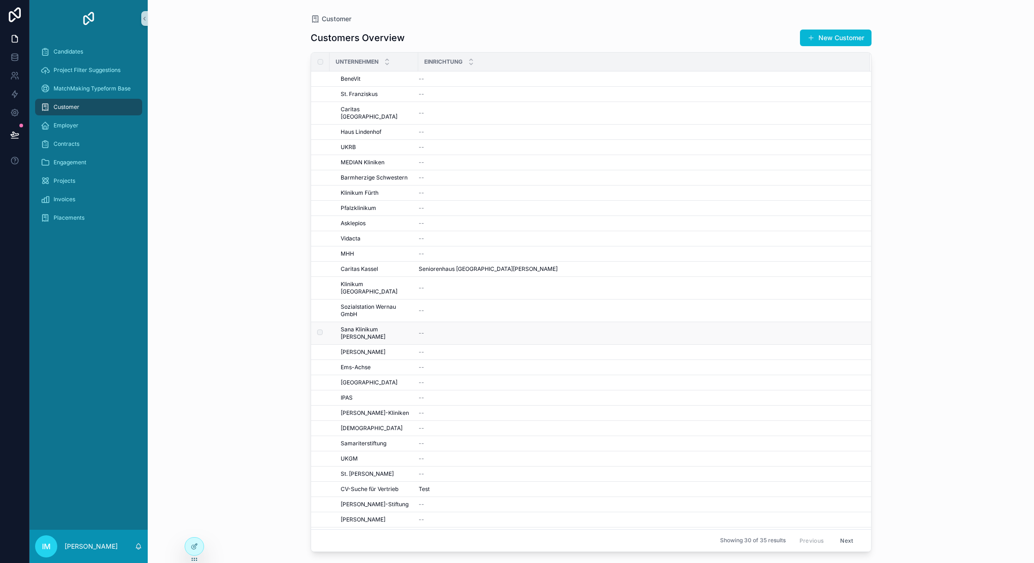
click at [503, 329] on div "--" at bounding box center [639, 332] width 440 height 7
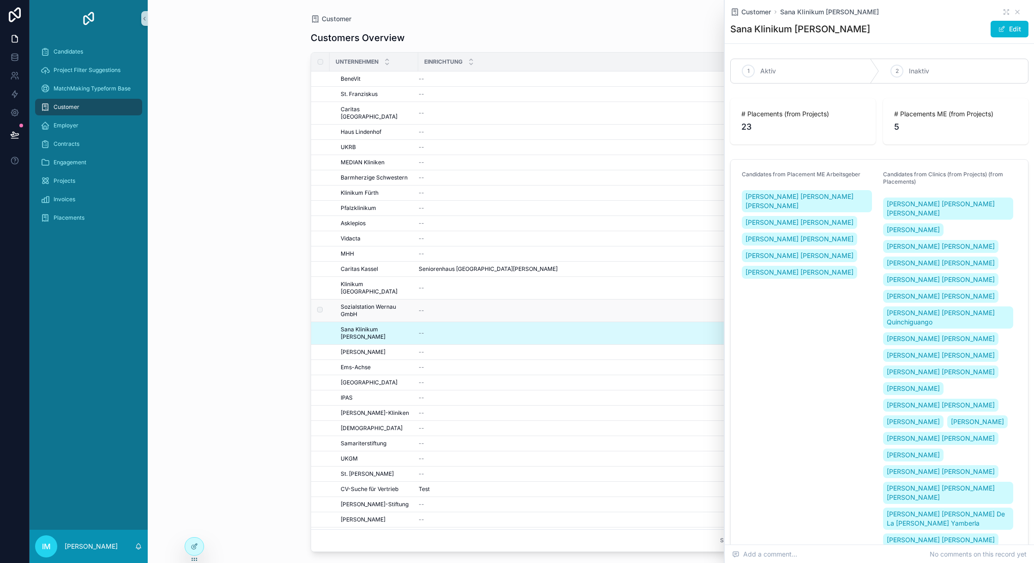
click at [508, 299] on td "--" at bounding box center [644, 310] width 452 height 23
click at [512, 240] on td "--" at bounding box center [644, 238] width 452 height 15
click at [517, 250] on div "--" at bounding box center [639, 253] width 440 height 7
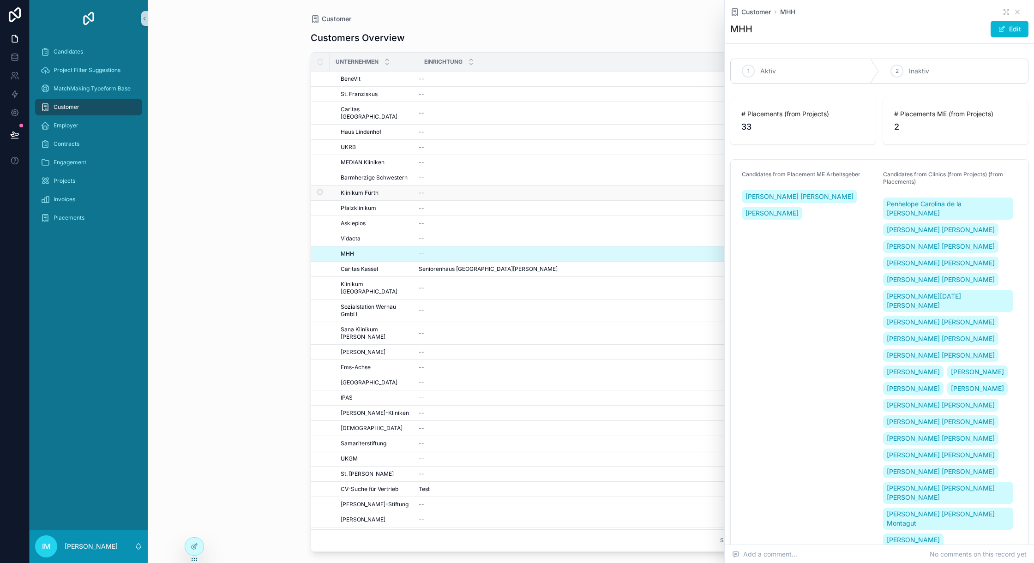
click at [515, 185] on td "--" at bounding box center [644, 192] width 452 height 15
click at [517, 189] on div "--" at bounding box center [639, 192] width 440 height 7
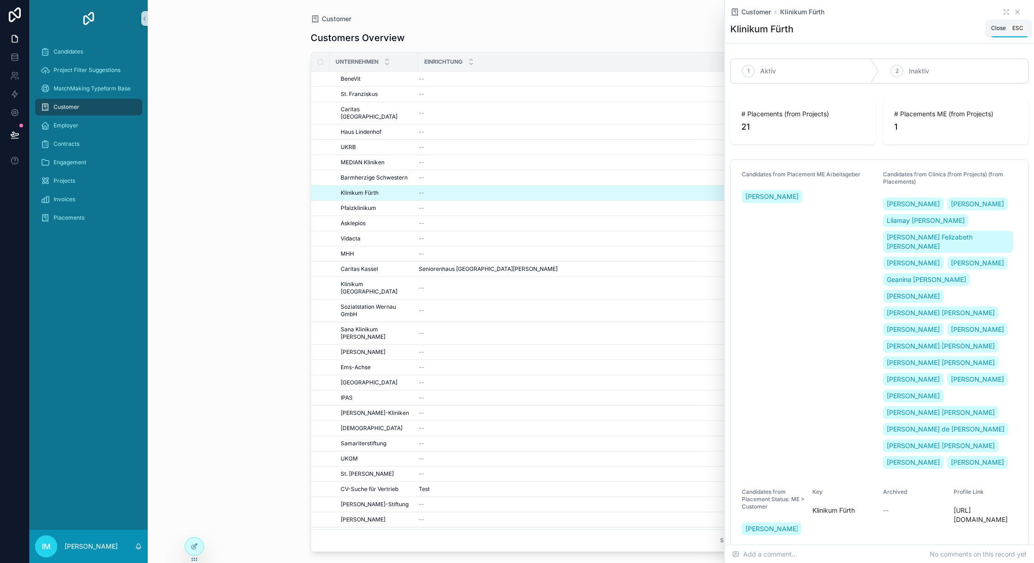
click at [1013, 11] on icon "scrollable content" at bounding box center [1016, 11] width 7 height 7
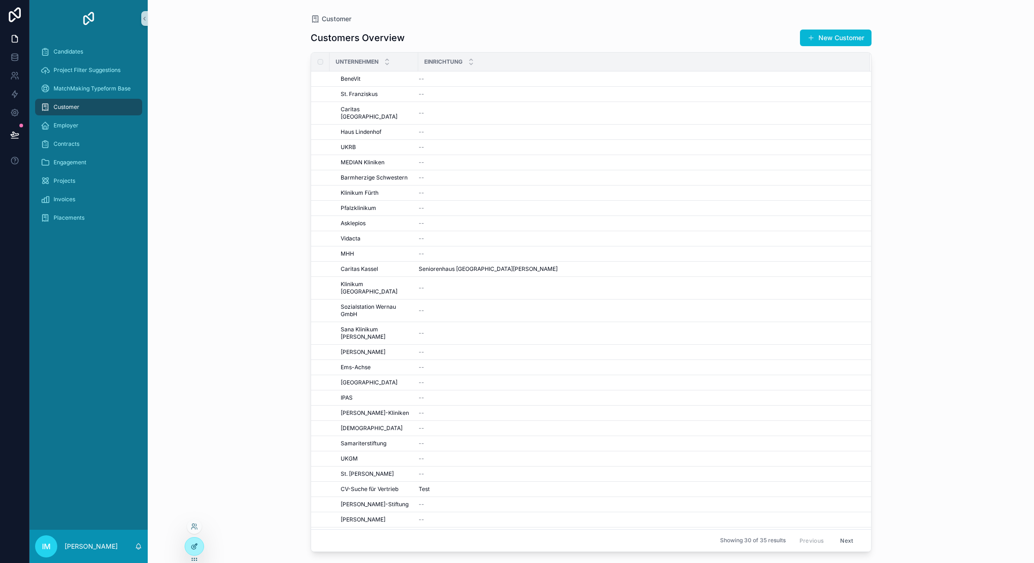
click at [192, 547] on icon at bounding box center [194, 547] width 4 height 4
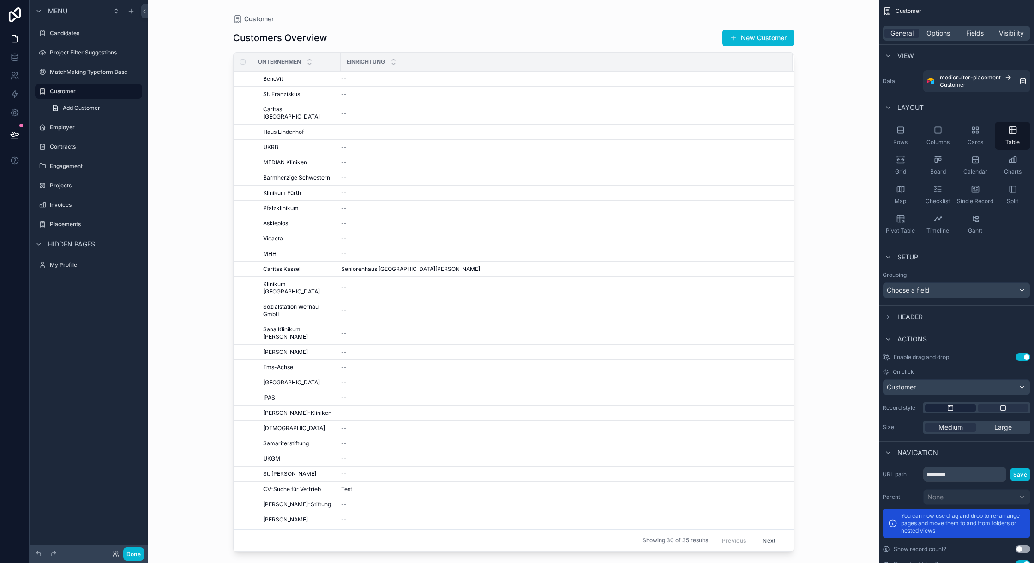
click at [951, 408] on icon "scrollable content" at bounding box center [949, 407] width 7 height 7
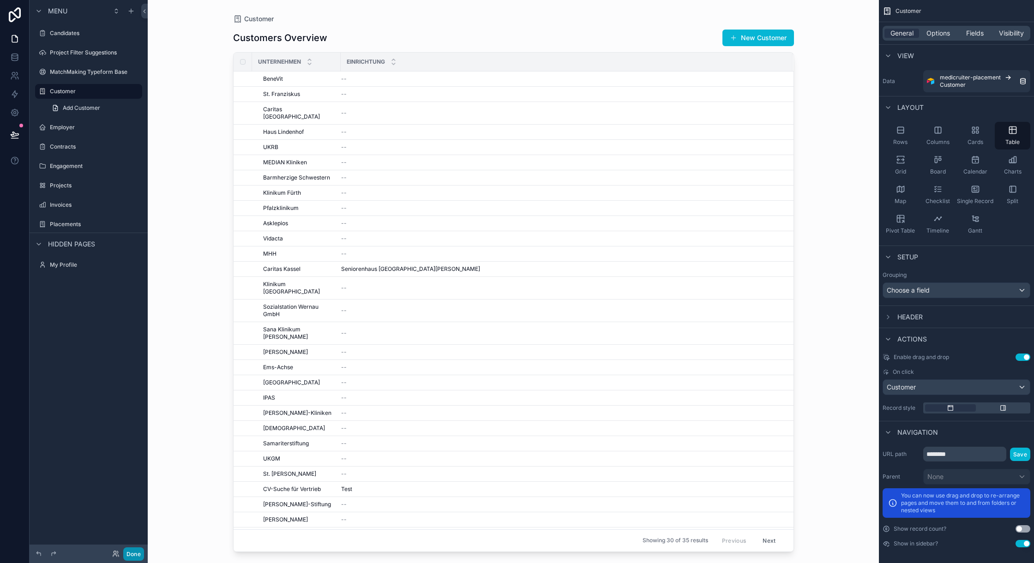
click at [126, 553] on button "Done" at bounding box center [133, 553] width 21 height 13
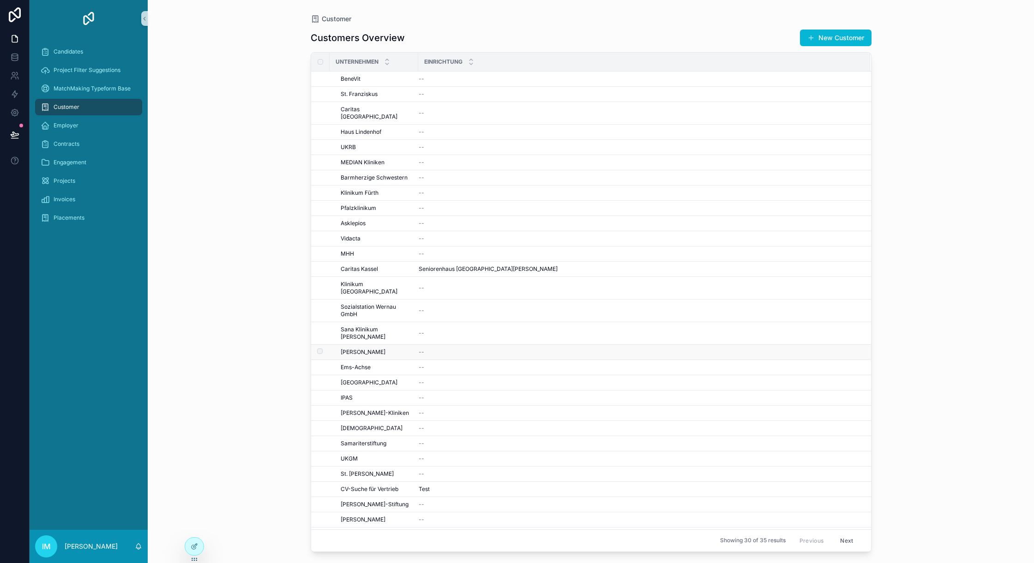
click at [381, 348] on span "[PERSON_NAME]" at bounding box center [363, 351] width 45 height 7
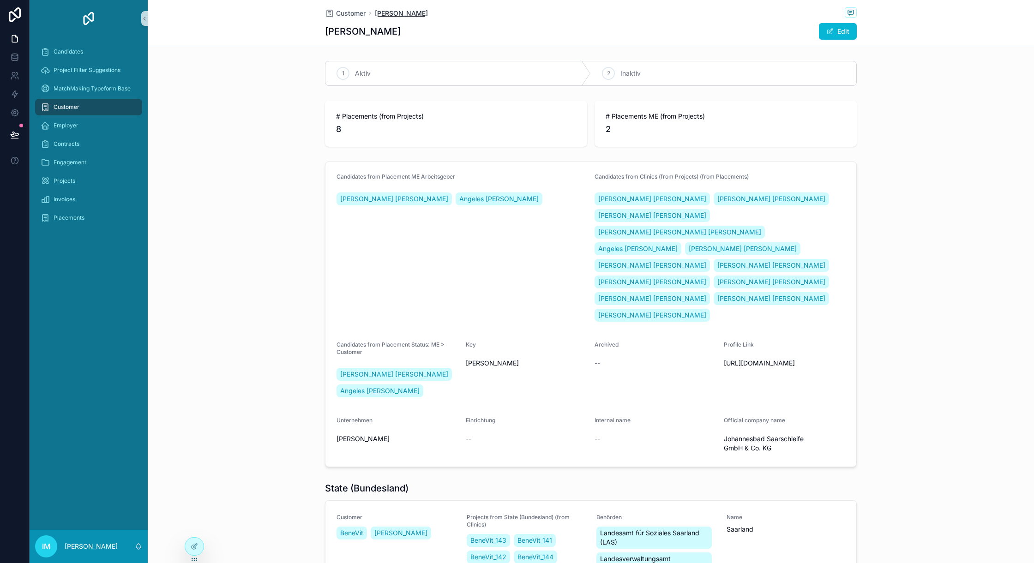
click at [385, 10] on span "[PERSON_NAME]" at bounding box center [401, 13] width 53 height 9
click at [352, 13] on span "Customer" at bounding box center [351, 13] width 30 height 9
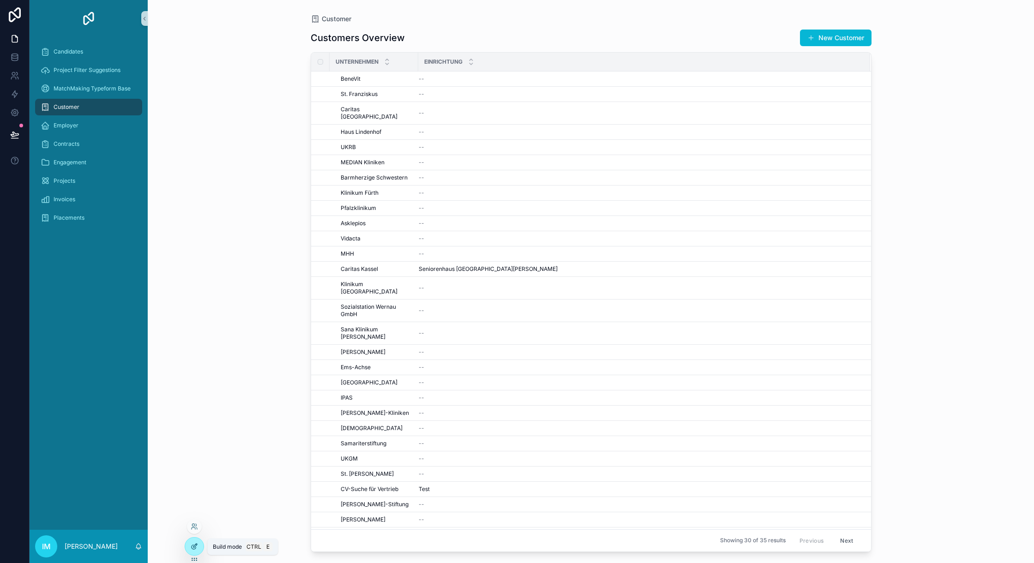
click at [198, 545] on icon at bounding box center [194, 546] width 7 height 7
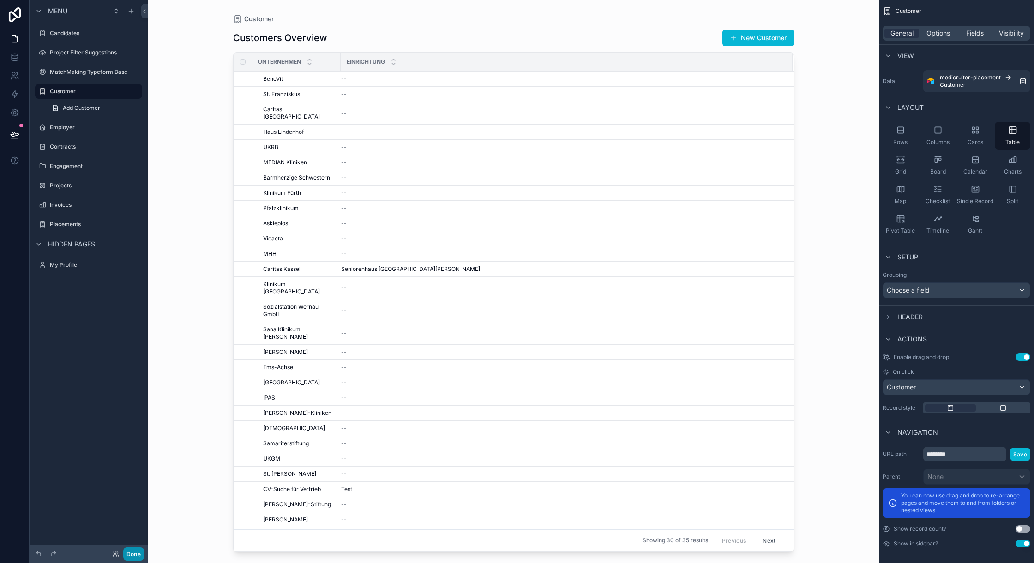
click at [134, 551] on button "Done" at bounding box center [133, 553] width 21 height 13
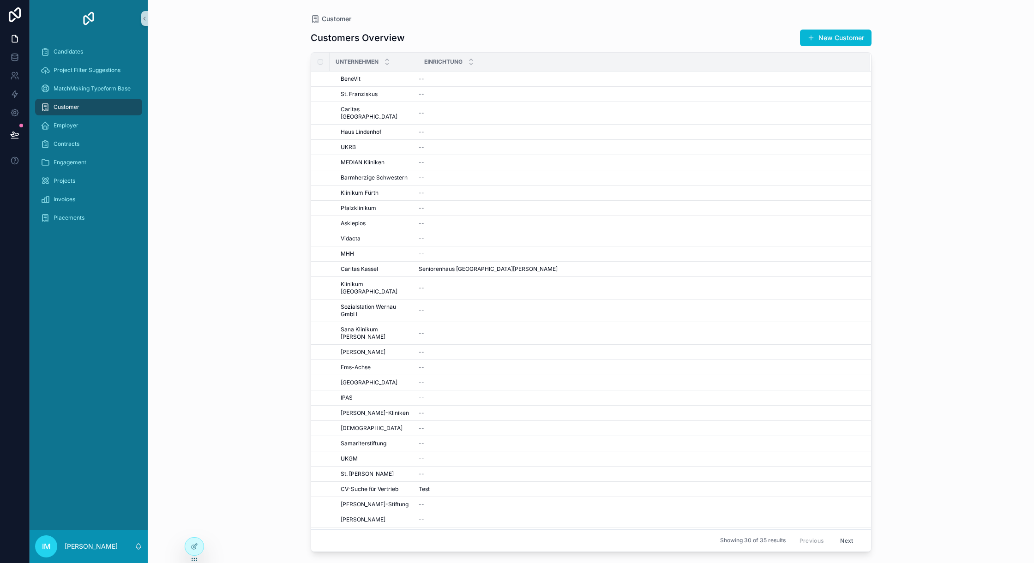
click at [833, 543] on button "Next" at bounding box center [846, 540] width 26 height 14
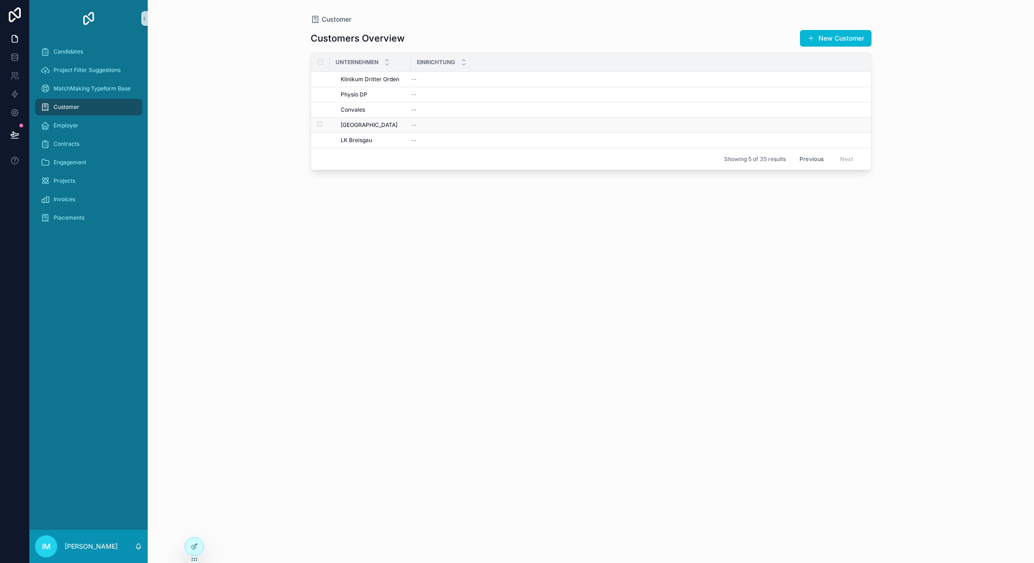
click at [383, 122] on div "Moritzburg Moritzburg" at bounding box center [373, 124] width 65 height 7
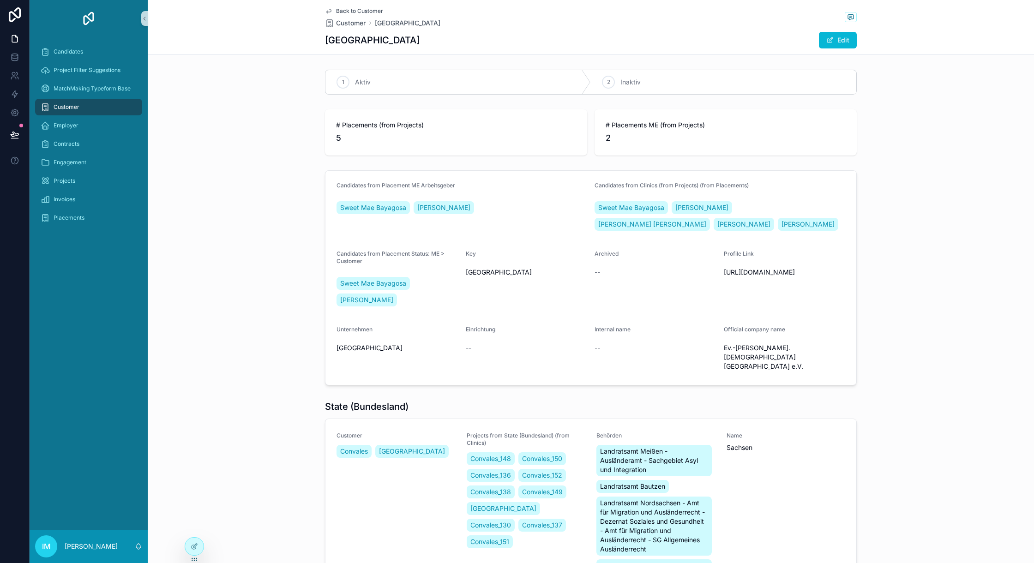
click at [361, 11] on span "Back to Customer" at bounding box center [359, 10] width 47 height 7
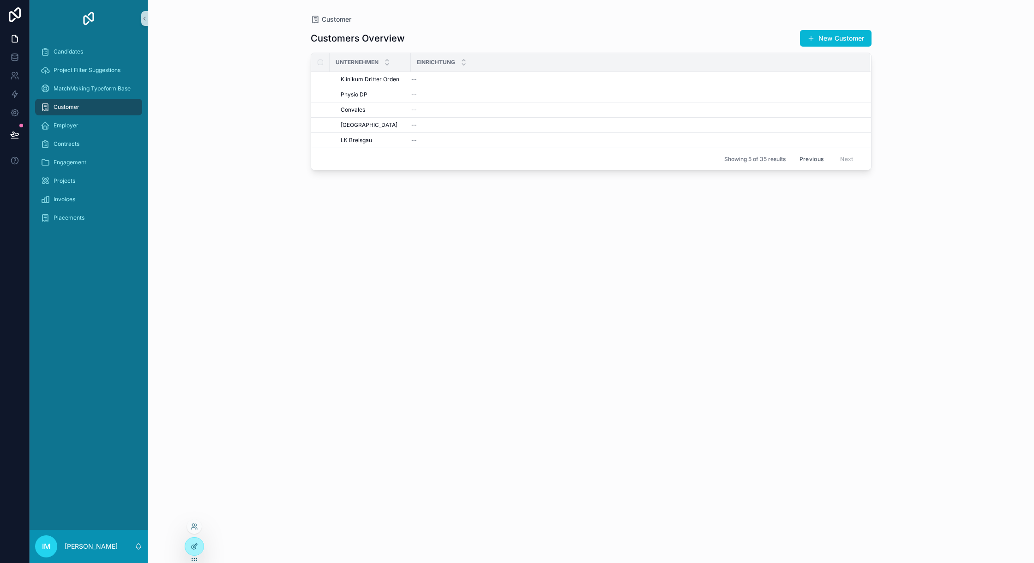
click at [192, 550] on div at bounding box center [194, 547] width 18 height 18
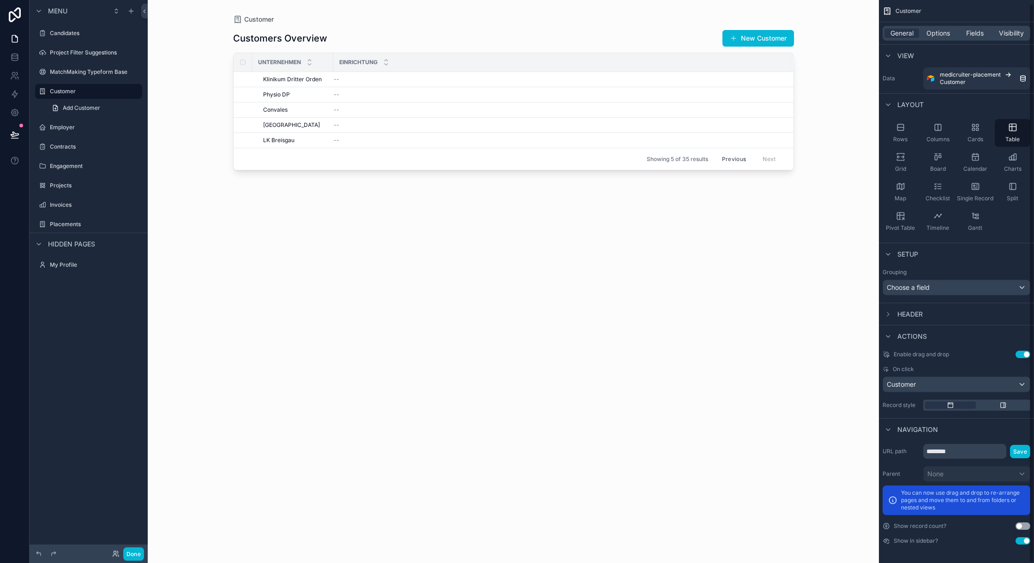
scroll to position [4, 0]
click at [1023, 527] on button "Use setting" at bounding box center [1022, 525] width 15 height 7
click at [1018, 541] on button "Use setting" at bounding box center [1022, 540] width 15 height 7
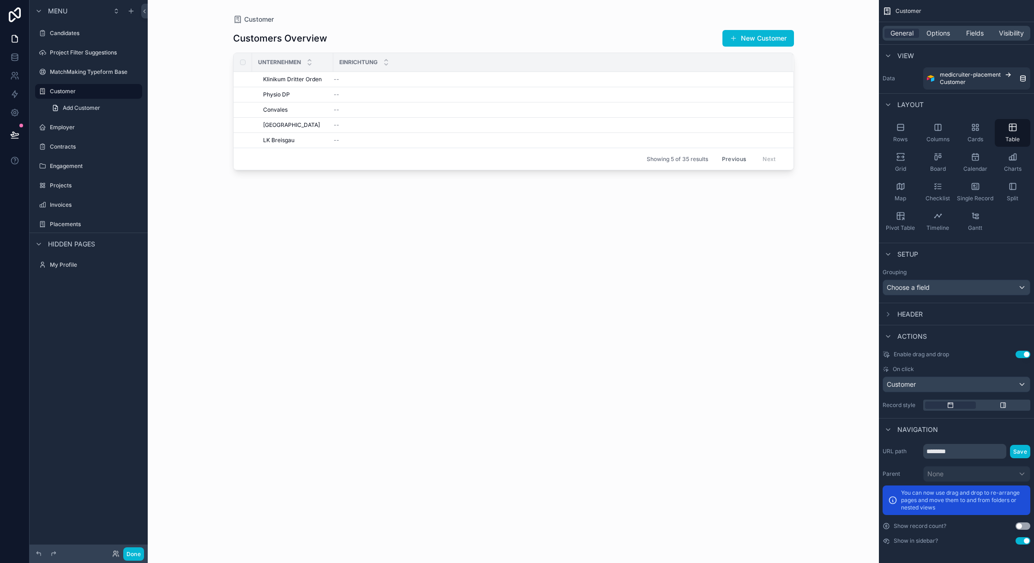
click at [1018, 541] on button "Use setting" at bounding box center [1022, 540] width 15 height 7
click at [1021, 523] on button "Use setting" at bounding box center [1022, 525] width 15 height 7
click at [916, 310] on span "Header" at bounding box center [909, 314] width 25 height 9
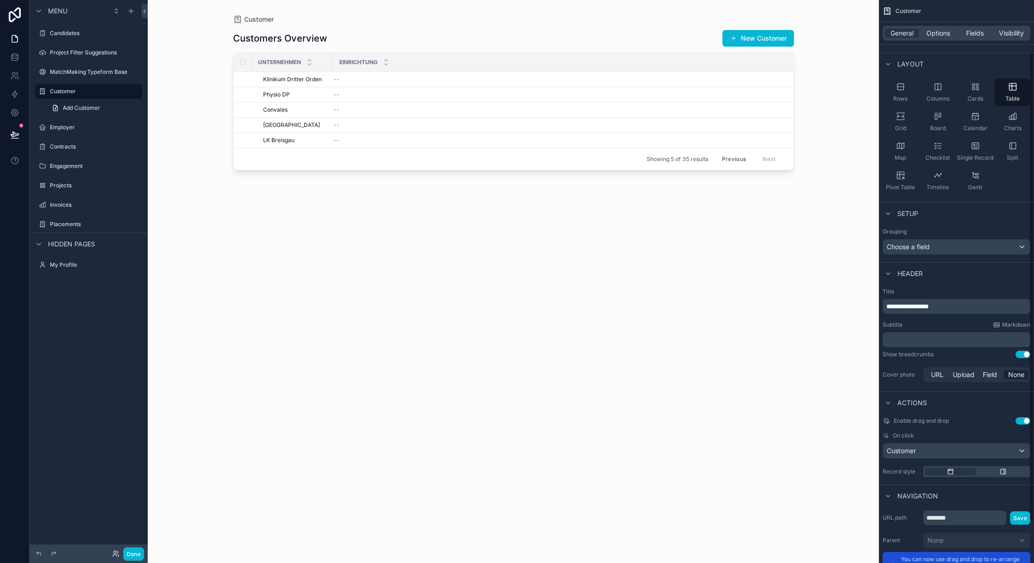
scroll to position [61, 0]
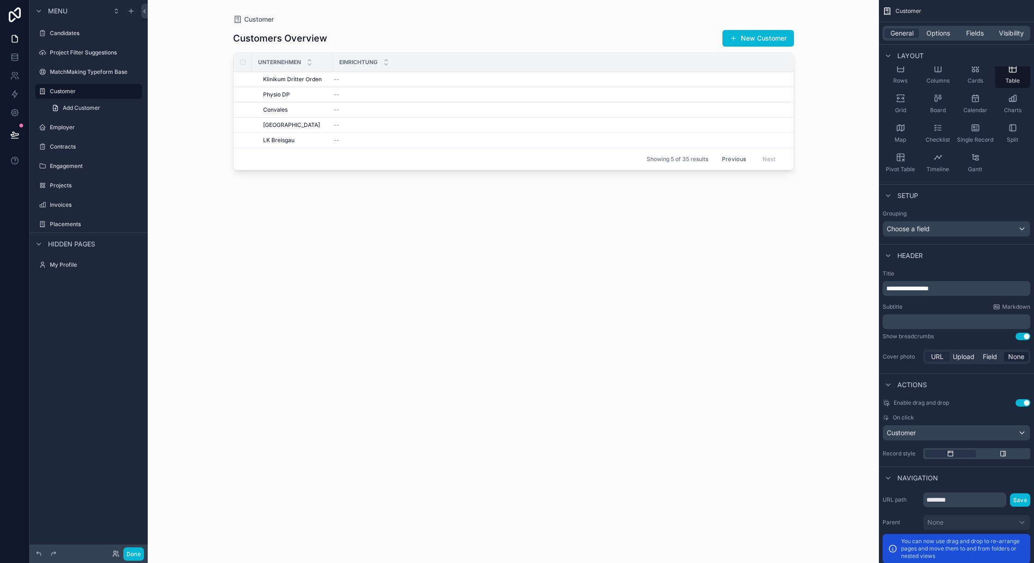
click at [938, 359] on span "URL" at bounding box center [937, 356] width 12 height 9
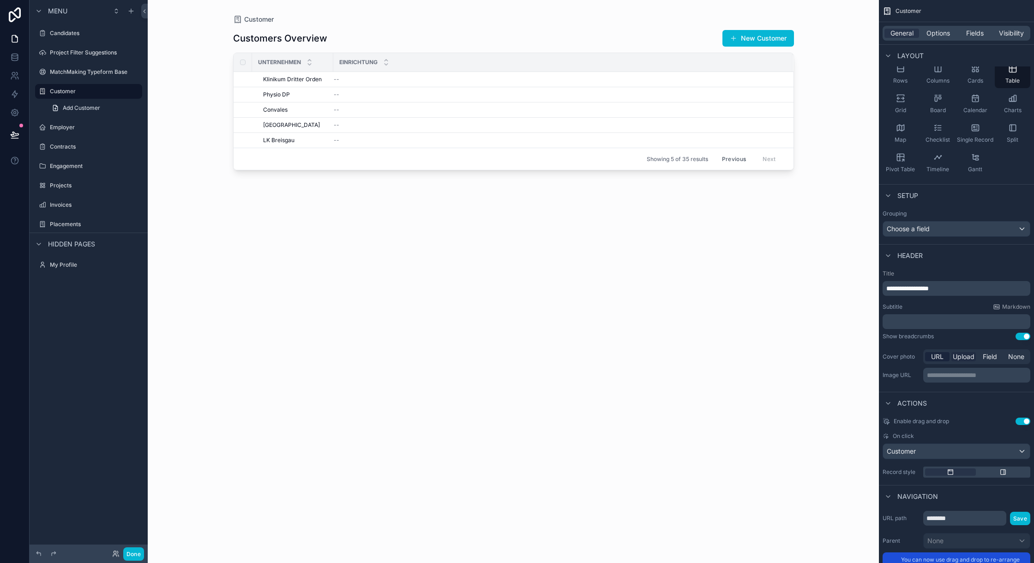
click at [958, 360] on span "Upload" at bounding box center [963, 356] width 22 height 9
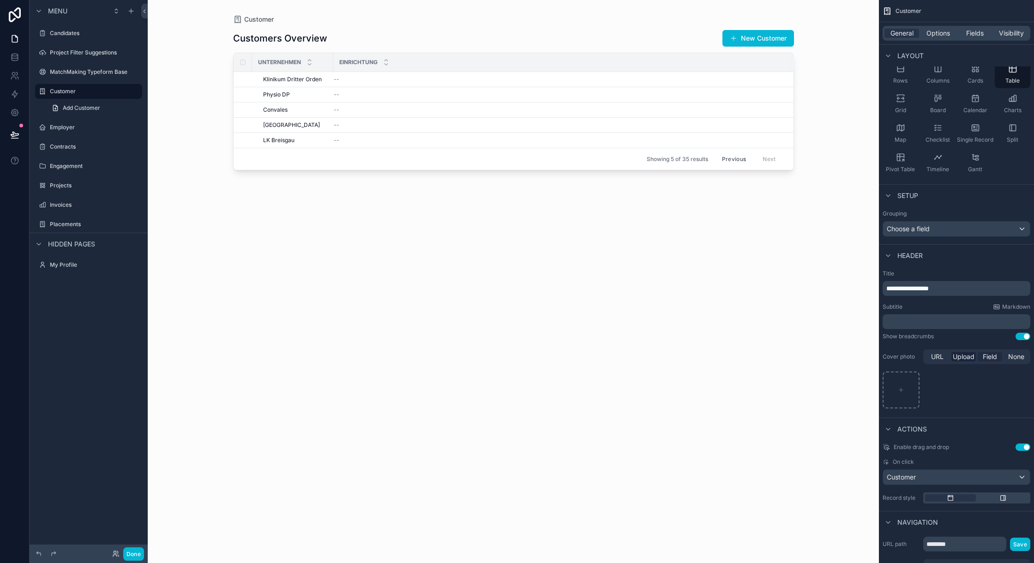
click at [994, 358] on span "Field" at bounding box center [989, 356] width 14 height 9
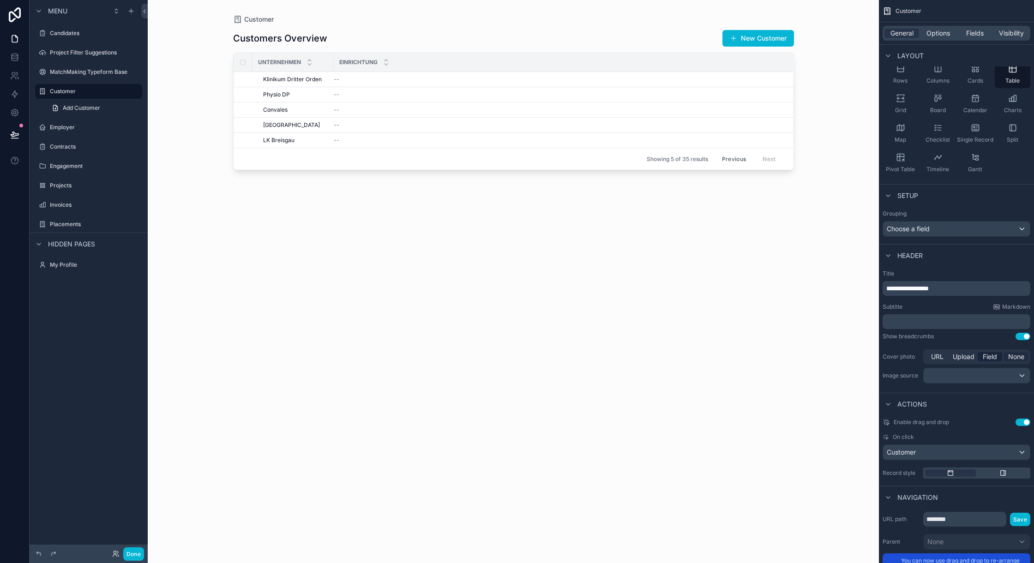
click at [1023, 359] on span "None" at bounding box center [1016, 356] width 16 height 9
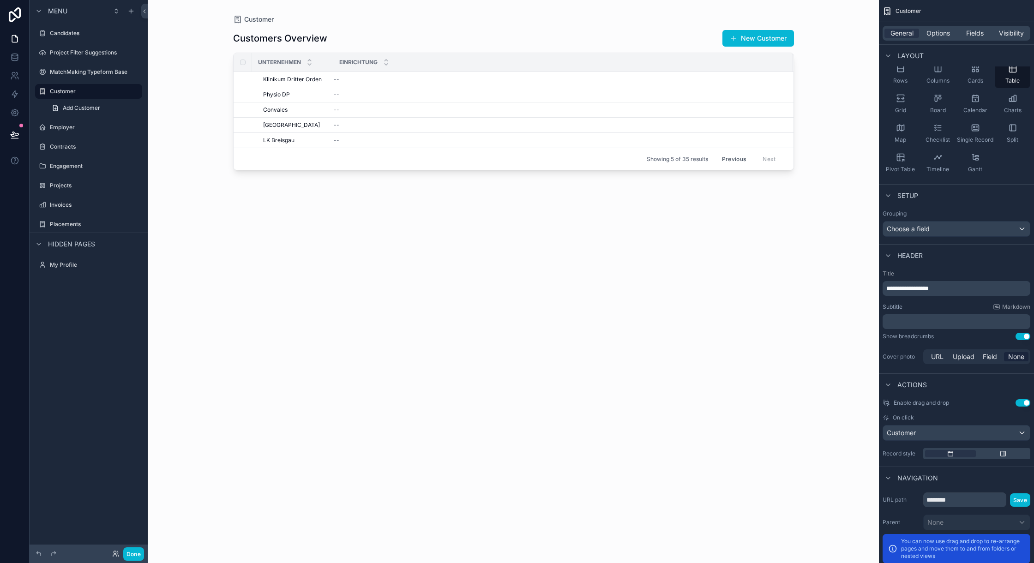
click at [1020, 336] on button "Use setting" at bounding box center [1022, 336] width 15 height 7
click at [136, 552] on button "Done" at bounding box center [133, 553] width 21 height 13
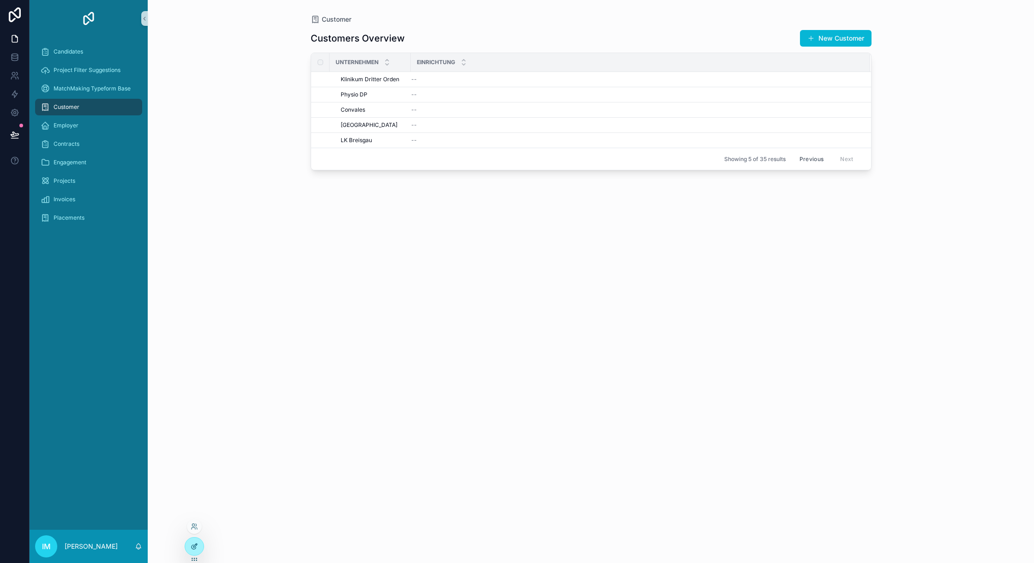
click at [197, 554] on div at bounding box center [194, 547] width 18 height 18
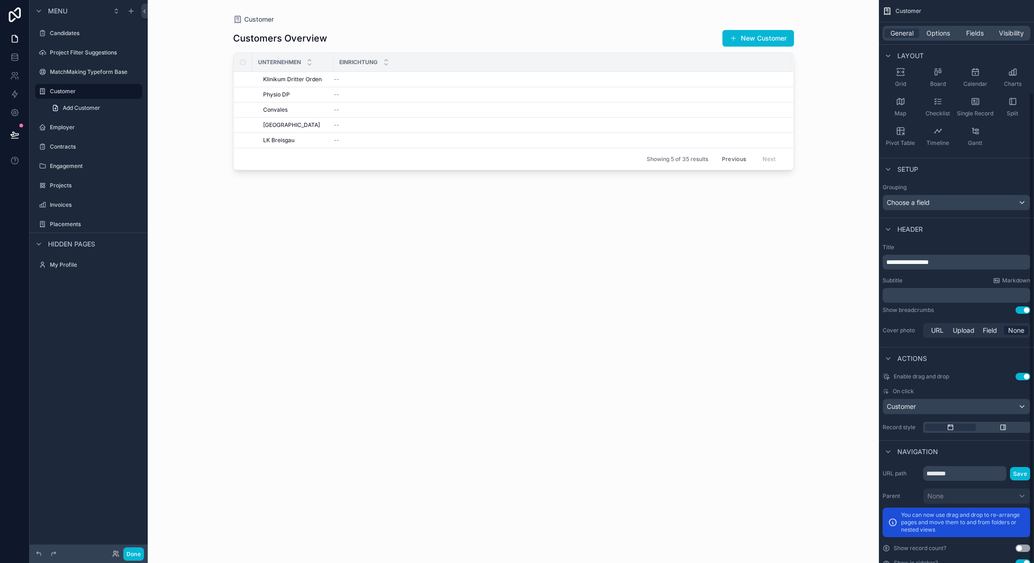
scroll to position [111, 0]
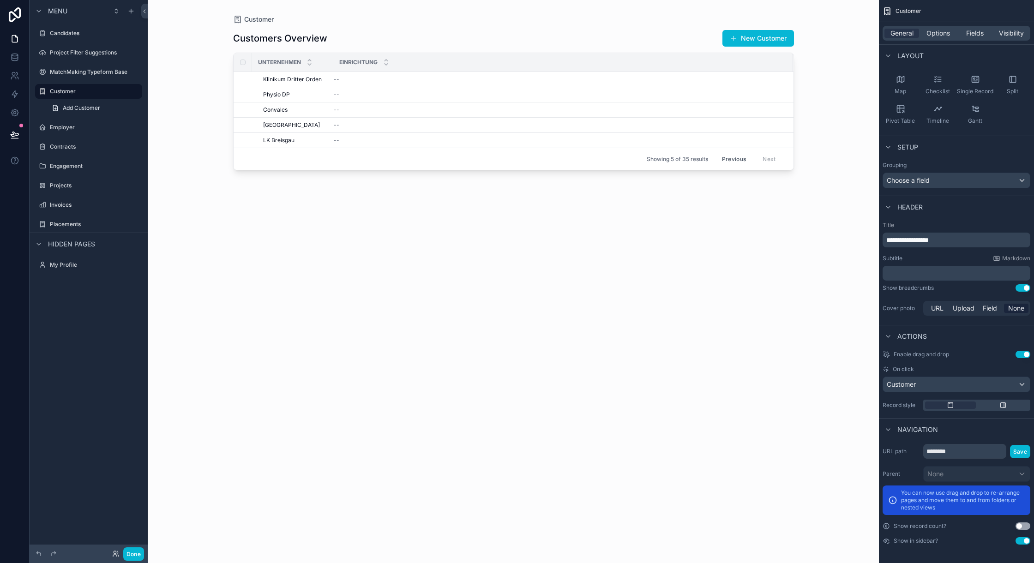
click at [886, 353] on icon "scrollable content" at bounding box center [887, 355] width 4 height 4
click at [1026, 354] on button "Use setting" at bounding box center [1022, 354] width 15 height 7
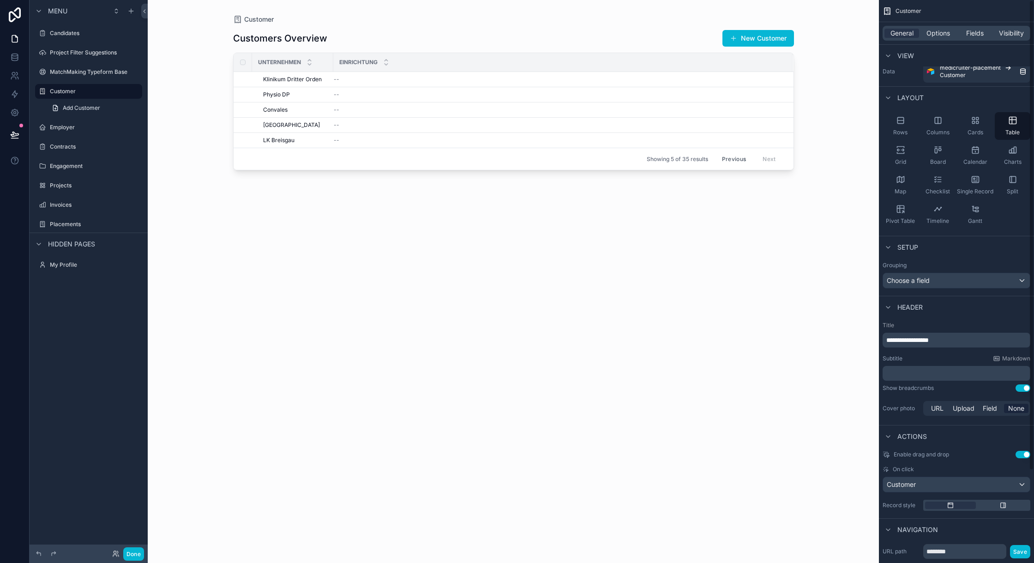
scroll to position [0, 0]
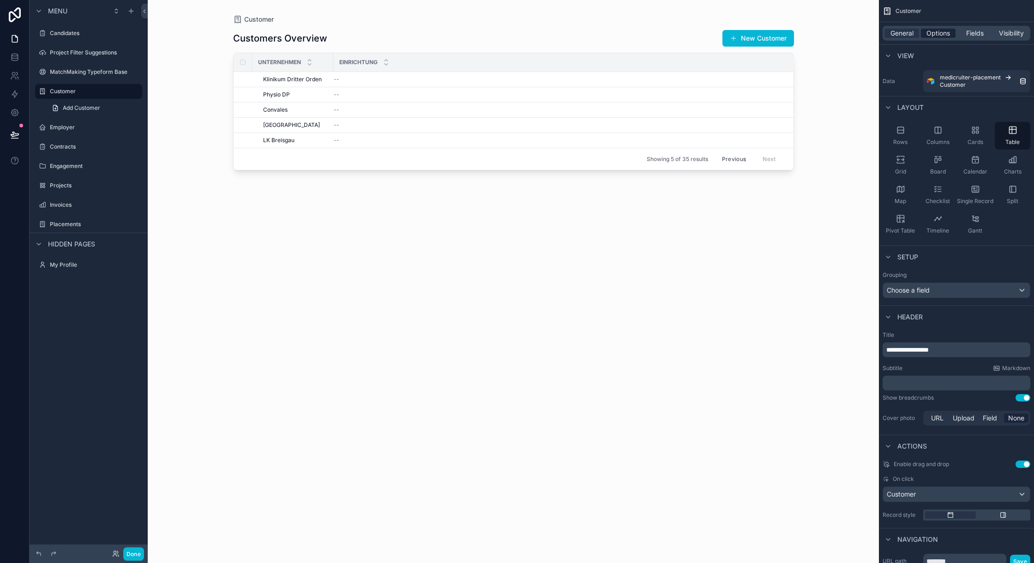
click at [933, 30] on span "Options" at bounding box center [938, 33] width 24 height 9
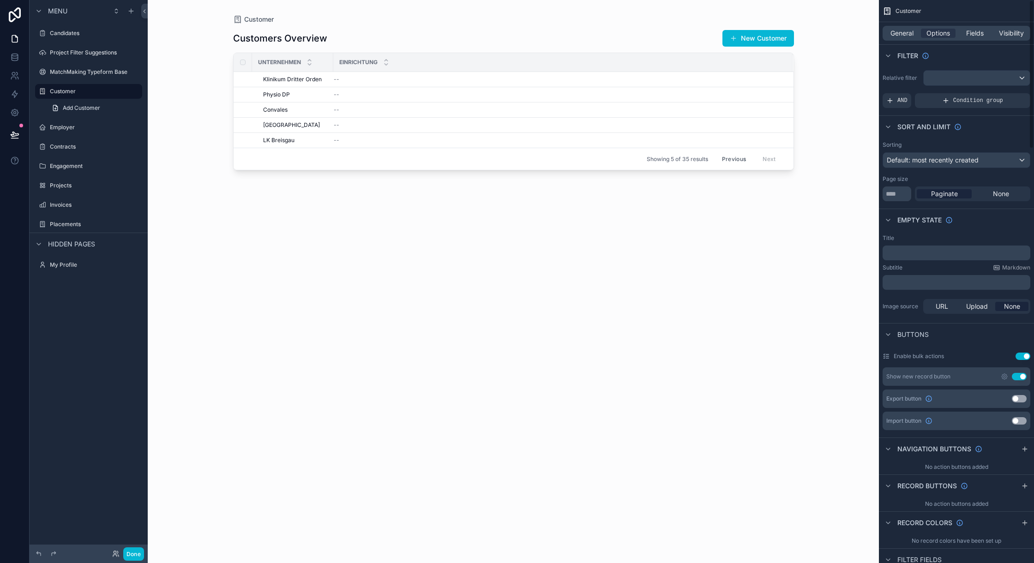
click at [1027, 356] on button "Use setting" at bounding box center [1022, 356] width 15 height 7
click at [133, 558] on button "Done" at bounding box center [133, 553] width 21 height 13
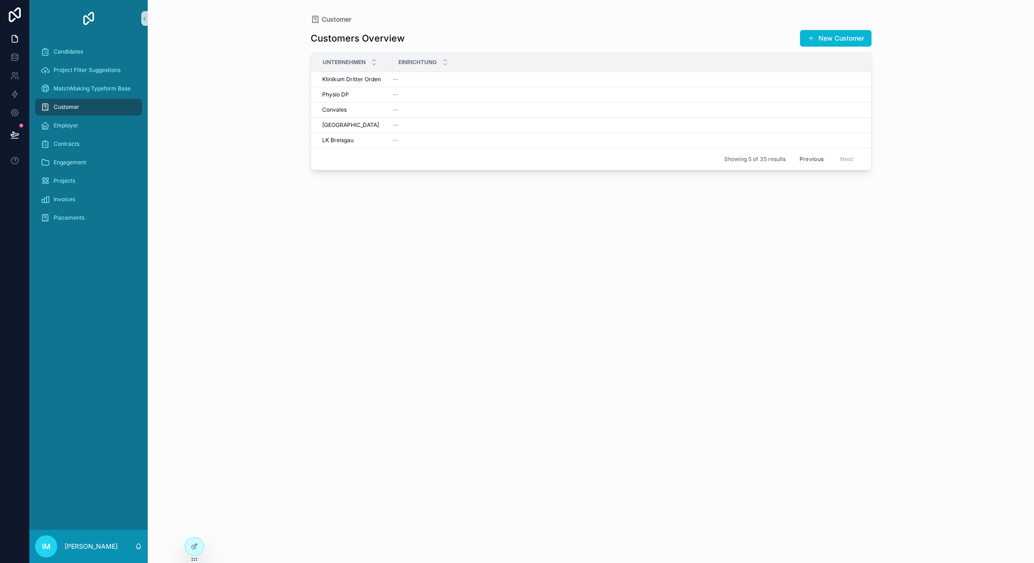
click at [820, 159] on button "Previous" at bounding box center [811, 159] width 37 height 14
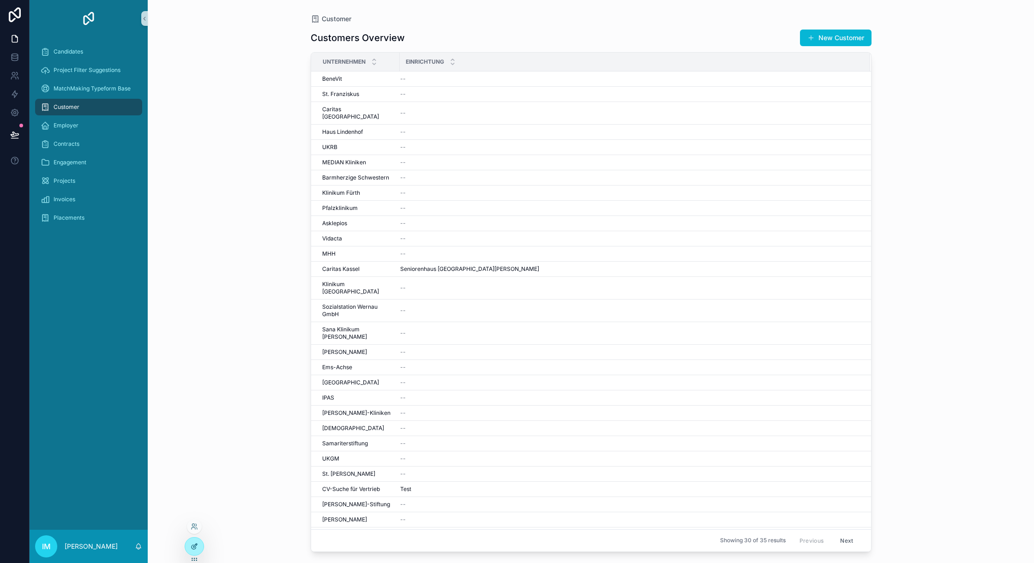
click at [192, 548] on icon at bounding box center [194, 546] width 7 height 7
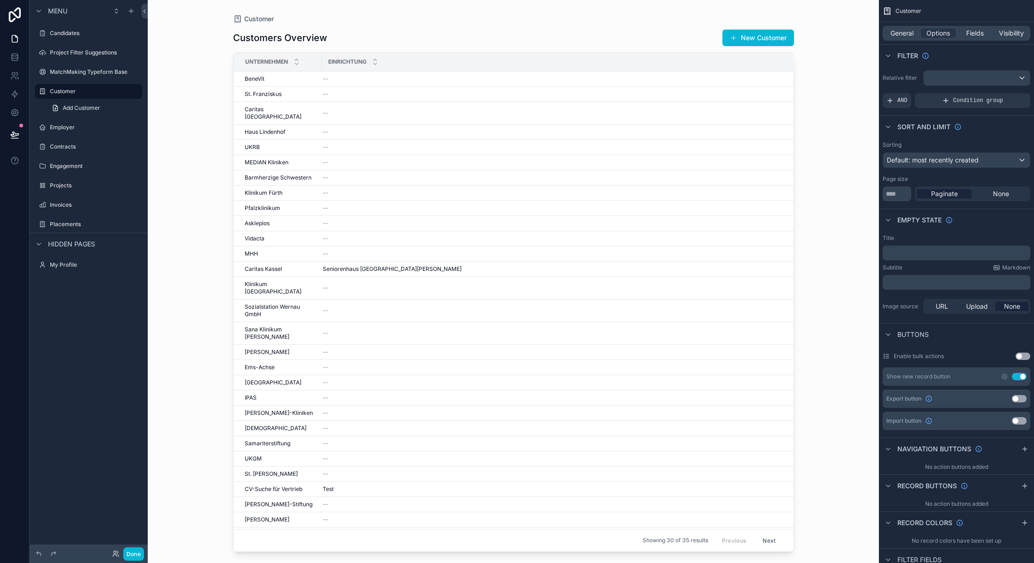
click at [1021, 399] on button "Use setting" at bounding box center [1019, 398] width 15 height 7
click at [1018, 421] on button "Use setting" at bounding box center [1019, 420] width 15 height 7
click at [1016, 419] on button "Use setting" at bounding box center [1019, 420] width 15 height 7
click at [1006, 399] on icon "scrollable content" at bounding box center [1004, 399] width 6 height 6
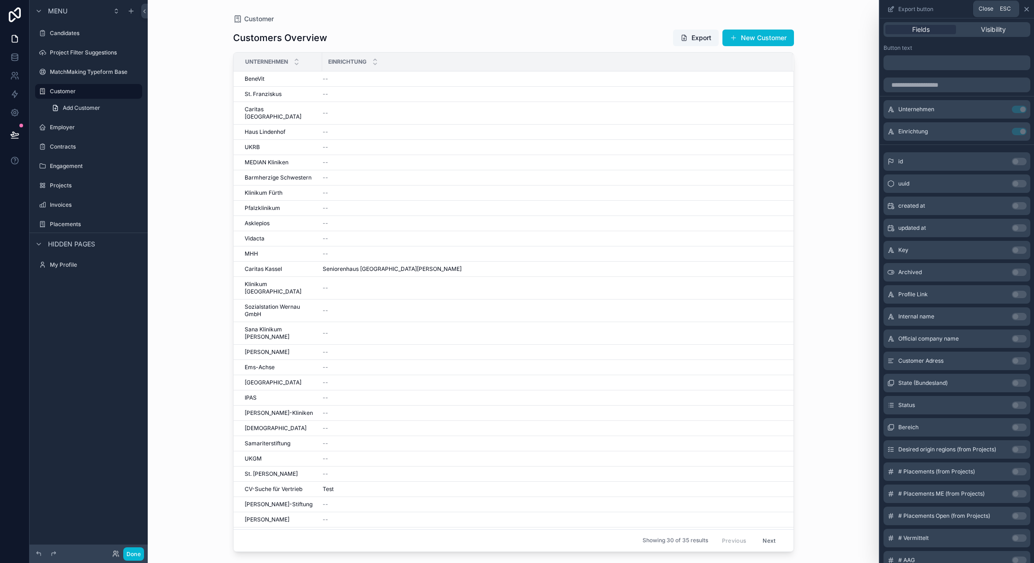
click at [1026, 7] on icon at bounding box center [1026, 9] width 7 height 7
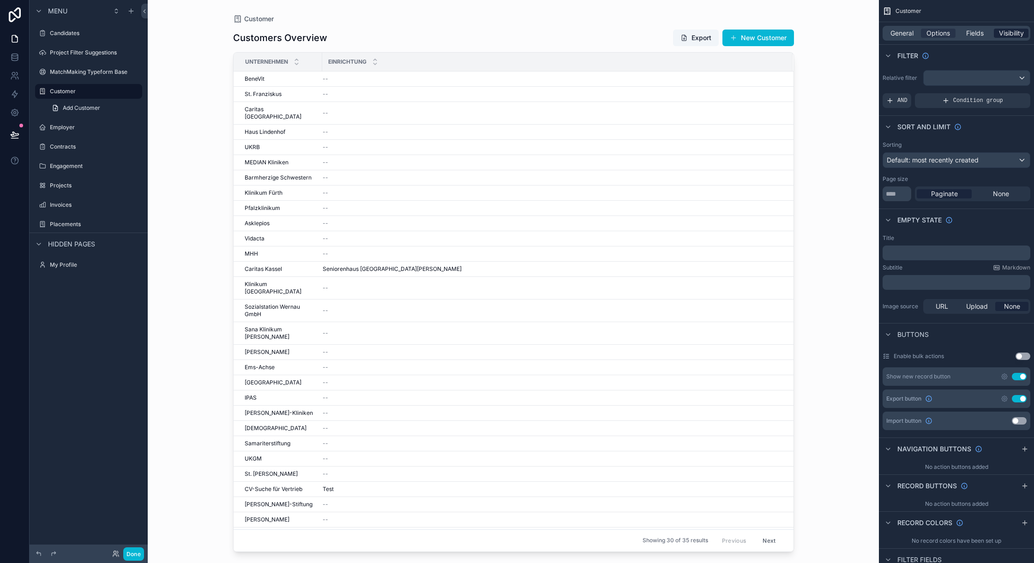
click at [1006, 33] on span "Visibility" at bounding box center [1011, 33] width 25 height 9
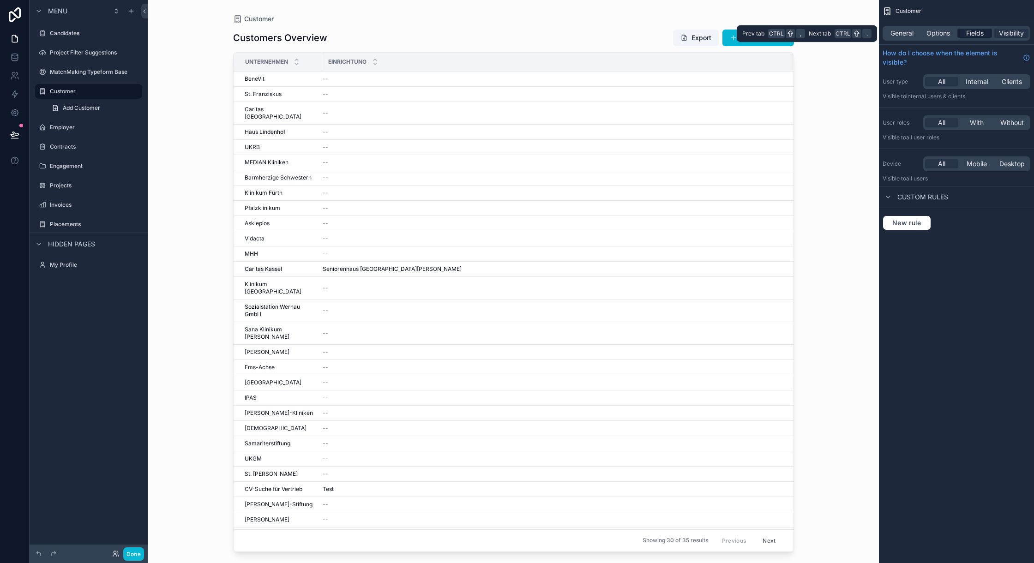
click at [981, 32] on span "Fields" at bounding box center [975, 33] width 18 height 9
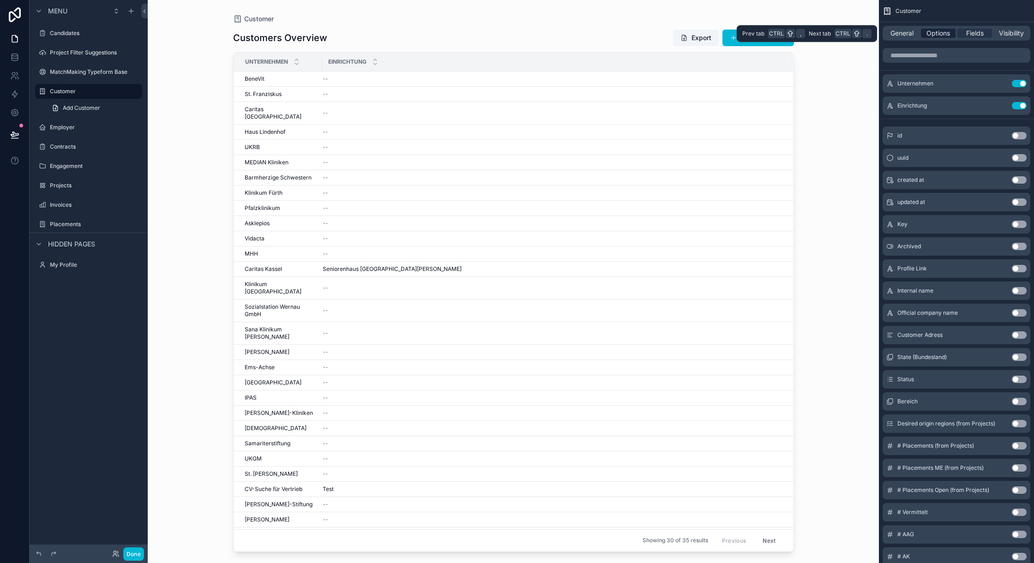
click at [934, 32] on span "Options" at bounding box center [938, 33] width 24 height 9
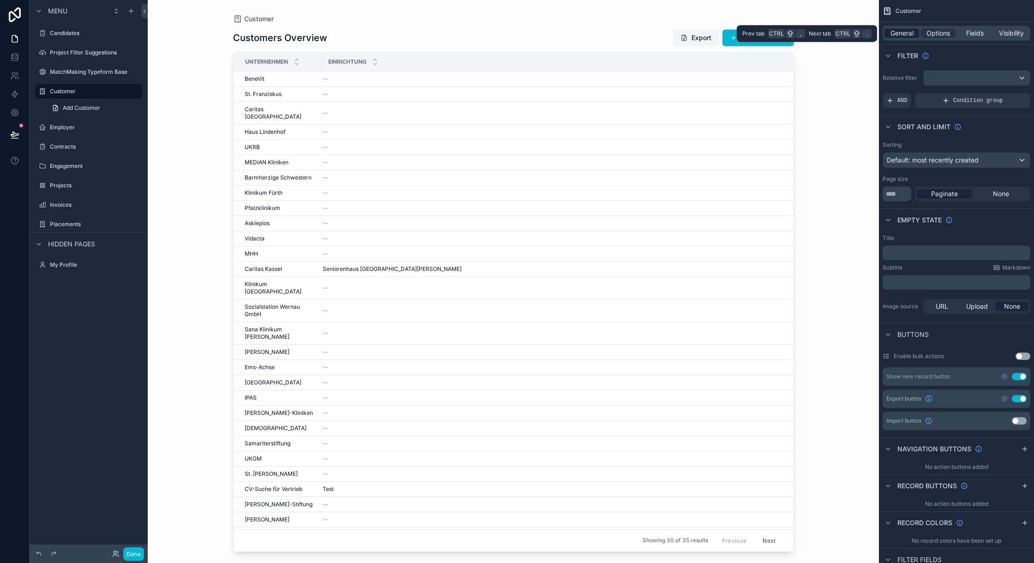
click at [897, 30] on span "General" at bounding box center [901, 33] width 23 height 9
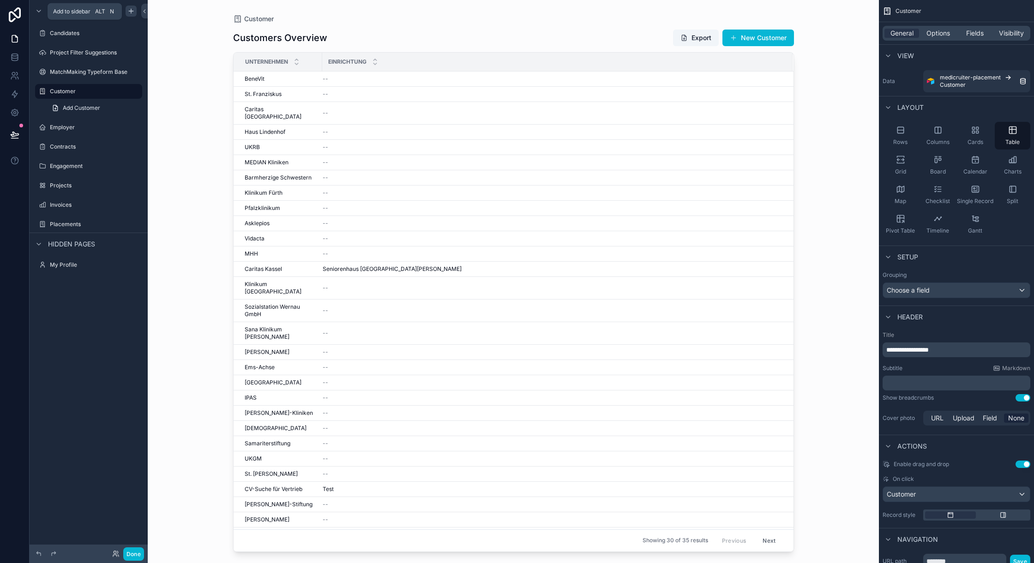
click at [135, 10] on div "scrollable content" at bounding box center [131, 11] width 11 height 11
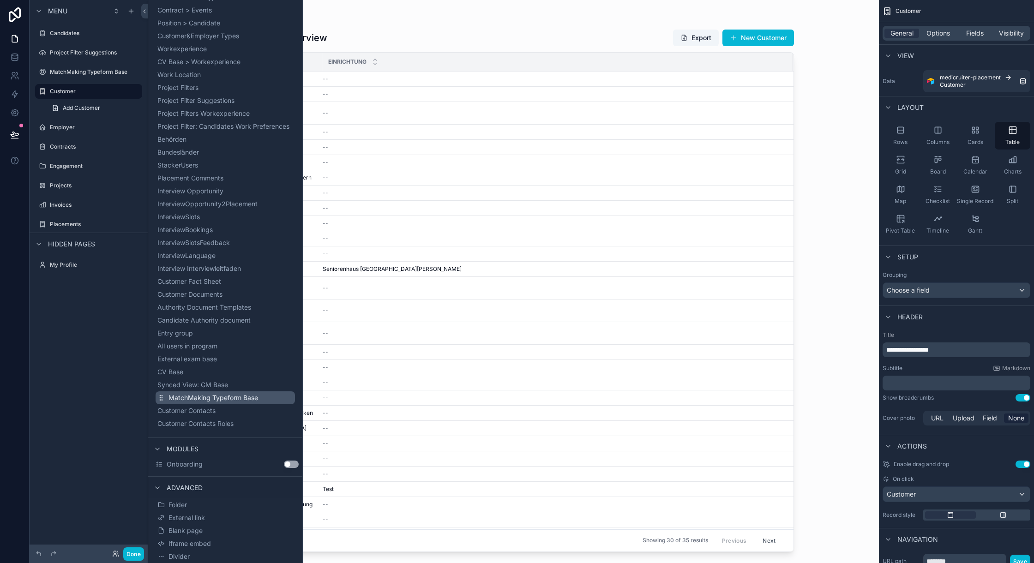
scroll to position [314, 0]
click at [218, 529] on button "Blank page" at bounding box center [225, 530] width 139 height 13
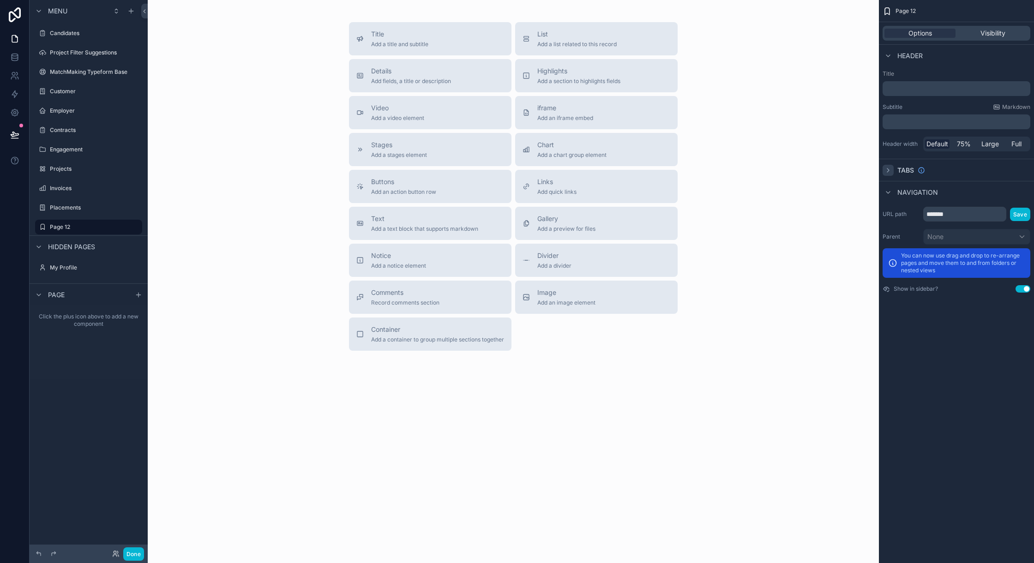
click at [890, 168] on icon "scrollable content" at bounding box center [887, 170] width 7 height 7
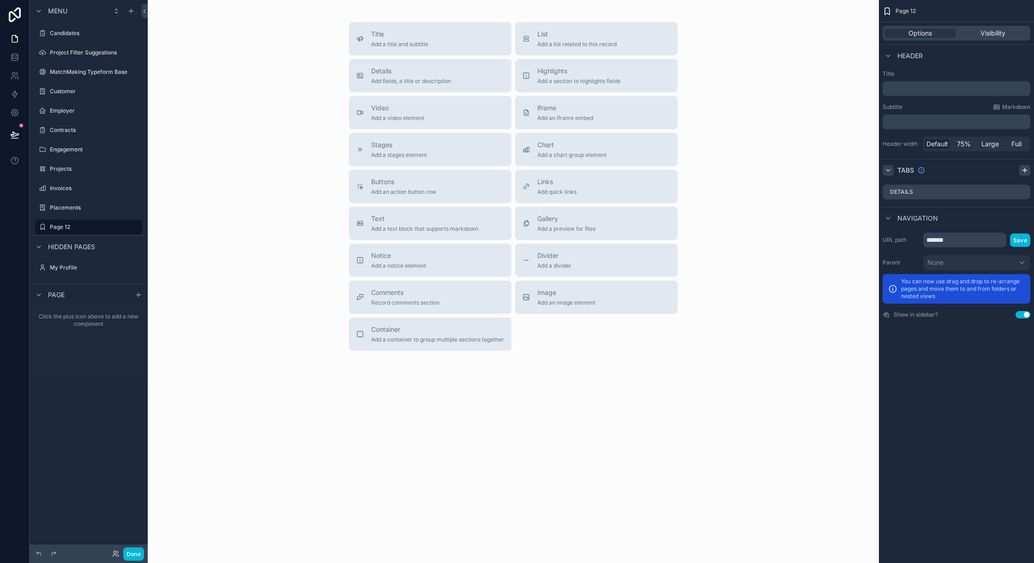
click at [1024, 170] on icon "scrollable content" at bounding box center [1024, 170] width 4 height 0
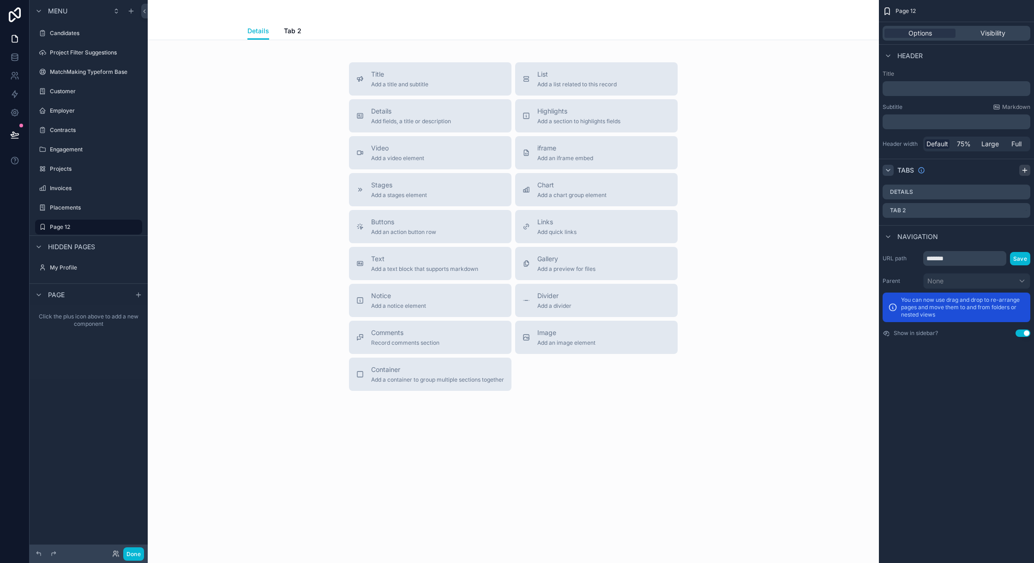
click at [1024, 170] on icon "scrollable content" at bounding box center [1024, 170] width 4 height 0
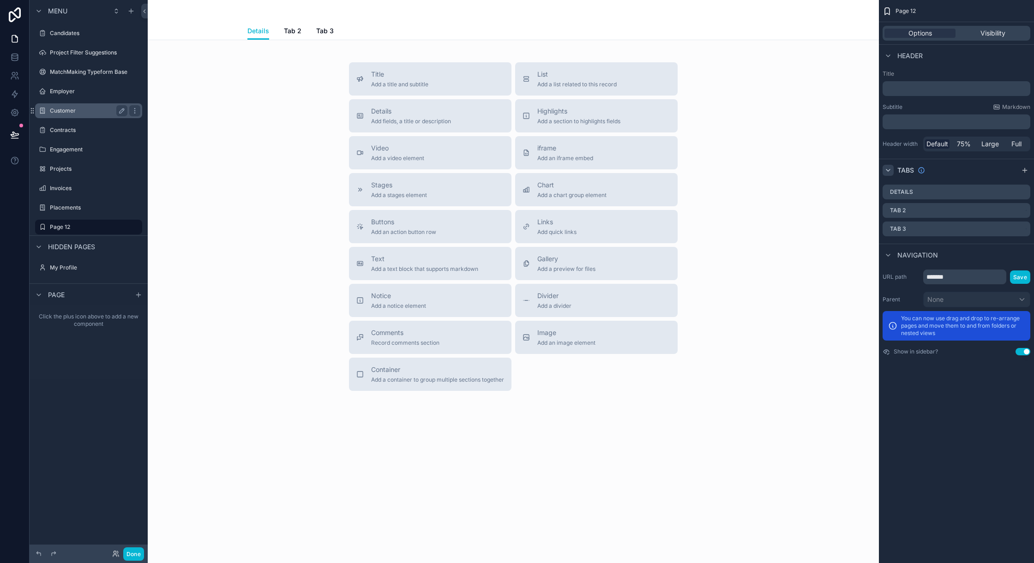
click at [61, 105] on div "Customer" at bounding box center [89, 110] width 78 height 11
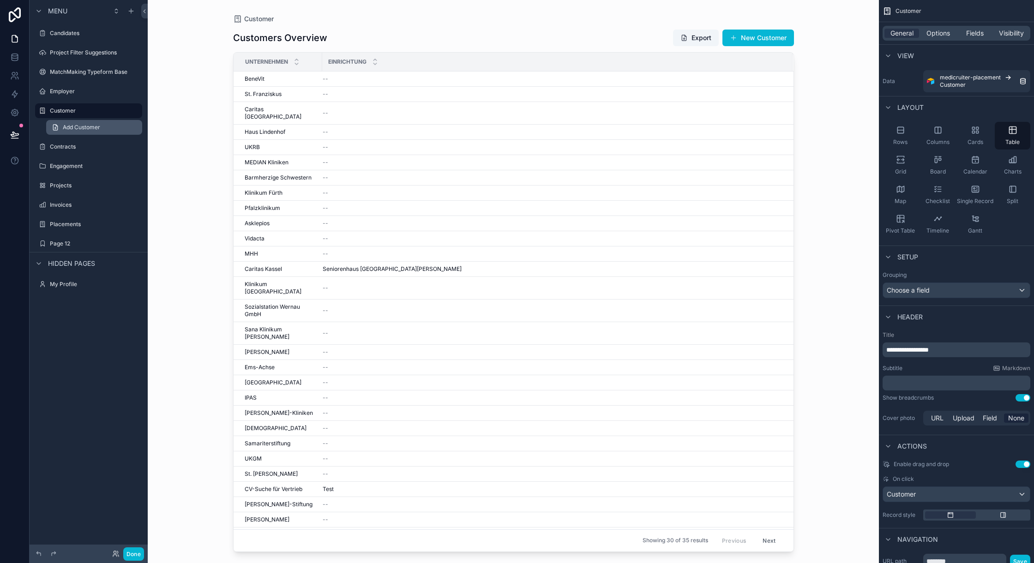
click at [70, 126] on span "Add Customer" at bounding box center [81, 127] width 37 height 7
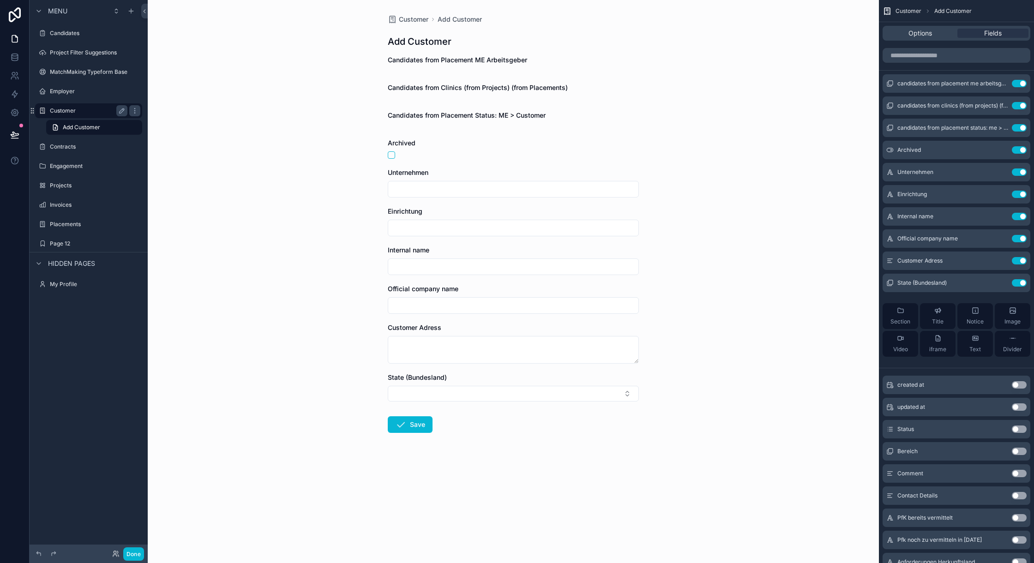
click at [69, 112] on label "Customer" at bounding box center [87, 110] width 74 height 7
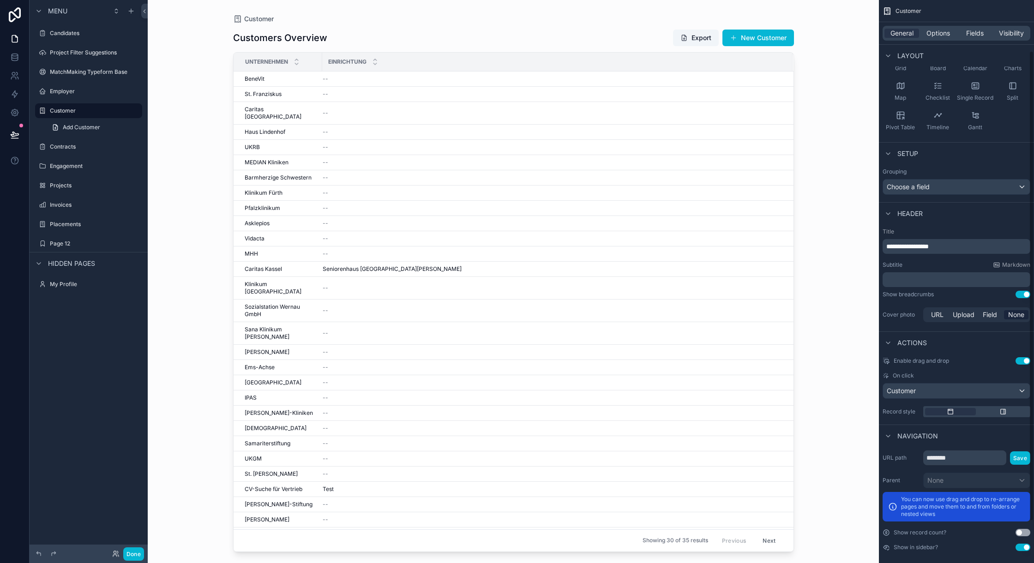
scroll to position [111, 0]
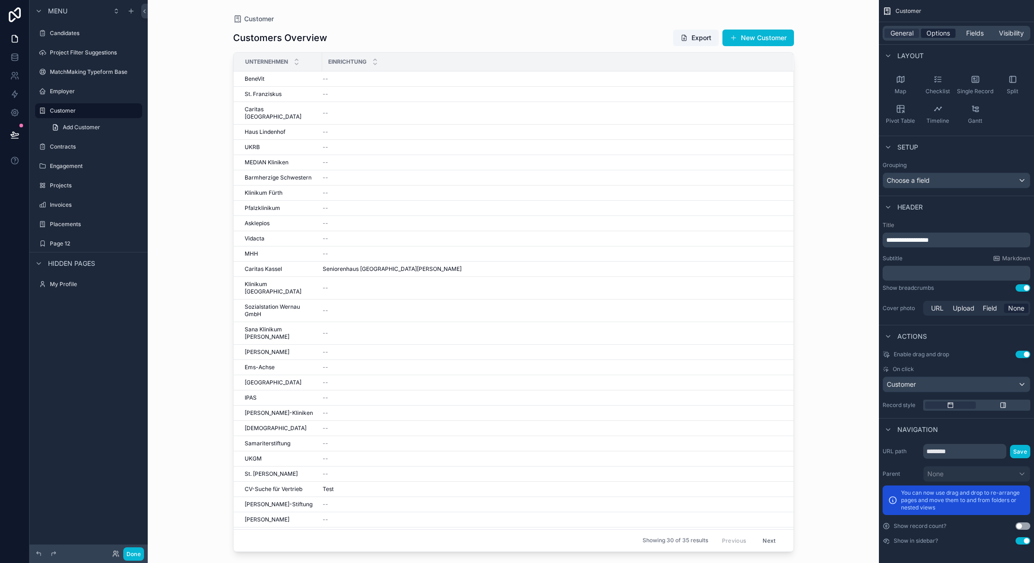
click at [940, 34] on span "Options" at bounding box center [938, 33] width 24 height 9
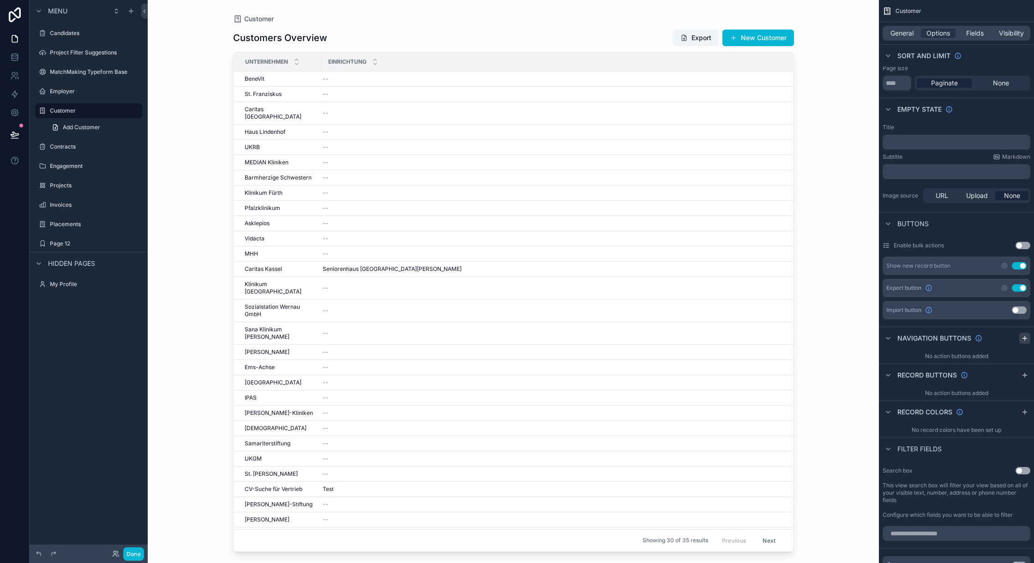
click at [1027, 340] on icon "scrollable content" at bounding box center [1024, 338] width 7 height 7
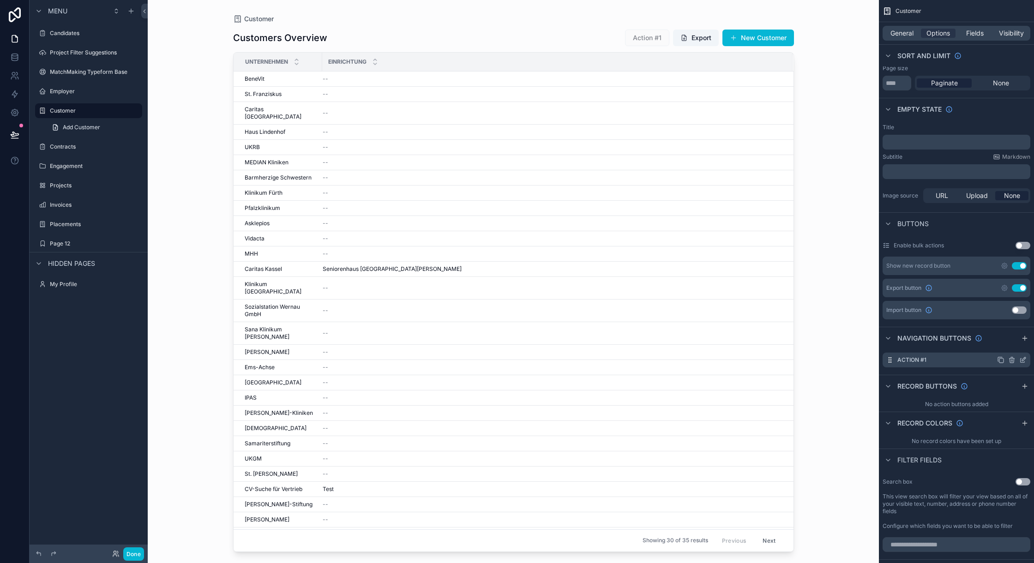
click at [916, 360] on label "Action #1" at bounding box center [911, 359] width 29 height 7
click at [1021, 360] on icon "scrollable content" at bounding box center [1022, 359] width 7 height 7
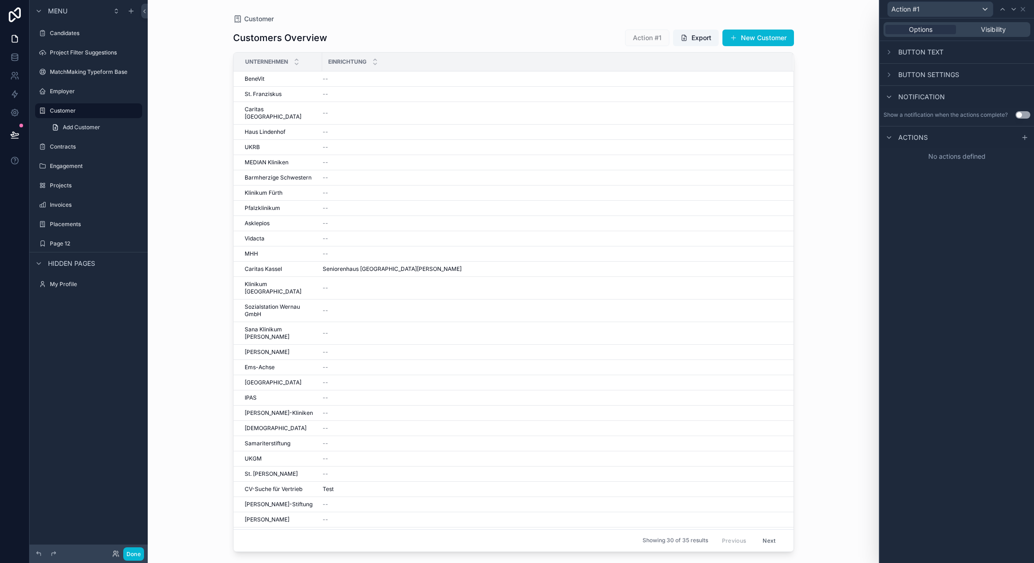
click at [932, 78] on span "Button settings" at bounding box center [928, 74] width 61 height 9
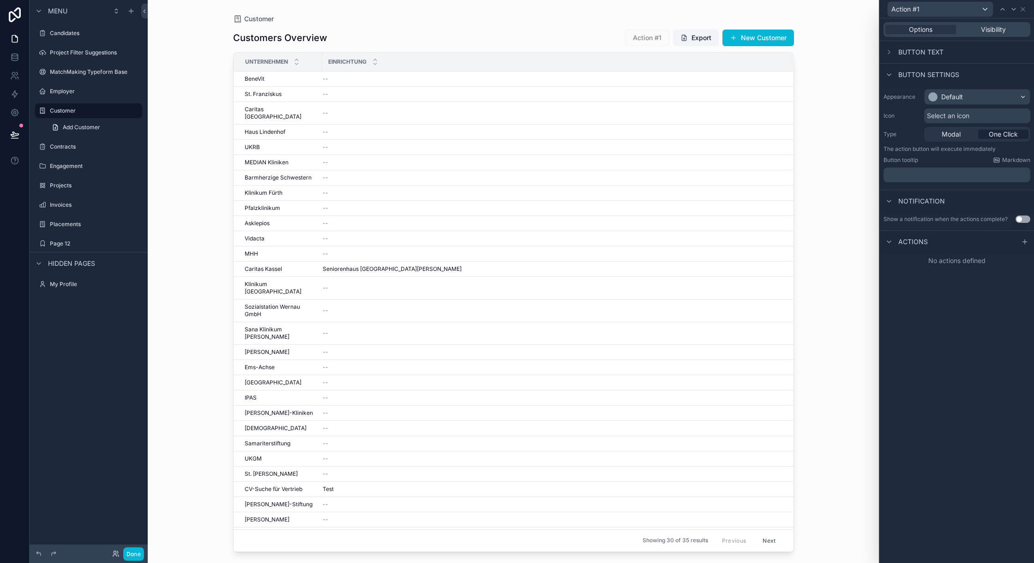
click at [998, 134] on span "One Click" at bounding box center [1002, 134] width 29 height 9
click at [949, 170] on p "﻿" at bounding box center [957, 174] width 141 height 9
drag, startPoint x: 931, startPoint y: 289, endPoint x: 949, endPoint y: 263, distance: 31.5
click at [931, 289] on div "Options Visibility Button text Button settings Appearance Default Icon Select a…" at bounding box center [957, 290] width 154 height 545
click at [1024, 239] on icon at bounding box center [1024, 241] width 7 height 7
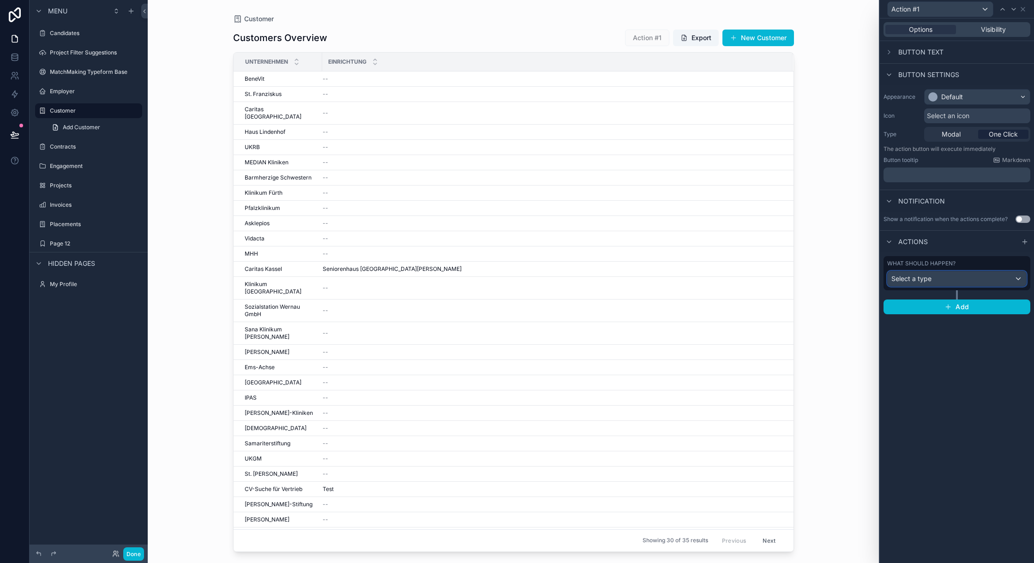
click at [945, 272] on div "Select a type" at bounding box center [956, 278] width 138 height 15
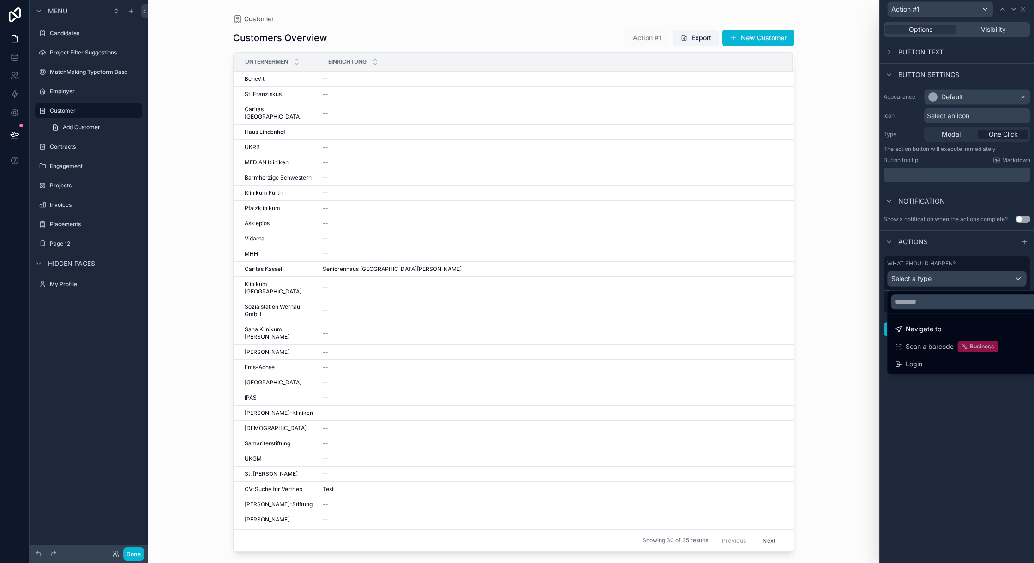
click at [944, 330] on div "Navigate to" at bounding box center [966, 328] width 145 height 11
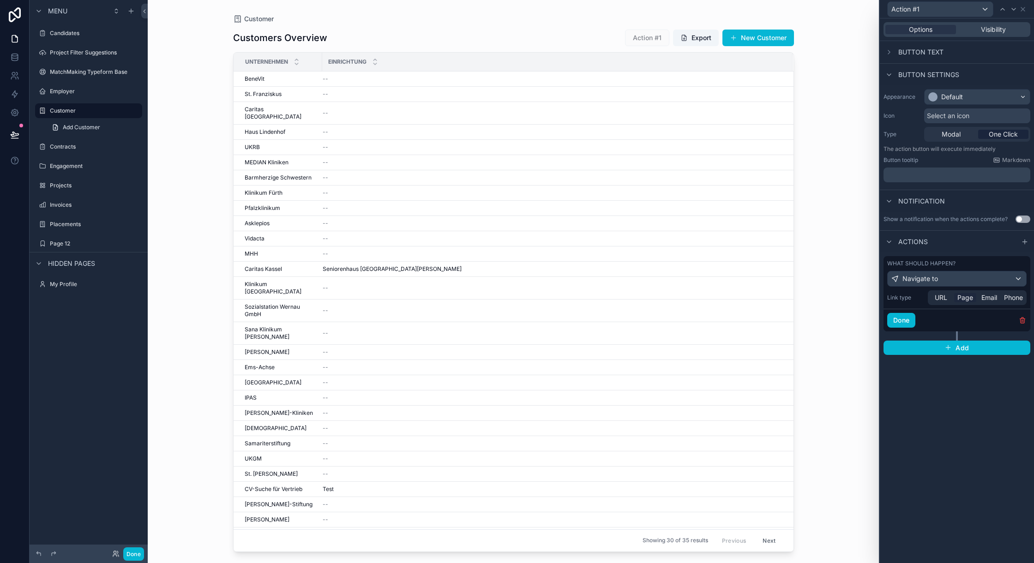
click at [962, 301] on span "Page" at bounding box center [965, 297] width 16 height 9
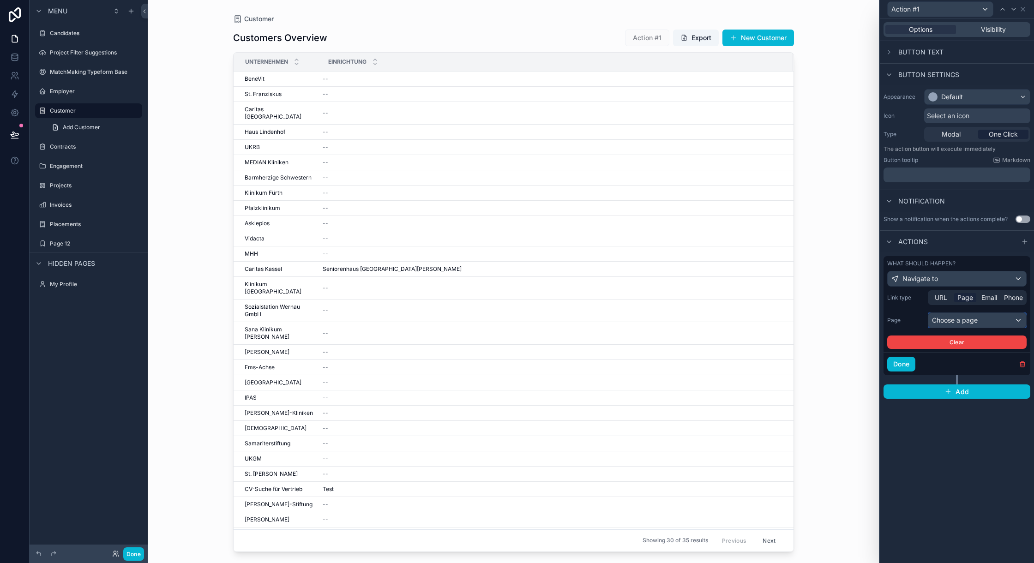
click at [966, 322] on div "Choose a page" at bounding box center [977, 320] width 98 height 15
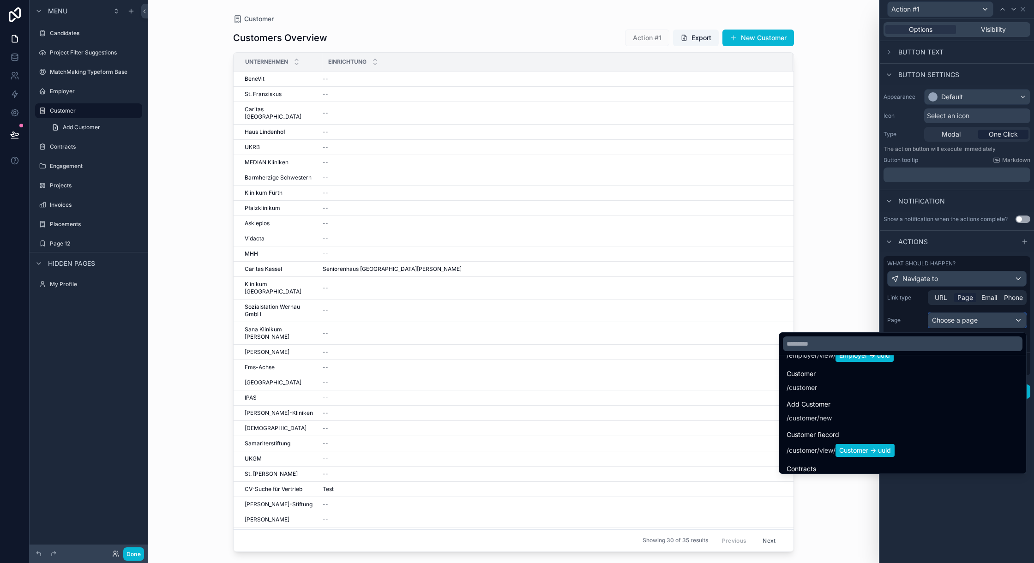
scroll to position [492, 0]
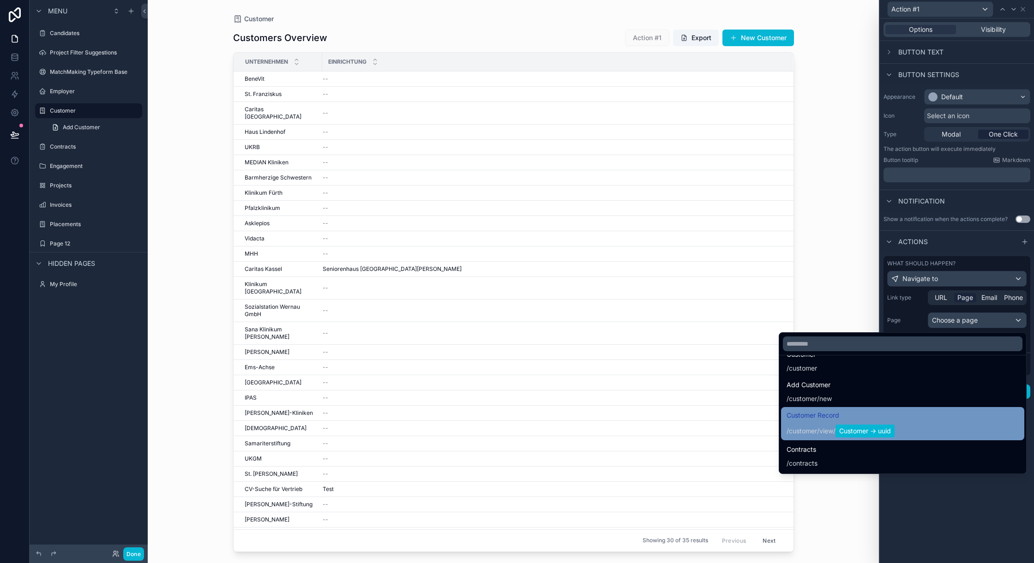
click at [949, 417] on div "Customer Record / customer / view / Customer -> uuid" at bounding box center [902, 424] width 232 height 28
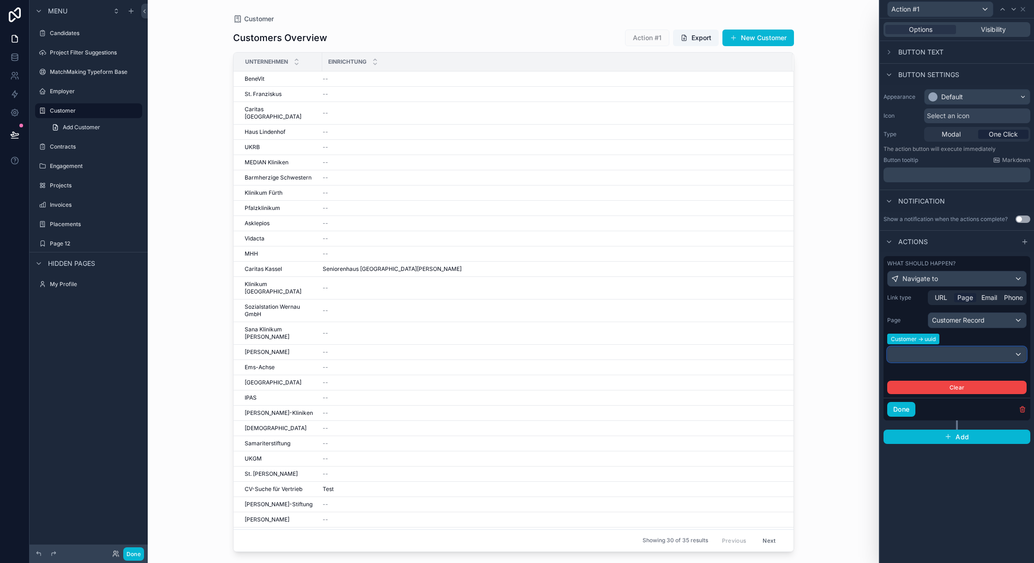
click at [933, 355] on div at bounding box center [956, 354] width 138 height 15
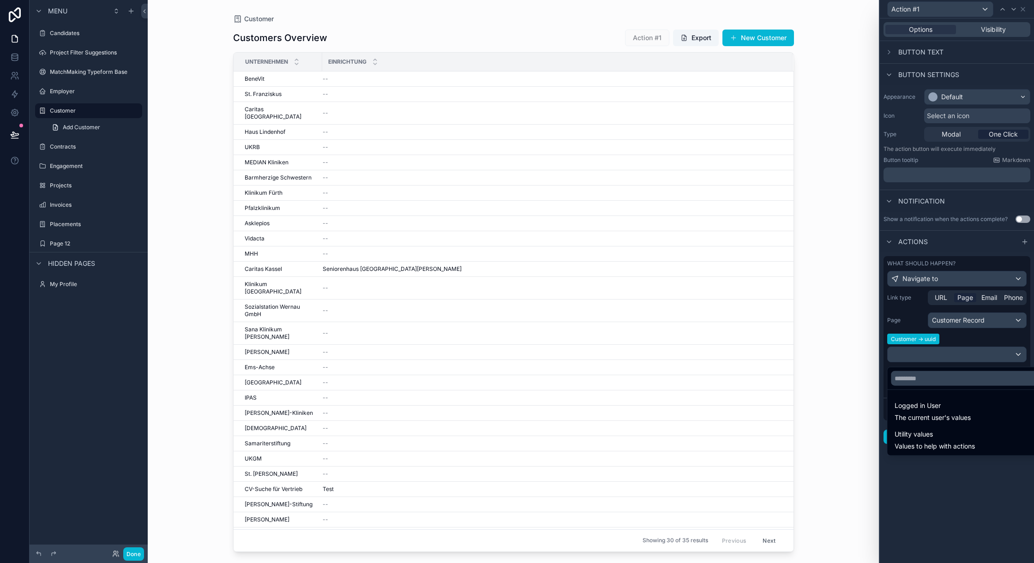
click at [933, 355] on div at bounding box center [957, 281] width 154 height 563
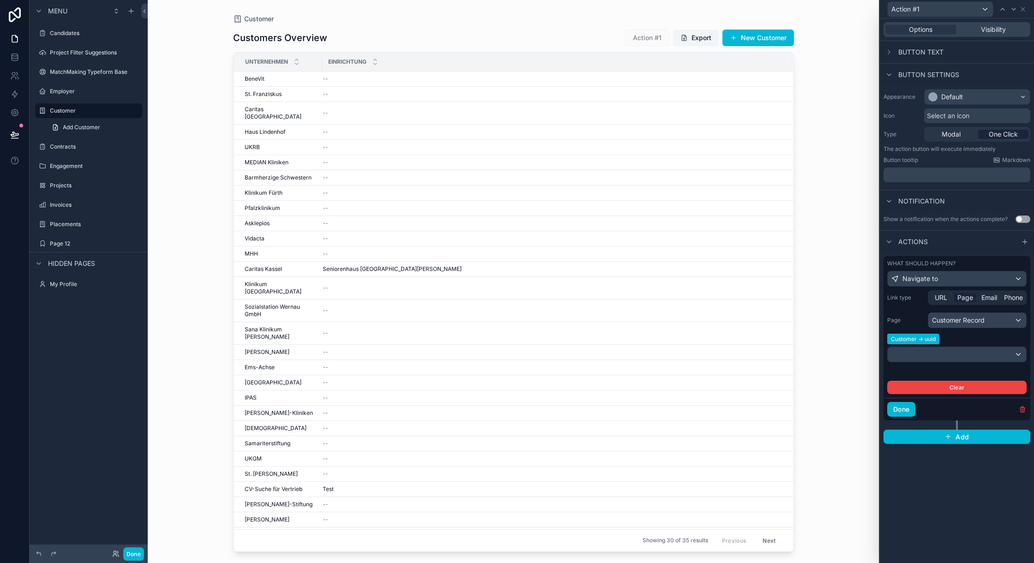
click at [943, 117] on span "Select an icon" at bounding box center [948, 115] width 42 height 9
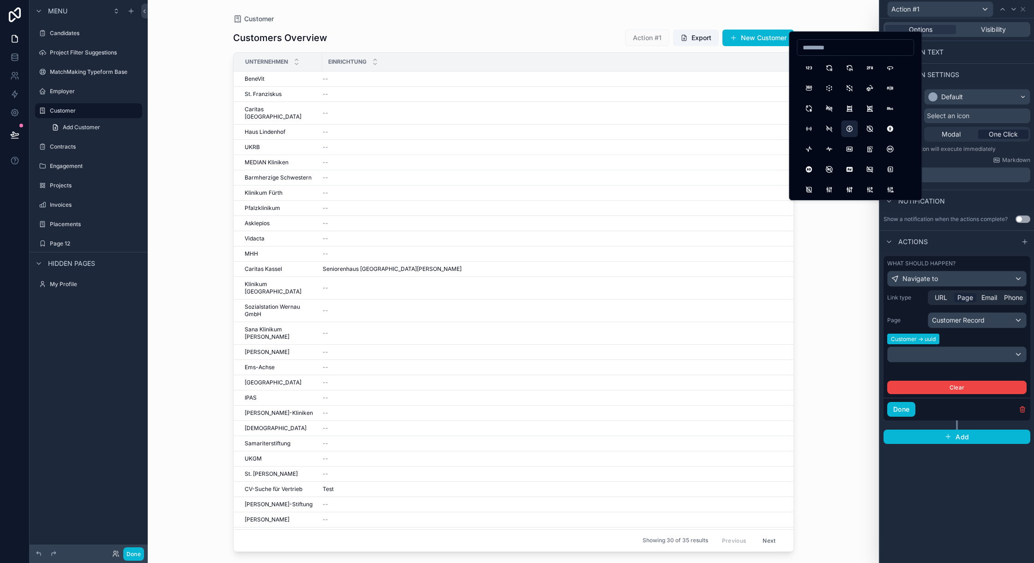
click at [848, 132] on button "Accessible" at bounding box center [849, 128] width 17 height 17
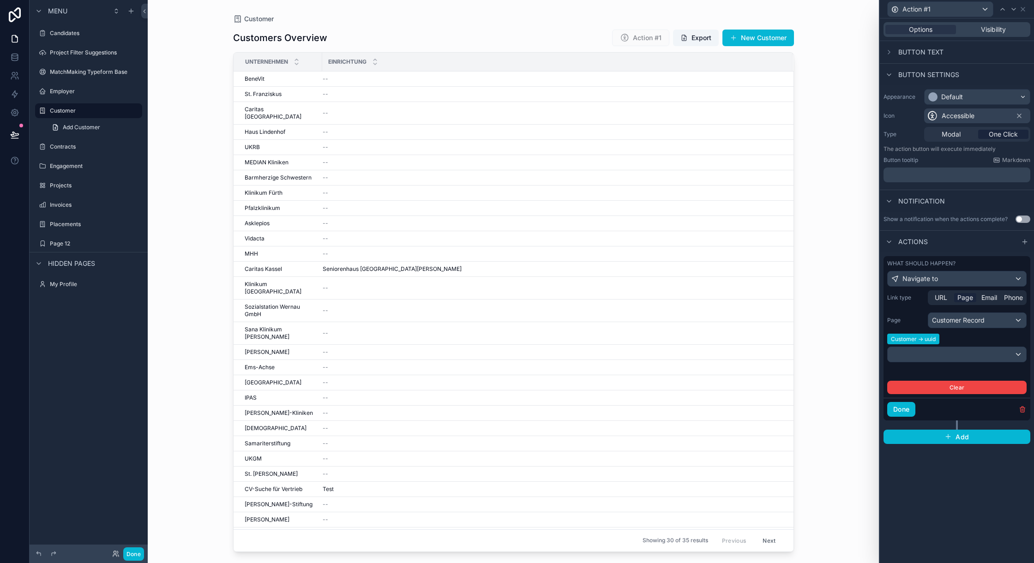
scroll to position [49, 0]
click at [938, 49] on span "Button text" at bounding box center [920, 52] width 45 height 9
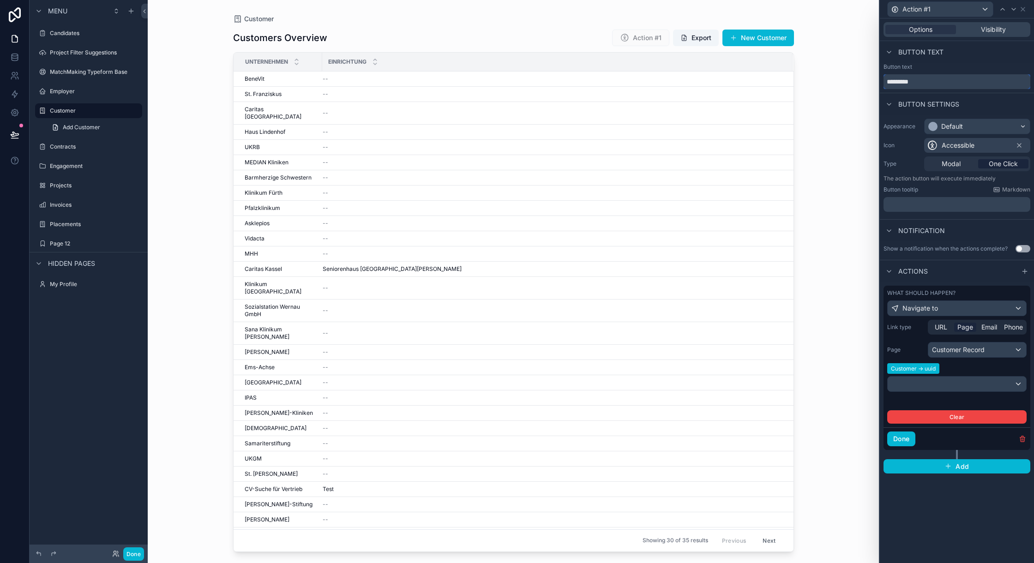
click at [933, 81] on input "*********" at bounding box center [956, 81] width 147 height 15
click at [906, 440] on button "Done" at bounding box center [901, 438] width 28 height 15
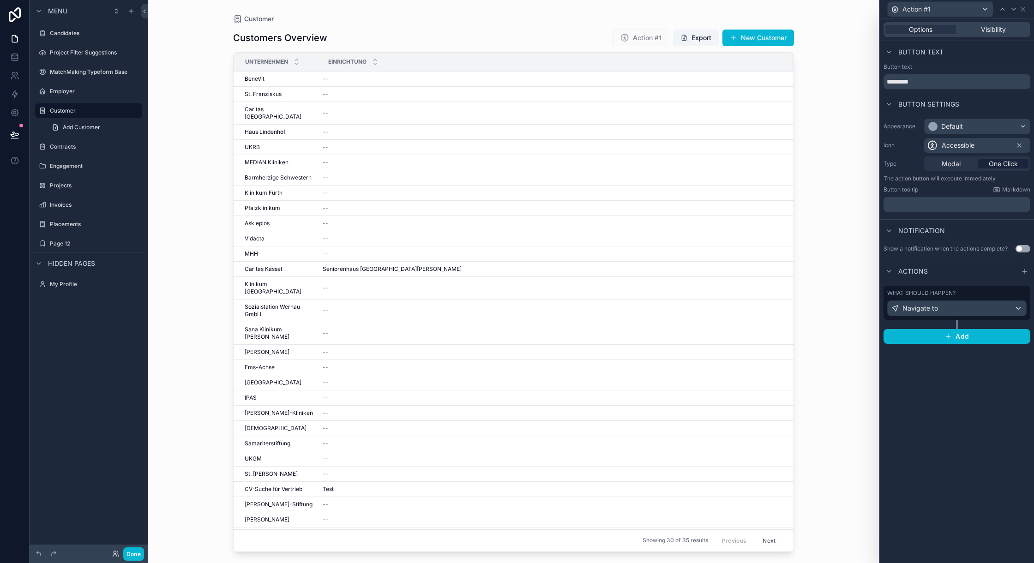
click at [962, 406] on div "Options Visibility Button text Button text ********* Button settings Appearance…" at bounding box center [957, 290] width 154 height 545
click at [135, 555] on button "Done" at bounding box center [133, 553] width 21 height 13
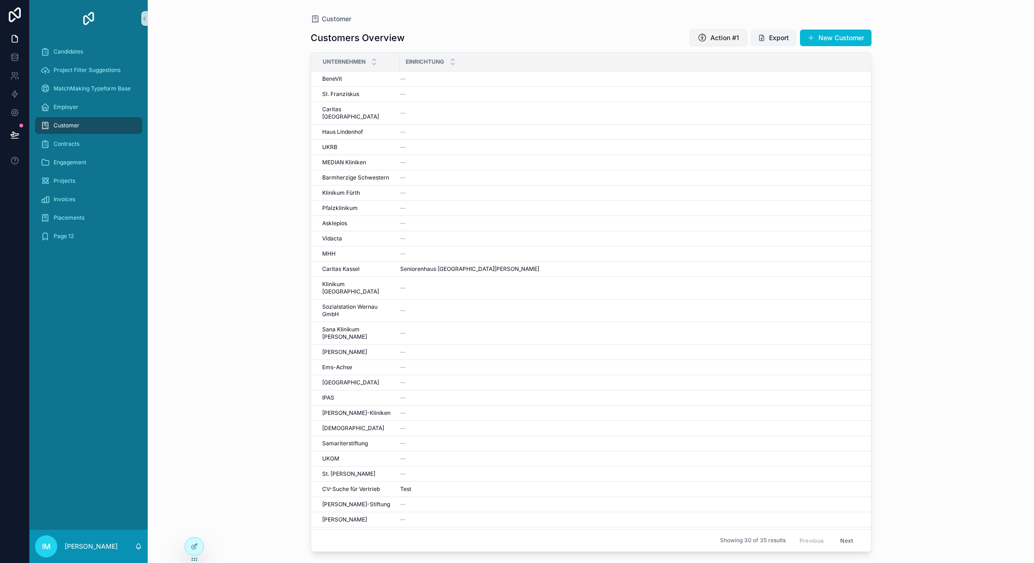
click at [719, 37] on span "Action #1" at bounding box center [724, 37] width 29 height 9
click at [193, 545] on icon at bounding box center [194, 547] width 4 height 4
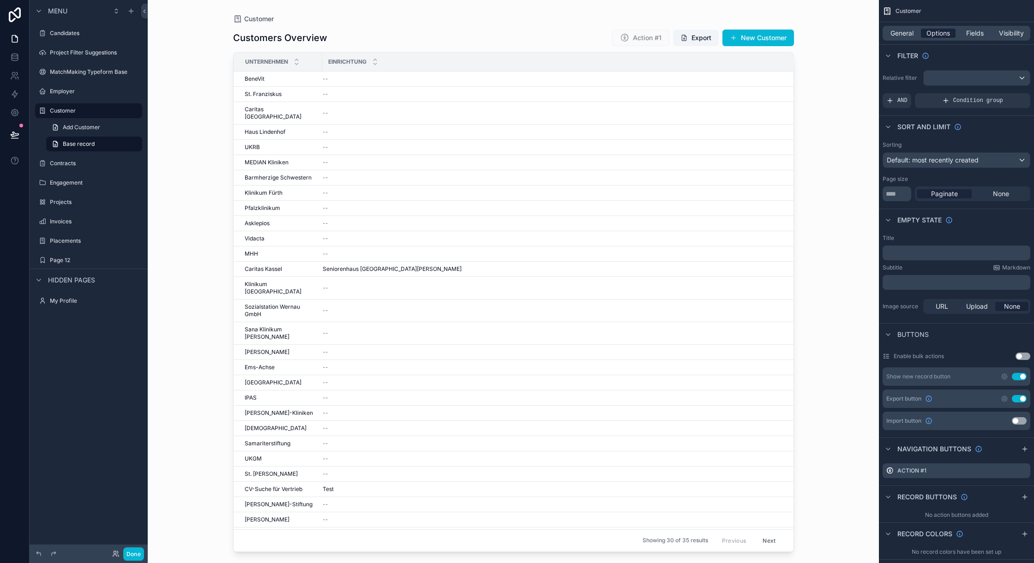
click at [942, 30] on span "Options" at bounding box center [938, 33] width 24 height 9
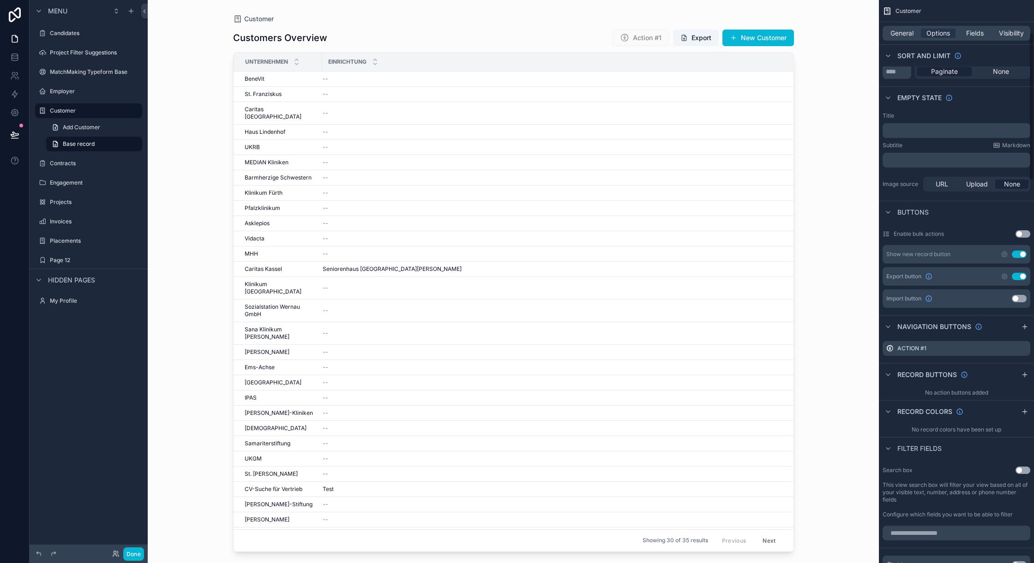
scroll to position [123, 0]
click at [1011, 347] on icon "scrollable content" at bounding box center [1011, 347] width 5 height 0
click at [1006, 335] on icon at bounding box center [1007, 333] width 7 height 7
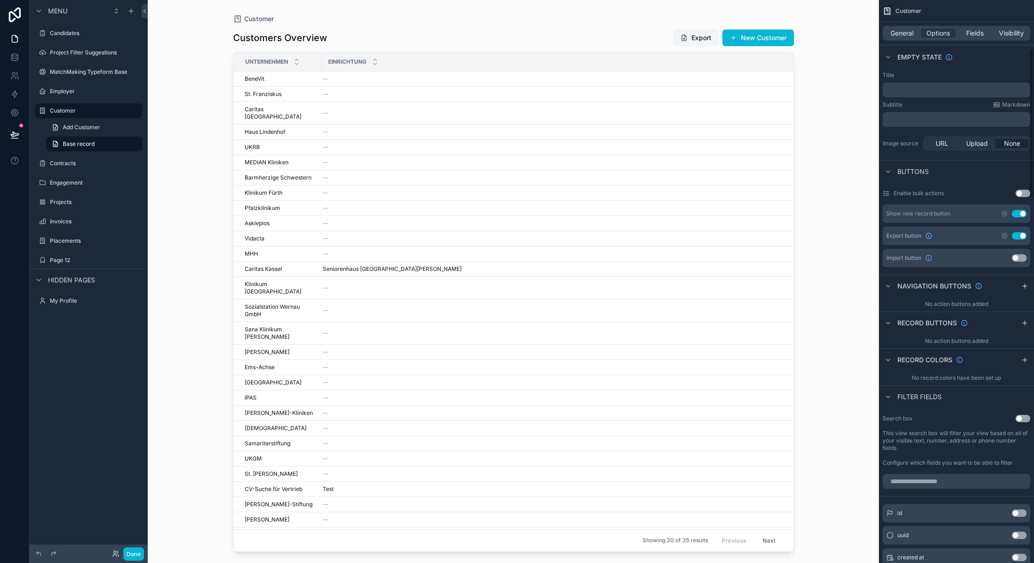
scroll to position [185, 0]
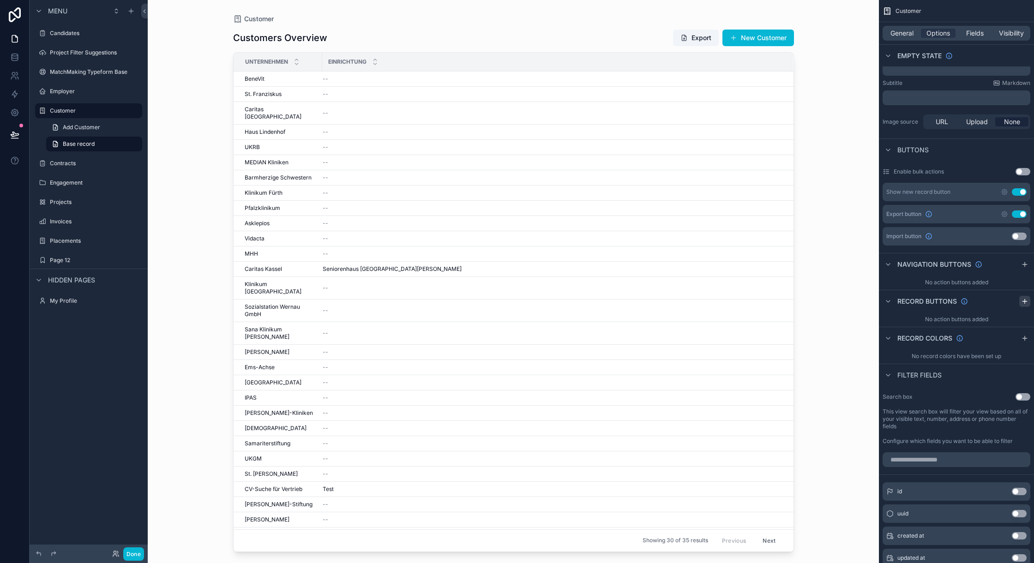
click at [1026, 301] on icon "scrollable content" at bounding box center [1024, 301] width 7 height 7
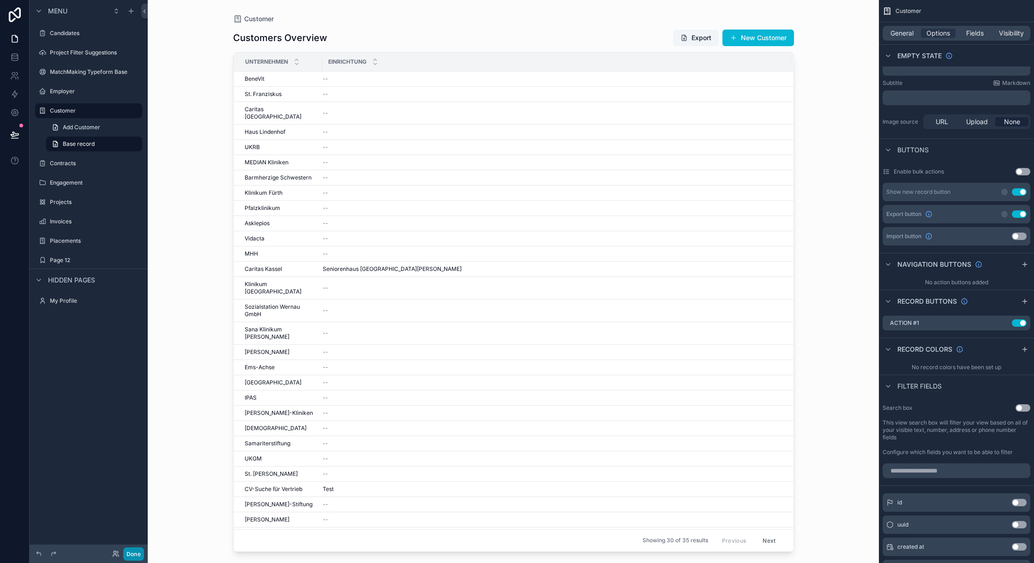
click at [133, 550] on button "Done" at bounding box center [133, 553] width 21 height 13
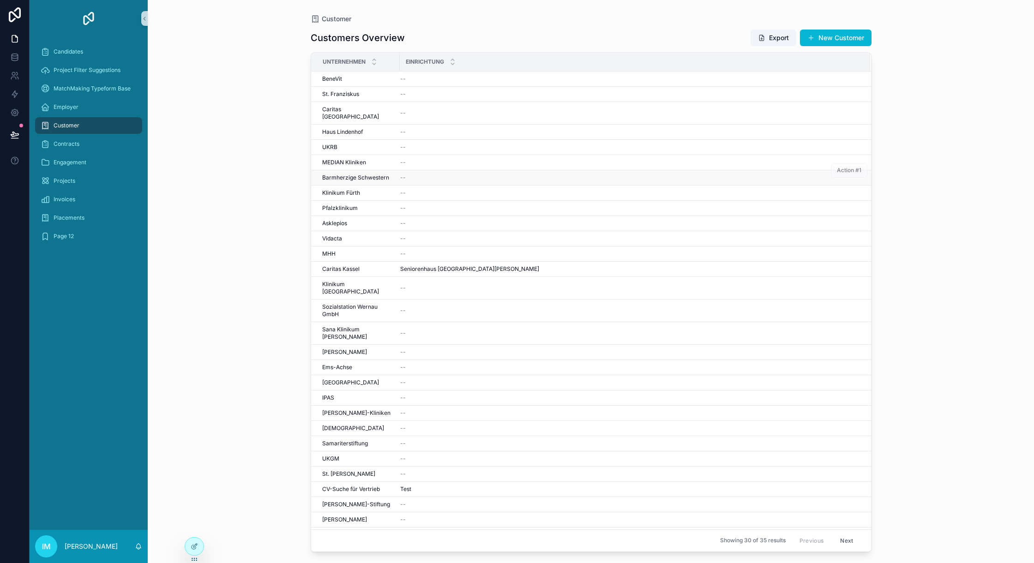
click at [842, 167] on span "Action #1" at bounding box center [849, 170] width 36 height 7
click at [198, 546] on icon at bounding box center [194, 546] width 7 height 7
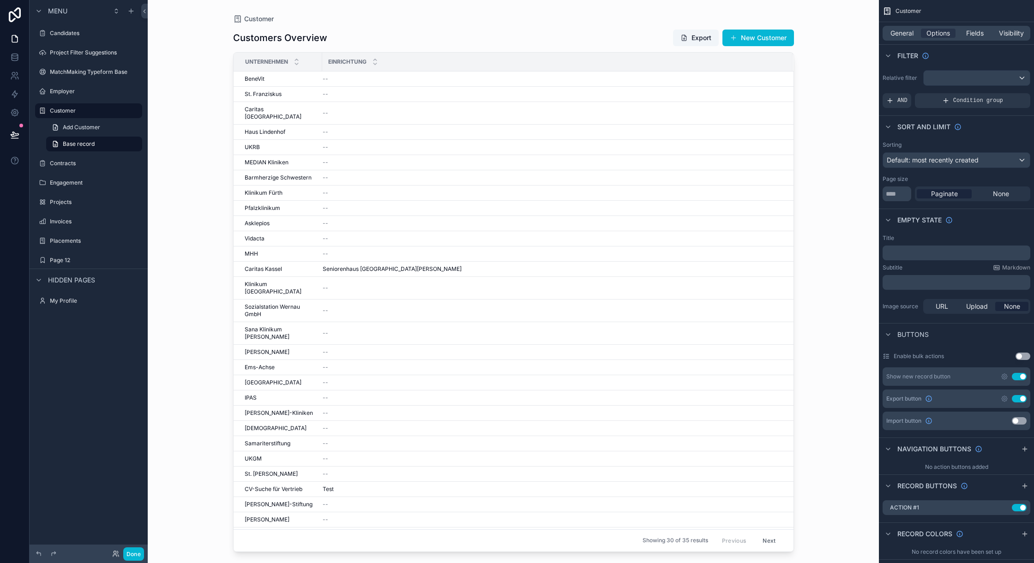
click at [1027, 355] on button "Use setting" at bounding box center [1022, 356] width 15 height 7
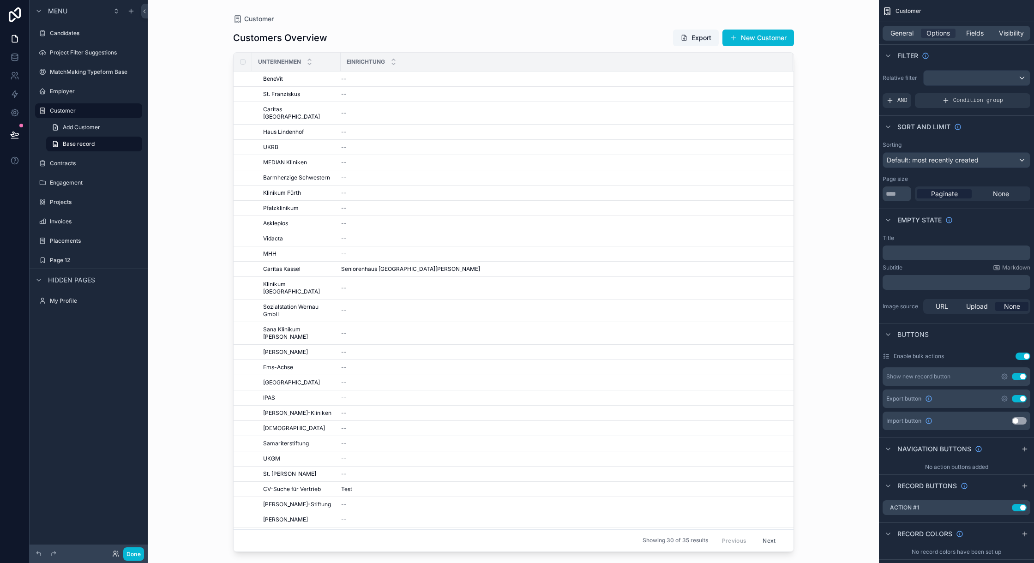
click at [1027, 355] on button "Use setting" at bounding box center [1022, 356] width 15 height 7
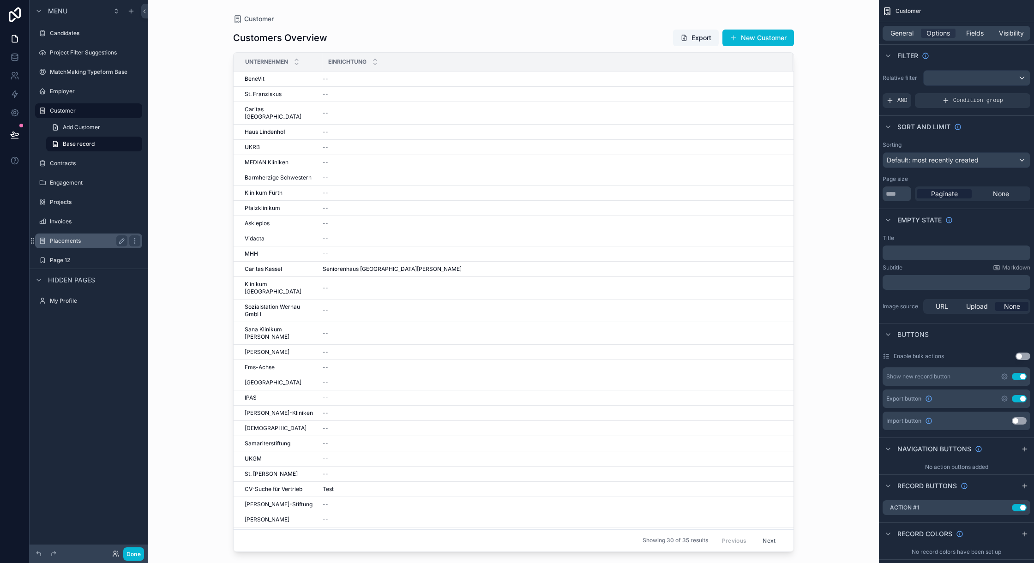
click at [63, 218] on label "Invoices" at bounding box center [95, 221] width 90 height 7
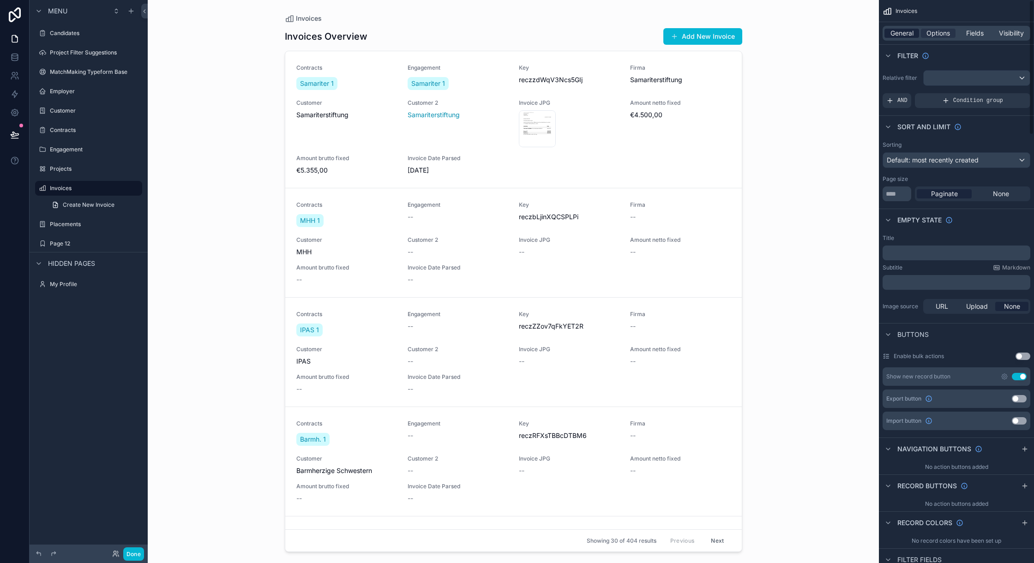
click at [904, 29] on span "General" at bounding box center [901, 33] width 23 height 9
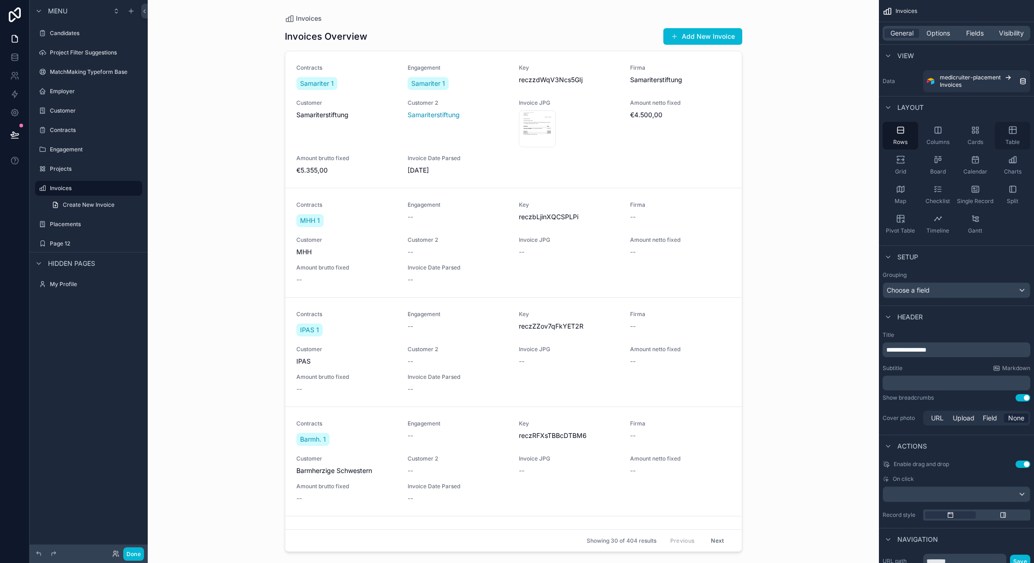
click at [1009, 135] on div "Table" at bounding box center [1012, 136] width 36 height 28
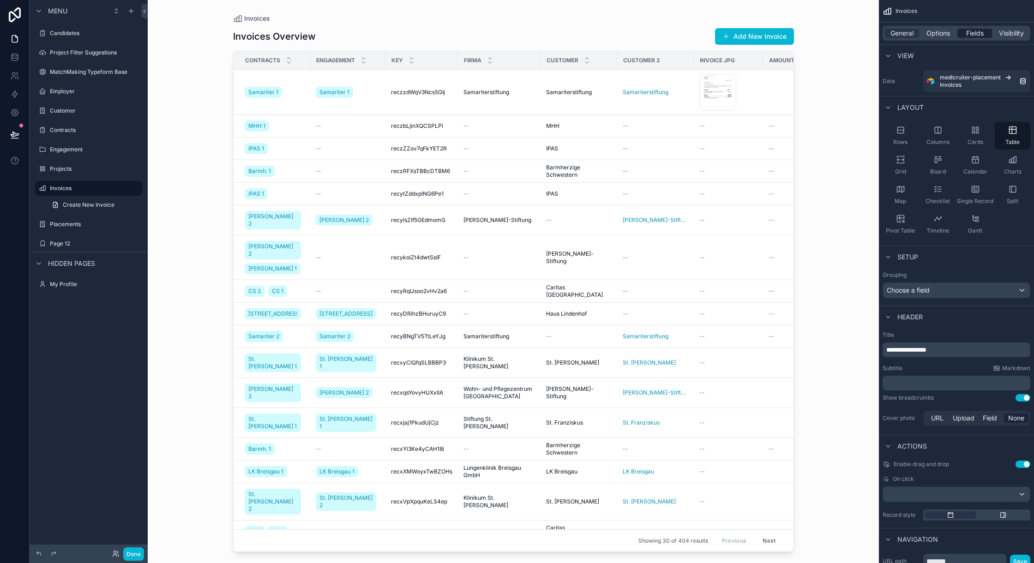
click at [969, 32] on span "Fields" at bounding box center [975, 33] width 18 height 9
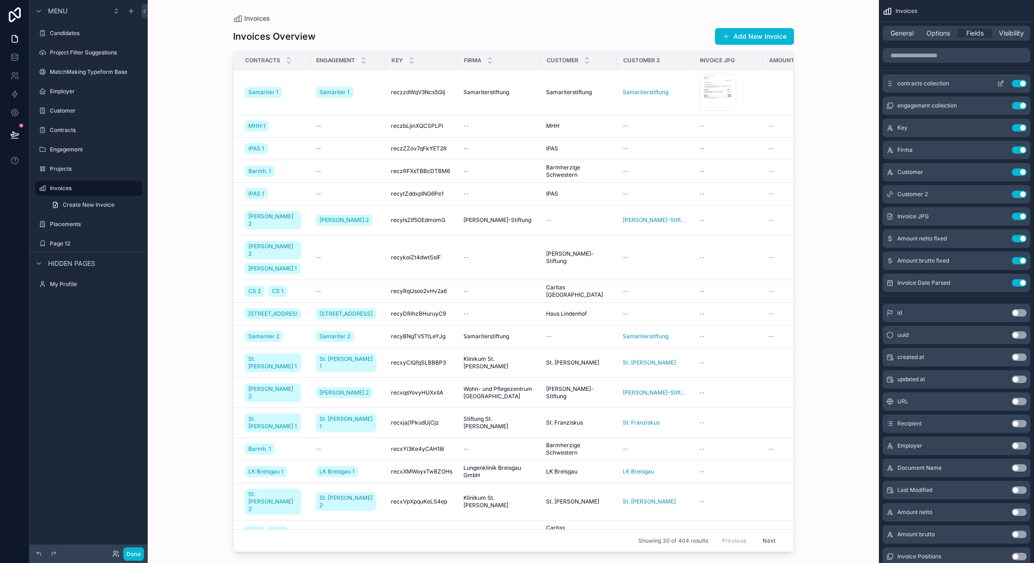
click at [1021, 85] on button "Use setting" at bounding box center [1019, 83] width 15 height 7
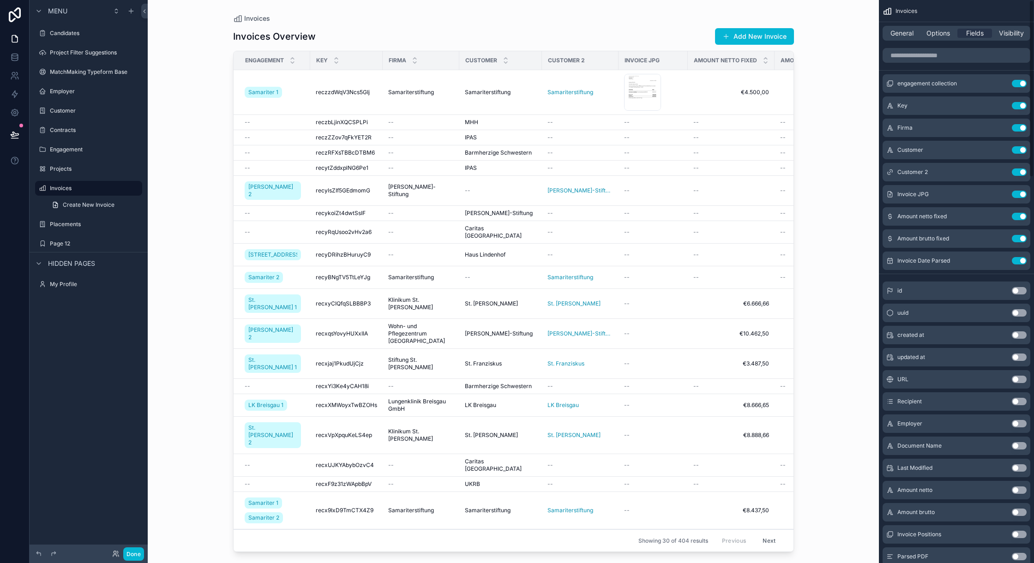
click at [1021, 85] on button "Use setting" at bounding box center [1019, 83] width 15 height 7
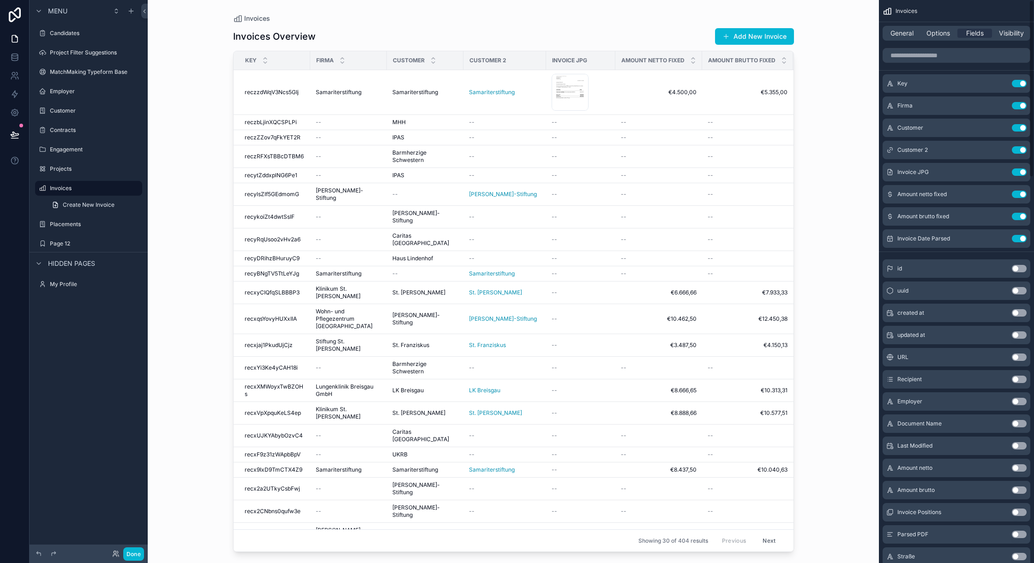
click at [1021, 85] on button "Use setting" at bounding box center [1019, 83] width 15 height 7
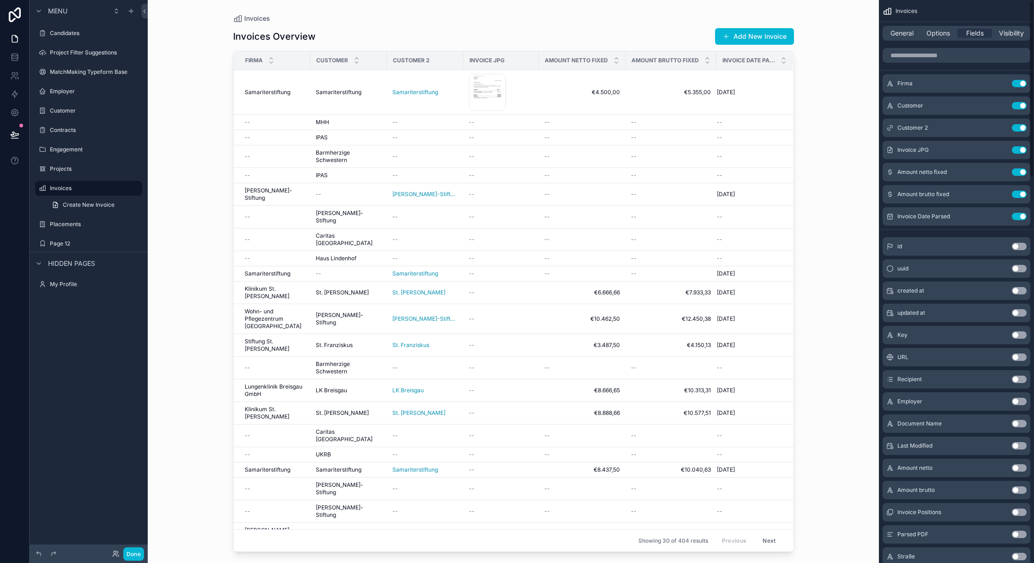
click at [1021, 85] on button "Use setting" at bounding box center [1019, 83] width 15 height 7
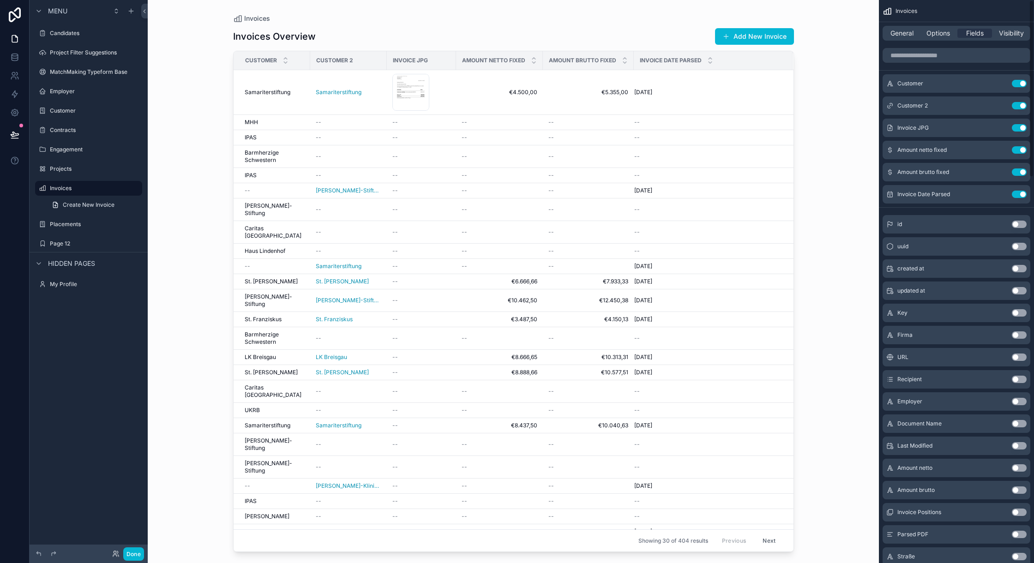
click at [1021, 85] on button "Use setting" at bounding box center [1019, 83] width 15 height 7
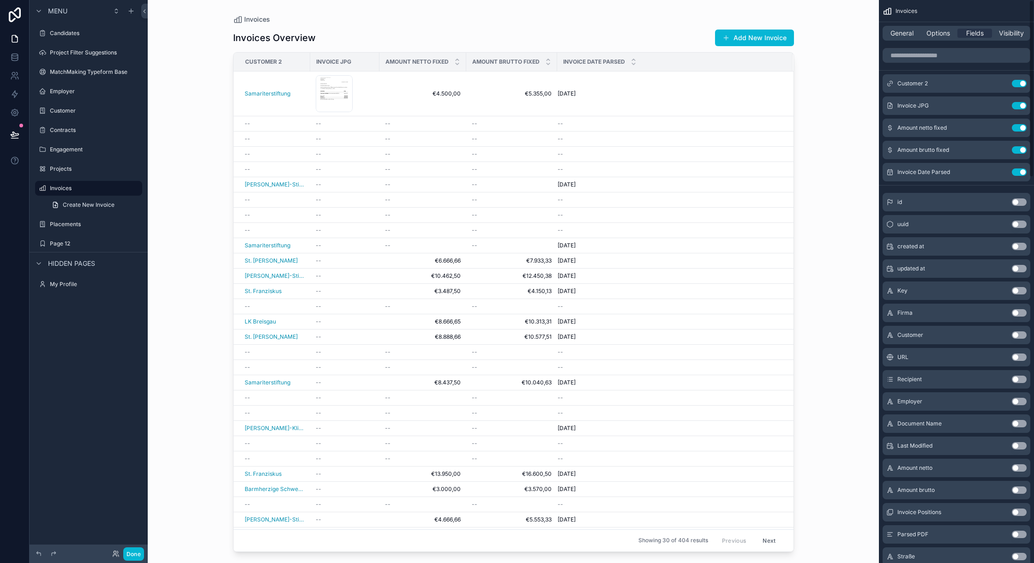
click at [1021, 85] on button "Use setting" at bounding box center [1019, 83] width 15 height 7
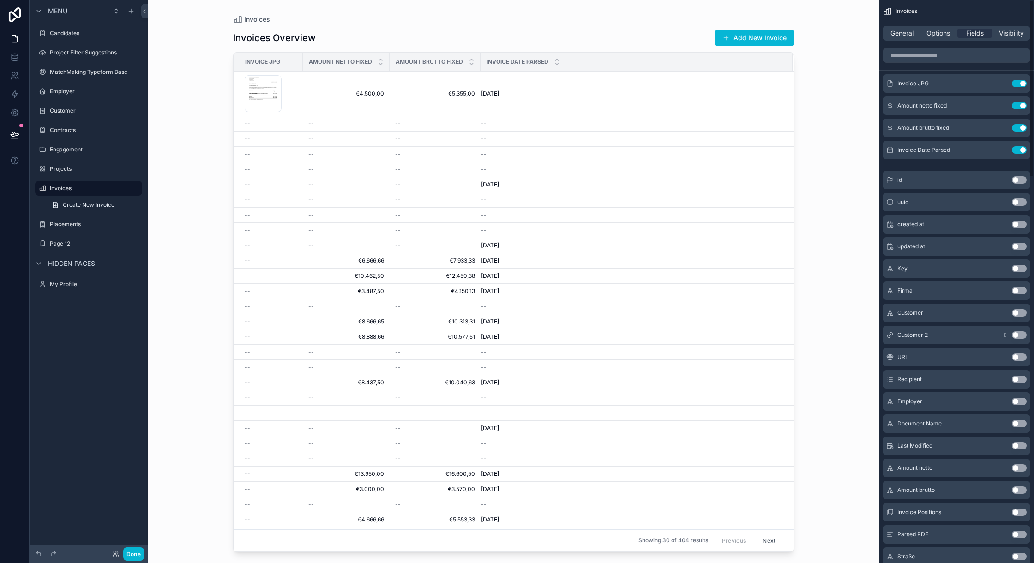
click at [1021, 85] on button "Use setting" at bounding box center [1019, 83] width 15 height 7
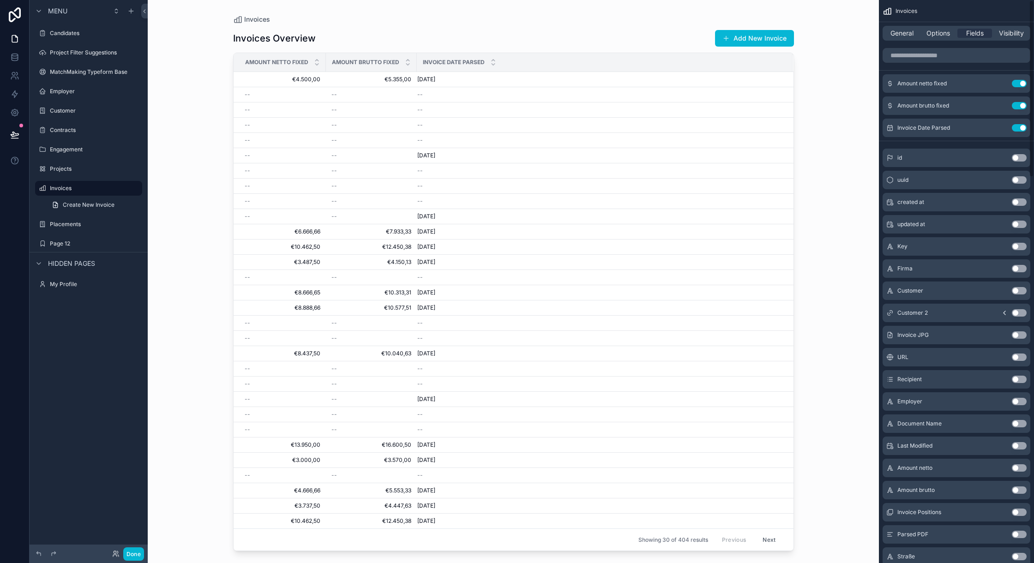
click at [1021, 85] on button "Use setting" at bounding box center [1019, 83] width 15 height 7
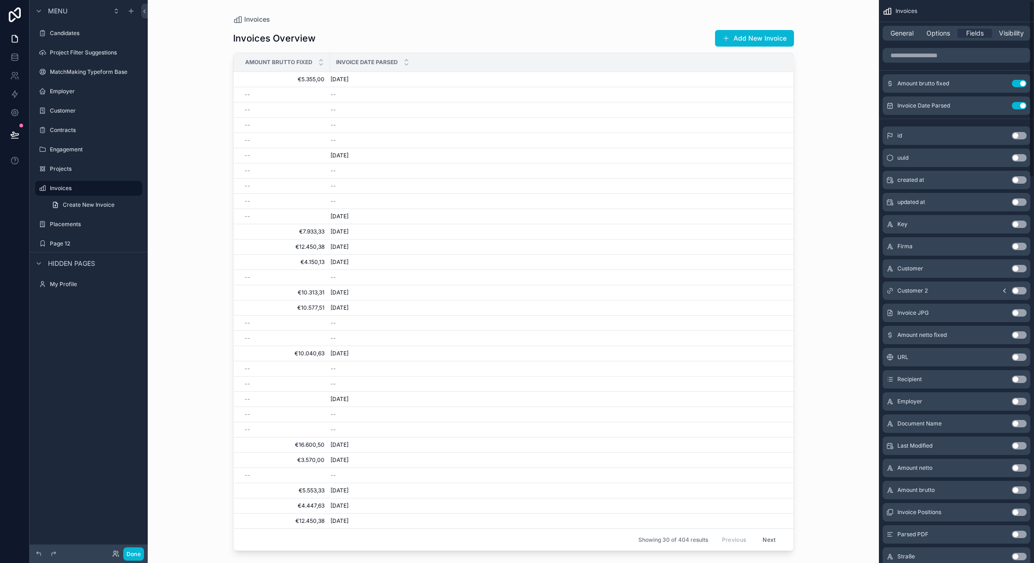
click at [1021, 85] on button "Use setting" at bounding box center [1019, 83] width 15 height 7
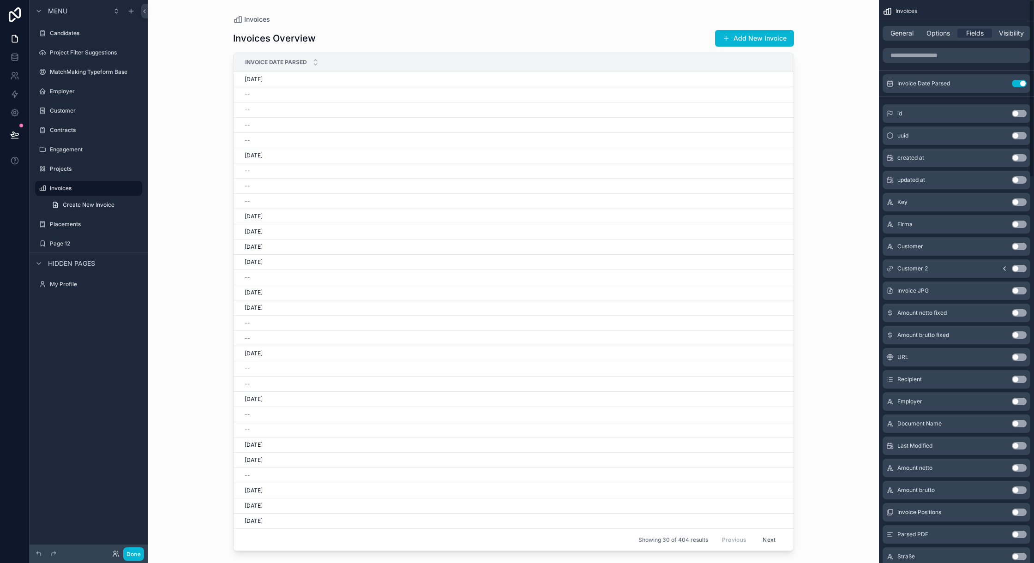
click at [1021, 85] on button "Use setting" at bounding box center [1019, 83] width 15 height 7
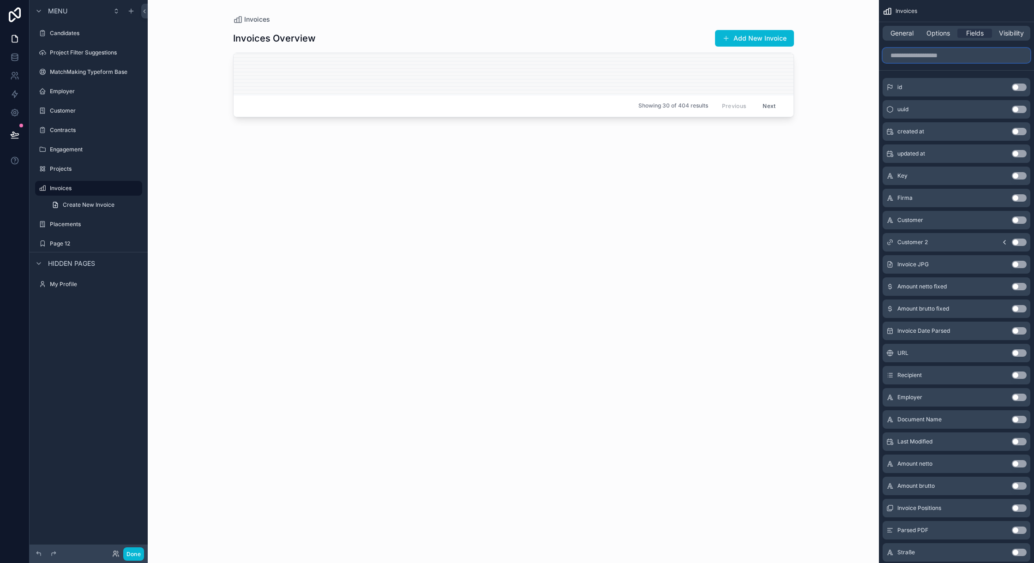
click at [922, 54] on input "scrollable content" at bounding box center [956, 55] width 148 height 15
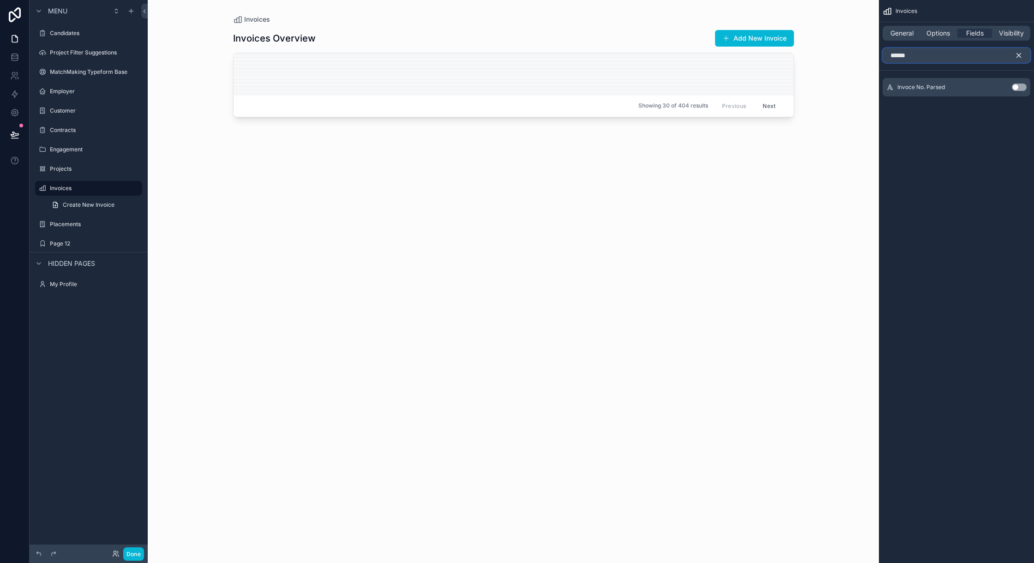
type input "******"
click at [1018, 87] on button "Use setting" at bounding box center [1019, 87] width 15 height 7
click at [937, 58] on input "******" at bounding box center [956, 55] width 148 height 15
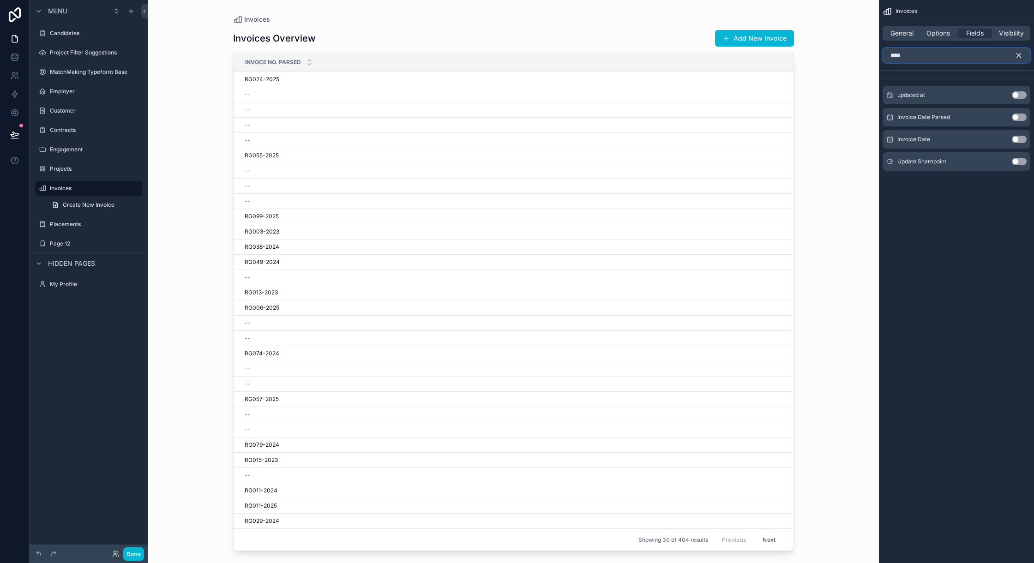
type input "****"
click at [1020, 117] on button "Use setting" at bounding box center [1019, 117] width 15 height 7
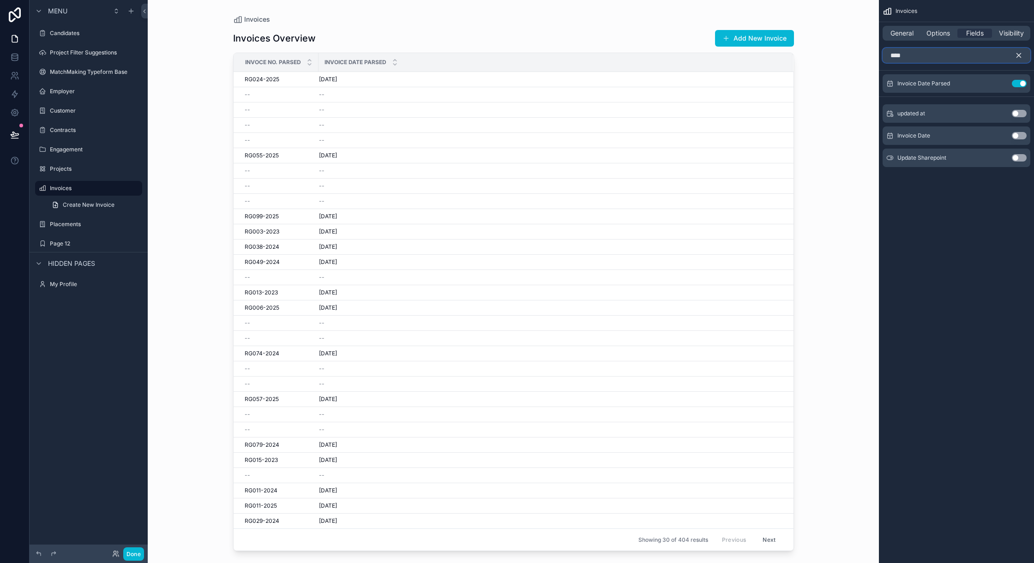
click at [914, 54] on input "****" at bounding box center [956, 55] width 148 height 15
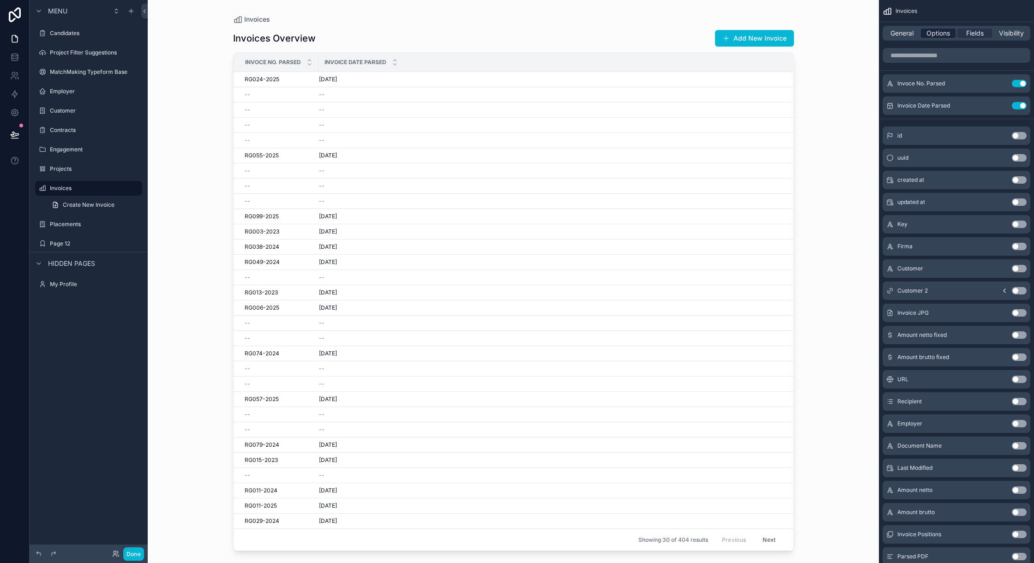
click at [933, 35] on span "Options" at bounding box center [938, 33] width 24 height 9
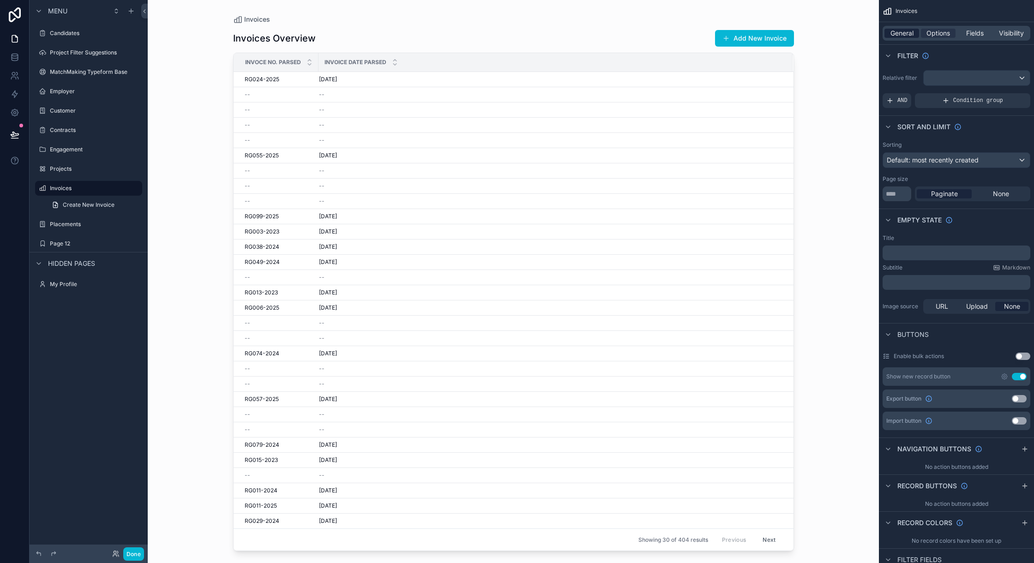
click at [909, 32] on span "General" at bounding box center [901, 33] width 23 height 9
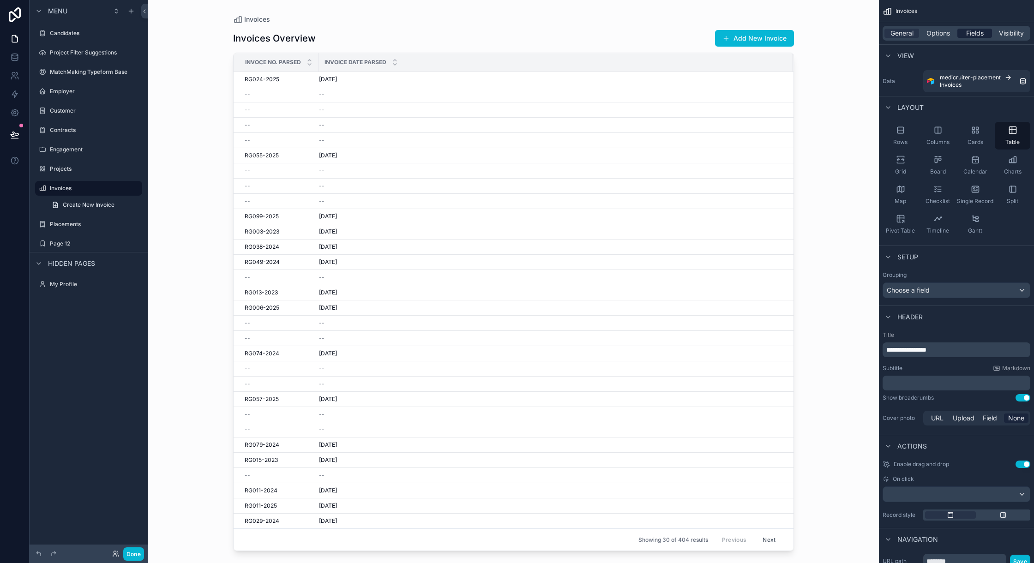
click at [971, 31] on span "Fields" at bounding box center [975, 33] width 18 height 9
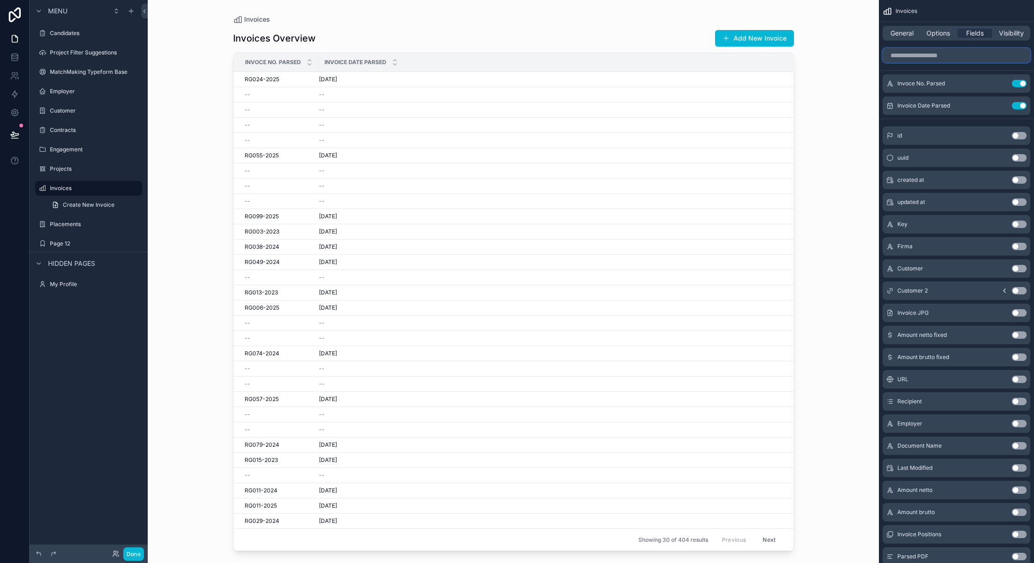
click at [903, 58] on input "scrollable content" at bounding box center [956, 55] width 148 height 15
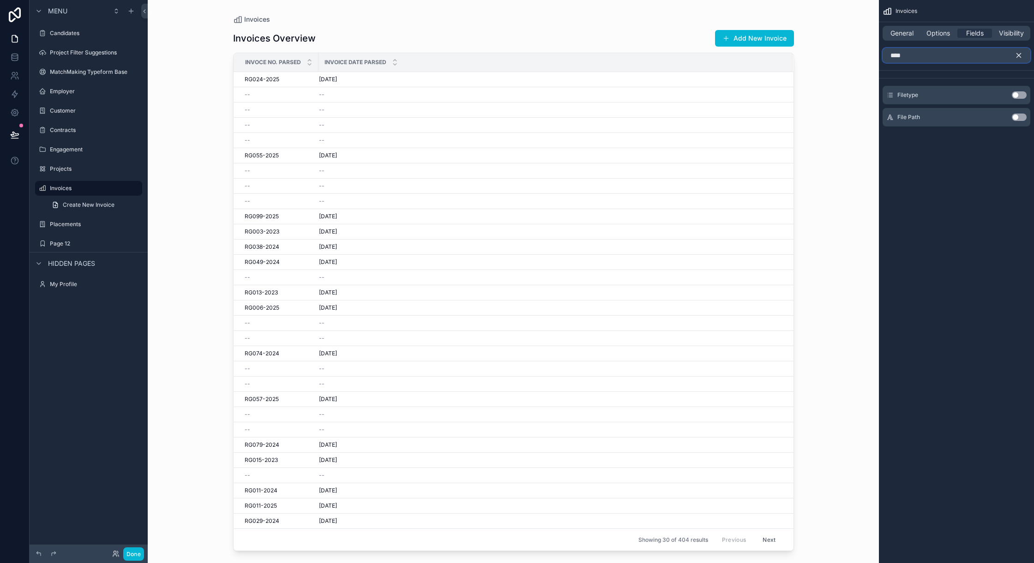
type input "****"
click at [1015, 93] on button "Use setting" at bounding box center [1019, 94] width 15 height 7
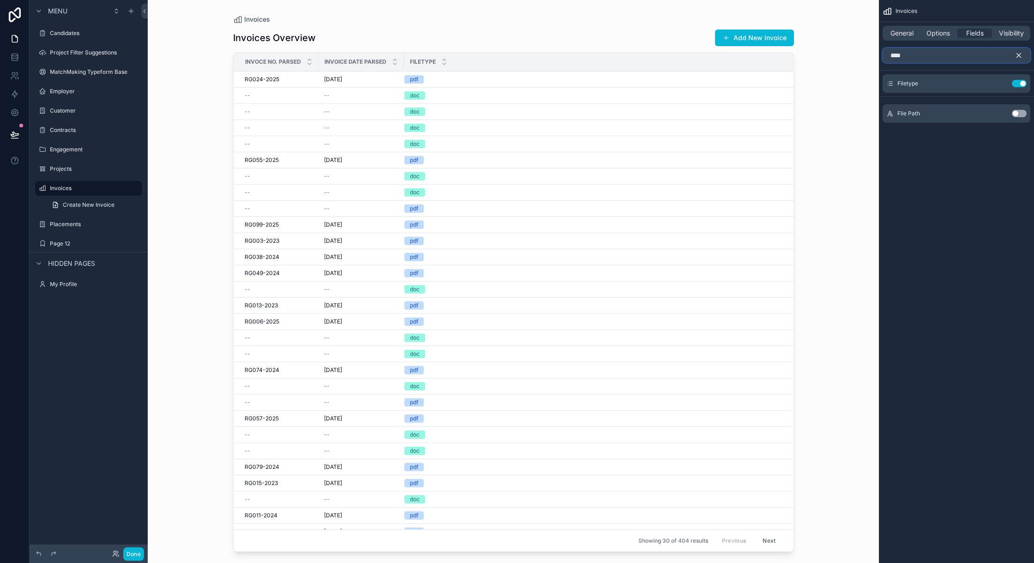
click at [917, 58] on input "****" at bounding box center [956, 55] width 148 height 15
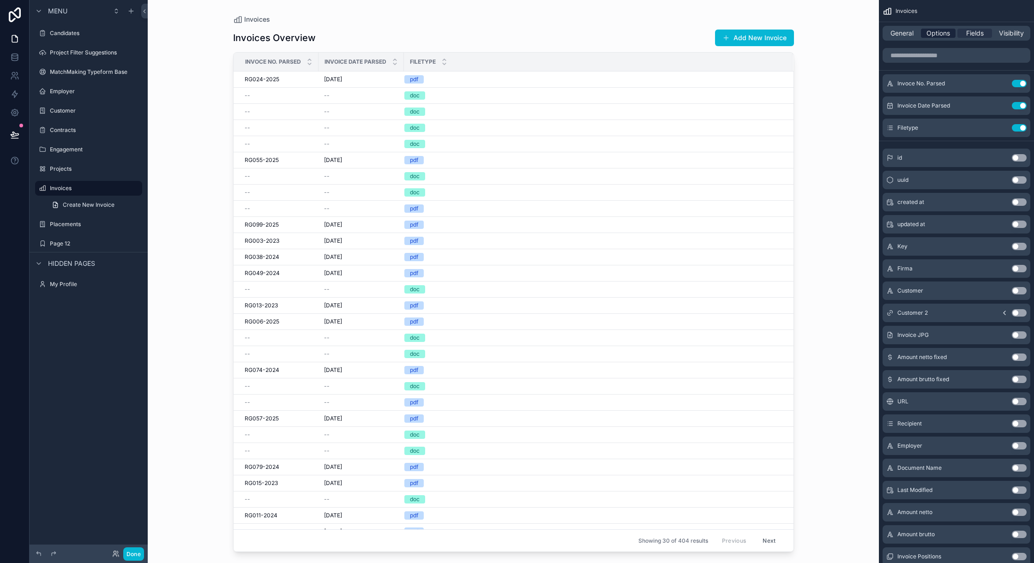
click at [938, 29] on span "Options" at bounding box center [938, 33] width 24 height 9
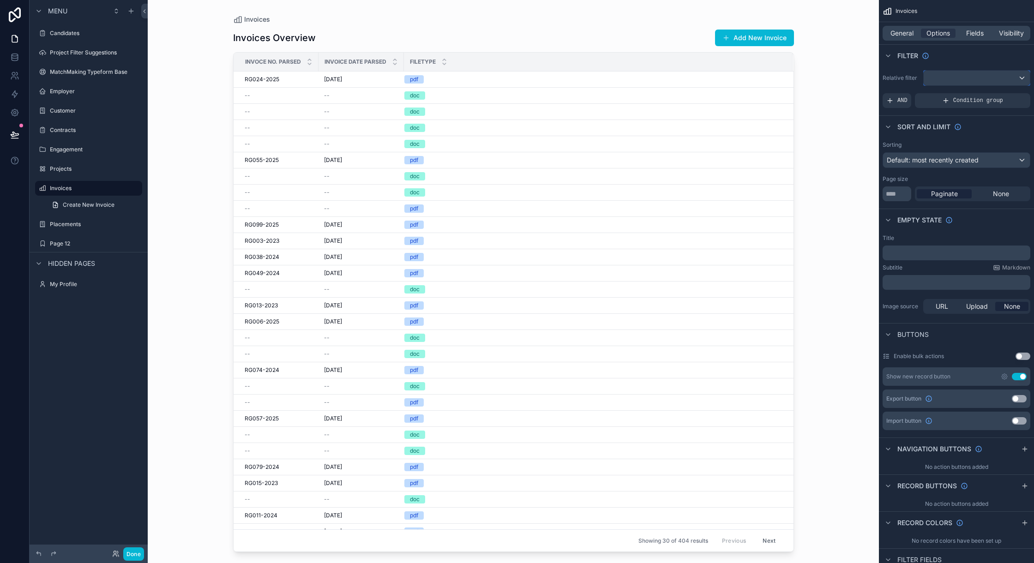
click at [941, 75] on div "scrollable content" at bounding box center [976, 78] width 106 height 15
click at [948, 72] on div "scrollable content" at bounding box center [517, 281] width 1034 height 563
click at [930, 103] on div "Condition group" at bounding box center [972, 100] width 115 height 15
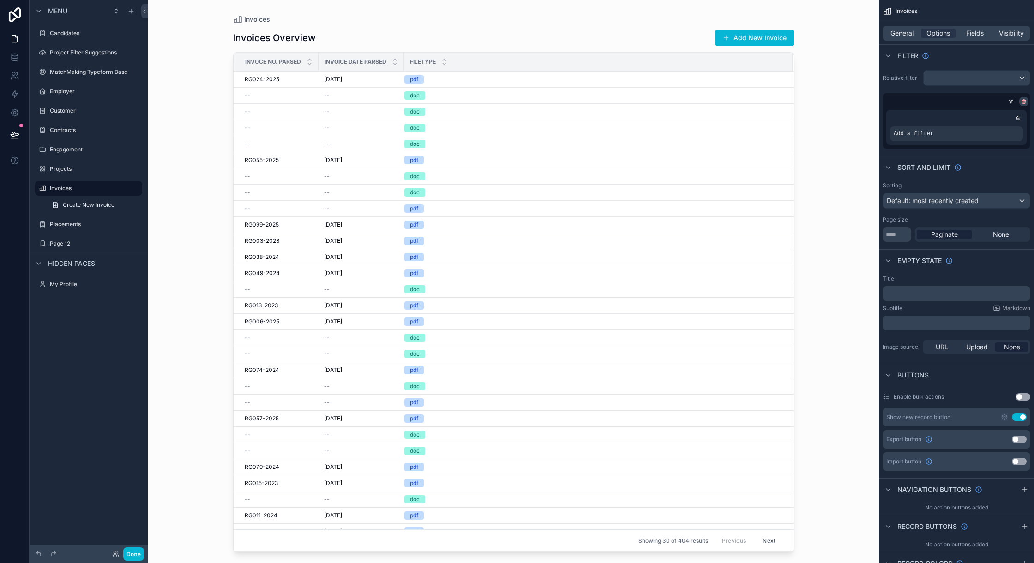
click at [1020, 98] on div "scrollable content" at bounding box center [1023, 101] width 9 height 9
click at [1017, 119] on icon "scrollable content" at bounding box center [1018, 118] width 6 height 6
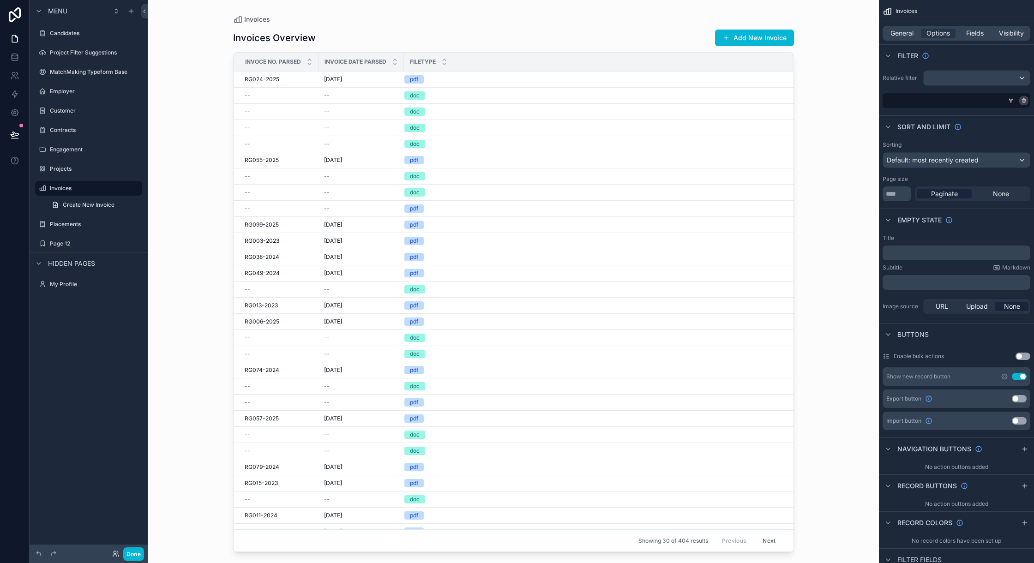
click at [1023, 98] on icon "scrollable content" at bounding box center [1024, 101] width 6 height 6
click at [946, 77] on div "scrollable content" at bounding box center [976, 78] width 106 height 15
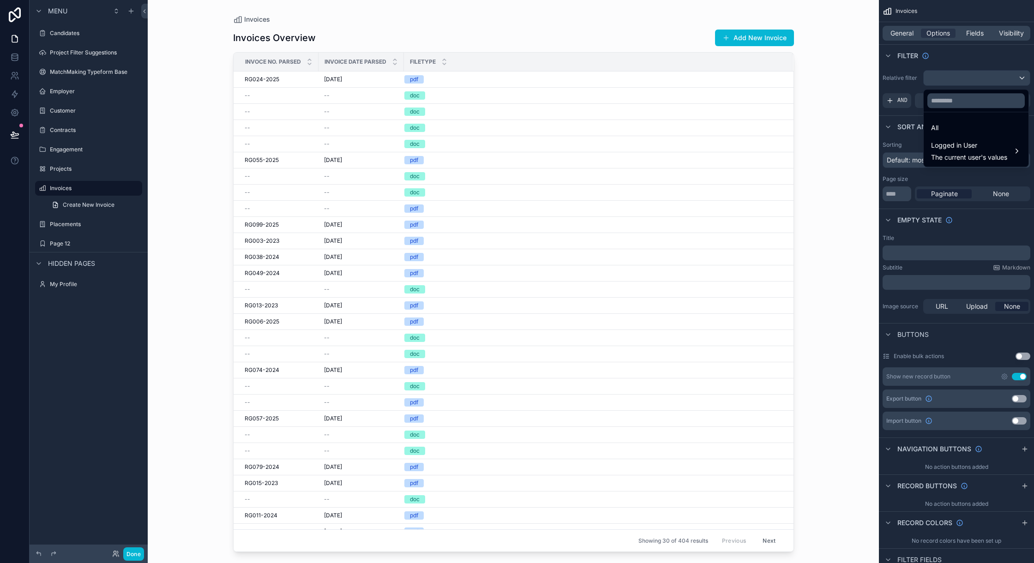
click at [946, 77] on div "scrollable content" at bounding box center [517, 281] width 1034 height 563
click at [901, 98] on span "AND" at bounding box center [902, 100] width 10 height 7
click at [918, 100] on span "Add a filter" at bounding box center [906, 100] width 40 height 7
click at [1007, 93] on icon "scrollable content" at bounding box center [1007, 94] width 6 height 6
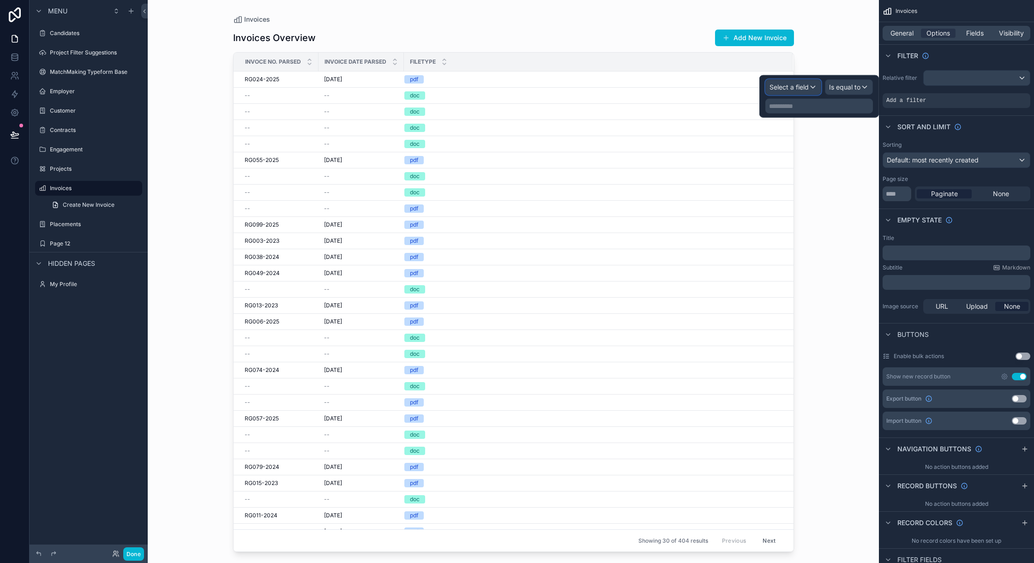
click at [803, 88] on span "Select a field" at bounding box center [788, 87] width 39 height 8
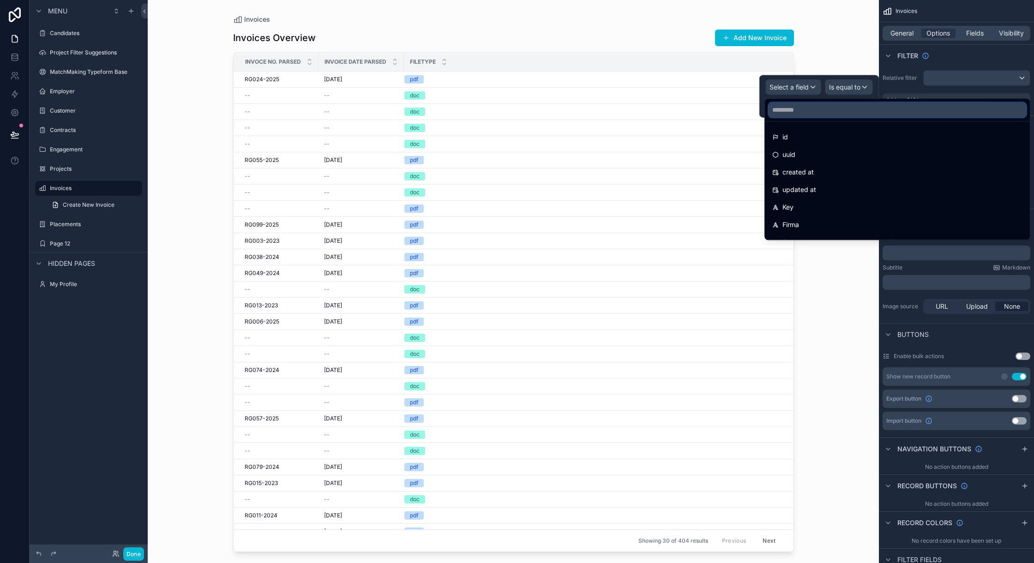
click at [824, 107] on input "text" at bounding box center [897, 109] width 258 height 15
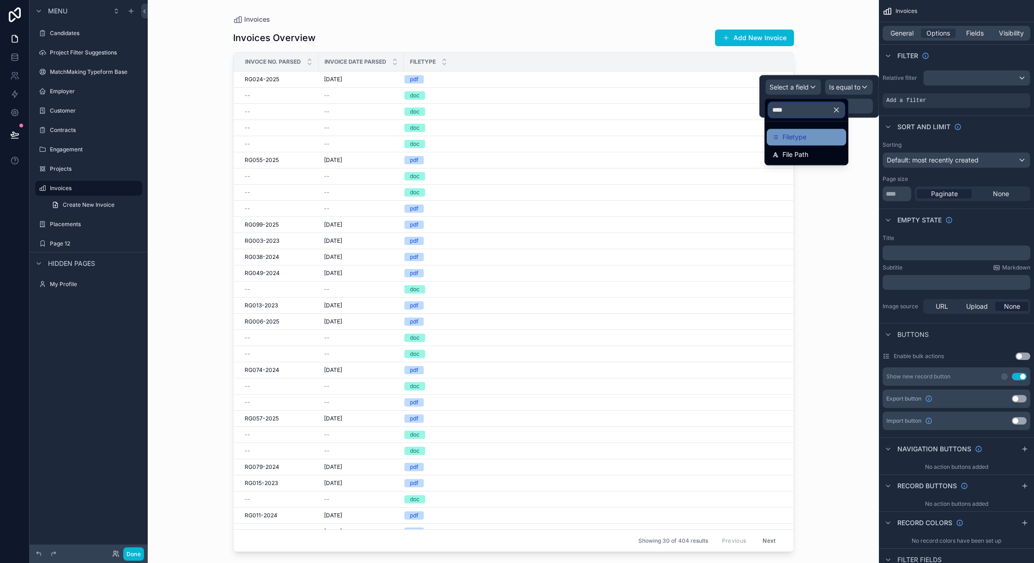
type input "****"
click at [824, 136] on div "Filetype" at bounding box center [806, 137] width 68 height 11
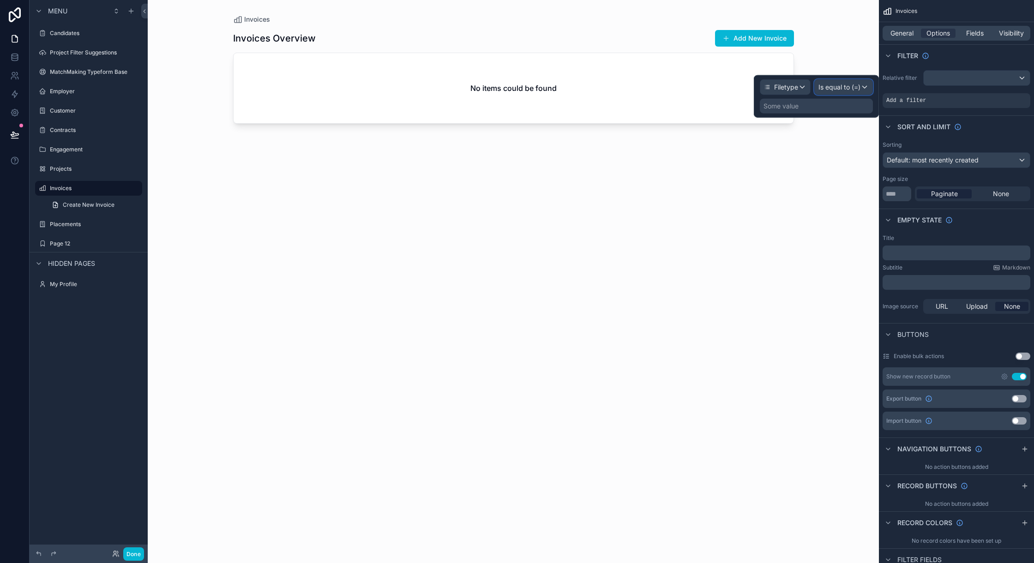
click at [839, 85] on span "Is equal to (=)" at bounding box center [839, 87] width 42 height 9
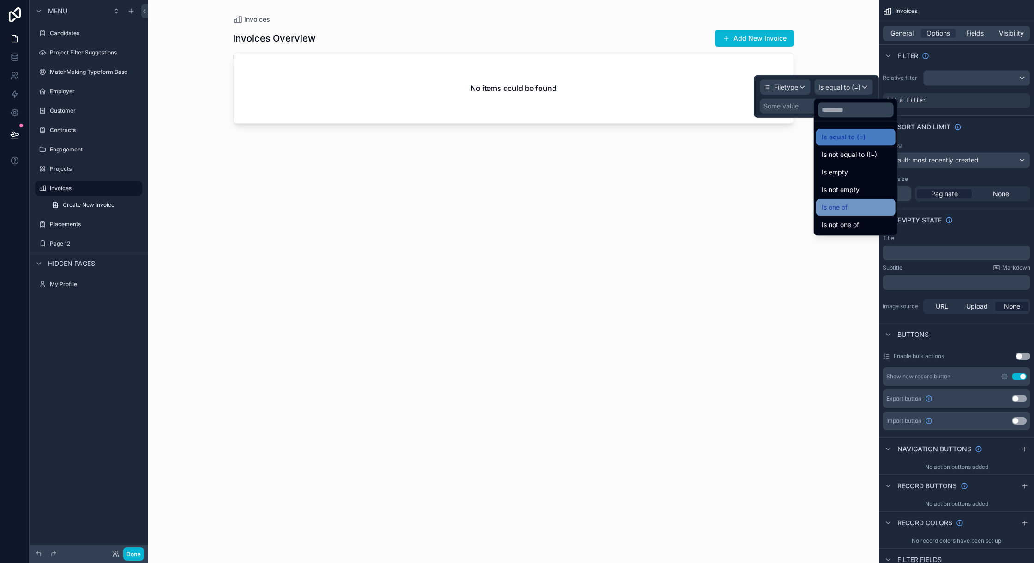
click at [852, 200] on div "Is one of" at bounding box center [855, 207] width 79 height 17
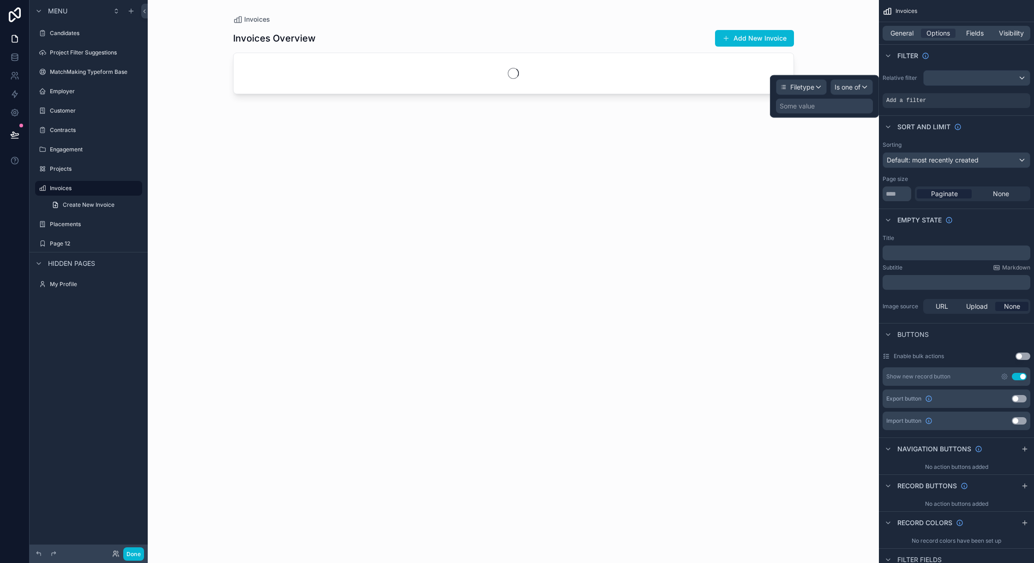
click at [813, 104] on div "Some value" at bounding box center [796, 106] width 35 height 9
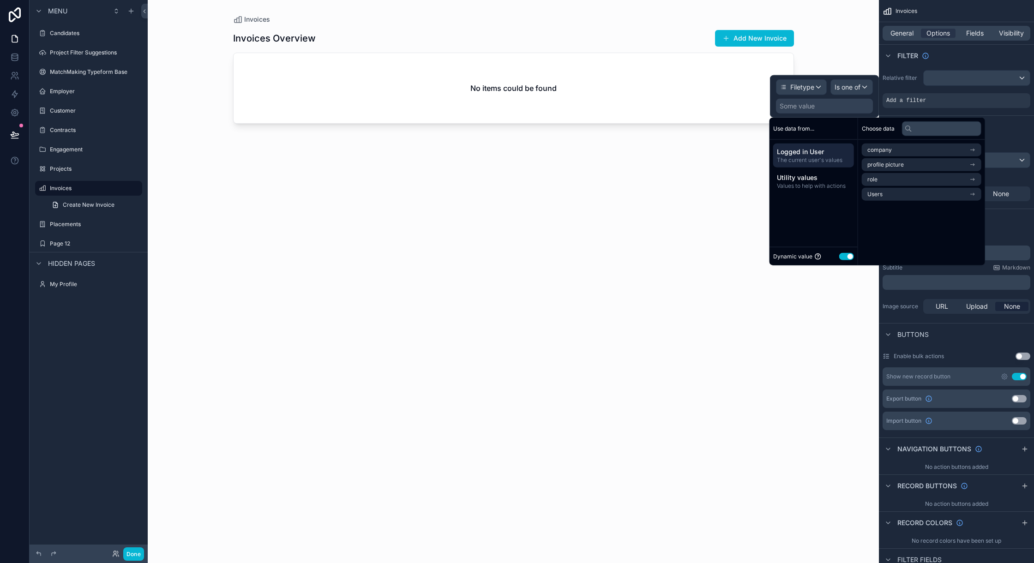
click at [818, 109] on div "Some value" at bounding box center [824, 106] width 97 height 15
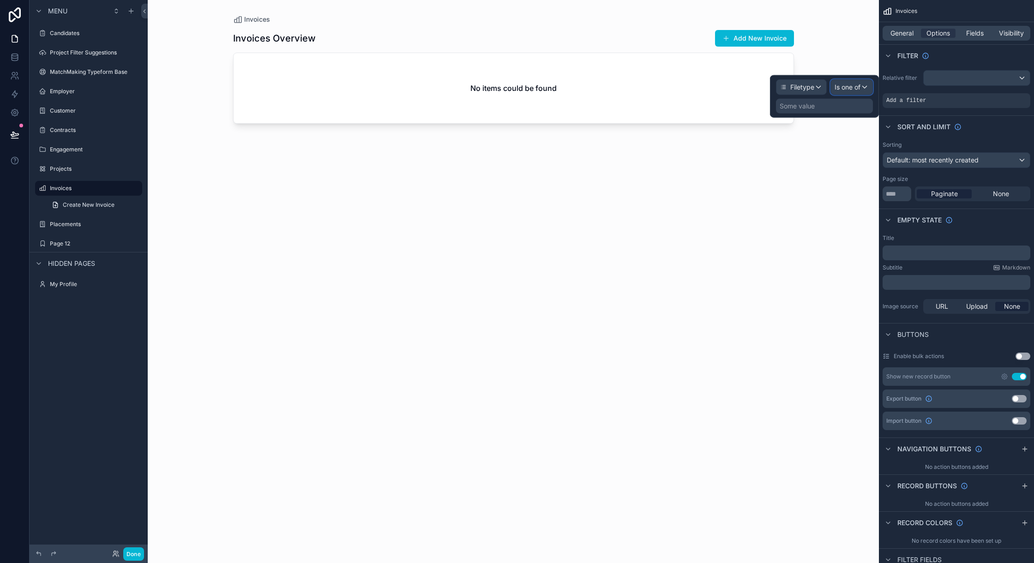
click at [855, 91] on span "Is one of" at bounding box center [847, 87] width 26 height 9
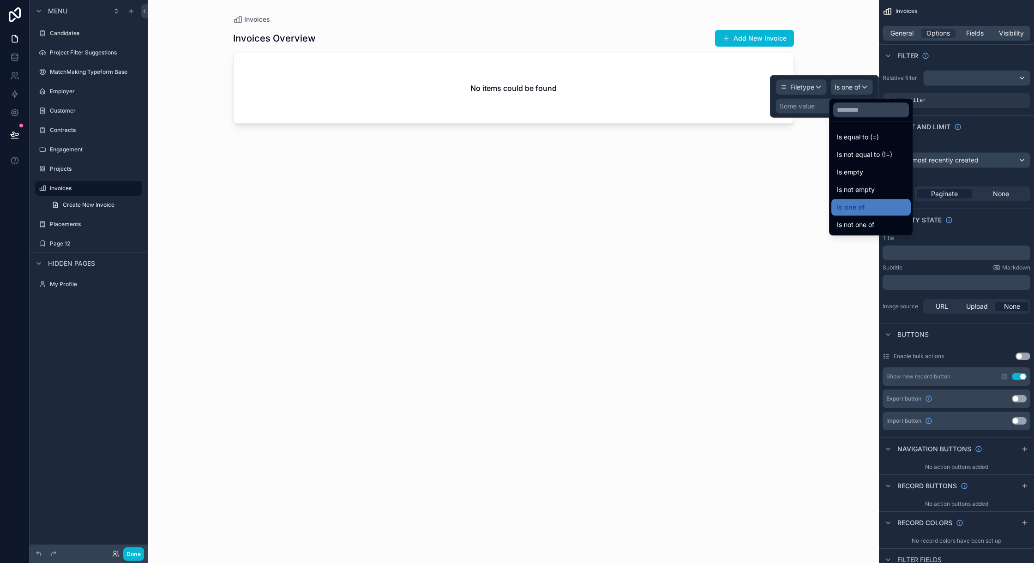
click at [856, 91] on div at bounding box center [824, 96] width 109 height 42
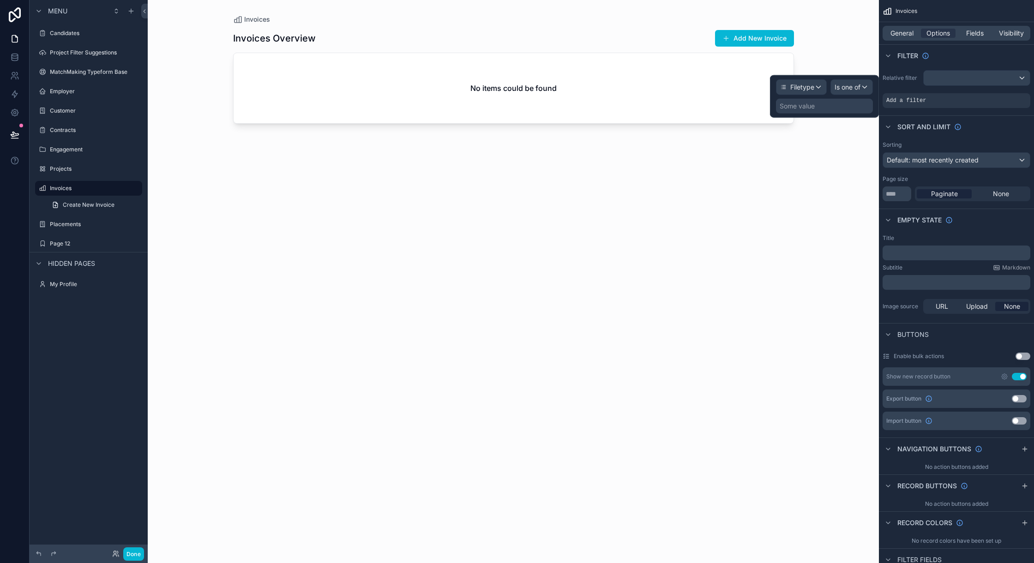
click at [831, 109] on div "Some value" at bounding box center [824, 106] width 97 height 15
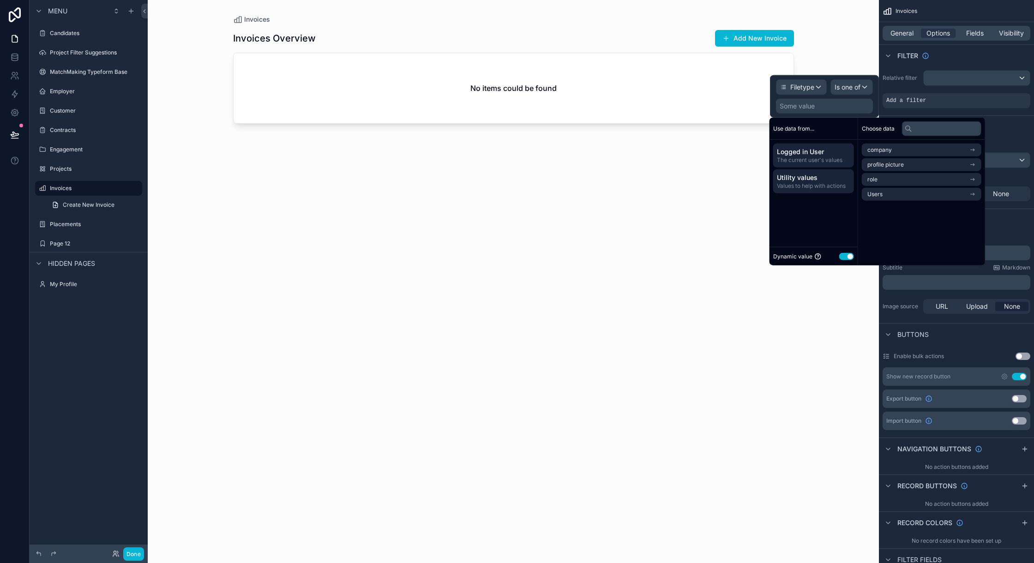
click at [827, 178] on span "Utility values" at bounding box center [813, 177] width 73 height 9
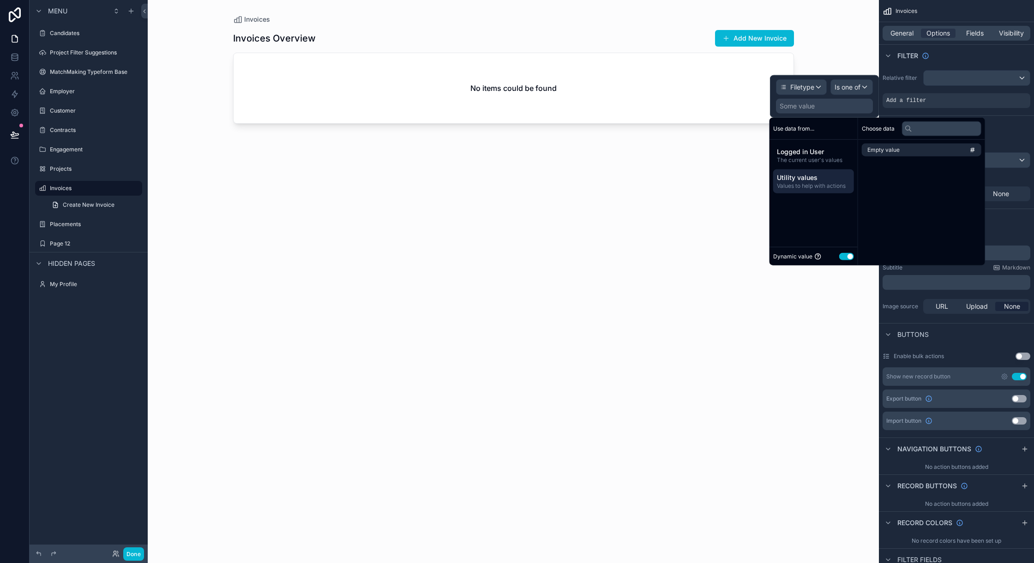
click at [842, 253] on button "Use setting" at bounding box center [846, 255] width 15 height 7
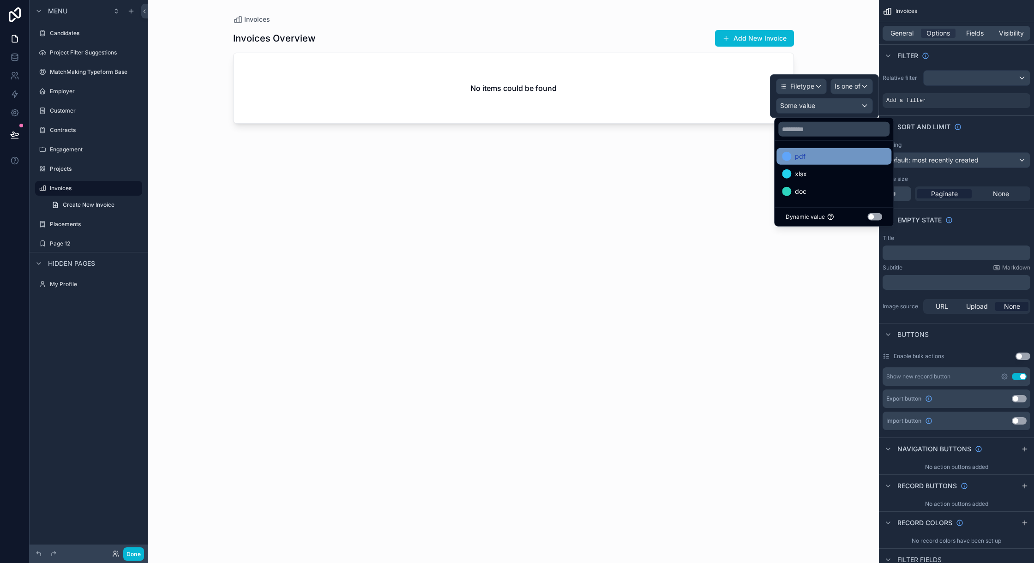
click at [805, 157] on span "pdf" at bounding box center [800, 156] width 11 height 11
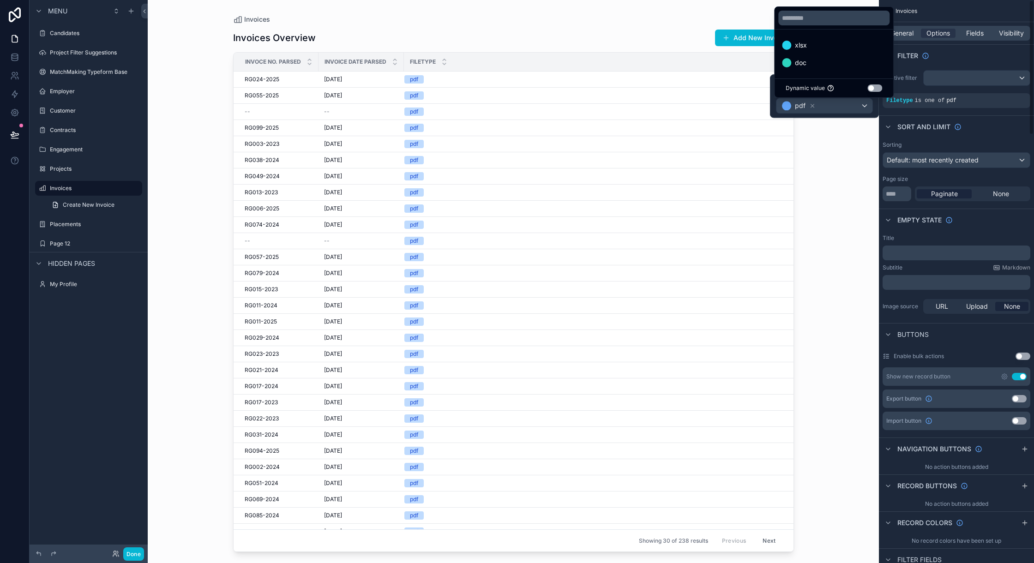
click at [881, 135] on div "Sort And Limit" at bounding box center [956, 126] width 155 height 22
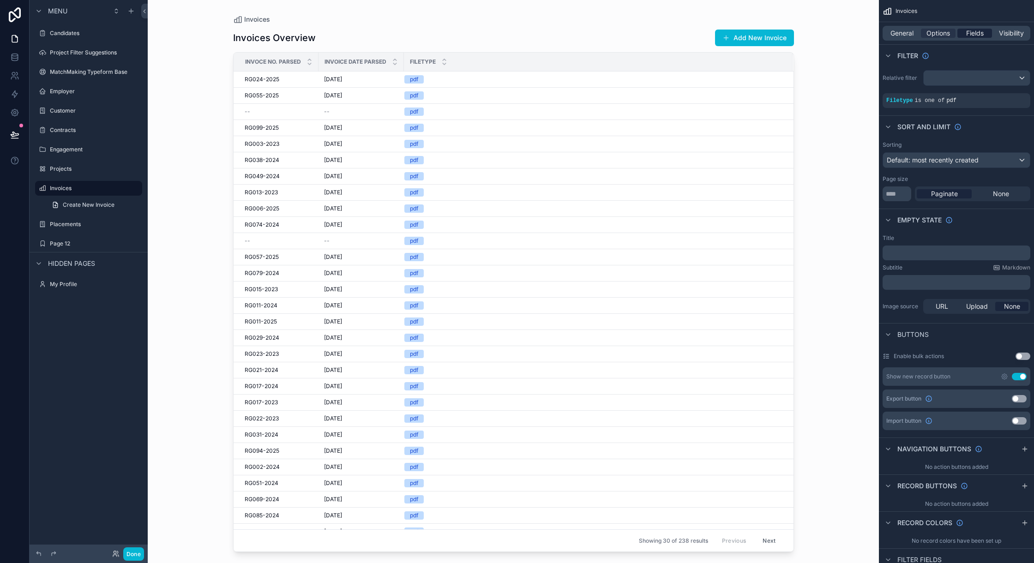
click at [980, 30] on span "Fields" at bounding box center [975, 33] width 18 height 9
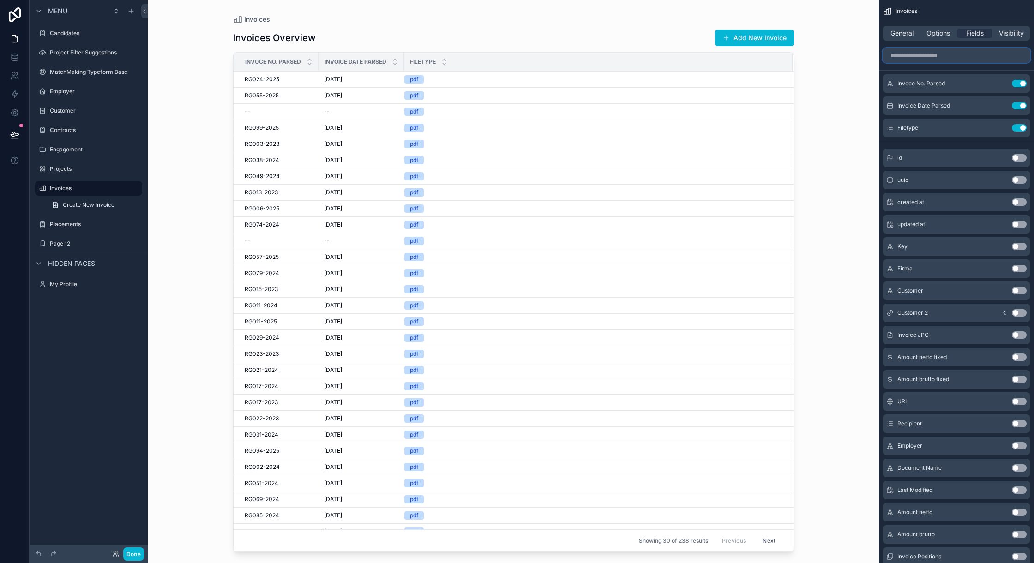
click at [942, 54] on input "scrollable content" at bounding box center [956, 55] width 148 height 15
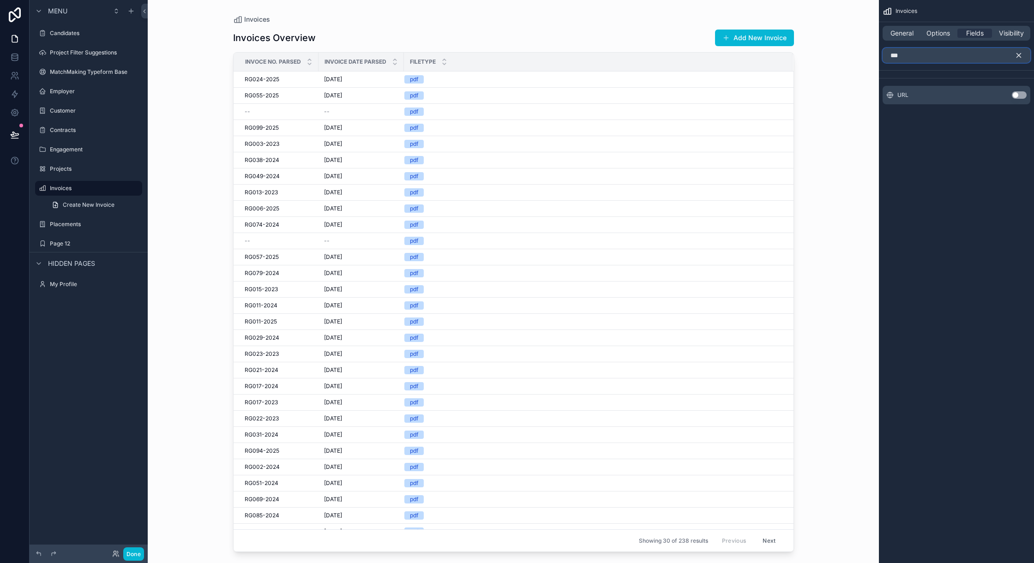
type input "***"
click at [1016, 95] on button "Use setting" at bounding box center [1019, 94] width 15 height 7
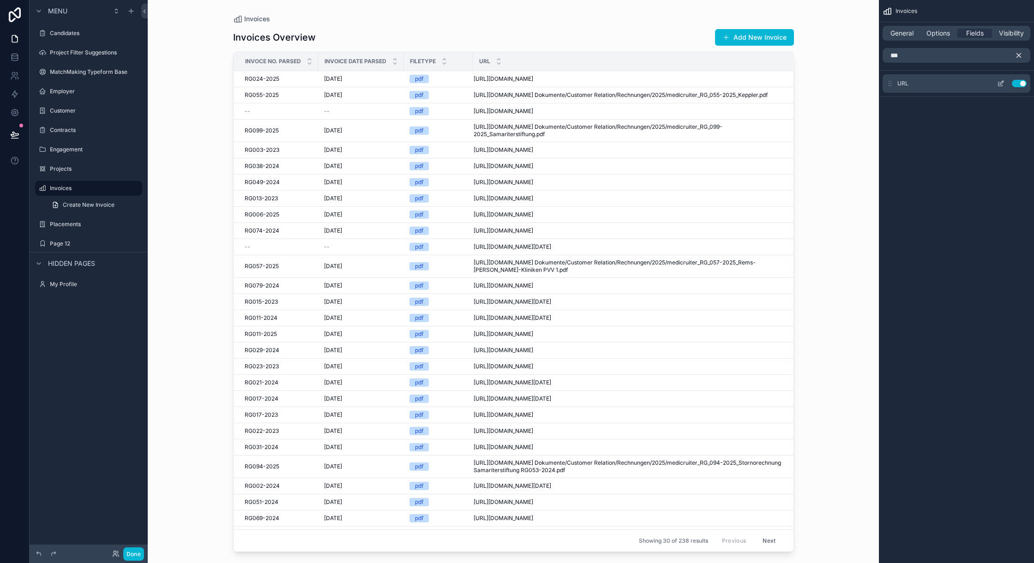
click at [1000, 79] on div "URL Use setting" at bounding box center [956, 83] width 148 height 18
click at [999, 85] on icon "scrollable content" at bounding box center [1000, 83] width 7 height 7
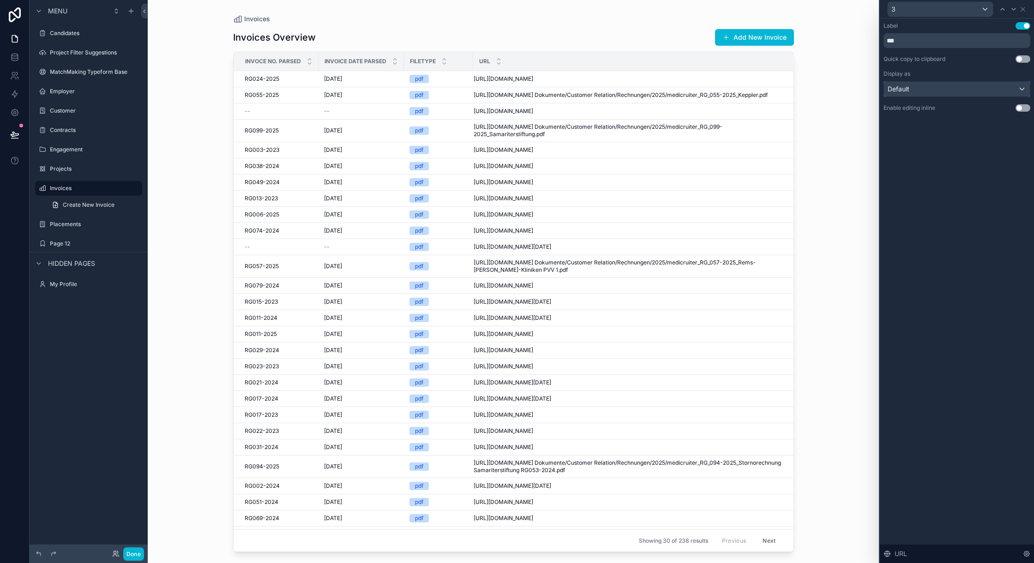
click at [934, 90] on div "Default" at bounding box center [957, 89] width 146 height 15
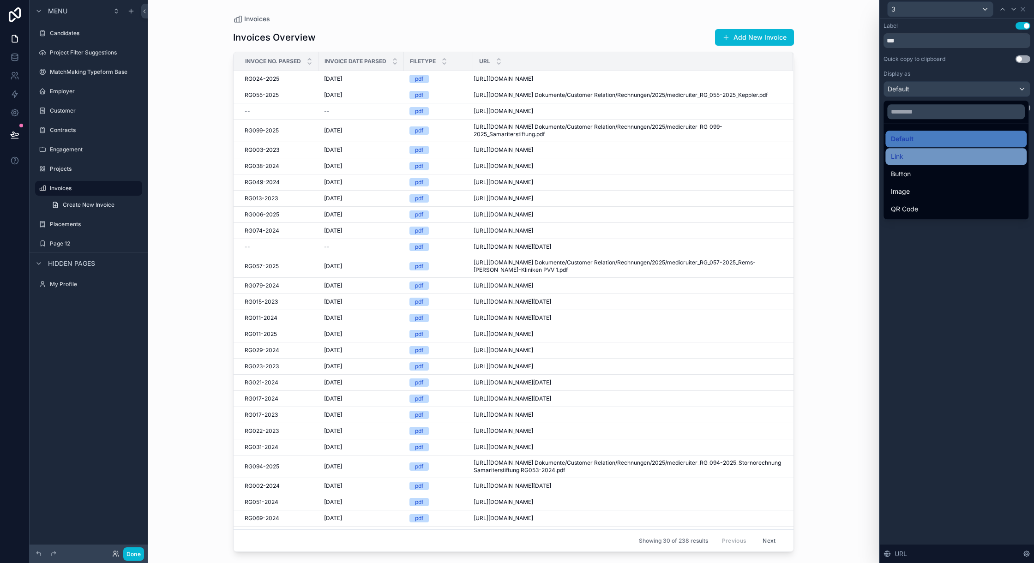
click at [946, 150] on div "Link" at bounding box center [955, 156] width 141 height 17
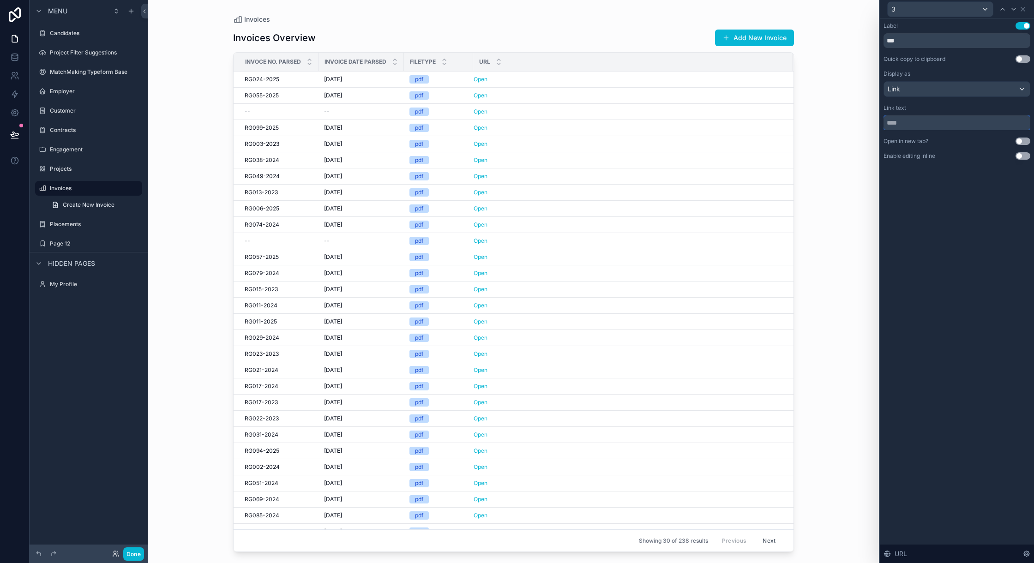
click at [934, 122] on input "text" at bounding box center [956, 122] width 147 height 15
click at [927, 88] on div "Link" at bounding box center [957, 89] width 146 height 15
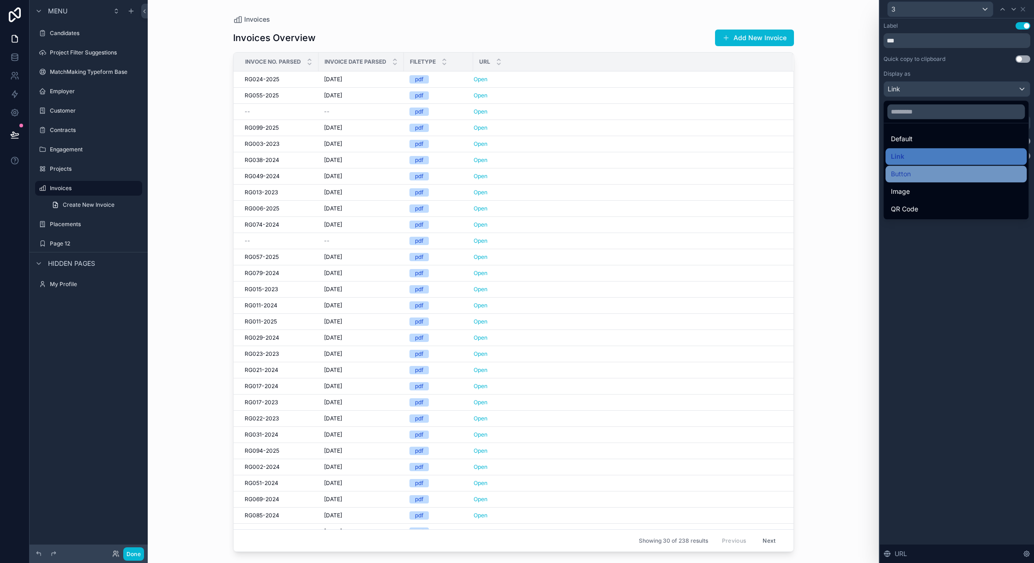
click at [933, 170] on div "Button" at bounding box center [956, 173] width 130 height 11
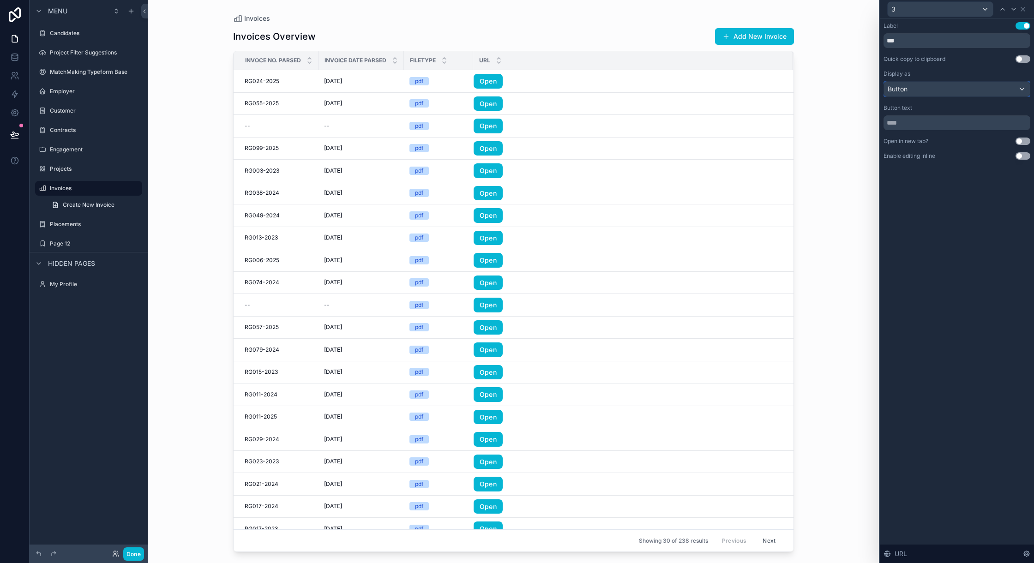
click at [916, 87] on div "Button" at bounding box center [957, 89] width 146 height 15
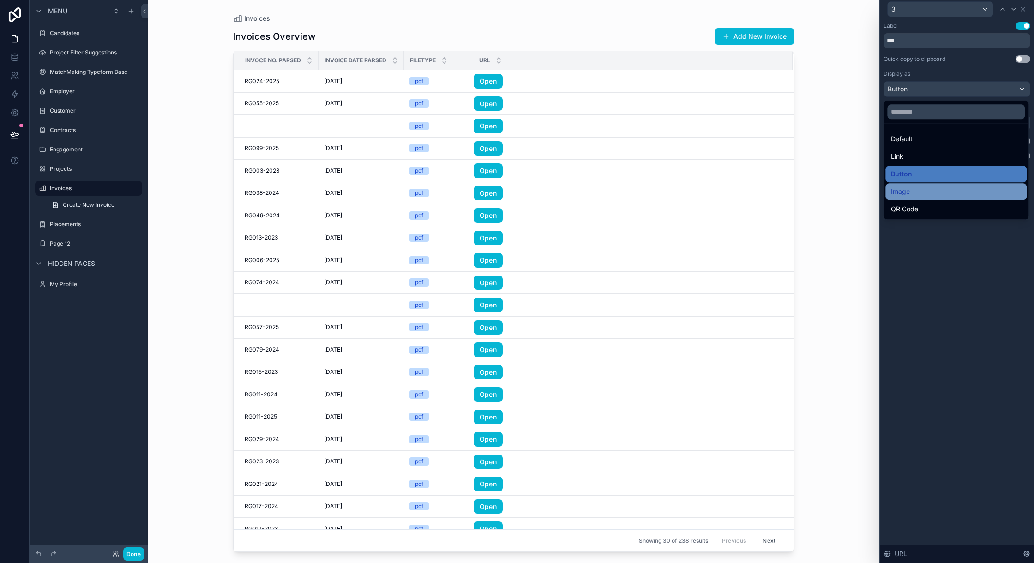
click at [931, 185] on div "Image" at bounding box center [955, 191] width 141 height 17
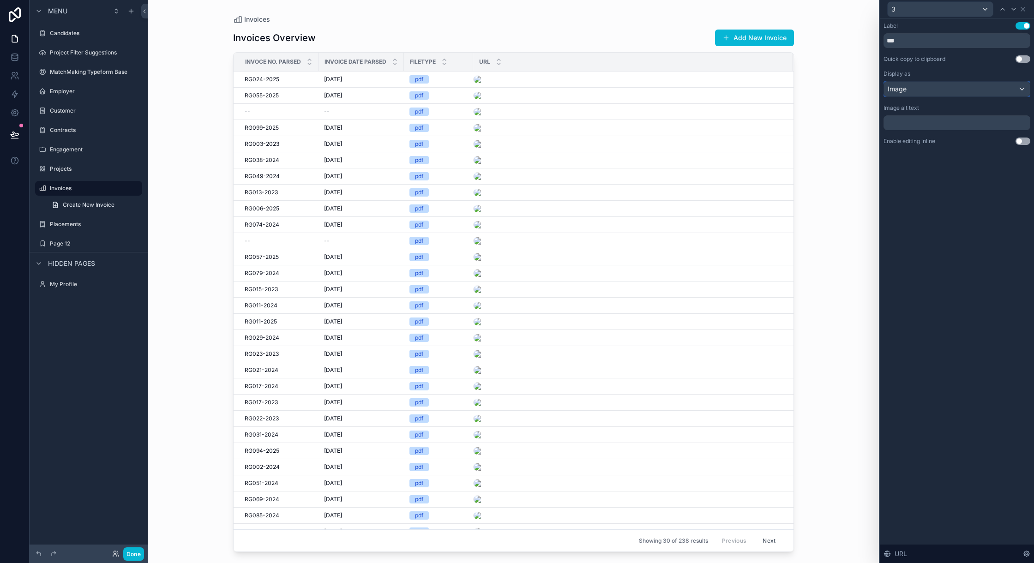
click at [920, 90] on div "Image" at bounding box center [957, 89] width 146 height 15
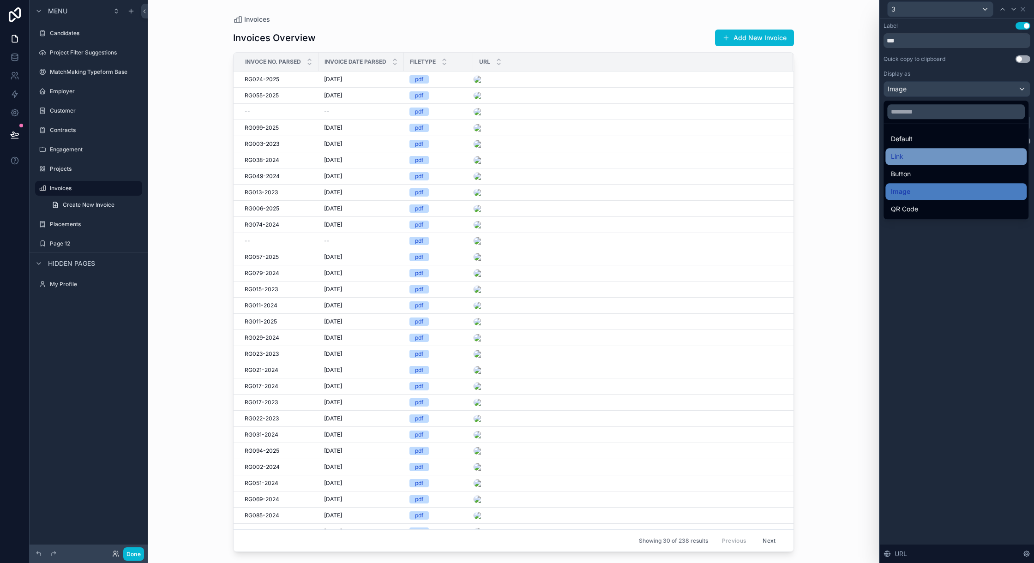
click at [932, 155] on div "Link" at bounding box center [956, 156] width 130 height 11
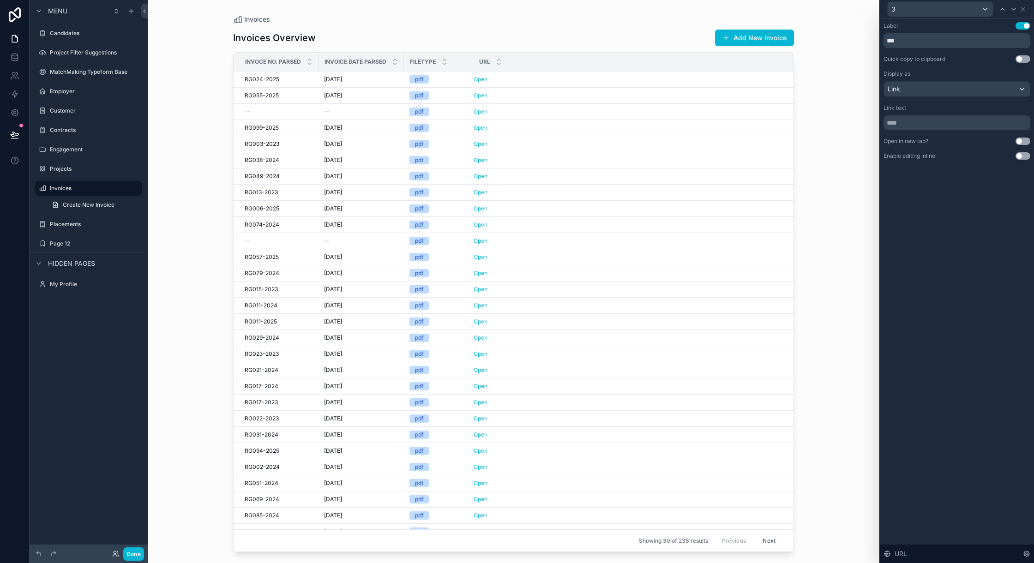
click at [947, 239] on div "Label Use setting *** Quick copy to clipboard Use setting Display as Link Link …" at bounding box center [957, 290] width 154 height 545
click at [918, 120] on input "text" at bounding box center [956, 122] width 147 height 15
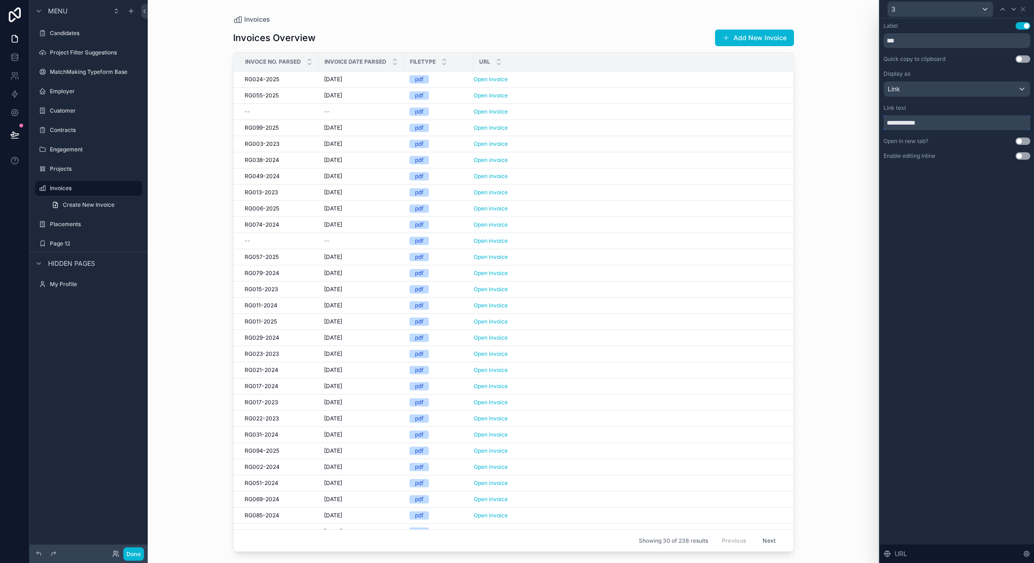
type input "**********"
click at [1019, 139] on button "Use setting" at bounding box center [1022, 141] width 15 height 7
click at [1021, 9] on icon at bounding box center [1022, 9] width 7 height 7
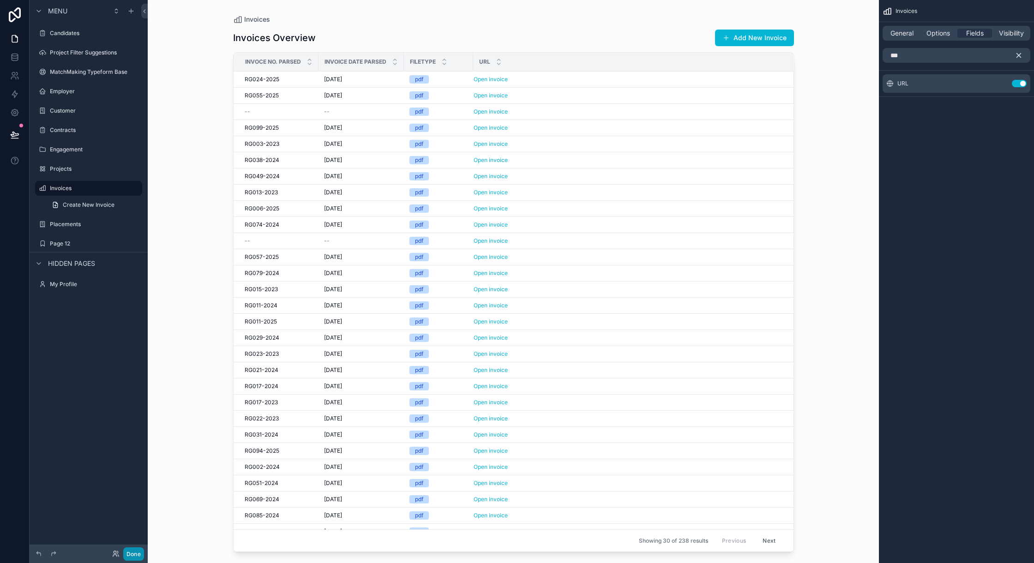
click at [132, 552] on button "Done" at bounding box center [133, 553] width 21 height 13
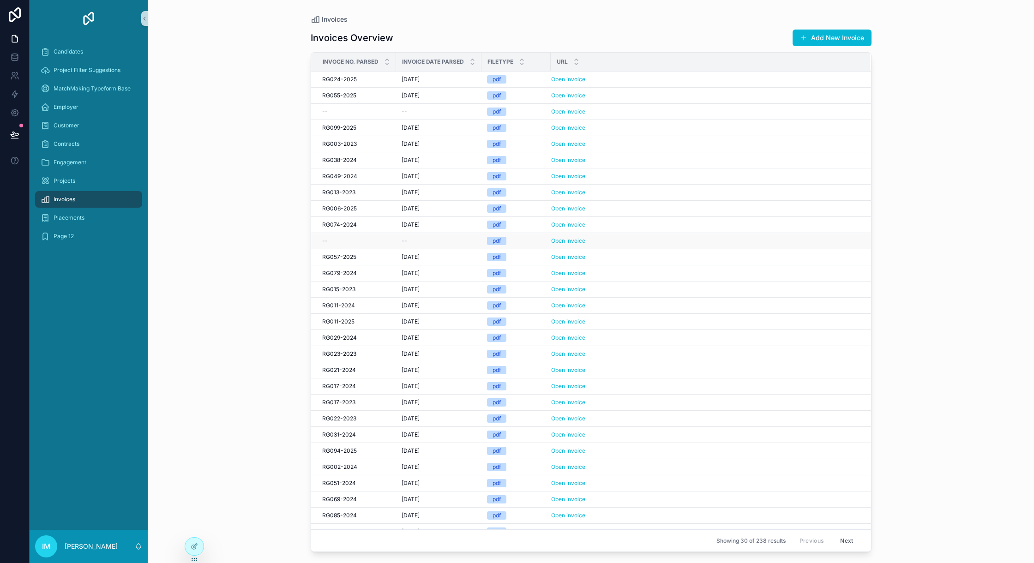
click at [428, 242] on div "--" at bounding box center [438, 240] width 74 height 7
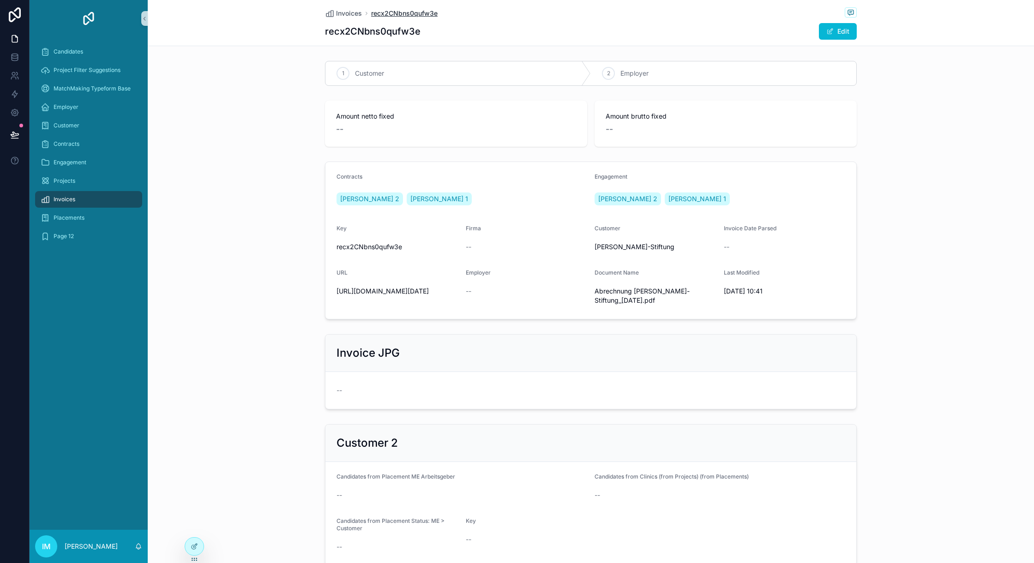
click at [409, 13] on span "recx2CNbns0qufw3e" at bounding box center [404, 13] width 66 height 9
click at [403, 11] on span "recx2CNbns0qufw3e" at bounding box center [404, 13] width 66 height 9
click at [349, 12] on span "Invoices" at bounding box center [349, 13] width 26 height 9
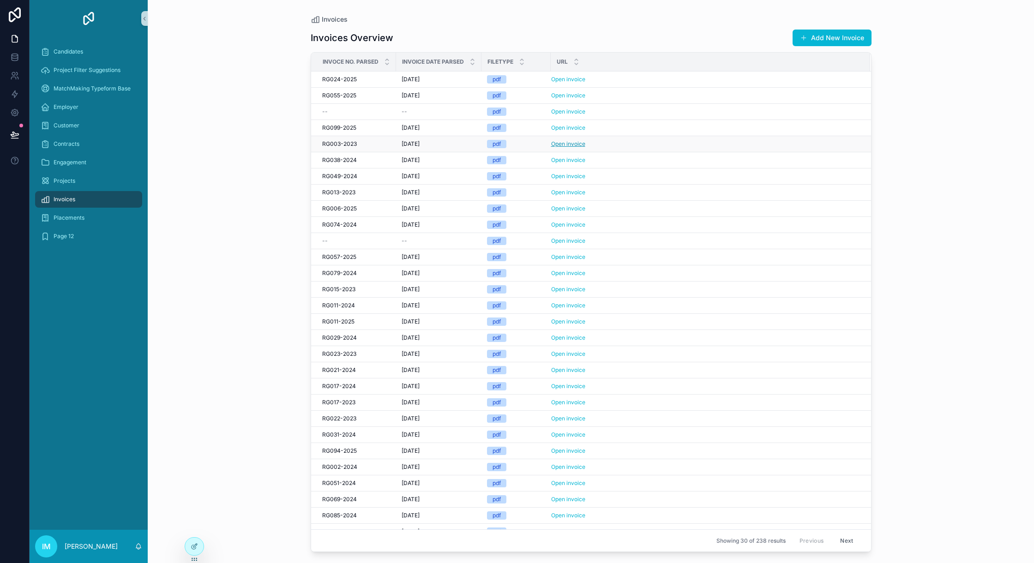
click at [561, 143] on link "Open invoice" at bounding box center [568, 143] width 34 height 7
click at [196, 547] on icon at bounding box center [194, 546] width 7 height 7
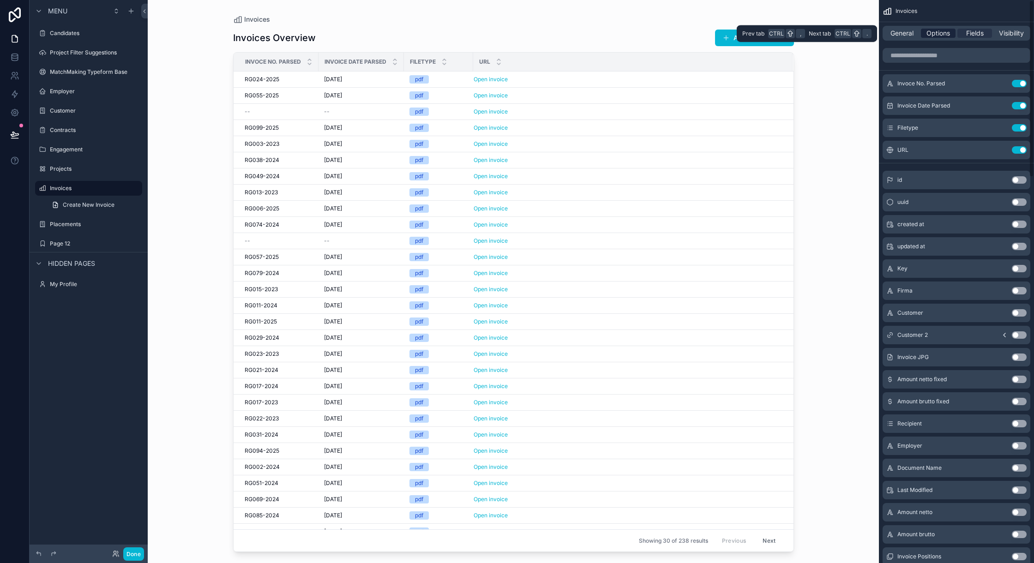
click at [935, 31] on span "Options" at bounding box center [938, 33] width 24 height 9
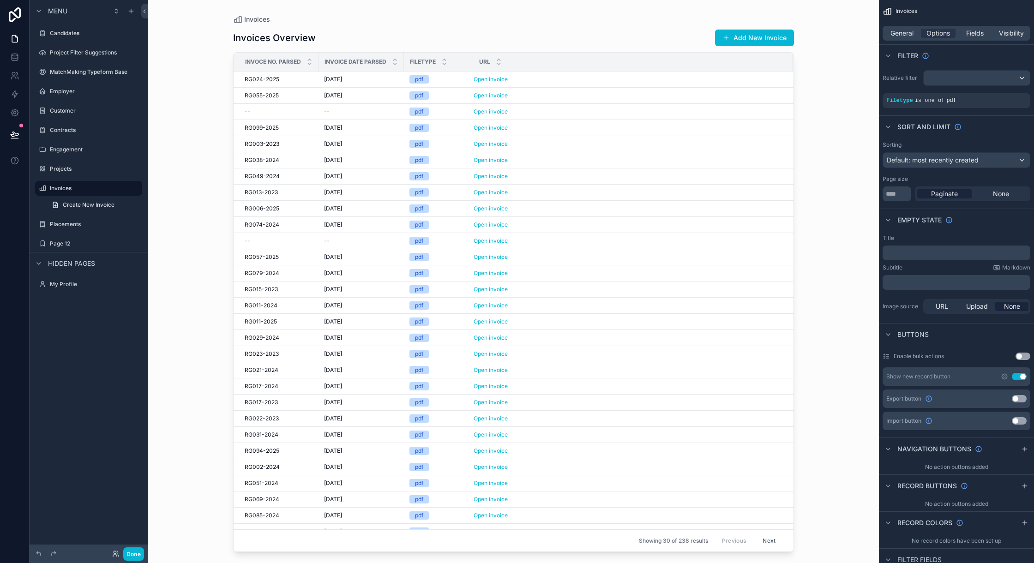
click at [637, 117] on div "scrollable content" at bounding box center [513, 276] width 590 height 552
click at [646, 132] on div "Open invoice Open invoice" at bounding box center [627, 127] width 308 height 7
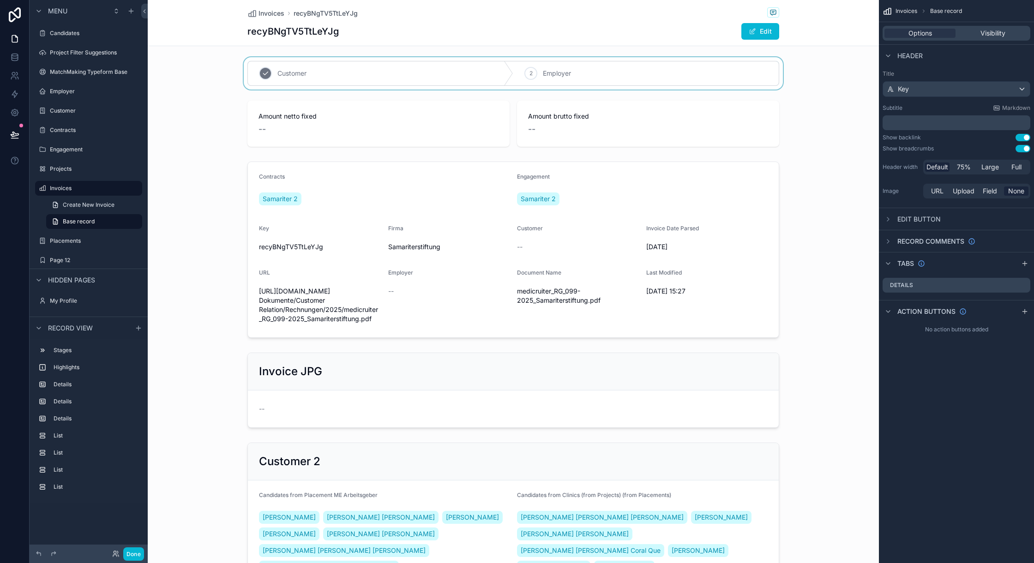
click at [356, 76] on div "scrollable content" at bounding box center [513, 73] width 731 height 32
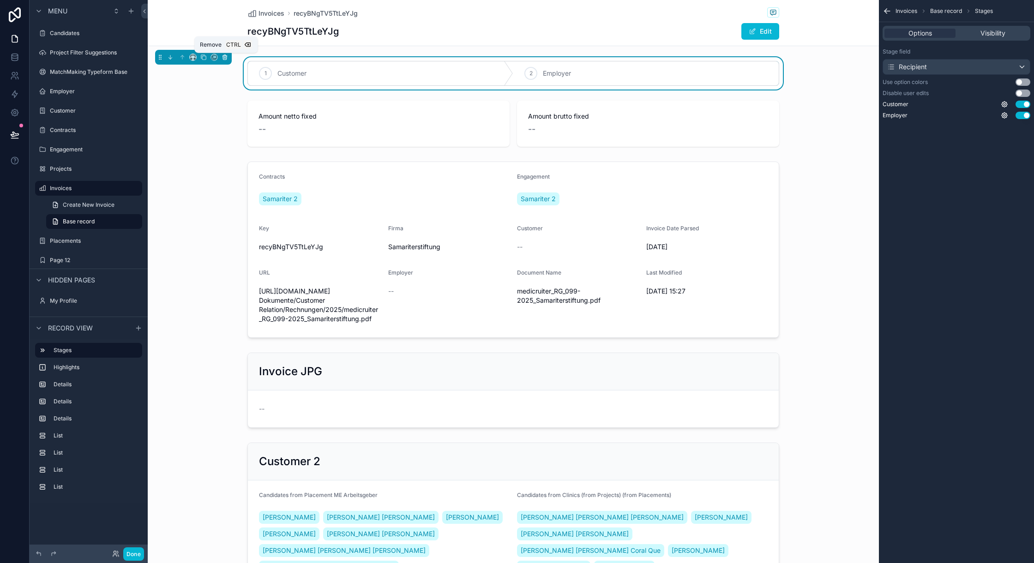
click at [226, 60] on icon "scrollable content" at bounding box center [225, 57] width 6 height 6
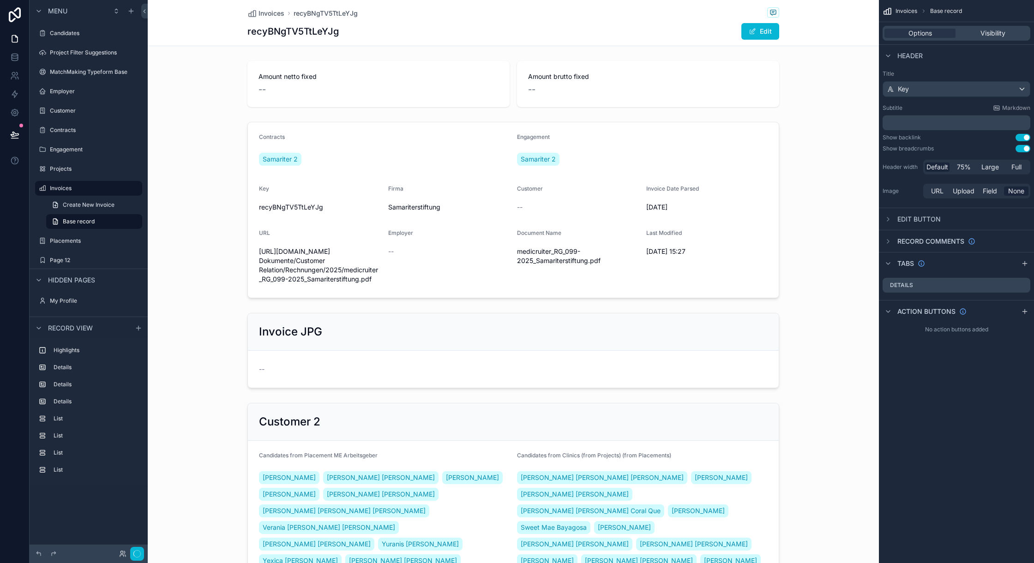
click at [785, 134] on div "scrollable content" at bounding box center [513, 210] width 731 height 184
click at [619, 128] on form "Contracts Samariter 2 Engagement Samariter 2 Key recyBNgTV5TtLeYJg Firma Samari…" at bounding box center [513, 209] width 531 height 175
click at [268, 124] on form "Contracts Samariter 2 Engagement Samariter 2 Key recyBNgTV5TtLeYJg Firma Samari…" at bounding box center [513, 209] width 531 height 175
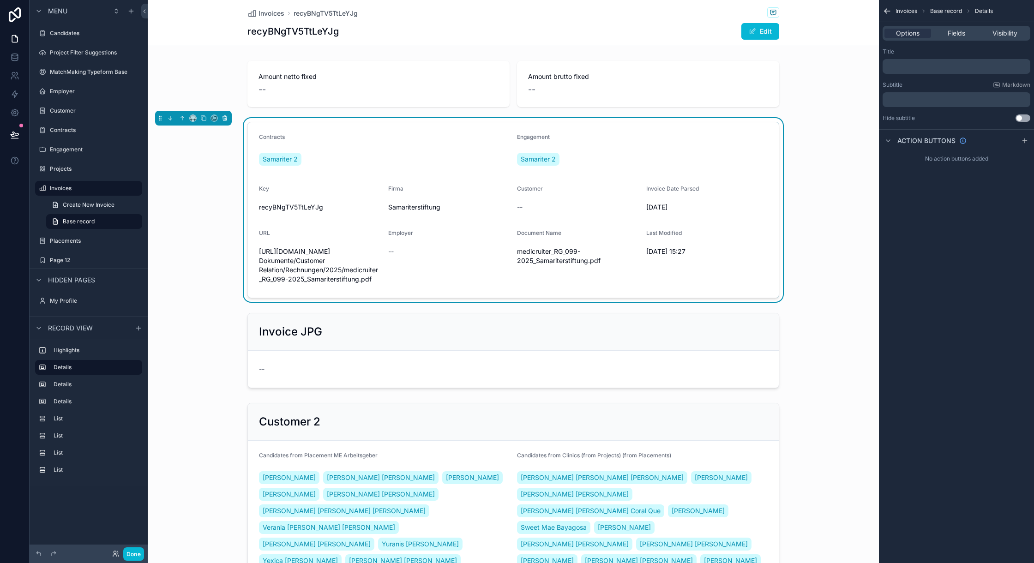
click at [226, 115] on icon "scrollable content" at bounding box center [225, 118] width 6 height 6
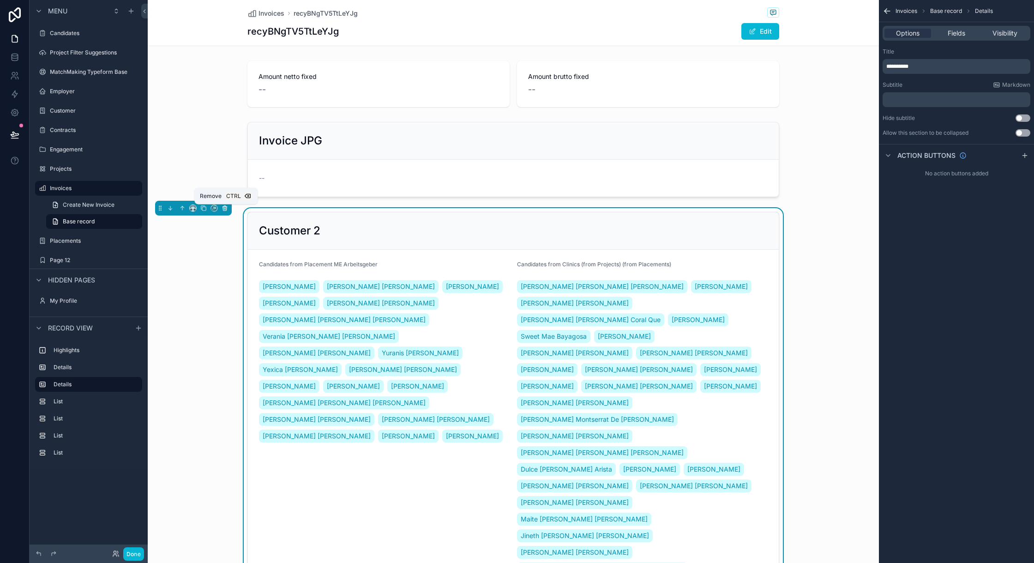
click at [227, 208] on icon "scrollable content" at bounding box center [225, 209] width 4 height 4
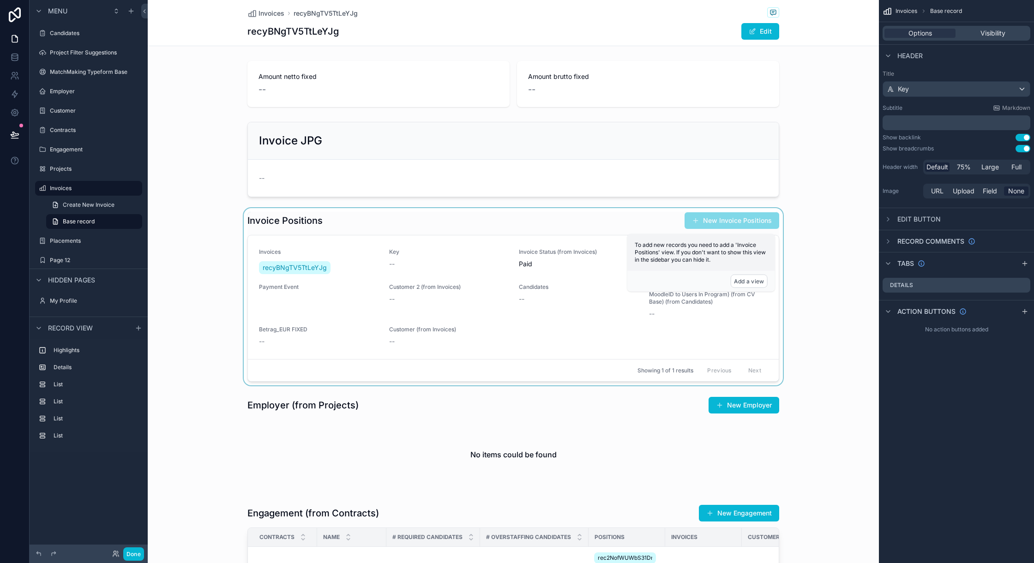
click at [253, 224] on div "scrollable content" at bounding box center [513, 296] width 731 height 177
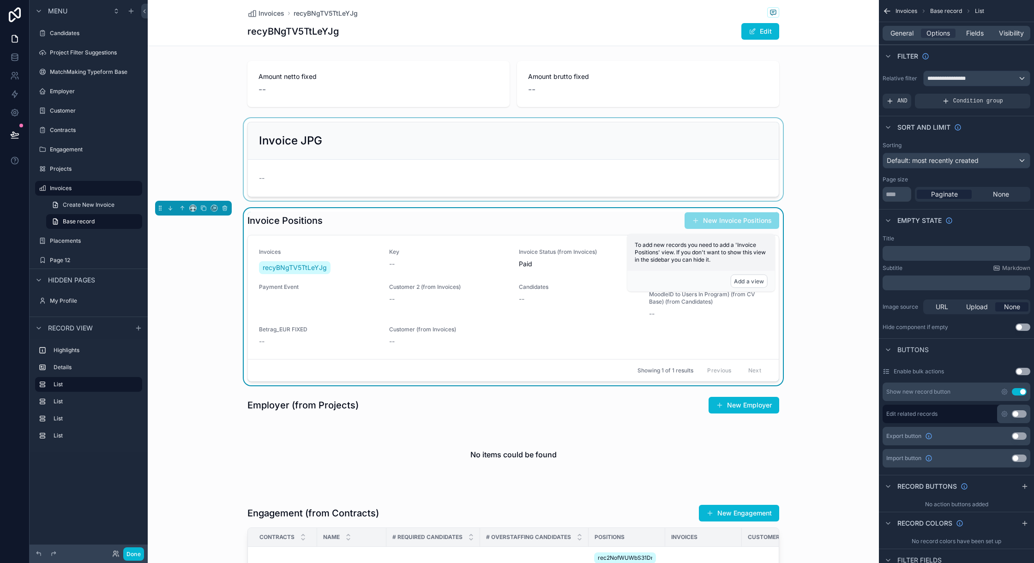
click at [256, 140] on div "scrollable content" at bounding box center [513, 159] width 731 height 83
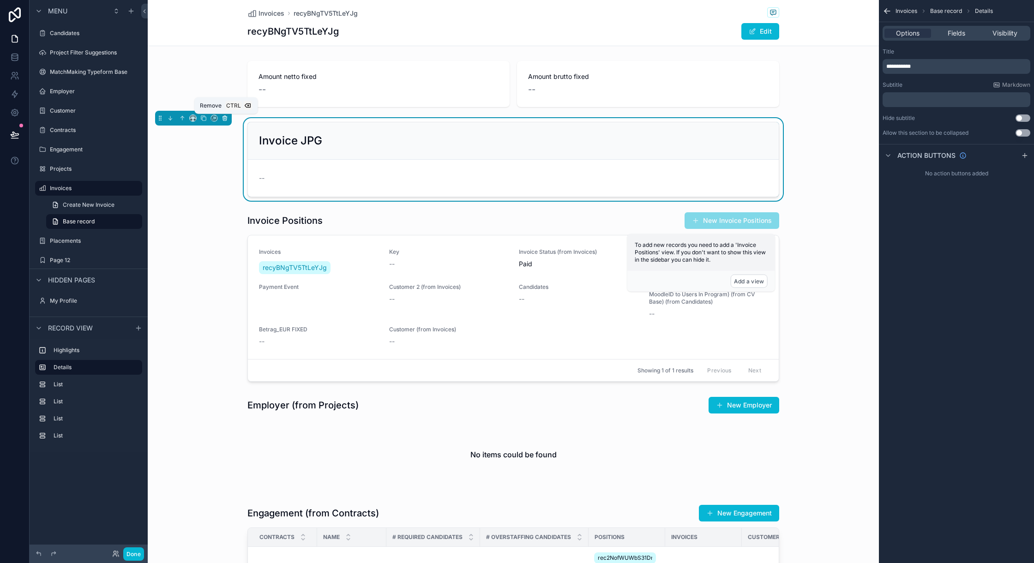
click at [228, 116] on icon "scrollable content" at bounding box center [225, 118] width 6 height 6
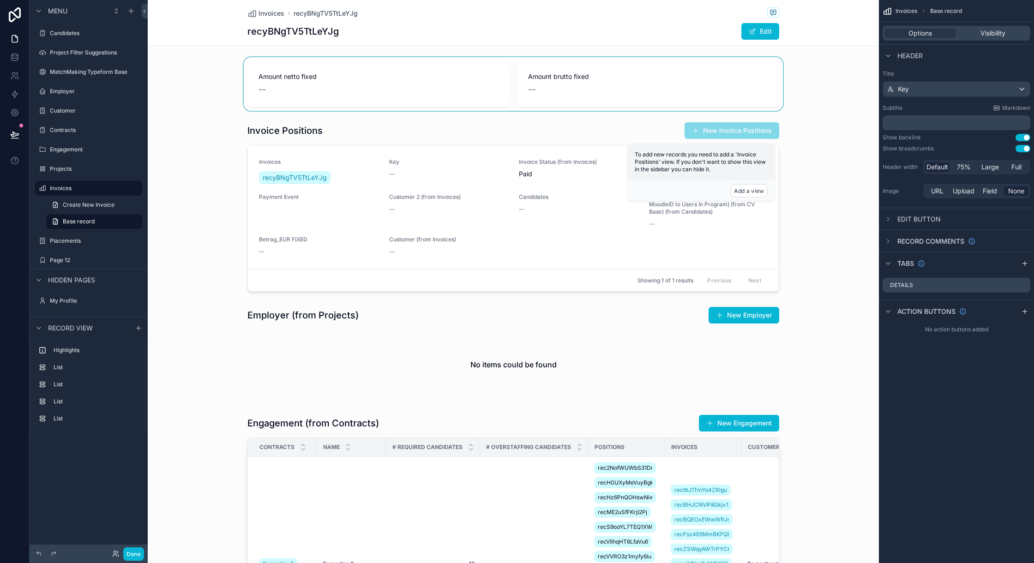
click at [261, 87] on div "scrollable content" at bounding box center [513, 84] width 731 height 54
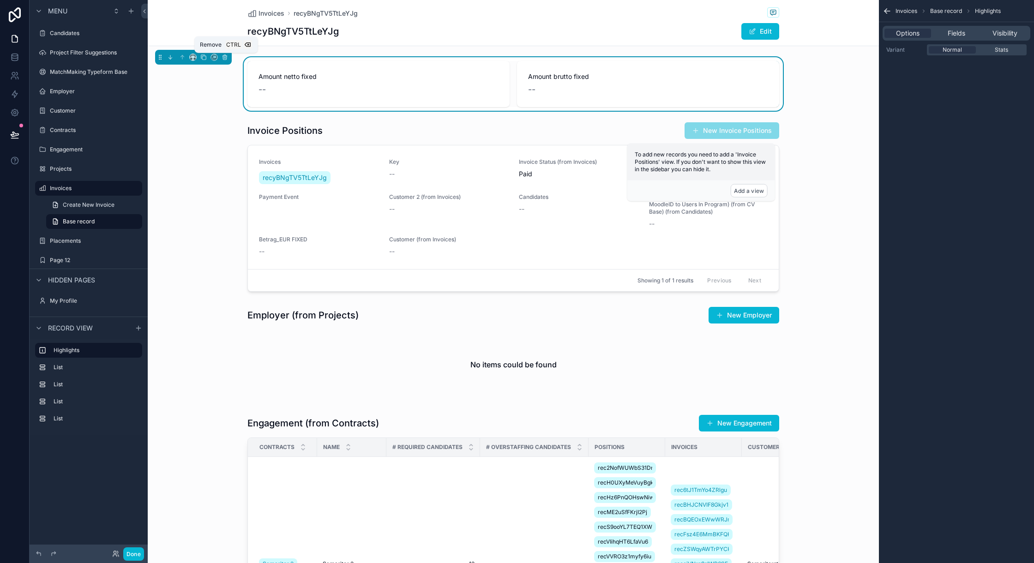
click at [222, 52] on div "Remove Ctrl" at bounding box center [225, 44] width 63 height 17
click at [223, 55] on icon "scrollable content" at bounding box center [225, 57] width 6 height 6
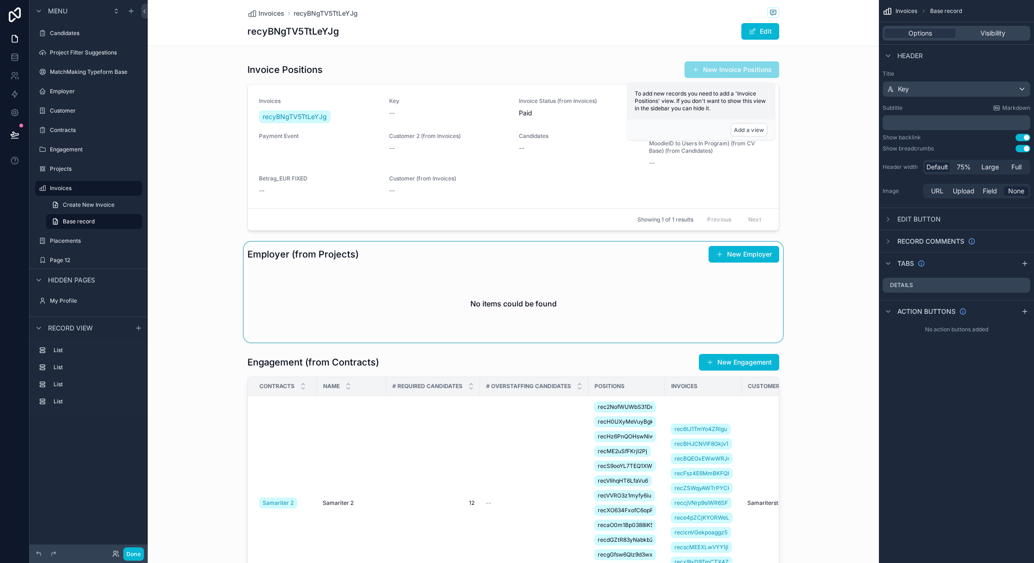
click at [244, 269] on div "scrollable content" at bounding box center [513, 292] width 731 height 101
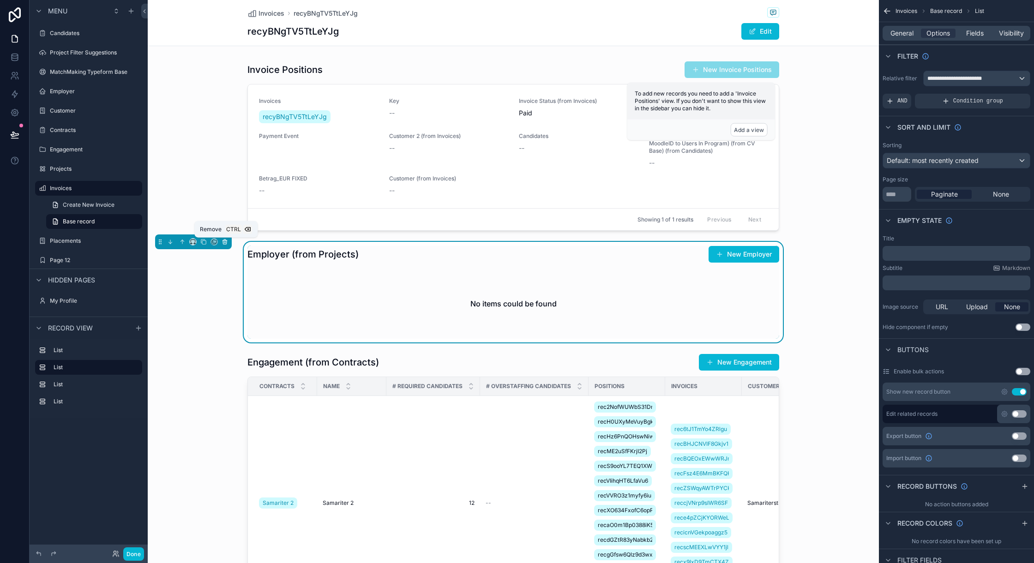
click at [225, 239] on icon "scrollable content" at bounding box center [225, 242] width 6 height 6
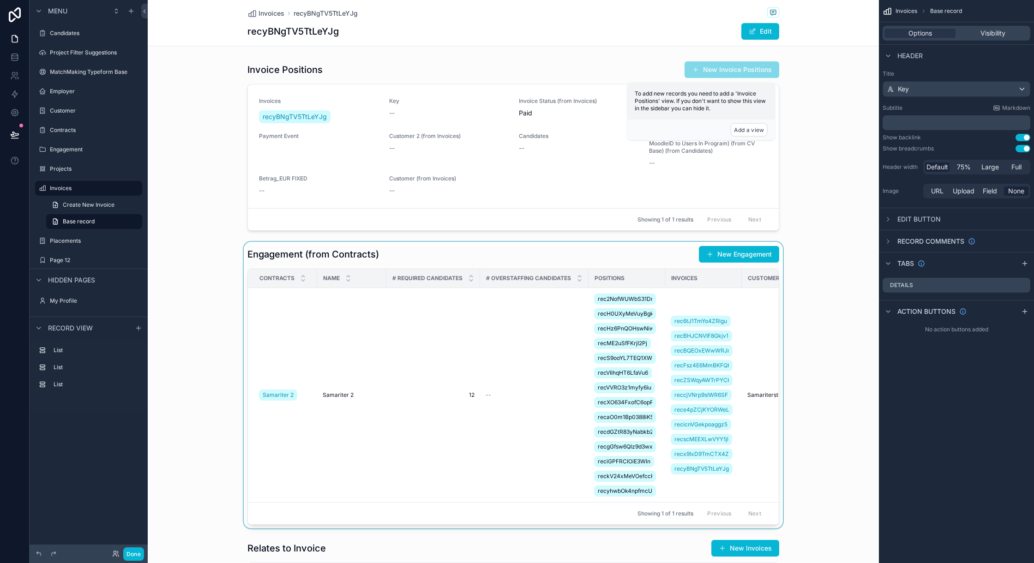
click at [259, 253] on div "scrollable content" at bounding box center [513, 385] width 731 height 287
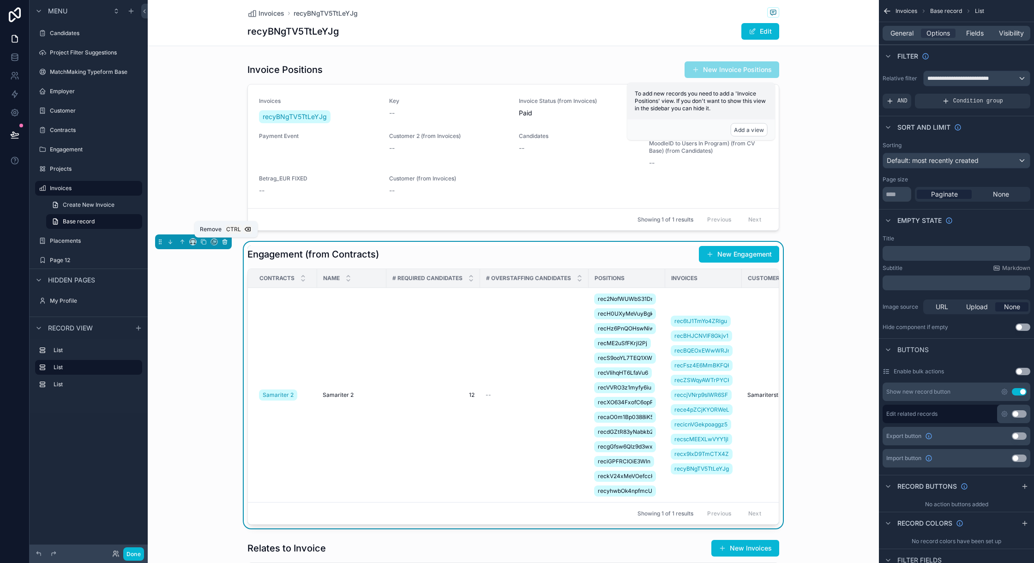
click at [224, 242] on icon "scrollable content" at bounding box center [224, 242] width 0 height 2
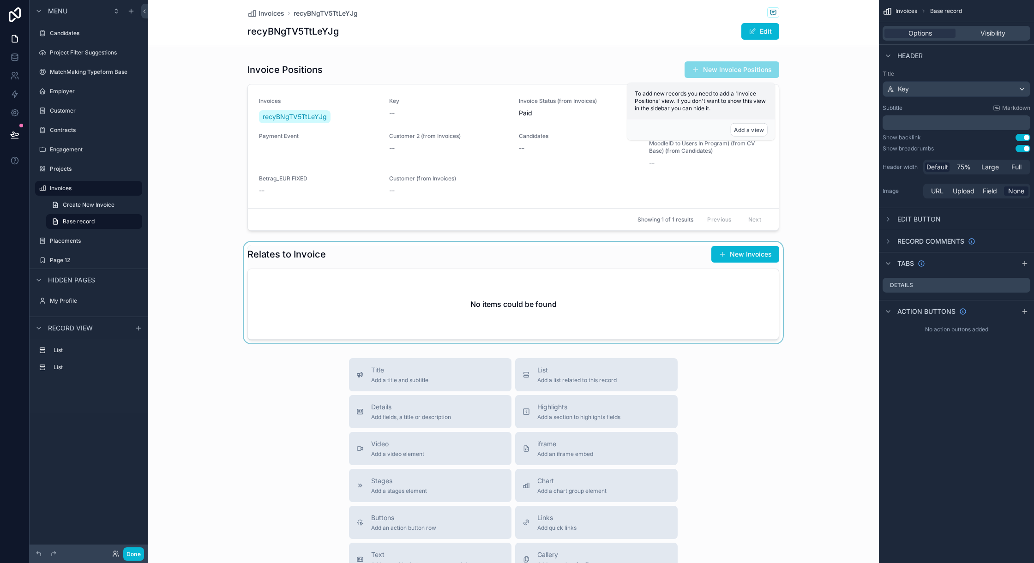
click at [255, 253] on div "scrollable content" at bounding box center [513, 293] width 731 height 102
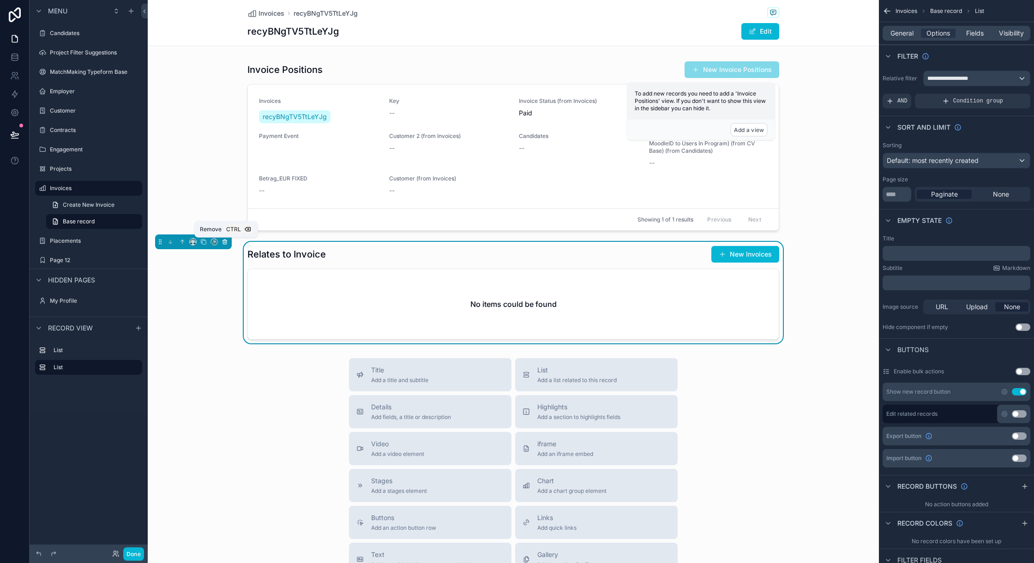
click at [227, 242] on icon "scrollable content" at bounding box center [225, 242] width 4 height 4
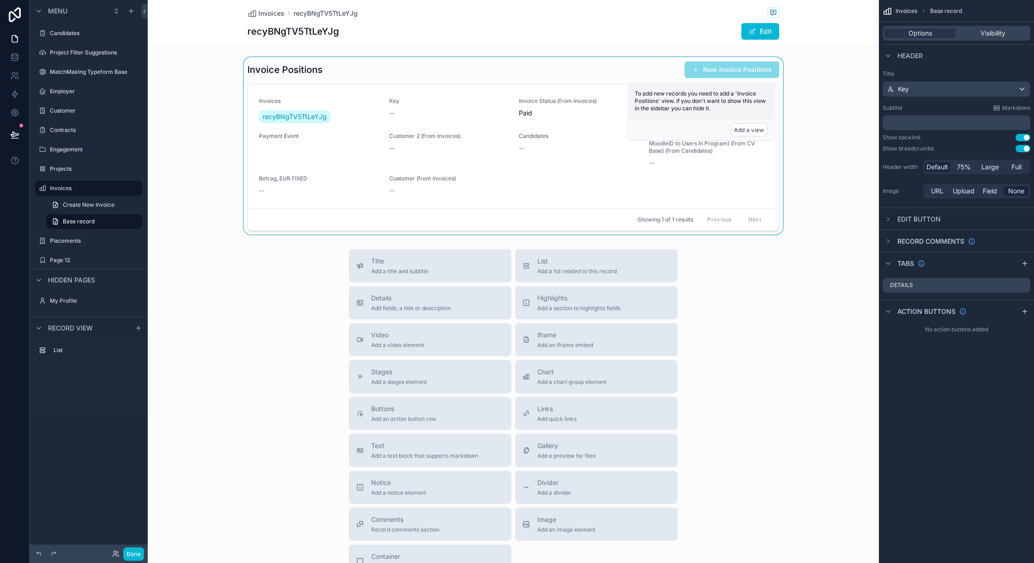
click at [244, 70] on div "scrollable content" at bounding box center [513, 145] width 731 height 177
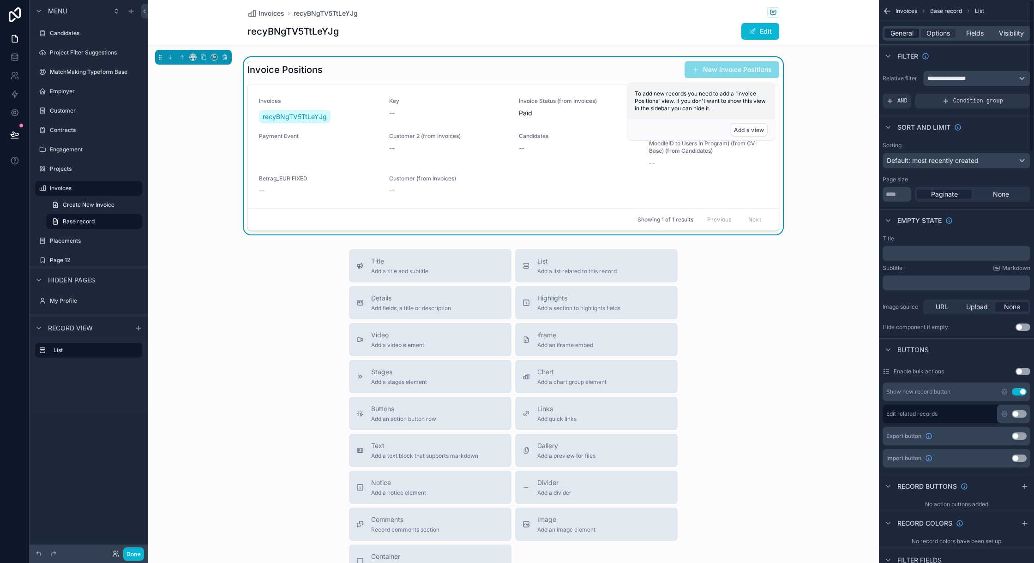
click at [904, 29] on span "General" at bounding box center [901, 33] width 23 height 9
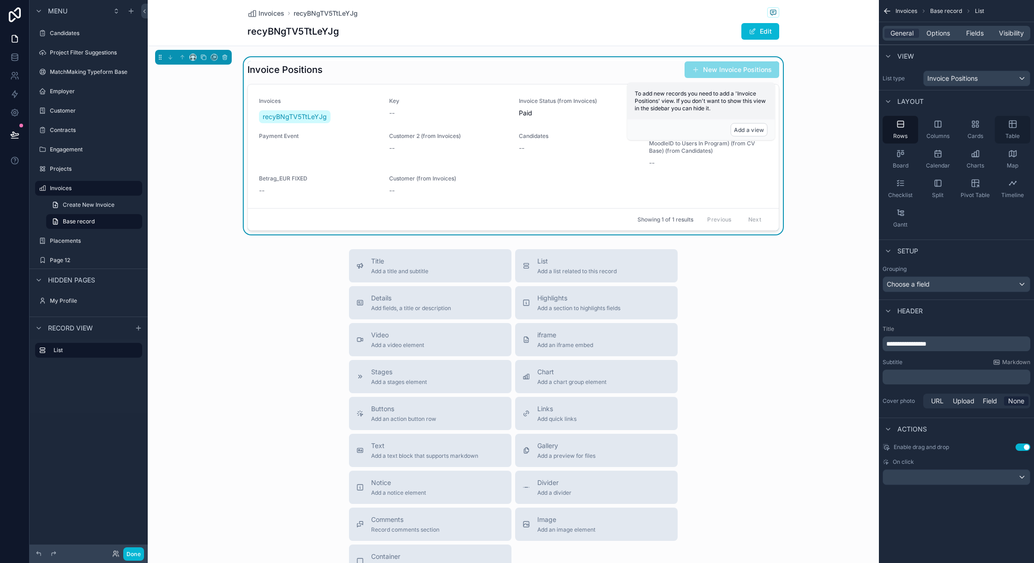
click at [1010, 126] on icon "scrollable content" at bounding box center [1012, 124] width 9 height 9
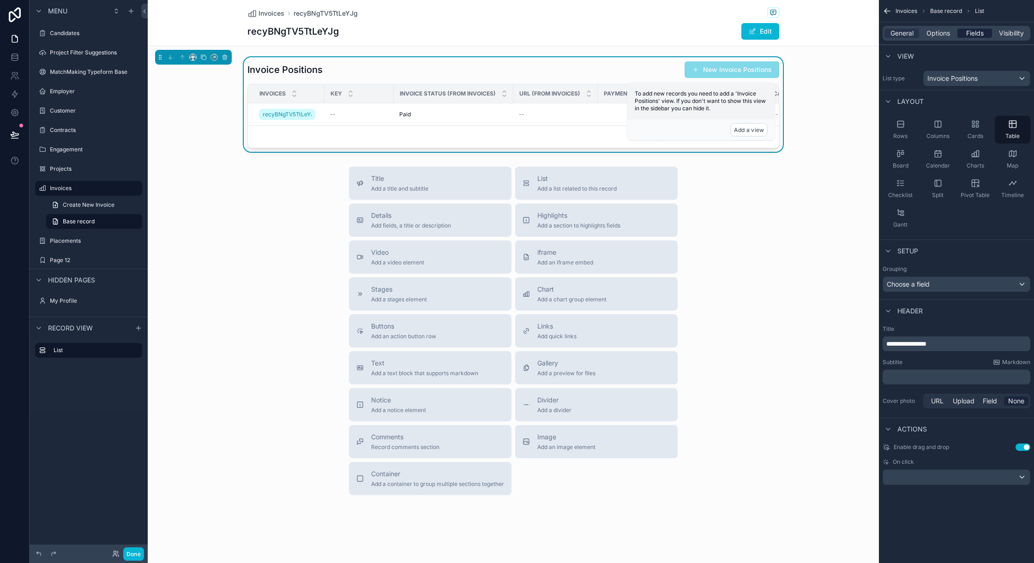
click at [976, 30] on span "Fields" at bounding box center [975, 33] width 18 height 9
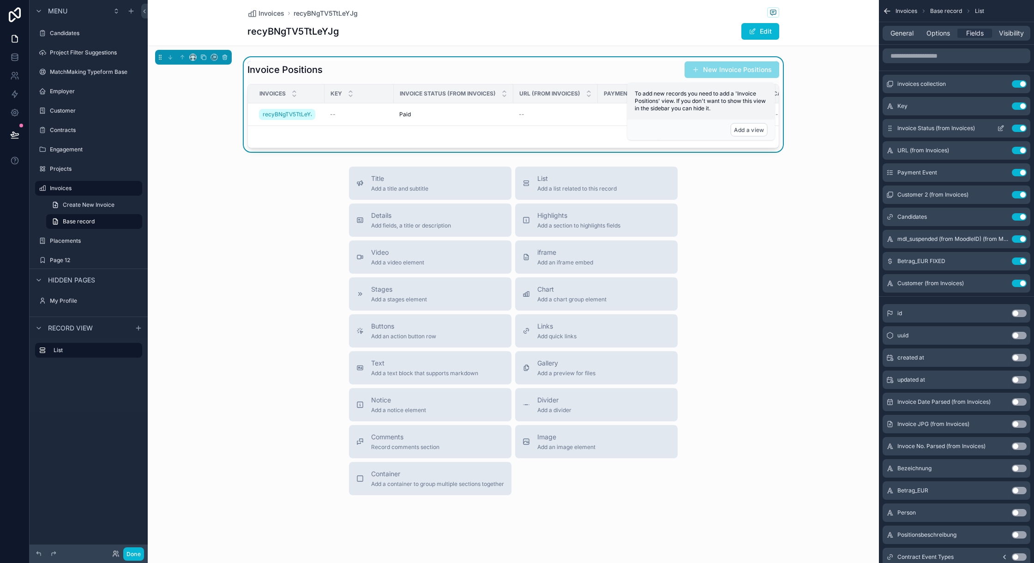
click at [1022, 129] on button "Use setting" at bounding box center [1019, 128] width 15 height 7
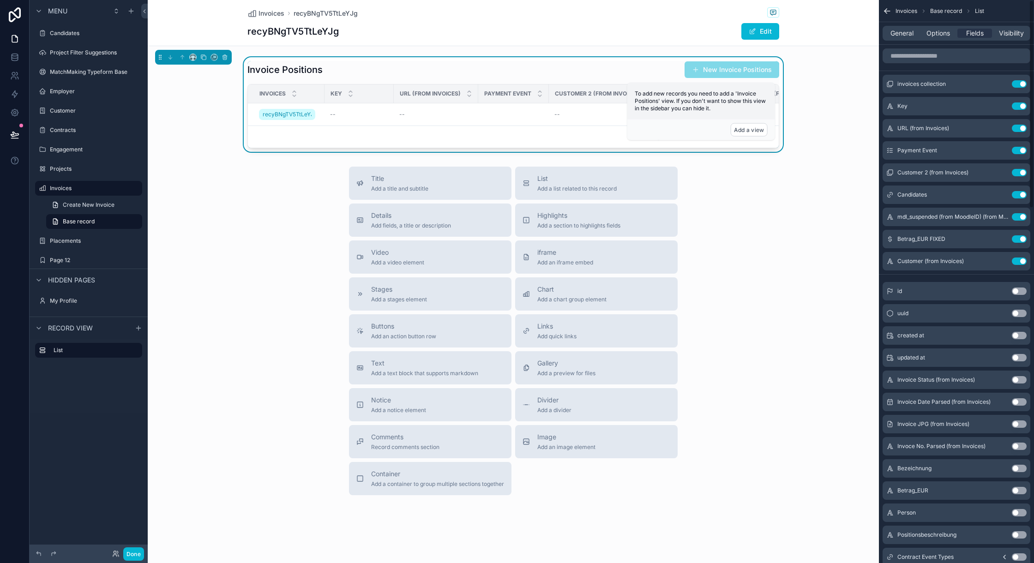
click at [1022, 129] on button "Use setting" at bounding box center [1019, 128] width 15 height 7
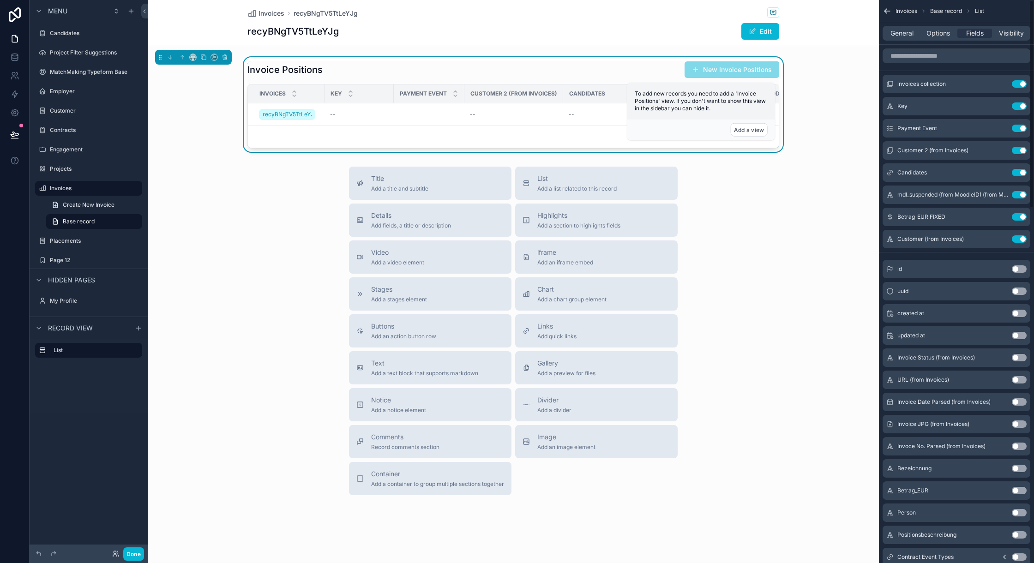
click at [1022, 129] on button "Use setting" at bounding box center [1019, 128] width 15 height 7
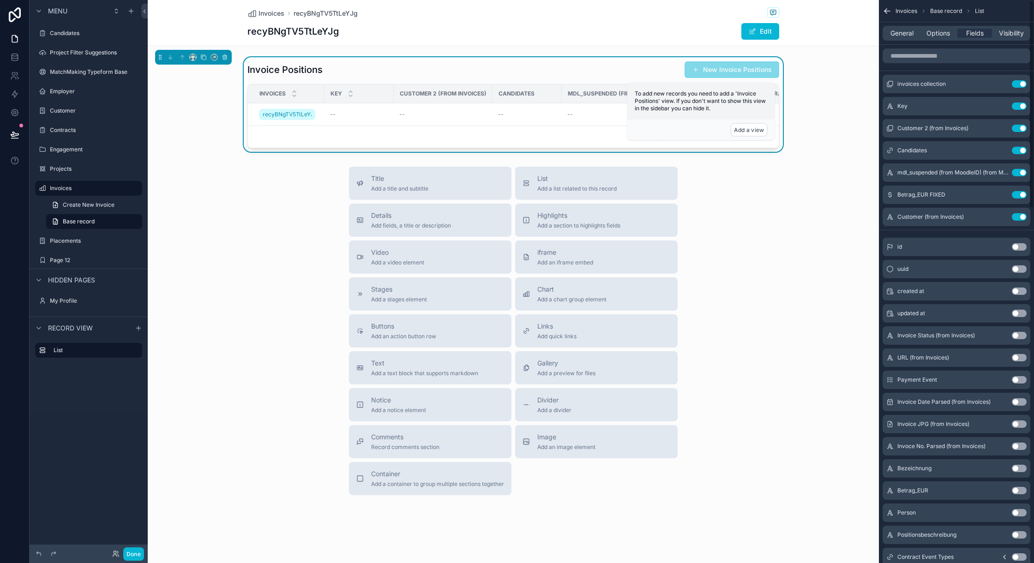
click at [1022, 129] on button "Use setting" at bounding box center [1019, 128] width 15 height 7
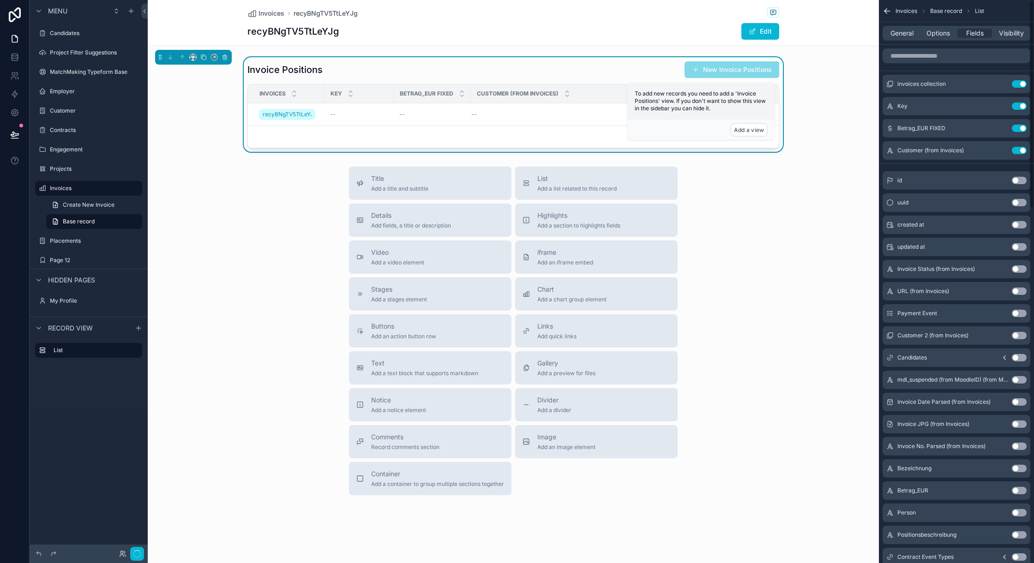
click at [1022, 129] on button "Use setting" at bounding box center [1019, 128] width 15 height 7
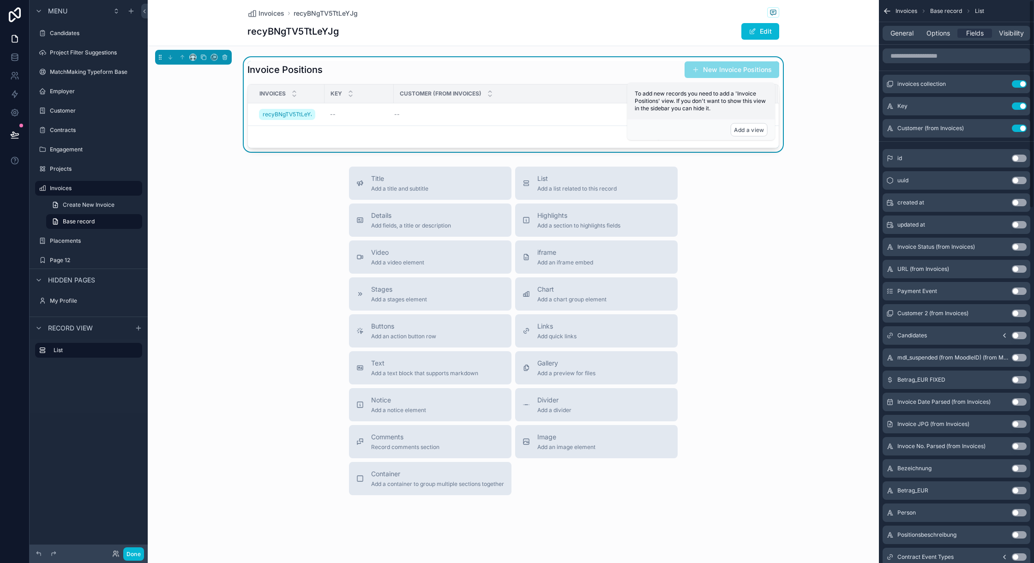
click at [1022, 129] on button "Use setting" at bounding box center [1019, 128] width 15 height 7
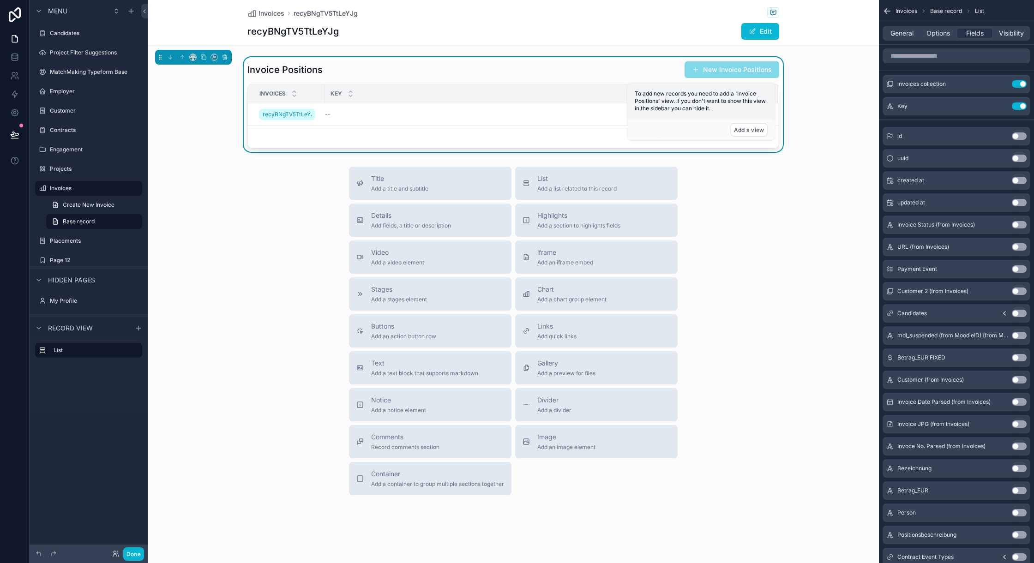
click at [765, 195] on div "Title Add a title and subtitle List Add a list related to this record Details A…" at bounding box center [513, 331] width 731 height 329
click at [899, 35] on span "General" at bounding box center [901, 33] width 23 height 9
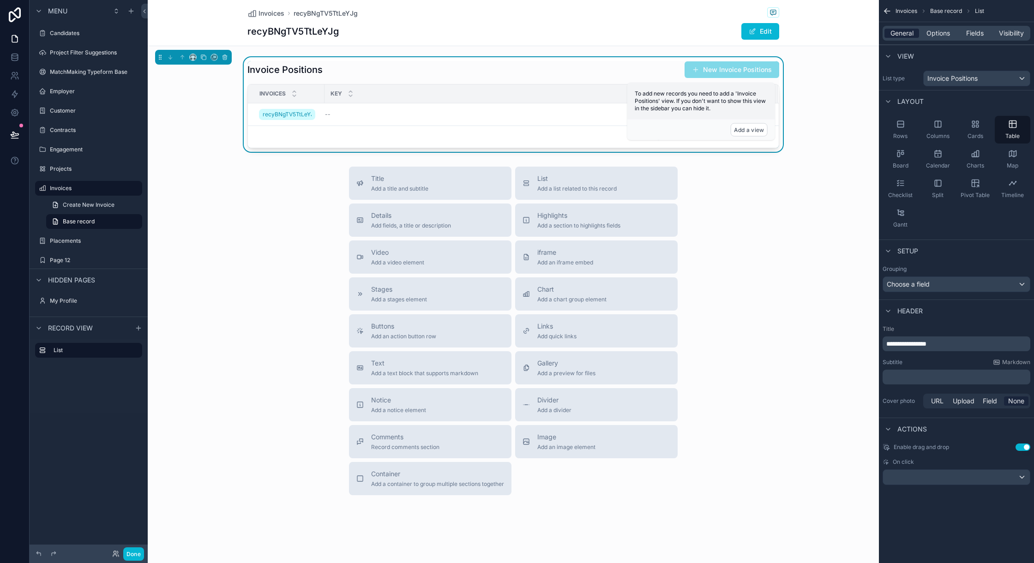
click at [899, 36] on span "General" at bounding box center [901, 33] width 23 height 9
click at [944, 32] on span "Options" at bounding box center [938, 33] width 24 height 9
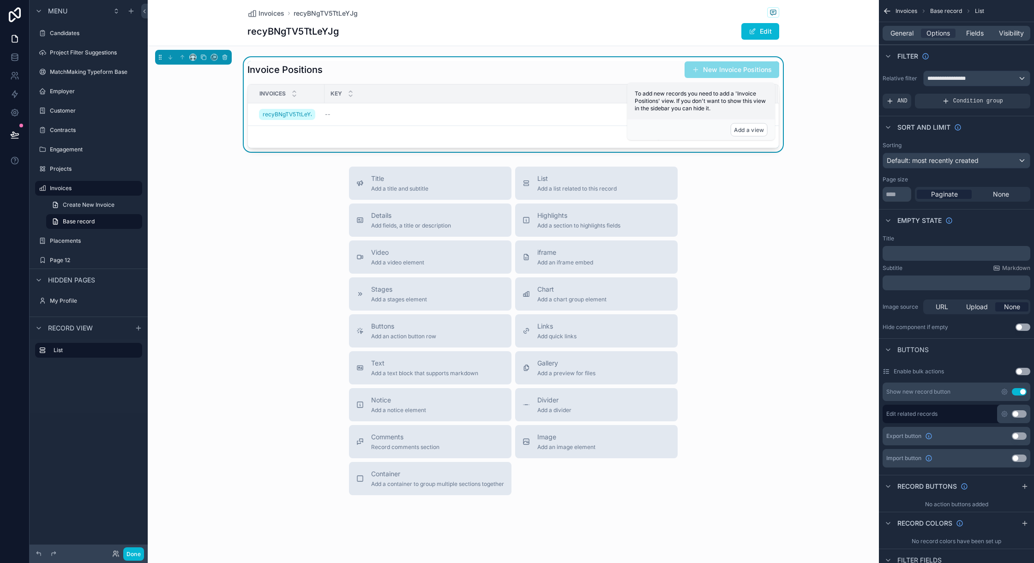
click at [1015, 390] on button "Use setting" at bounding box center [1019, 391] width 15 height 7
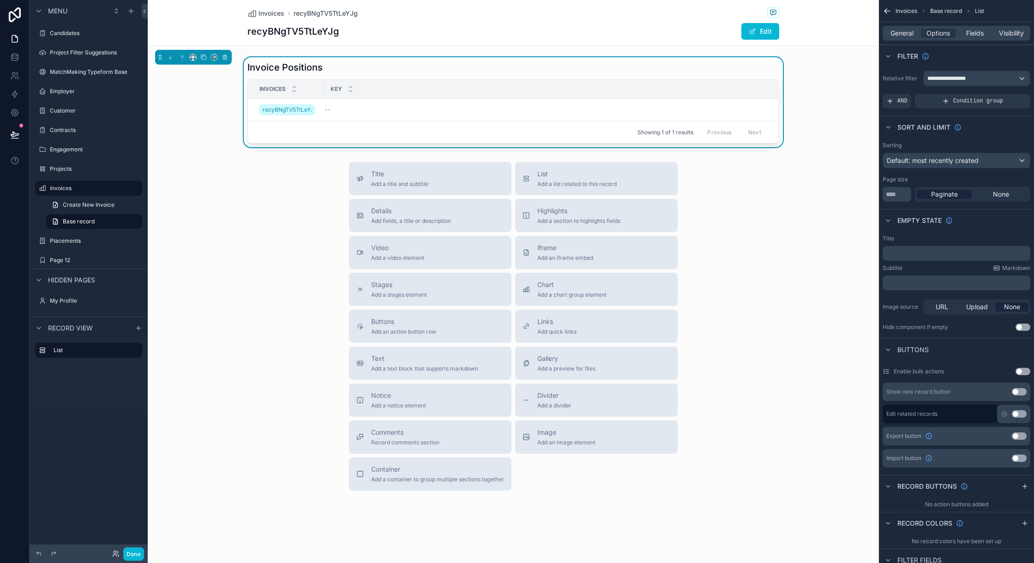
drag, startPoint x: 429, startPoint y: 183, endPoint x: 422, endPoint y: 71, distance: 111.9
click at [422, 71] on div "Invoices recyBNgTV5TtLeYJg recyBNgTV5TtLeYJg Edit Invoice Positions Invoices Ke…" at bounding box center [513, 282] width 731 height 564
click at [422, 183] on span "Add a title and subtitle" at bounding box center [399, 183] width 57 height 7
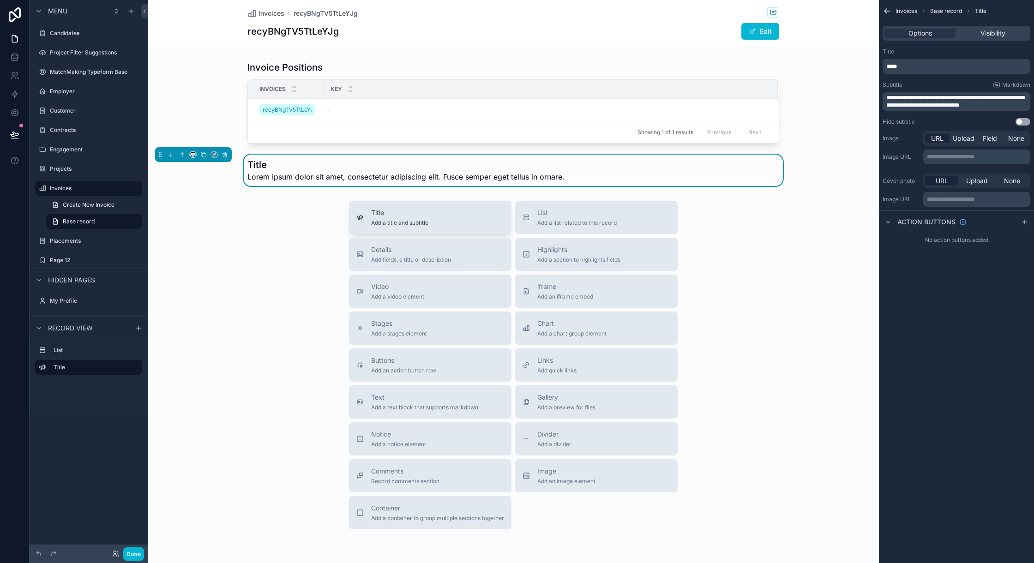
click at [422, 216] on span "Title" at bounding box center [399, 212] width 57 height 9
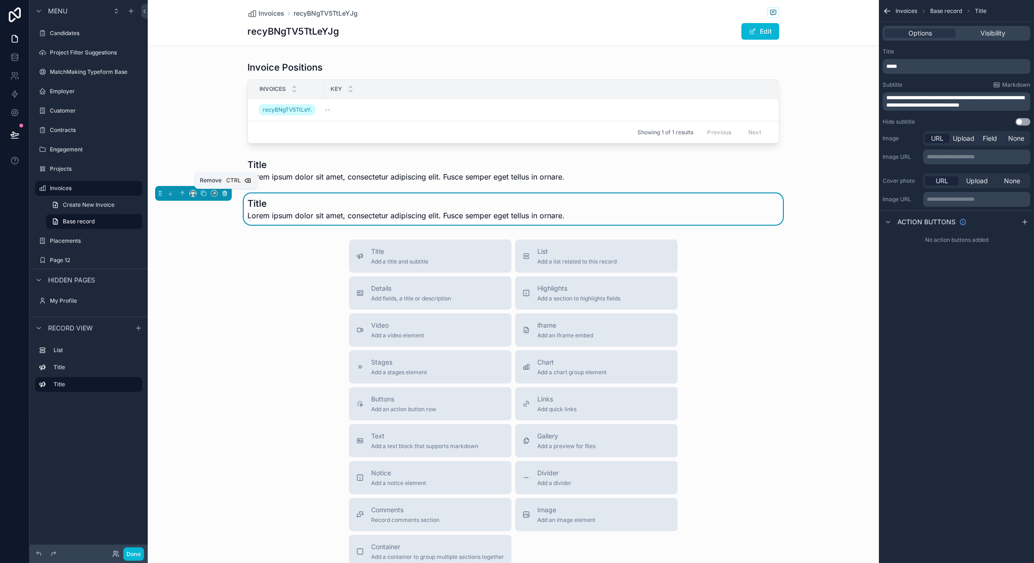
click at [230, 196] on button "scrollable content" at bounding box center [225, 193] width 10 height 10
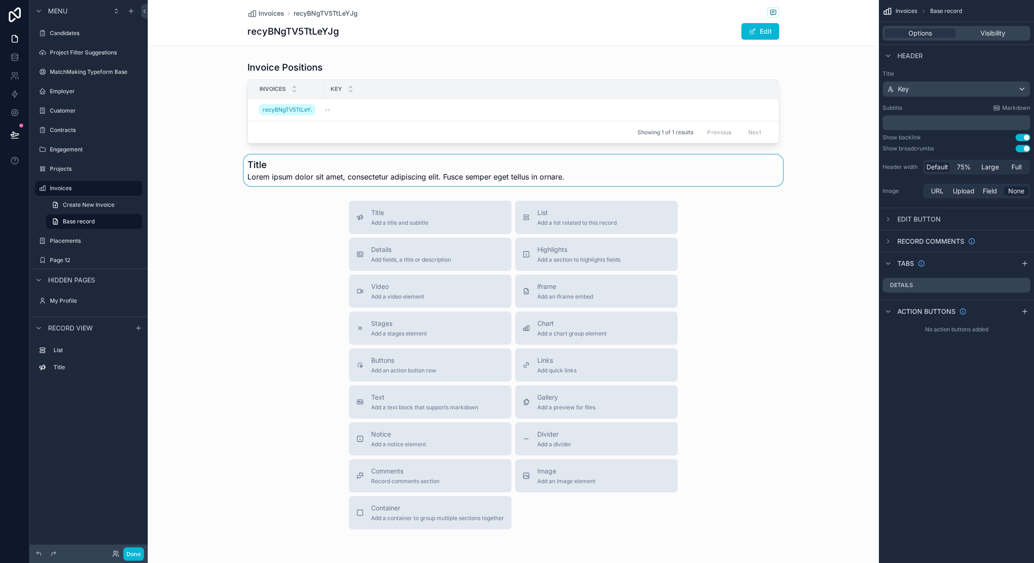
click at [250, 175] on div "scrollable content" at bounding box center [513, 170] width 731 height 31
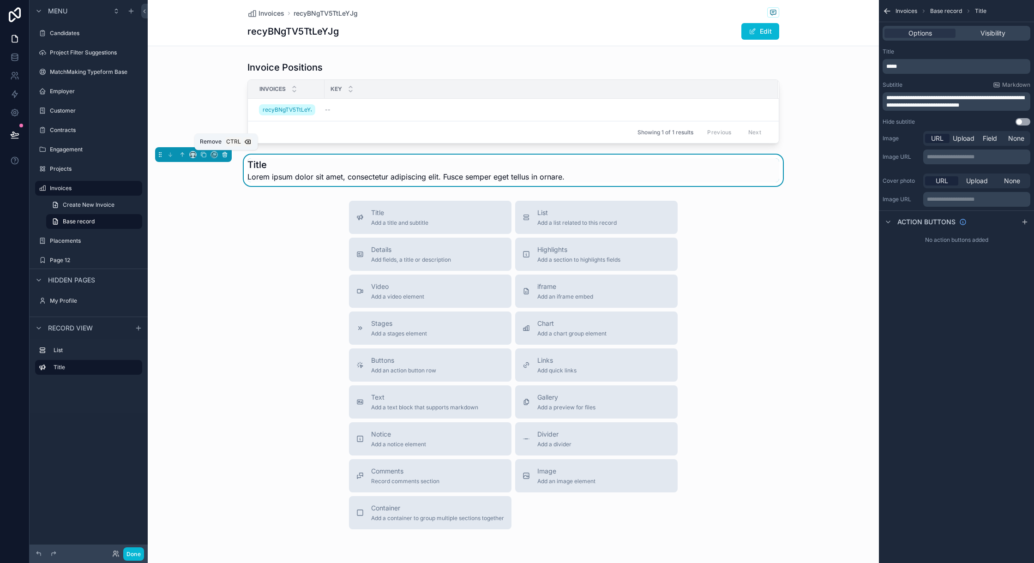
click at [225, 157] on icon "scrollable content" at bounding box center [225, 155] width 4 height 4
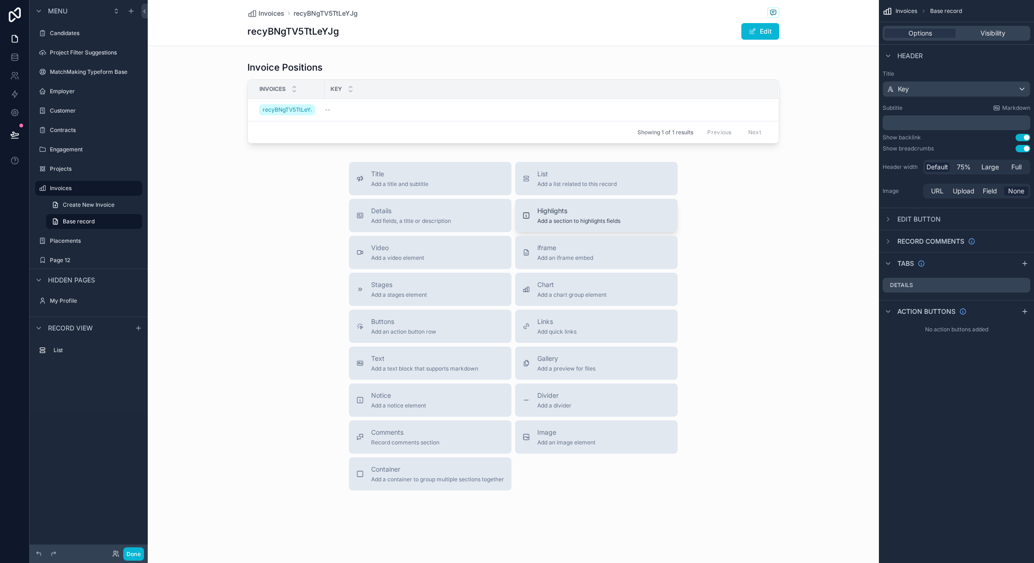
click at [543, 207] on span "Highlights" at bounding box center [578, 210] width 83 height 9
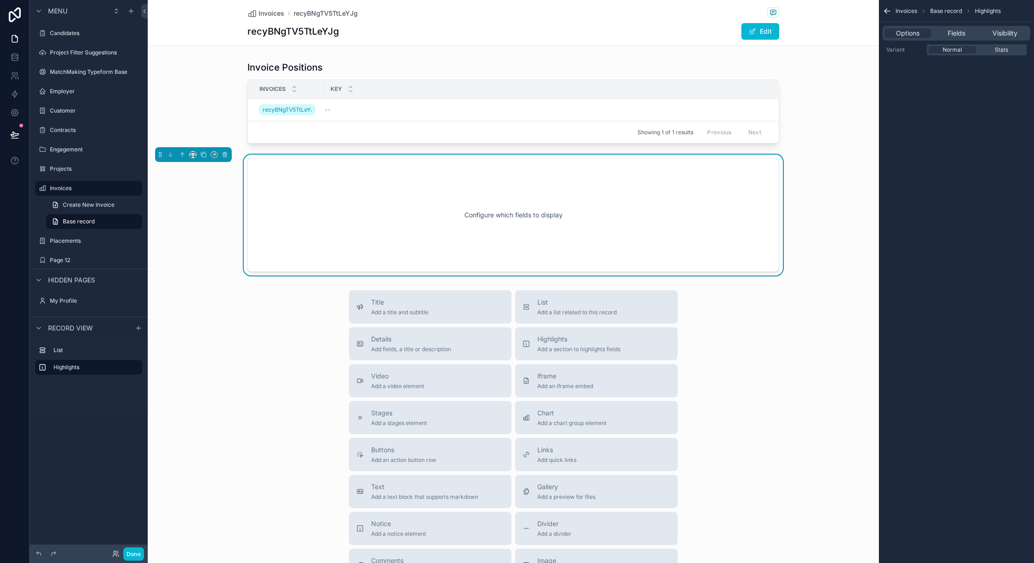
click at [909, 26] on div "Options Fields Visibility" at bounding box center [956, 33] width 148 height 15
drag, startPoint x: 912, startPoint y: 30, endPoint x: 923, endPoint y: 32, distance: 11.7
click at [912, 31] on span "Options" at bounding box center [908, 33] width 24 height 9
click at [953, 33] on span "Fields" at bounding box center [956, 33] width 18 height 9
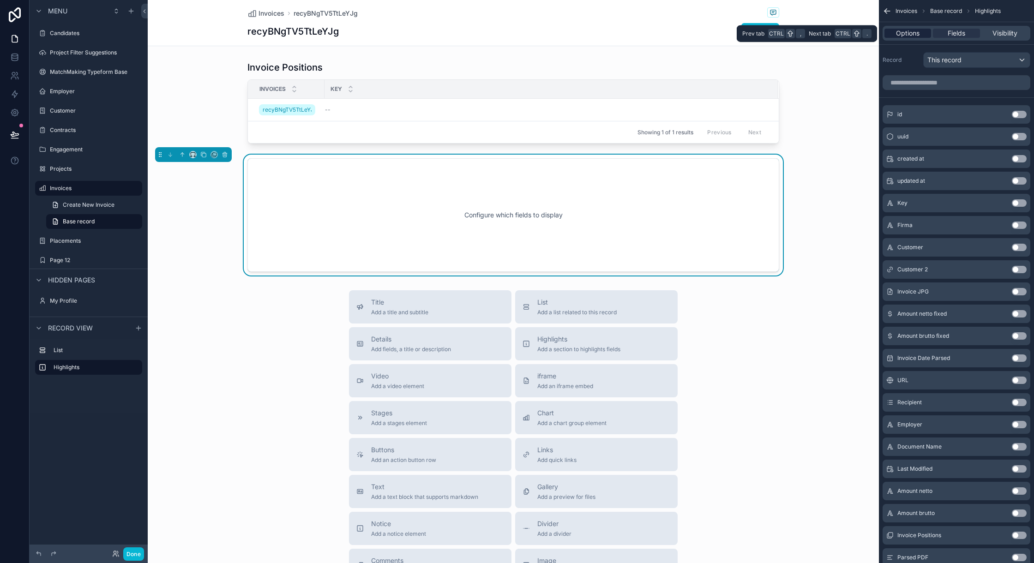
click at [921, 30] on div "Options" at bounding box center [907, 33] width 47 height 9
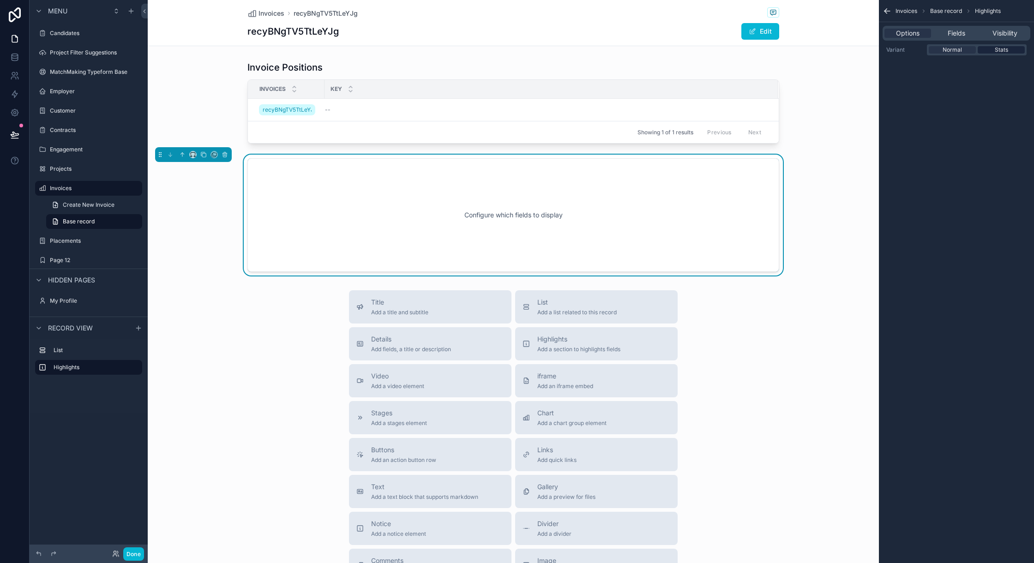
click at [1003, 46] on span "Stats" at bounding box center [1000, 49] width 13 height 7
click at [953, 49] on span "Normal" at bounding box center [951, 49] width 19 height 7
click at [953, 37] on span "Fields" at bounding box center [956, 33] width 18 height 9
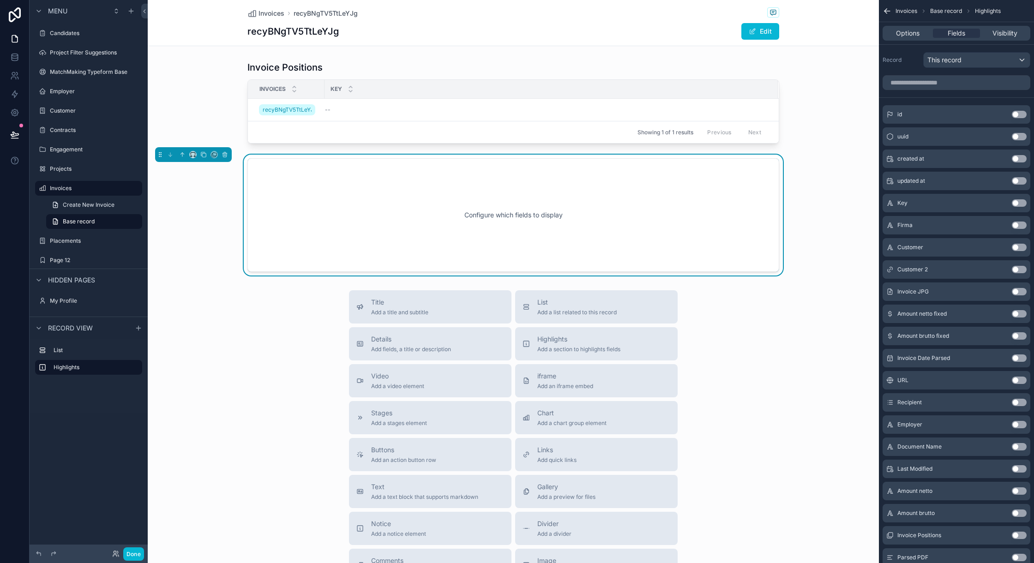
click at [1022, 179] on button "Use setting" at bounding box center [1019, 180] width 15 height 7
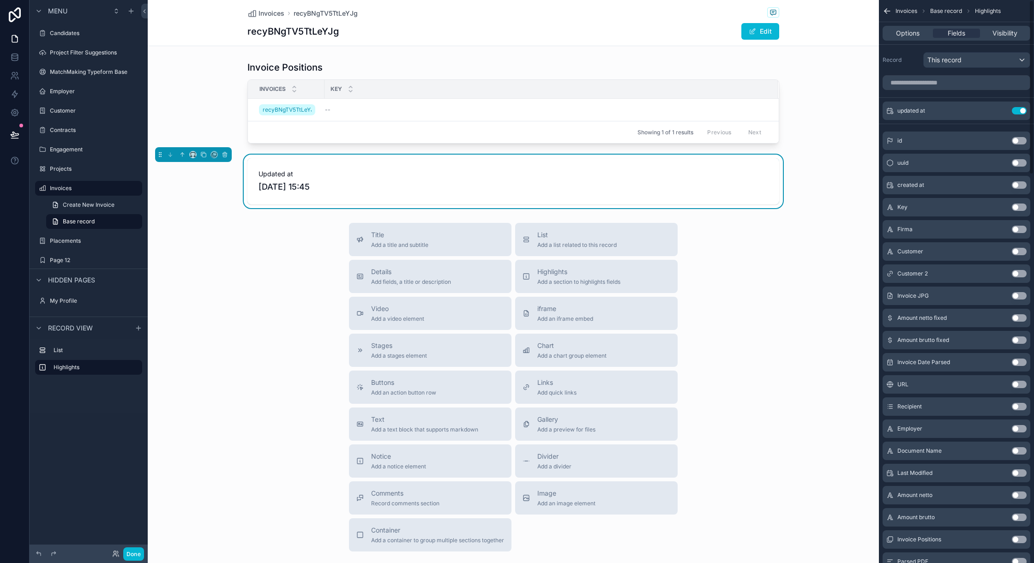
click at [1021, 161] on button "Use setting" at bounding box center [1019, 162] width 15 height 7
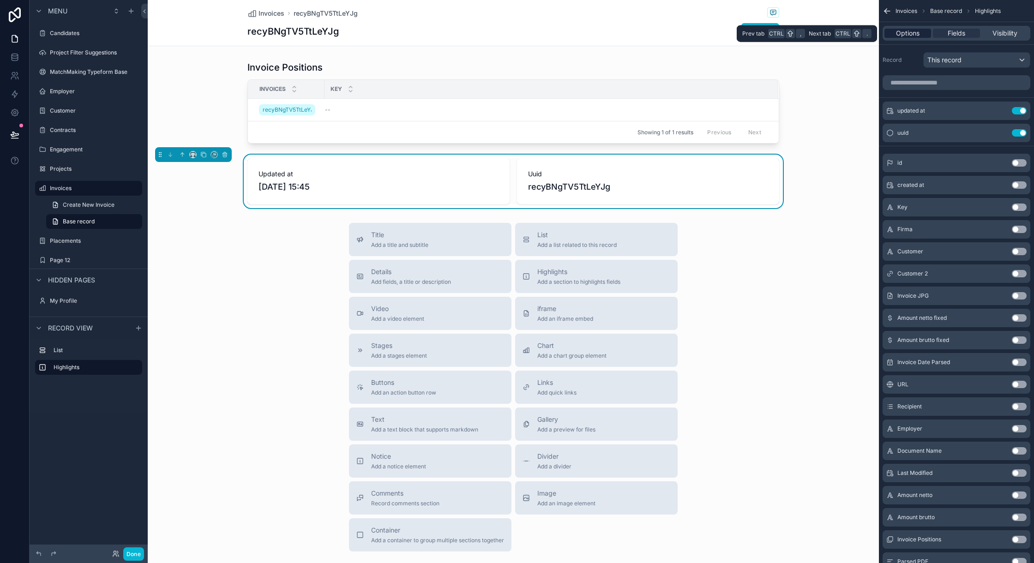
click at [908, 31] on span "Options" at bounding box center [908, 33] width 24 height 9
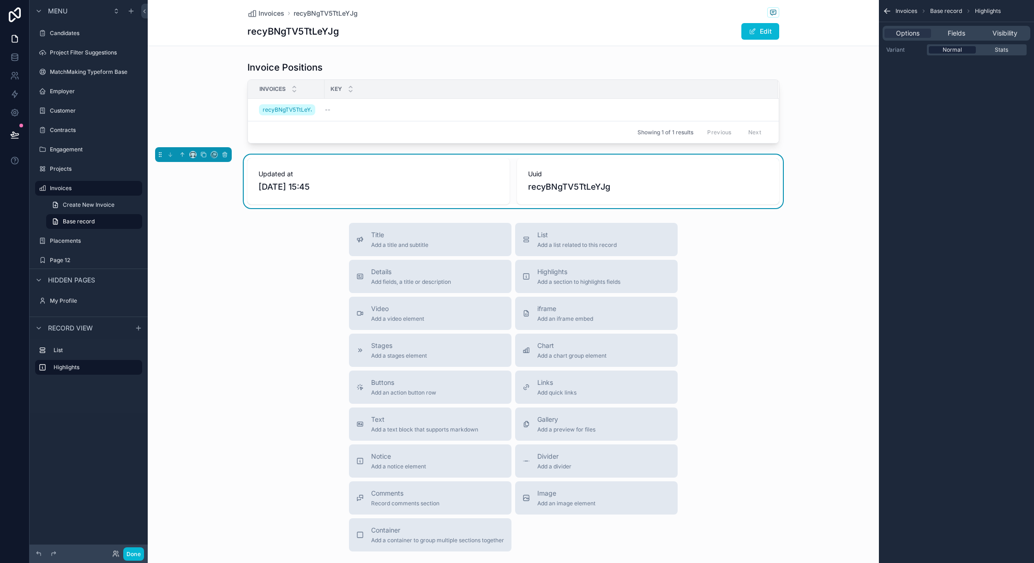
click at [951, 49] on span "Normal" at bounding box center [951, 49] width 19 height 7
click at [1000, 52] on span "Stats" at bounding box center [1000, 49] width 13 height 7
click at [964, 51] on div "Normal" at bounding box center [951, 49] width 47 height 7
click at [223, 157] on icon "scrollable content" at bounding box center [225, 154] width 6 height 6
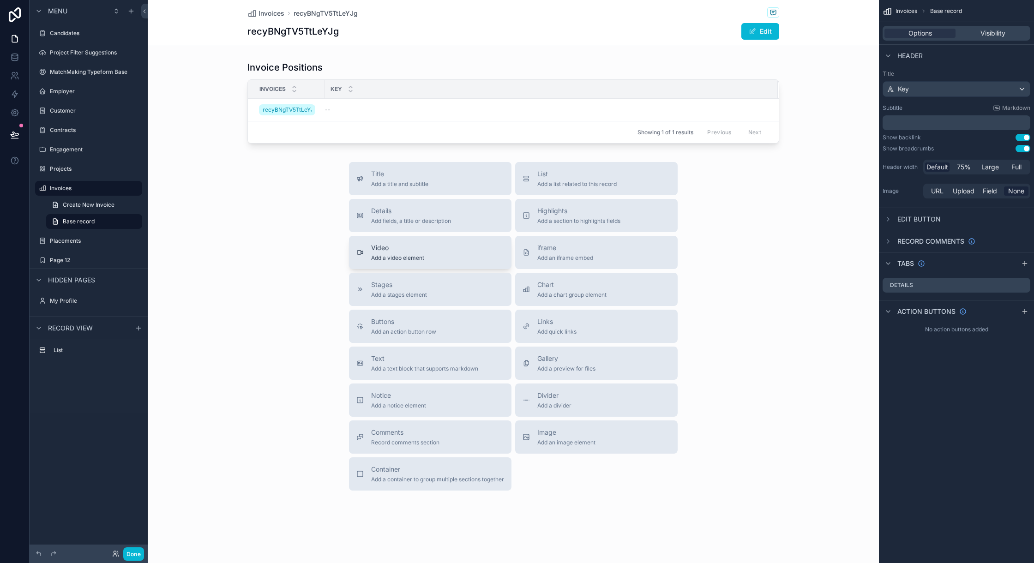
click at [400, 250] on span "Video" at bounding box center [397, 247] width 53 height 9
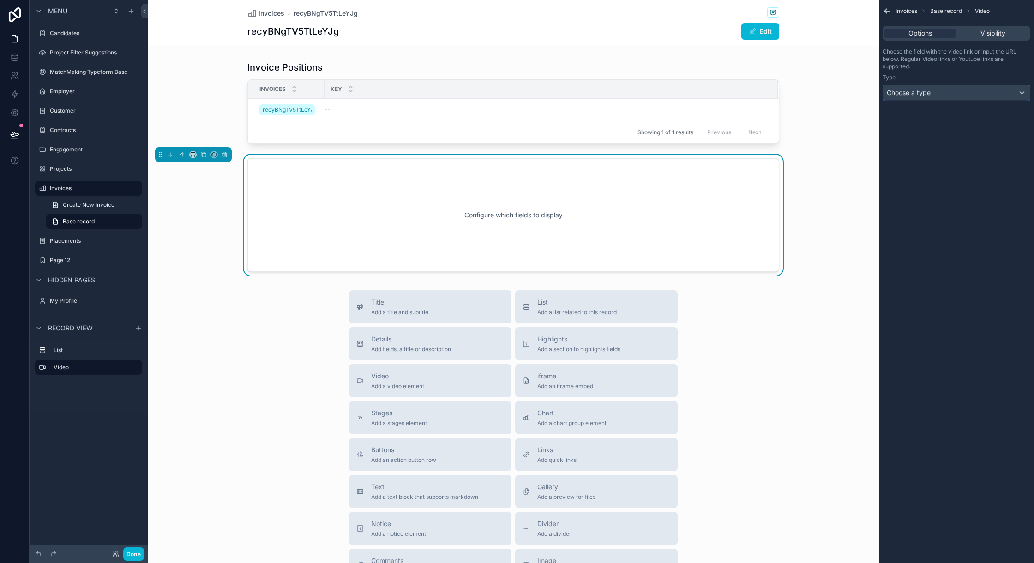
click at [951, 90] on div "Choose a type" at bounding box center [956, 92] width 147 height 15
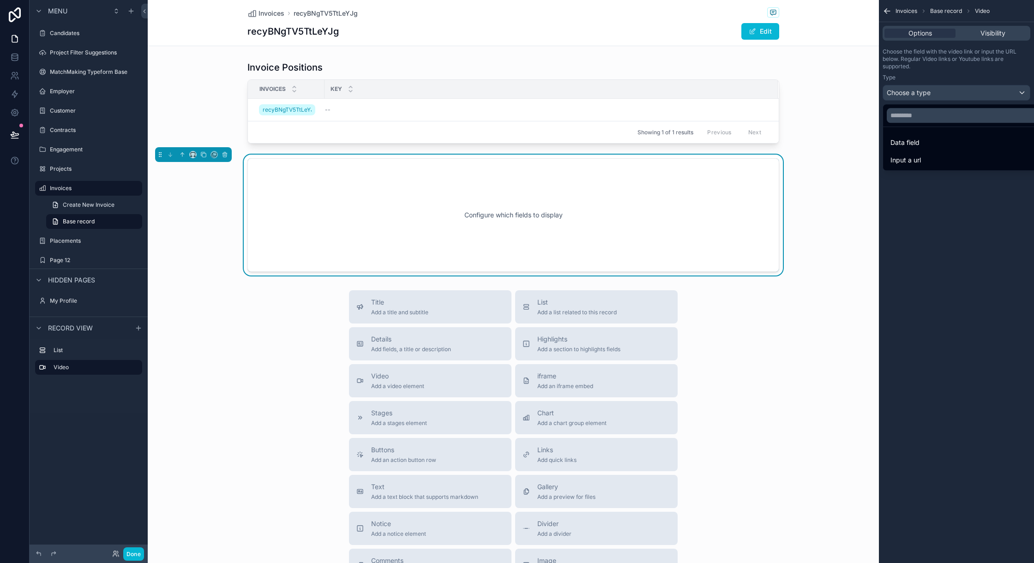
click at [951, 90] on div "scrollable content" at bounding box center [517, 281] width 1034 height 563
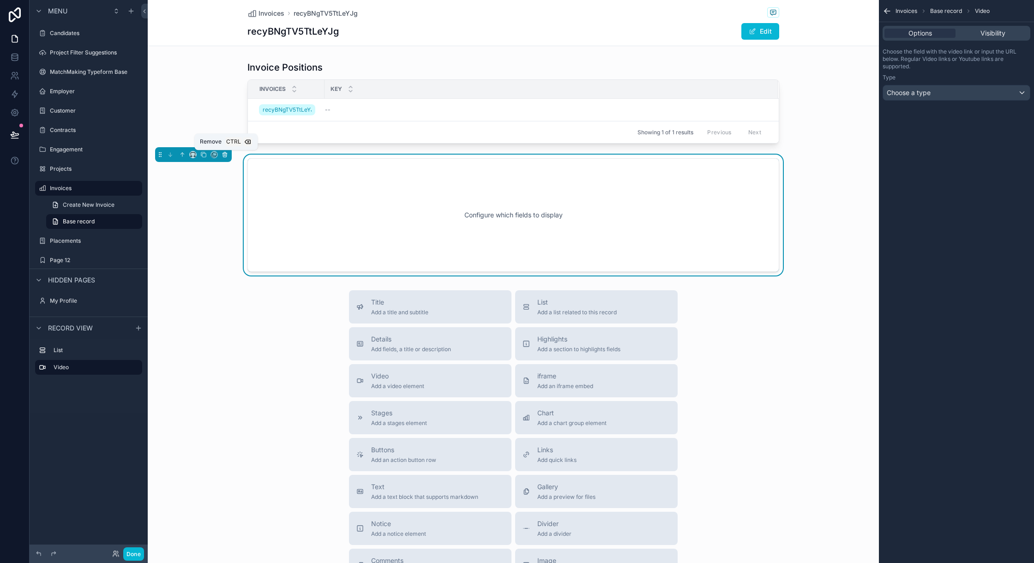
click at [225, 154] on icon "scrollable content" at bounding box center [225, 154] width 6 height 6
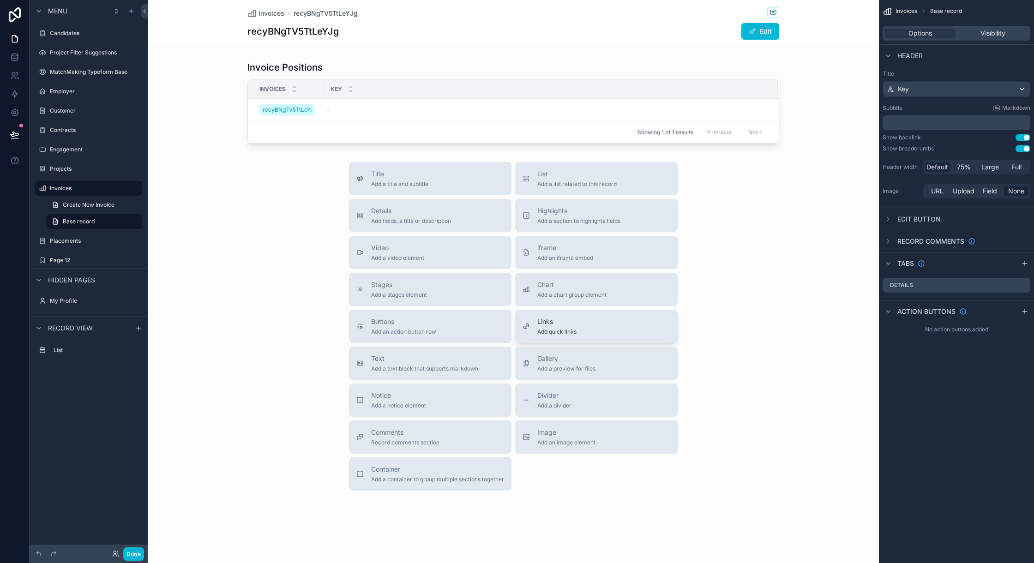
click at [591, 316] on button "Links Add quick links" at bounding box center [596, 326] width 162 height 33
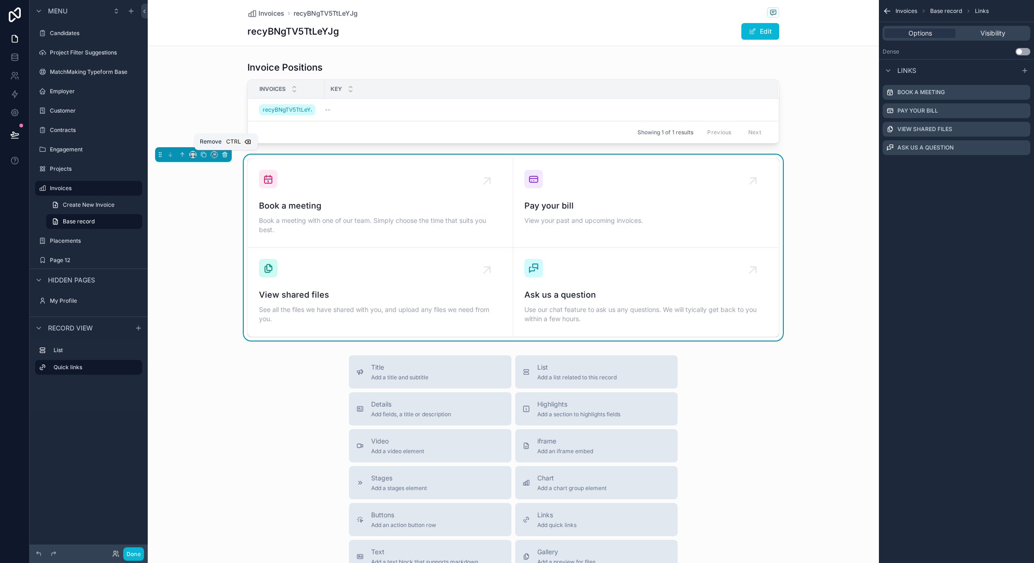
click at [226, 154] on icon "scrollable content" at bounding box center [225, 154] width 6 height 6
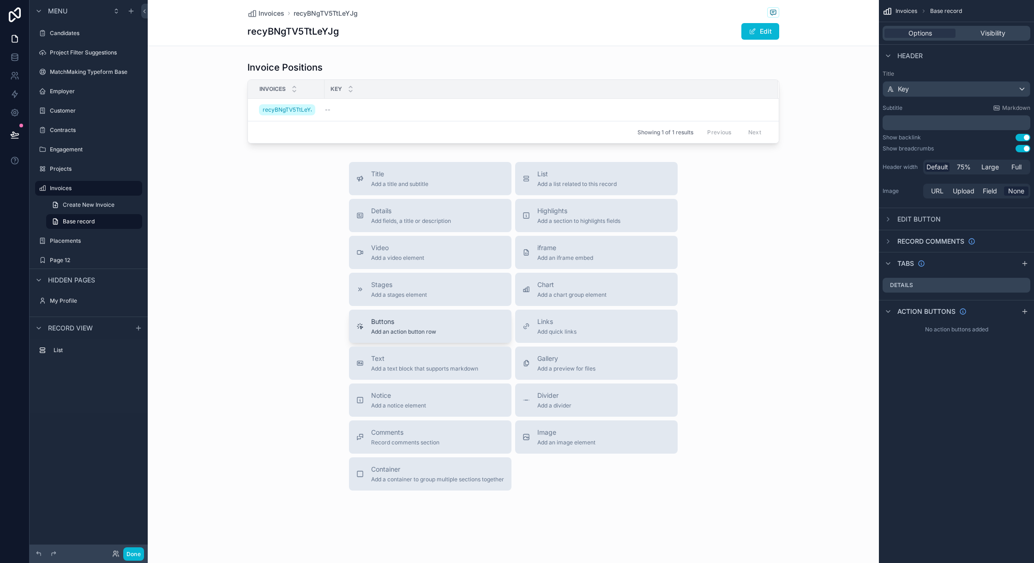
click at [374, 332] on span "Add an action button row" at bounding box center [403, 331] width 65 height 7
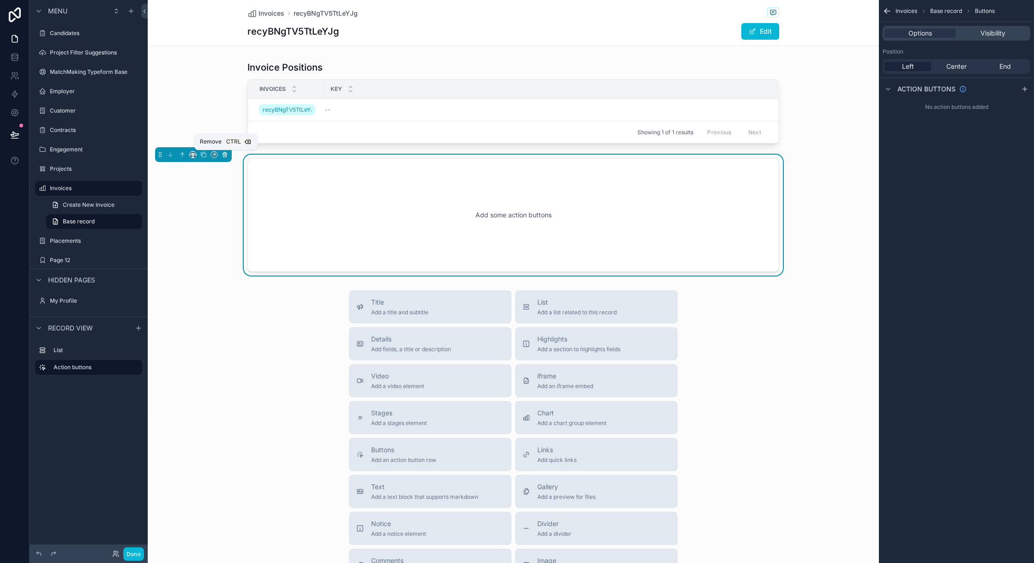
click at [228, 156] on icon "scrollable content" at bounding box center [225, 154] width 6 height 6
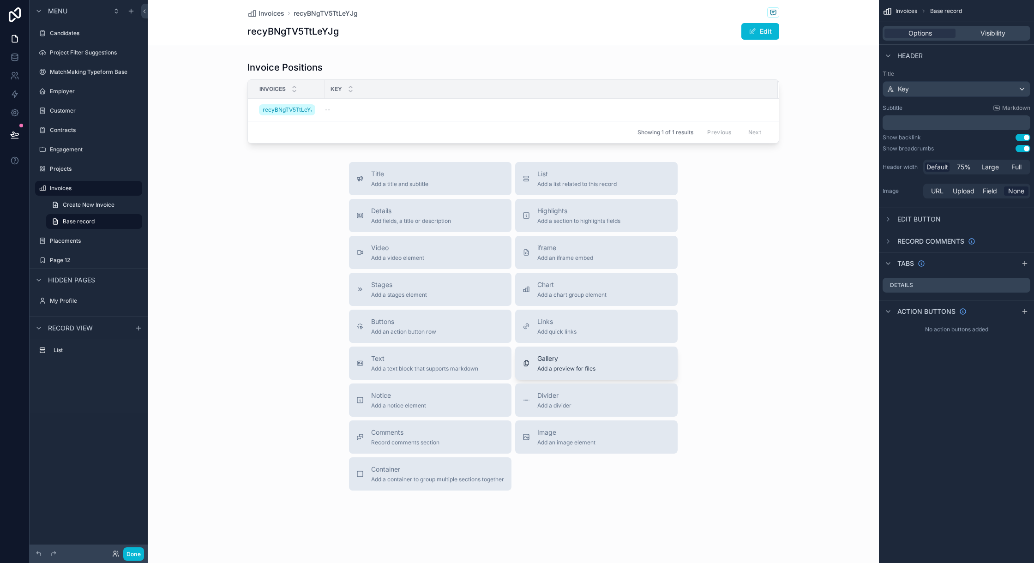
click at [574, 369] on span "Add a preview for files" at bounding box center [566, 368] width 58 height 7
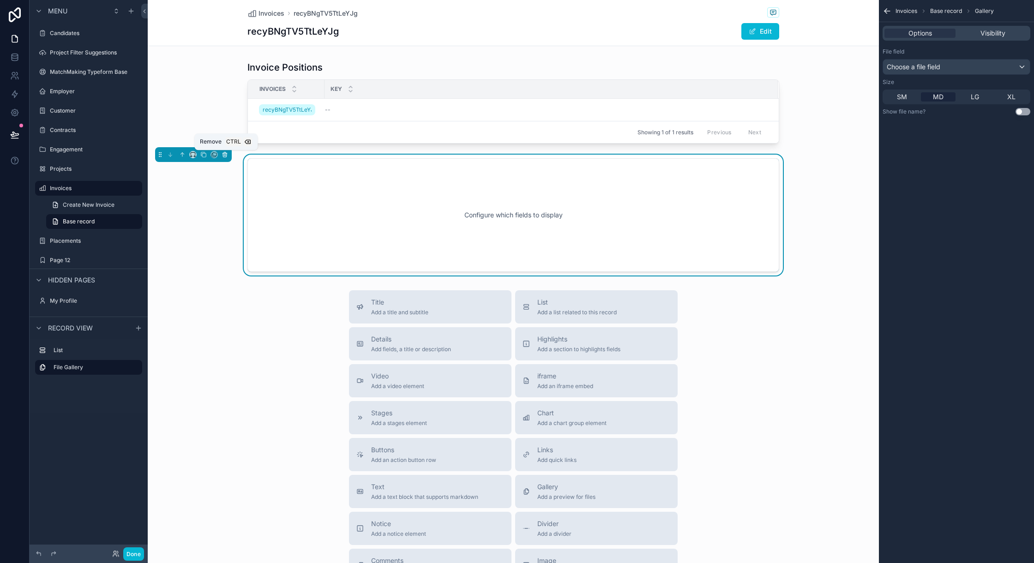
click at [227, 157] on icon "scrollable content" at bounding box center [225, 155] width 4 height 4
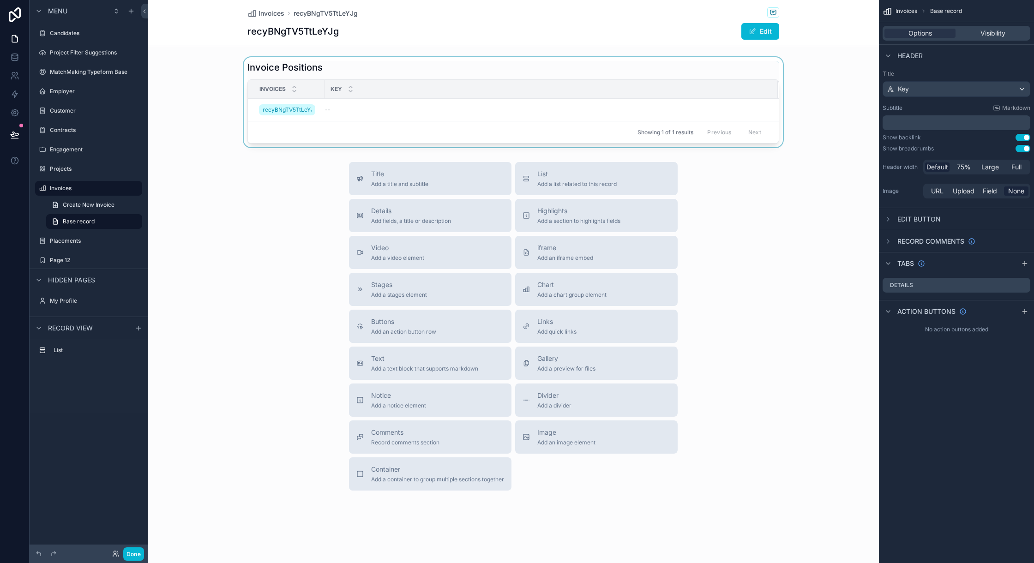
click at [274, 72] on div "scrollable content" at bounding box center [513, 102] width 731 height 90
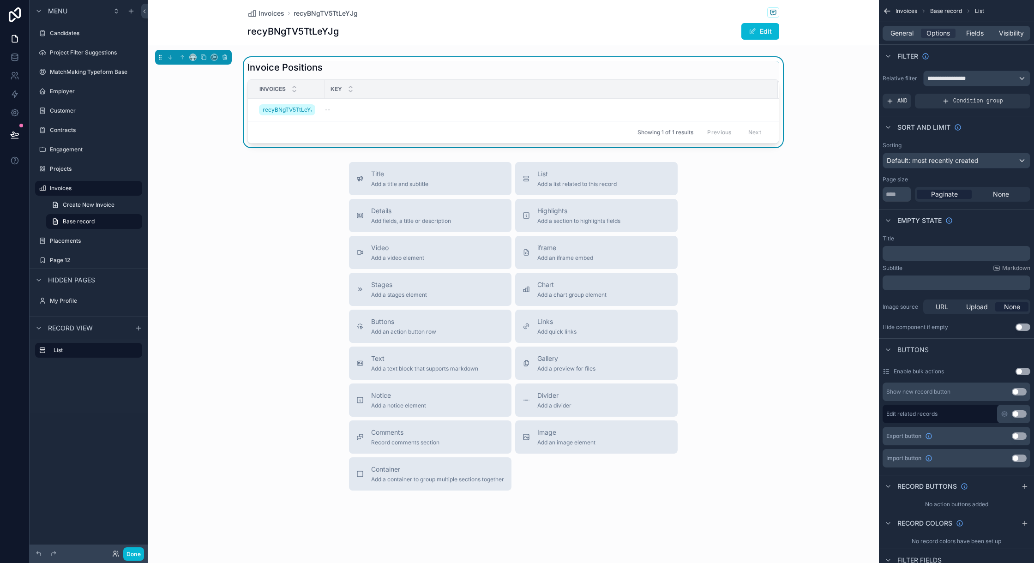
click at [325, 88] on div "Key" at bounding box center [551, 89] width 452 height 18
drag, startPoint x: 318, startPoint y: 87, endPoint x: 384, endPoint y: 89, distance: 66.5
click at [381, 88] on tr "Invoices Key" at bounding box center [513, 89] width 531 height 19
click at [126, 549] on button "Done" at bounding box center [133, 553] width 21 height 13
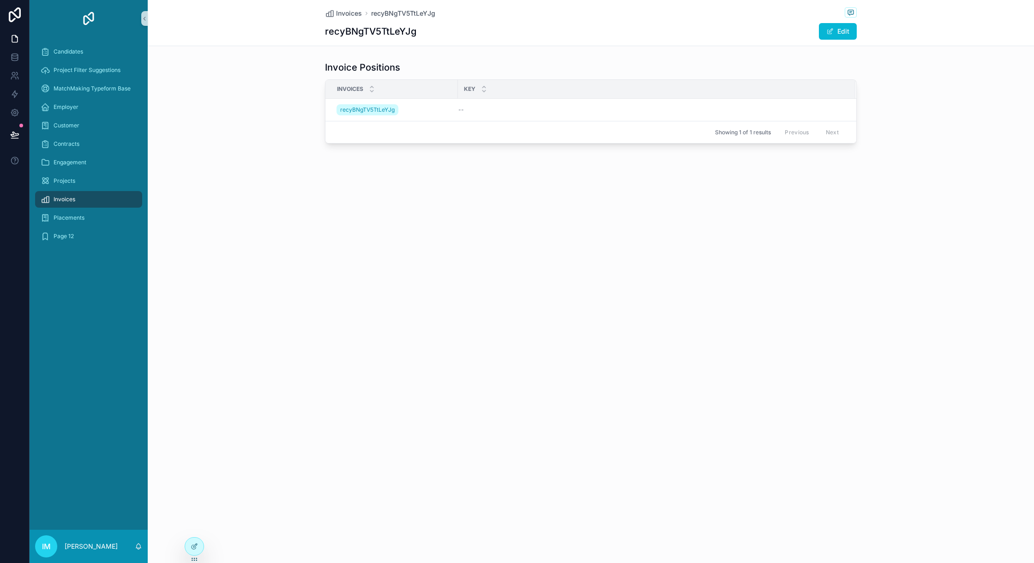
click at [287, 256] on div "Invoices recyBNgTV5TtLeYJg recyBNgTV5TtLeYJg Edit Invoice Positions Invoices Ke…" at bounding box center [591, 281] width 886 height 563
click at [93, 216] on div "Placements" at bounding box center [89, 217] width 96 height 15
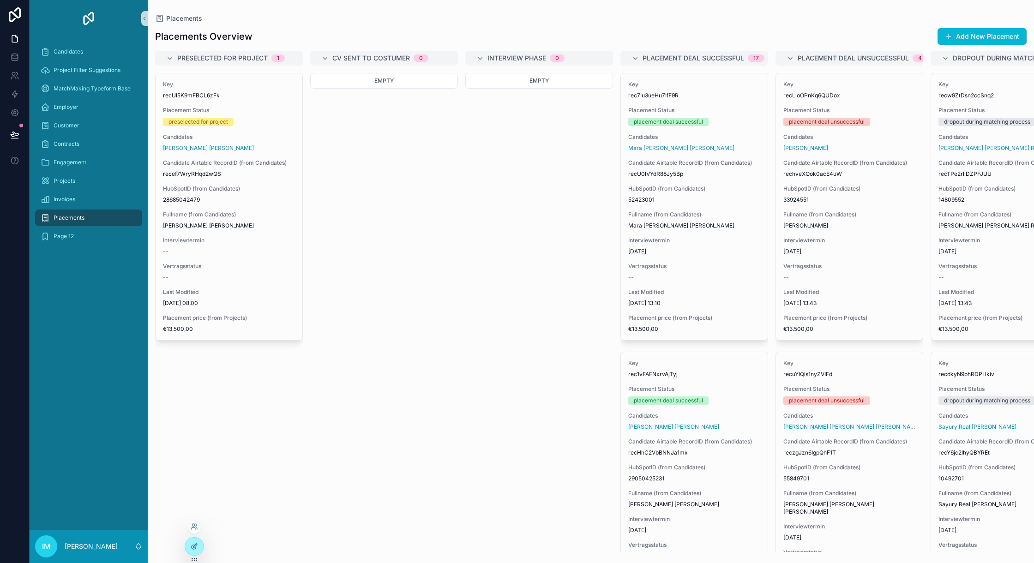
click at [198, 545] on div at bounding box center [194, 547] width 18 height 18
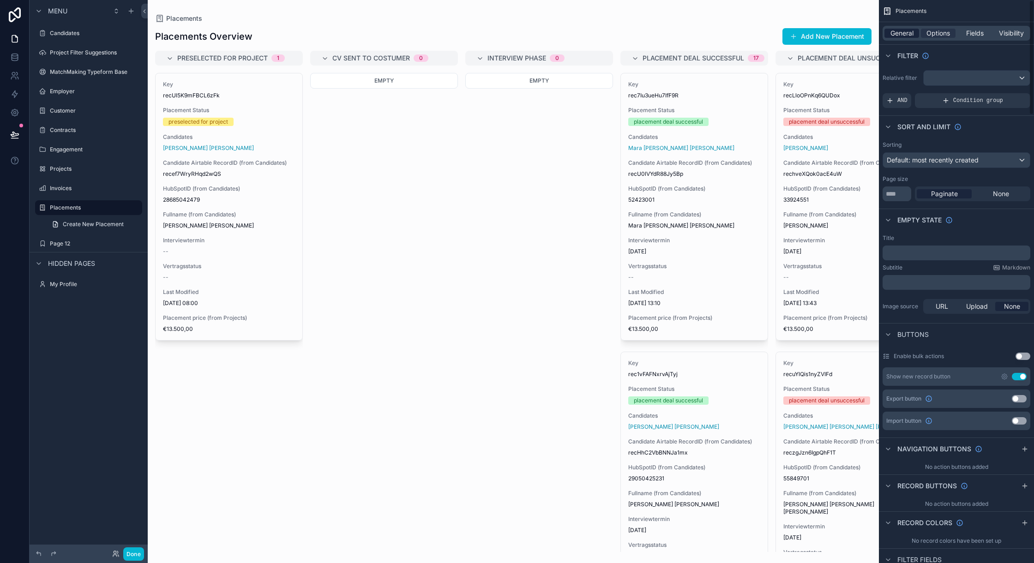
click at [896, 34] on span "General" at bounding box center [901, 33] width 23 height 9
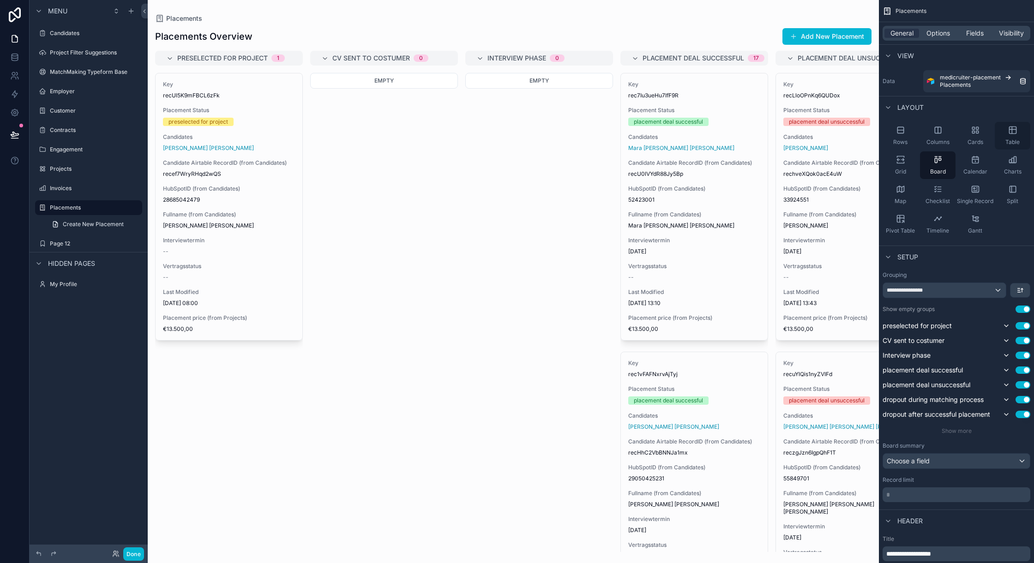
click at [1016, 130] on icon "scrollable content" at bounding box center [1012, 130] width 7 height 7
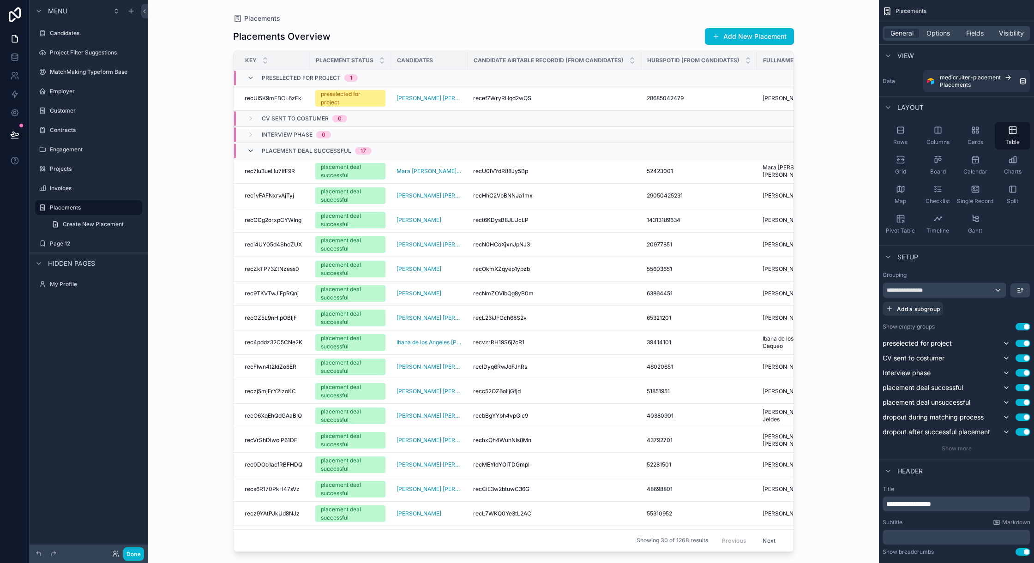
click at [249, 150] on icon "scrollable content" at bounding box center [250, 150] width 7 height 7
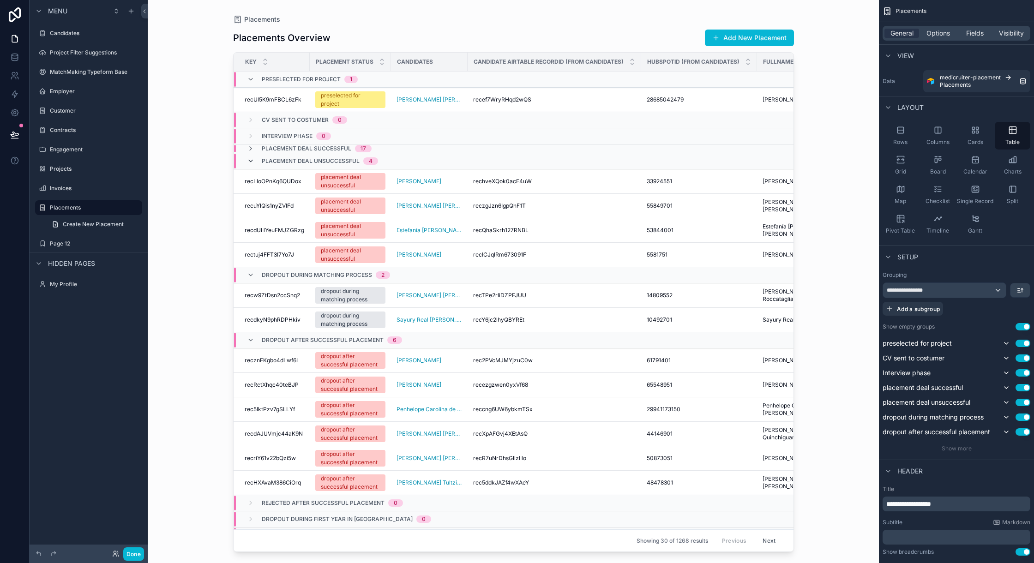
click at [250, 165] on icon "scrollable content" at bounding box center [250, 160] width 7 height 7
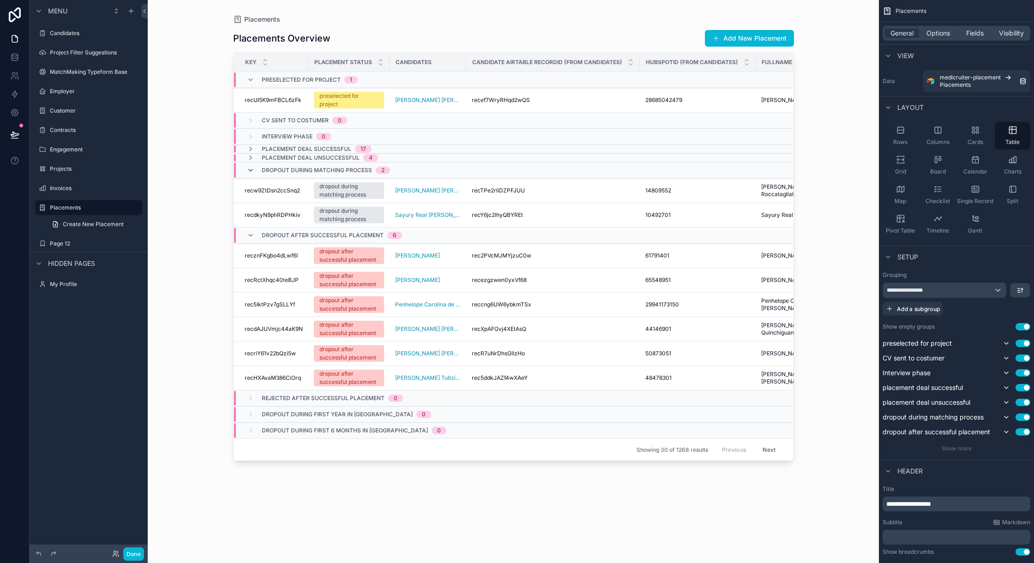
click at [249, 174] on icon "scrollable content" at bounding box center [250, 170] width 7 height 7
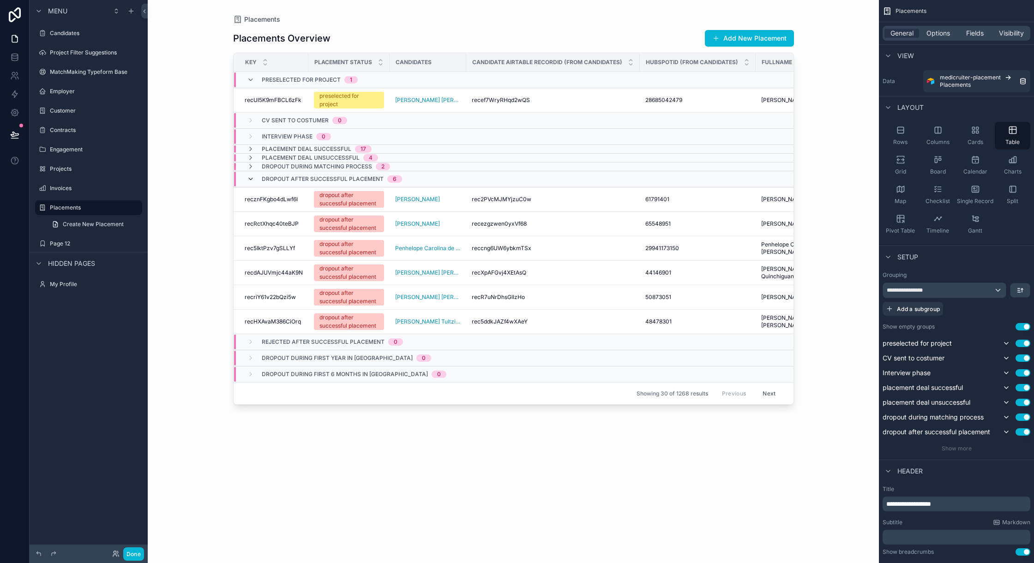
click at [248, 181] on icon "scrollable content" at bounding box center [250, 178] width 7 height 7
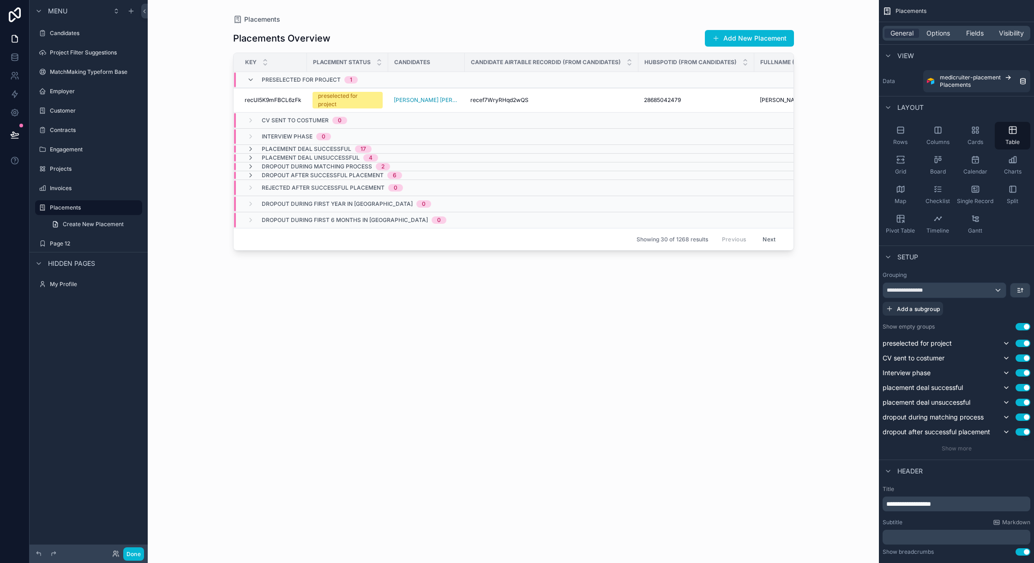
click at [220, 334] on div "Placements Placements Overview Add New Placement Key Placement Status Candidate…" at bounding box center [513, 276] width 590 height 552
click at [250, 80] on icon "scrollable content" at bounding box center [250, 79] width 7 height 7
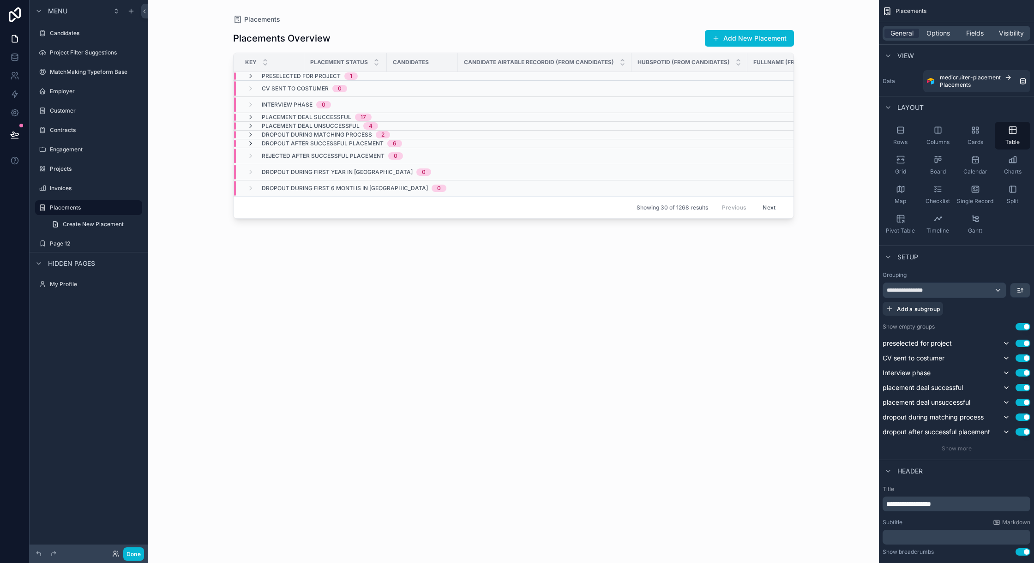
click at [251, 143] on icon "scrollable content" at bounding box center [250, 143] width 7 height 7
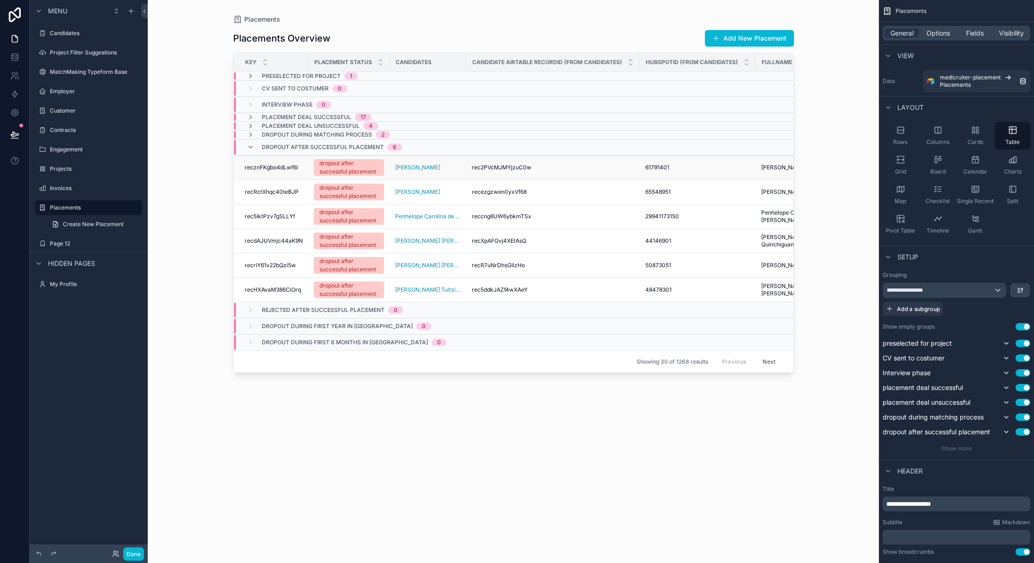
click at [275, 168] on span "recznFKgbo4dLwf6I" at bounding box center [271, 167] width 53 height 7
